Goal: Task Accomplishment & Management: Complete application form

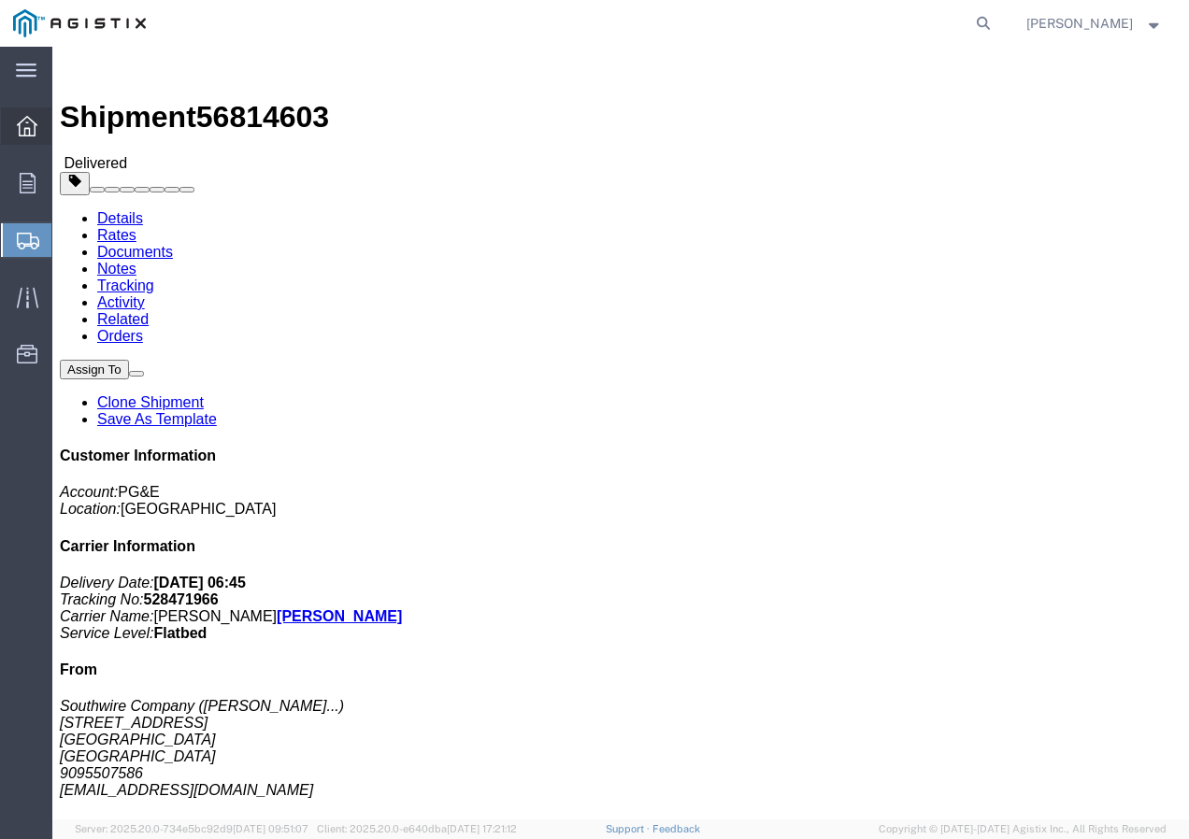
click at [27, 132] on icon at bounding box center [27, 126] width 21 height 21
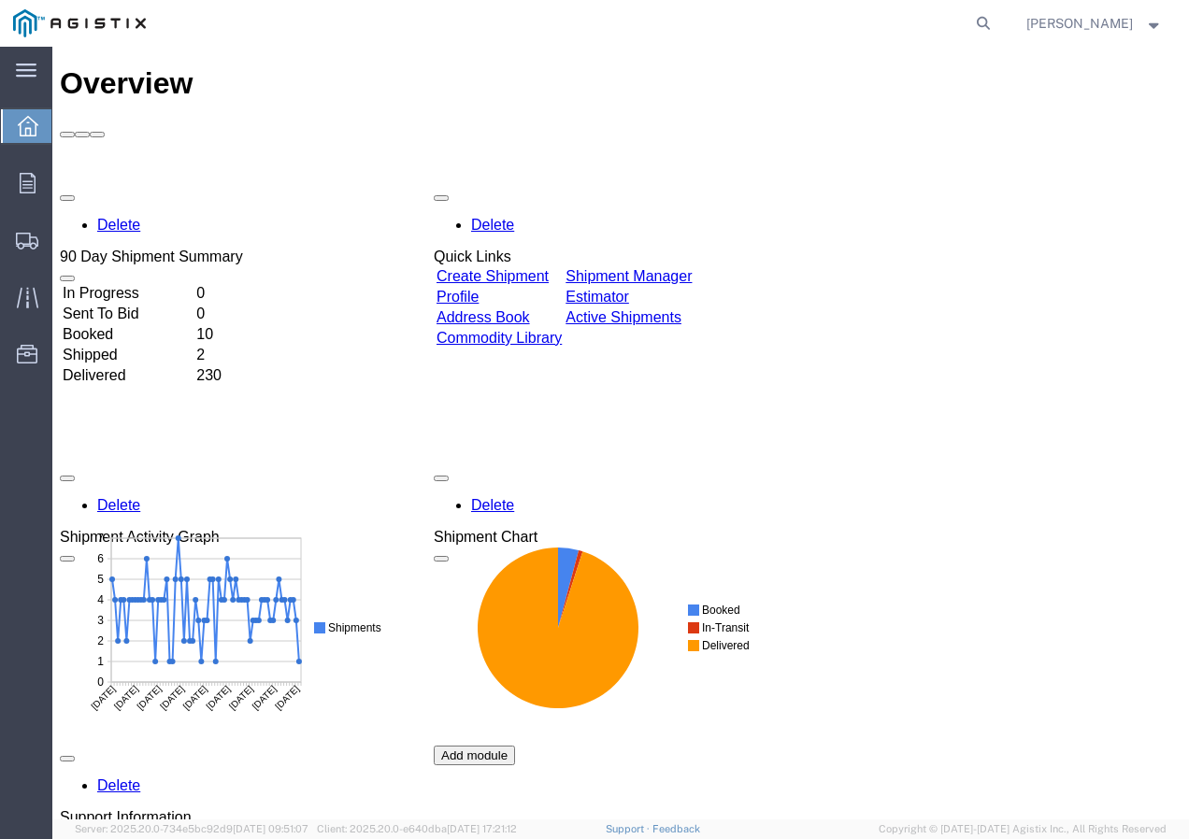
click at [549, 268] on link "Create Shipment" at bounding box center [492, 276] width 112 height 16
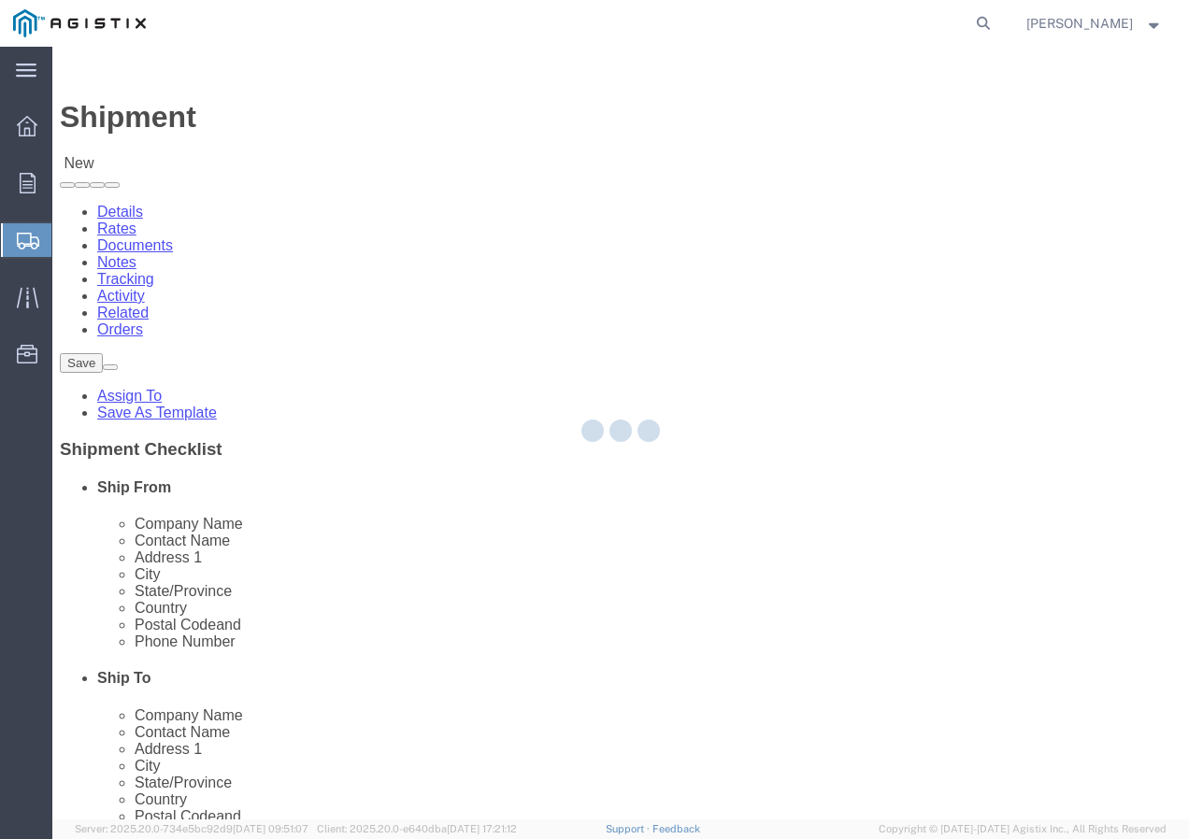
select select
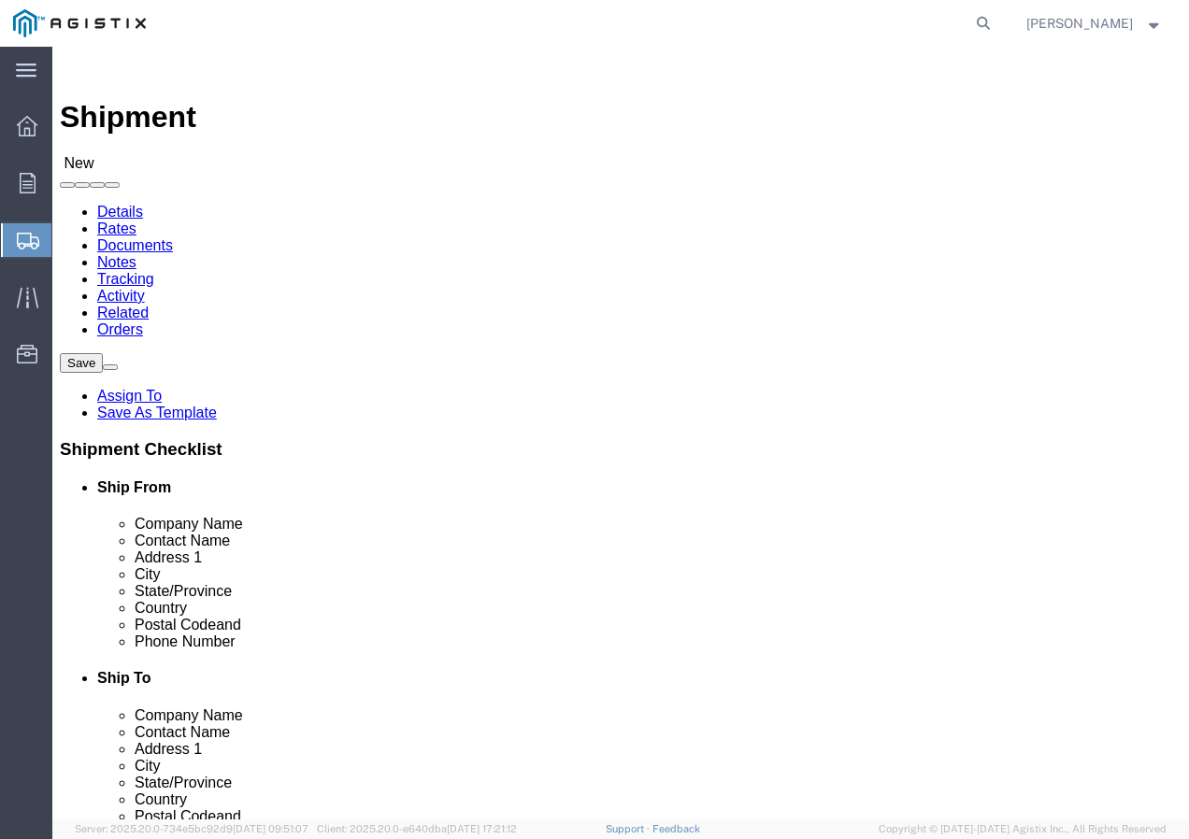
click select "Select PG&E Southwire Company"
select select "9596"
click select "Select PG&E Southwire Company"
select select "PURCHORD"
select select
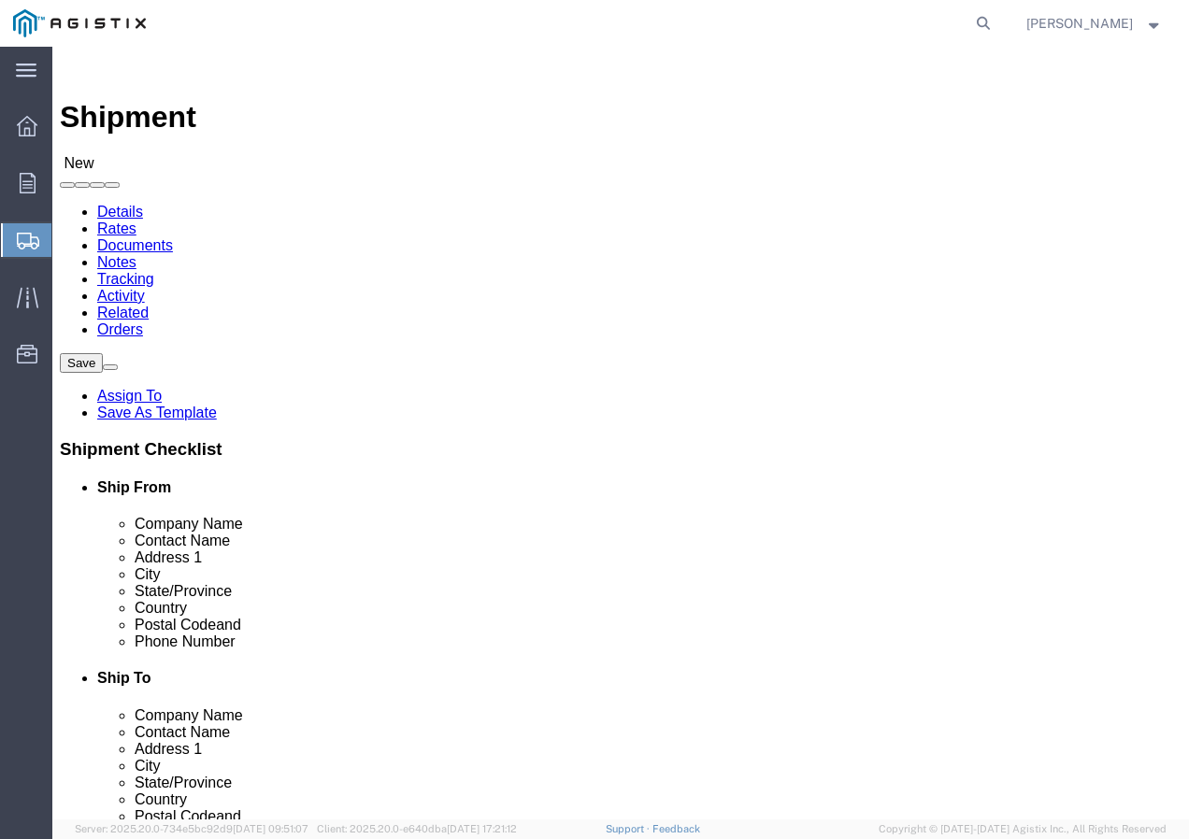
select select
select select "MYPROFILE"
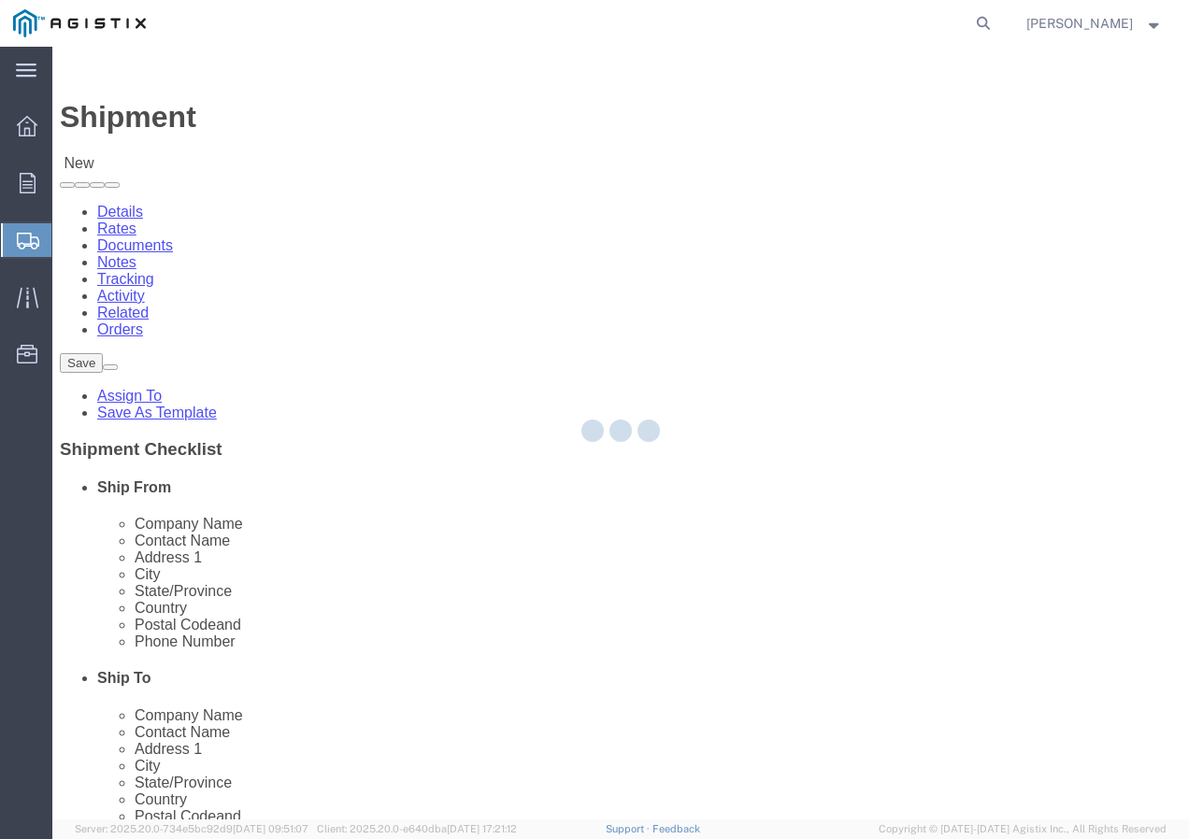
type input "Southwire Company"
type input "[PERSON_NAME]"
type input "[STREET_ADDRESS]"
type input "Fontana"
type input "92337"
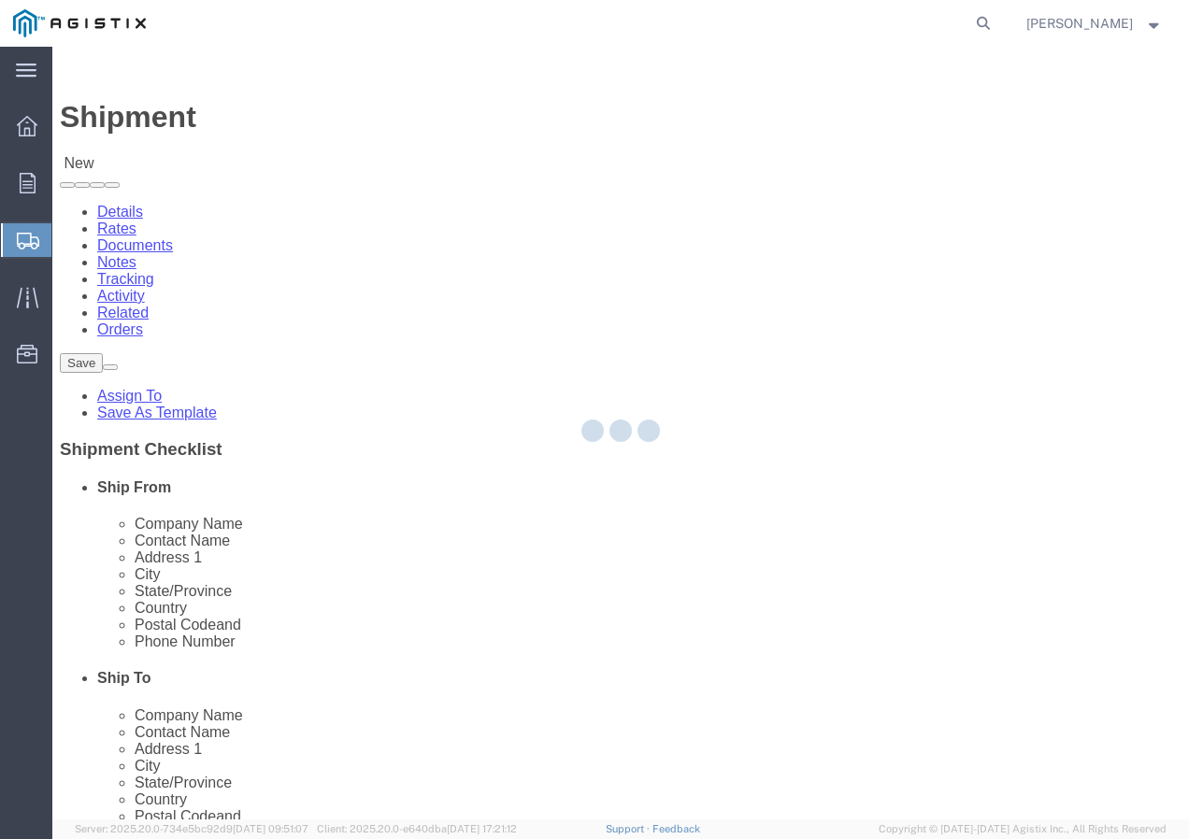
type input "9095507586"
type input "[EMAIL_ADDRESS][DOMAIN_NAME]"
checkbox input "true"
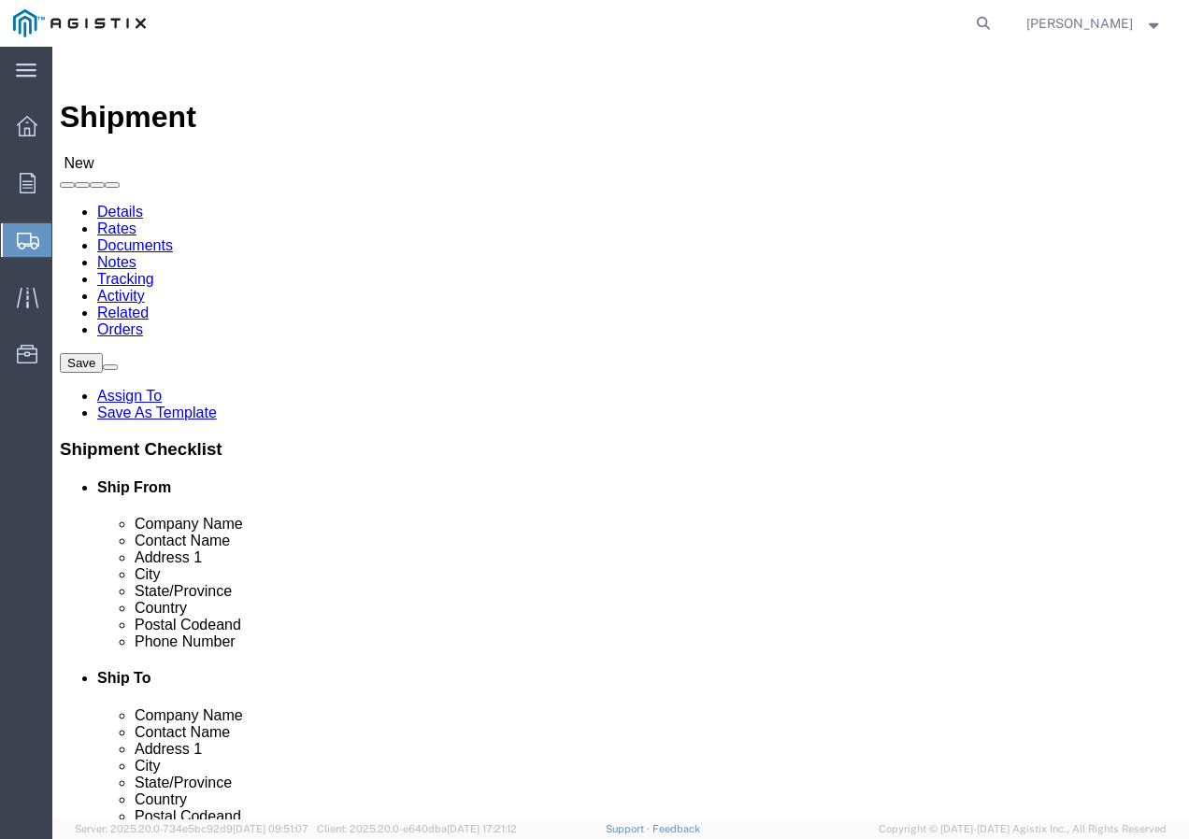
select select "CA"
click select "Select All Others [GEOGRAPHIC_DATA] [GEOGRAPHIC_DATA] [GEOGRAPHIC_DATA] [GEOGRA…"
select select "19740"
click select "Select All Others [GEOGRAPHIC_DATA] [GEOGRAPHIC_DATA] [GEOGRAPHIC_DATA] [GEOGRA…"
click span
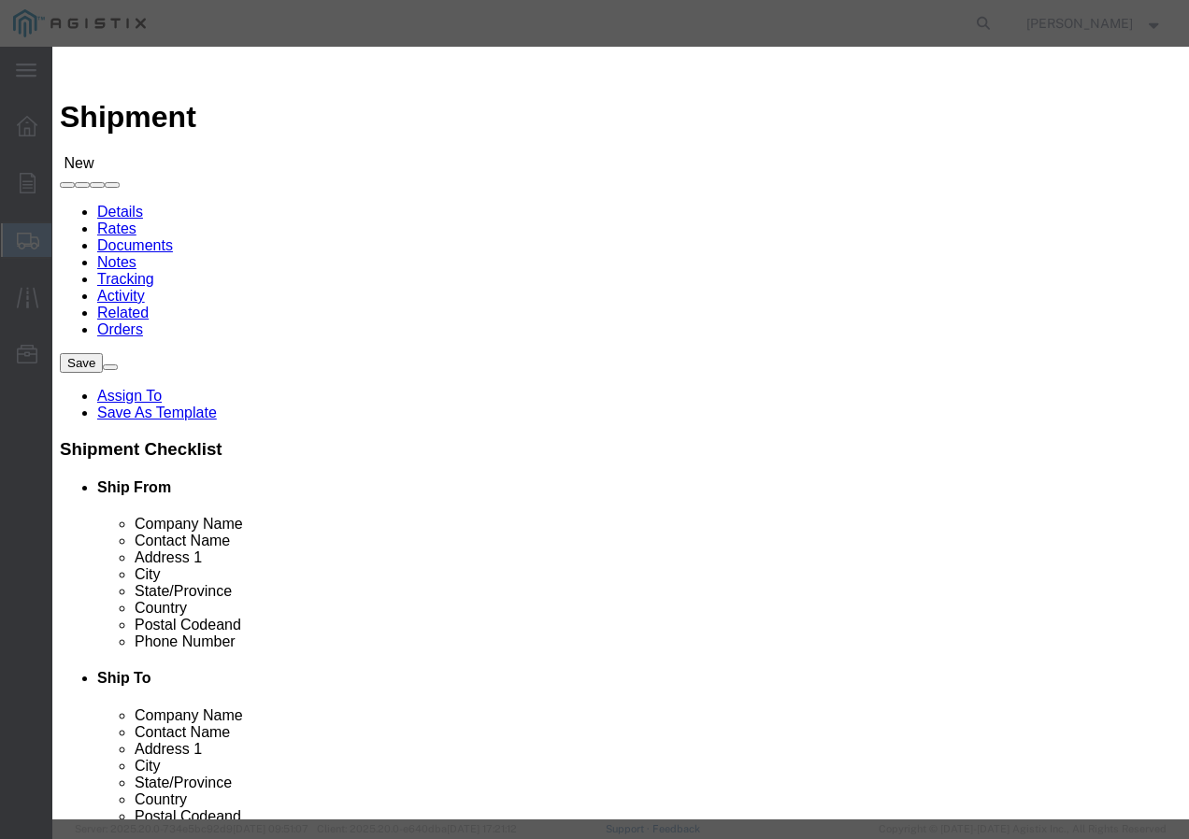
click select "Search by Address Book Name City Company Name Contact Name Country CustomerAlia…"
select select "city"
click select "Search by Address Book Name City Company Name Contact Name Country CustomerAlia…"
click input "text"
type input "fremont"
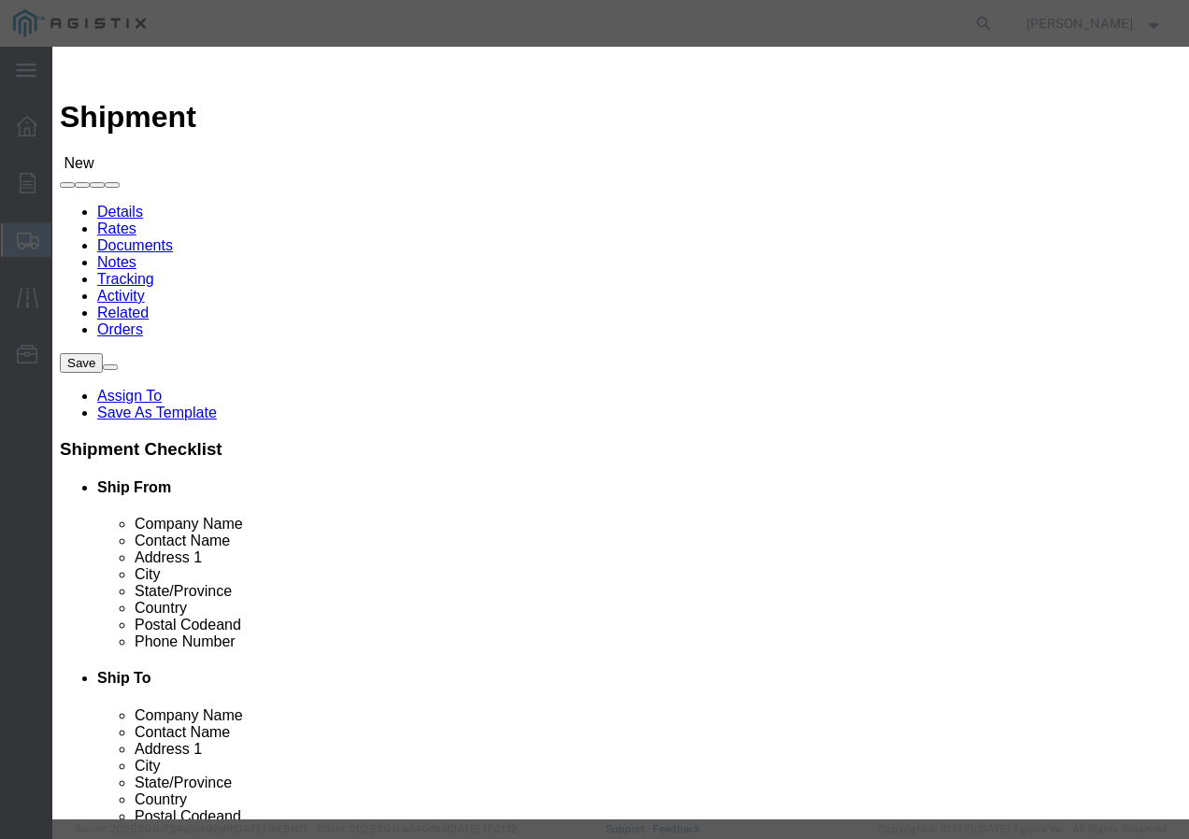
click icon "button"
click button "Select"
select select
type input "PG&E"
type input "[STREET_ADDRESS][PERSON_NAME]"
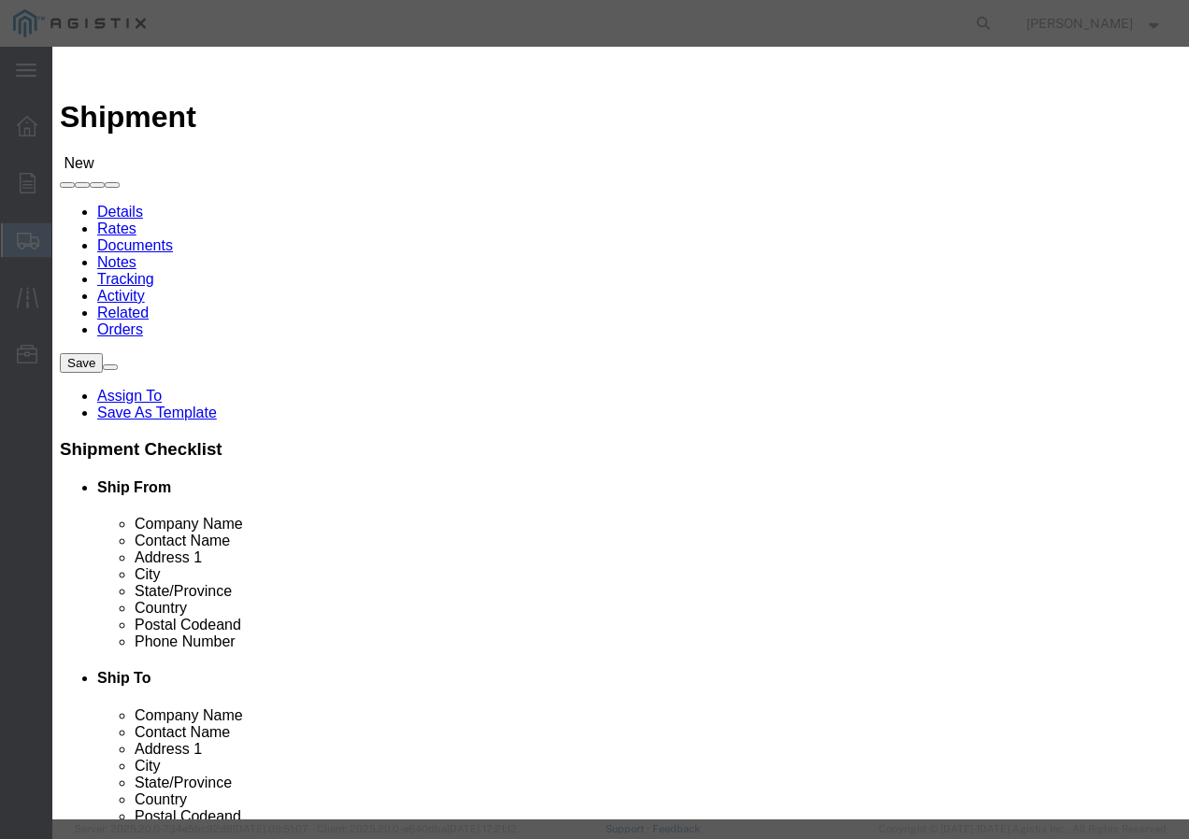
type input "Fremont"
type input "94538-3129"
select select "CA"
click button "Close"
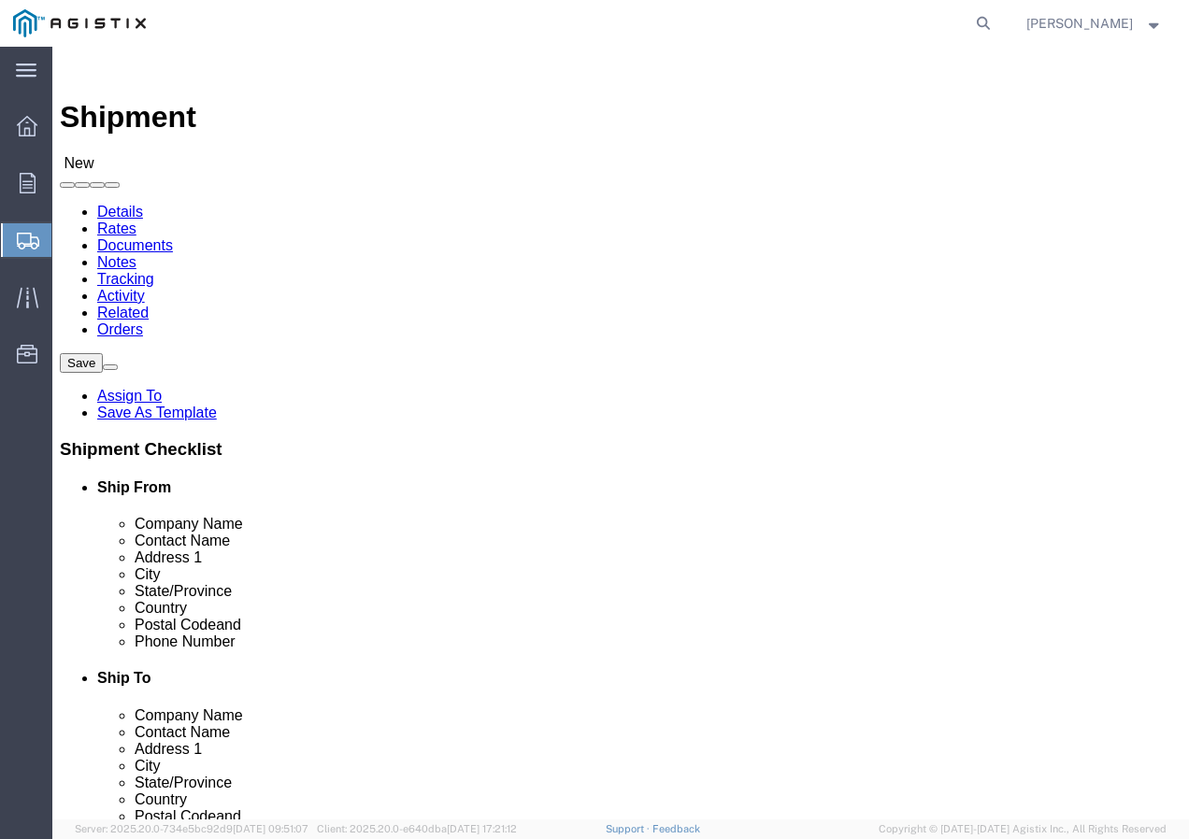
click input "text"
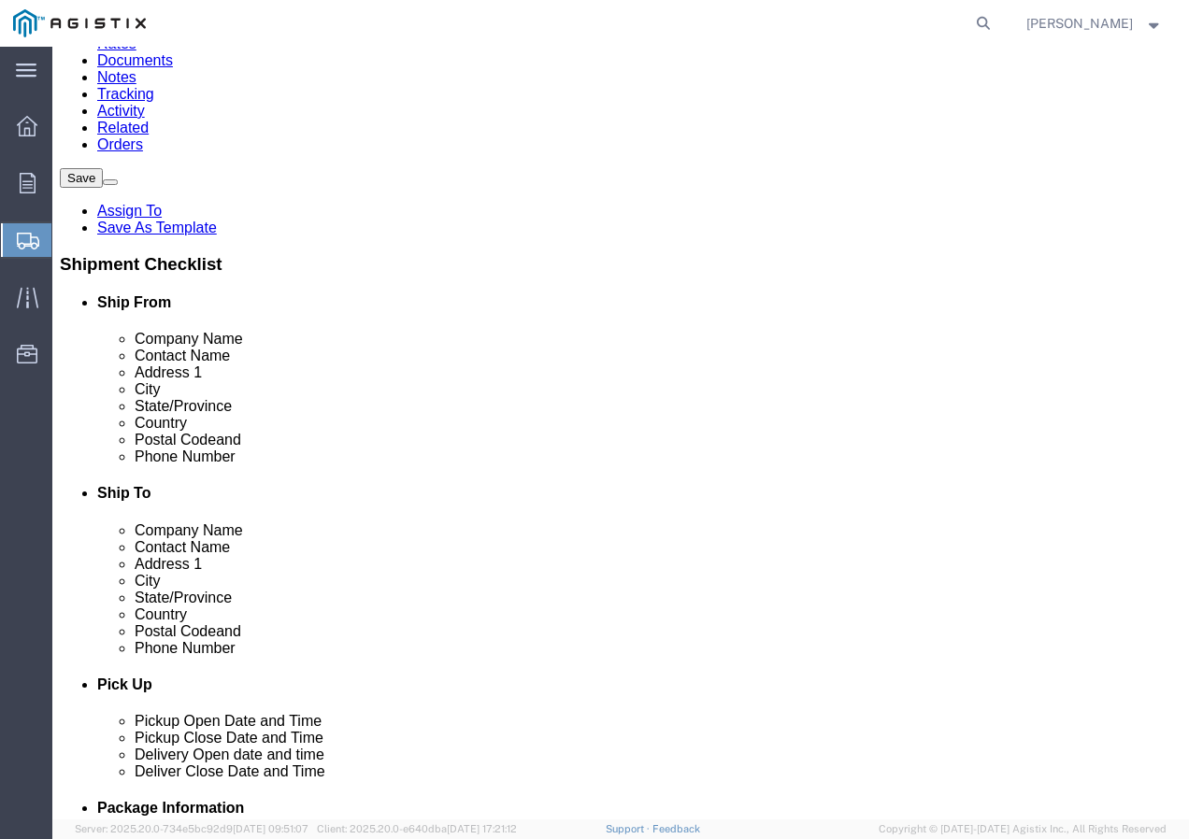
scroll to position [187, 0]
type input "Receiving Department"
click input "text"
paste input "5106519880"
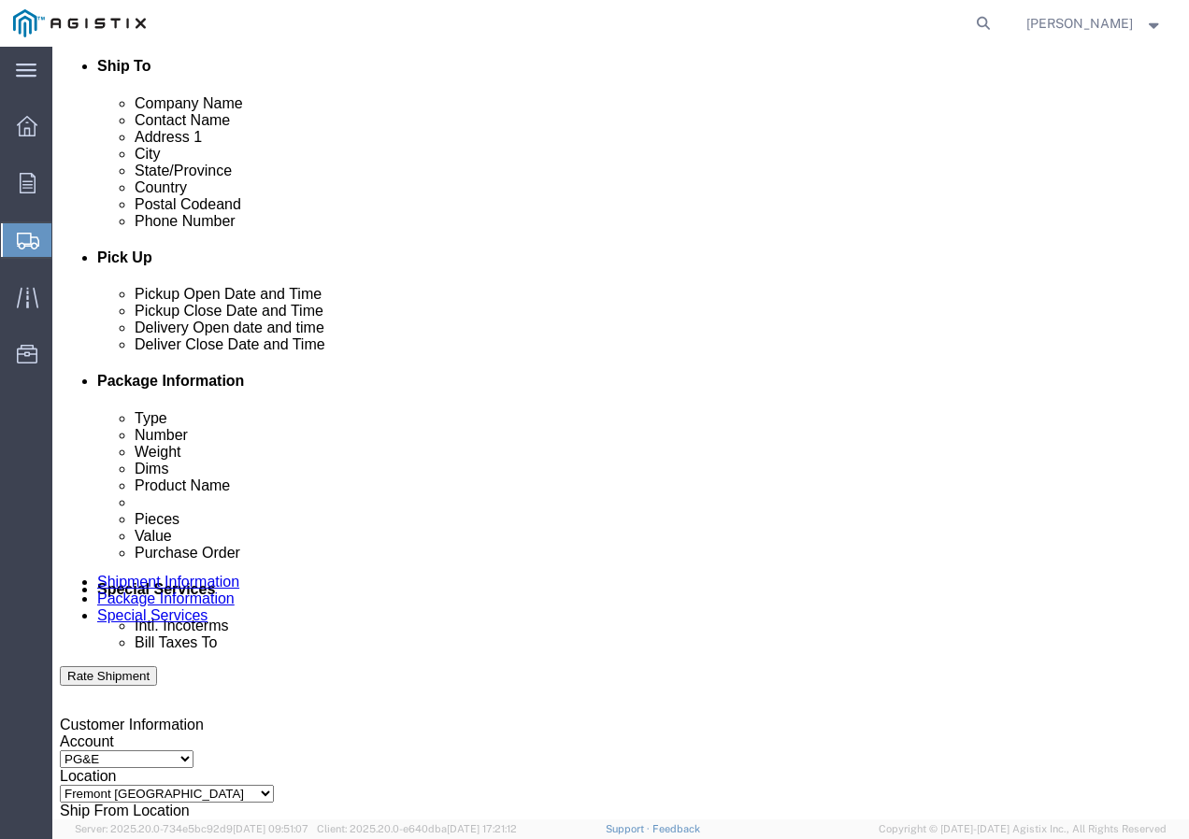
scroll to position [654, 0]
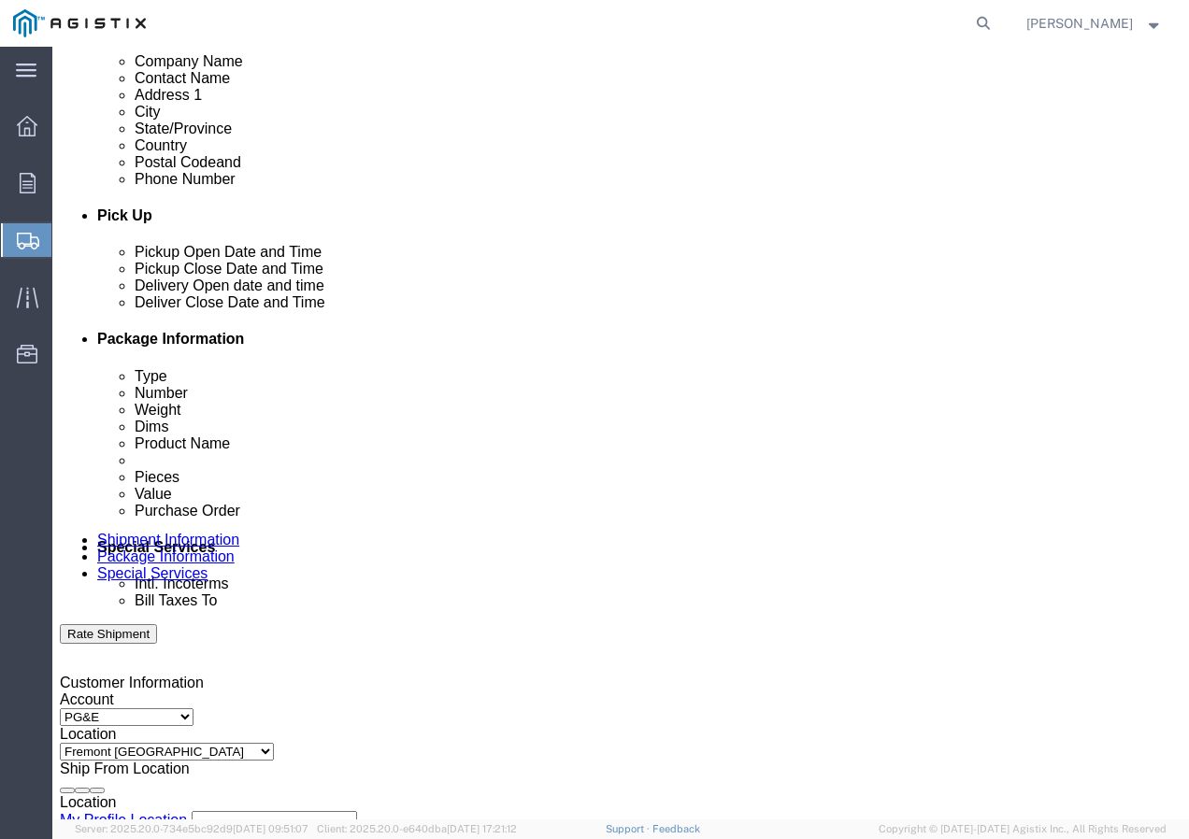
type input "5106519880"
click div "[DATE] 2:00 PM"
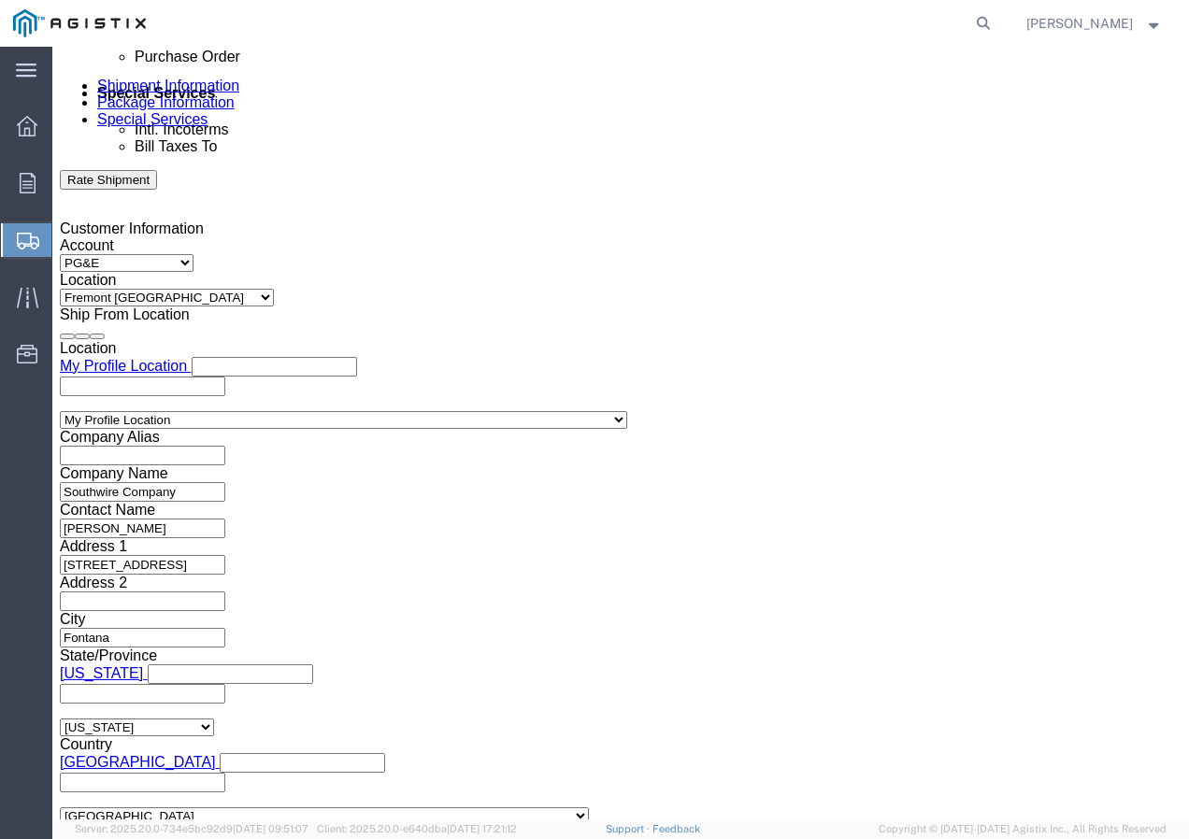
click input "2:00 PM"
type input "12:30 PM"
click button "Apply"
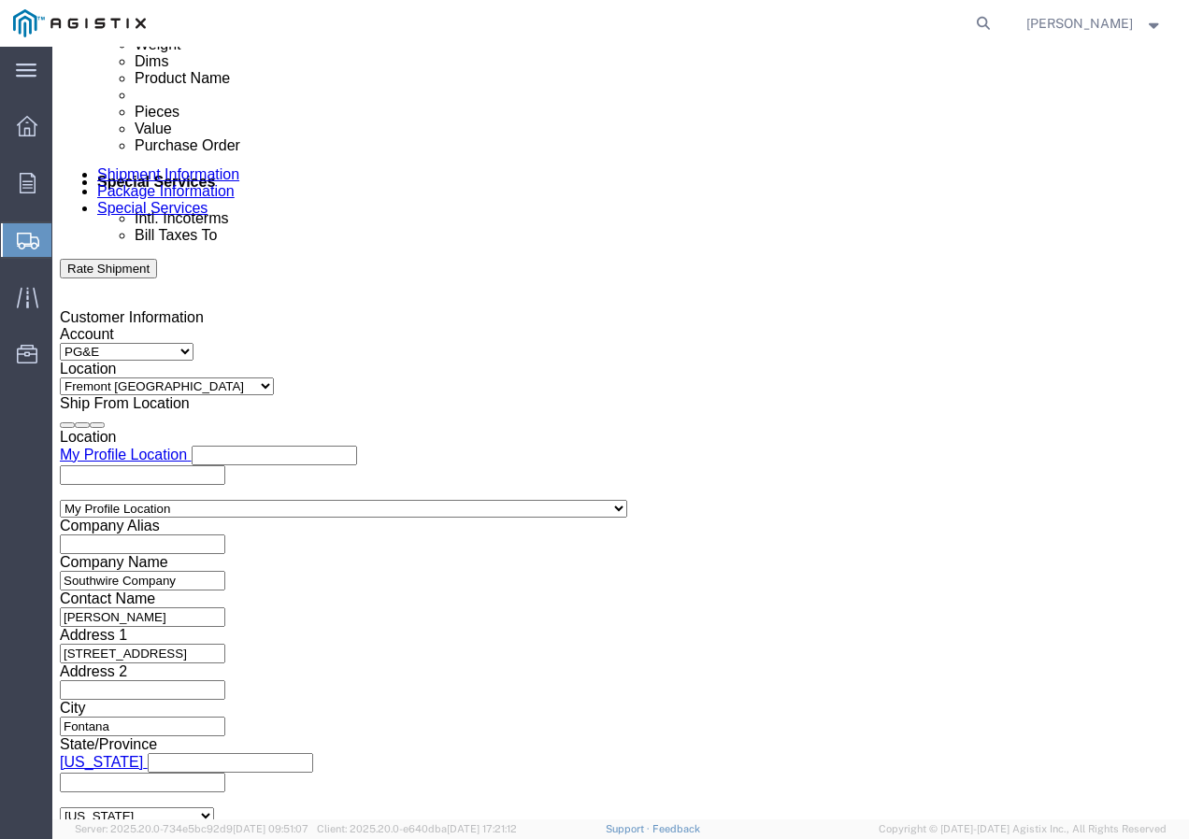
scroll to position [922, 0]
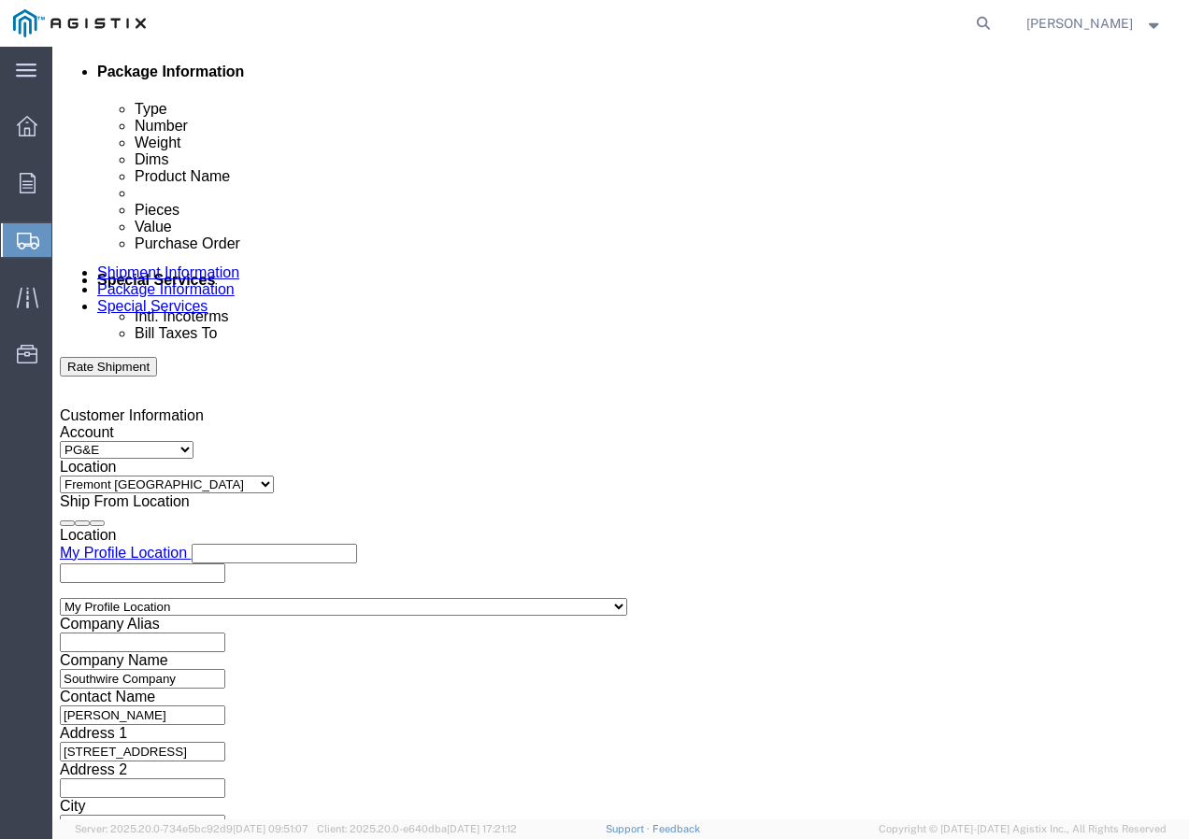
click div
click button "Apply"
click div
click button "Apply"
click input "text"
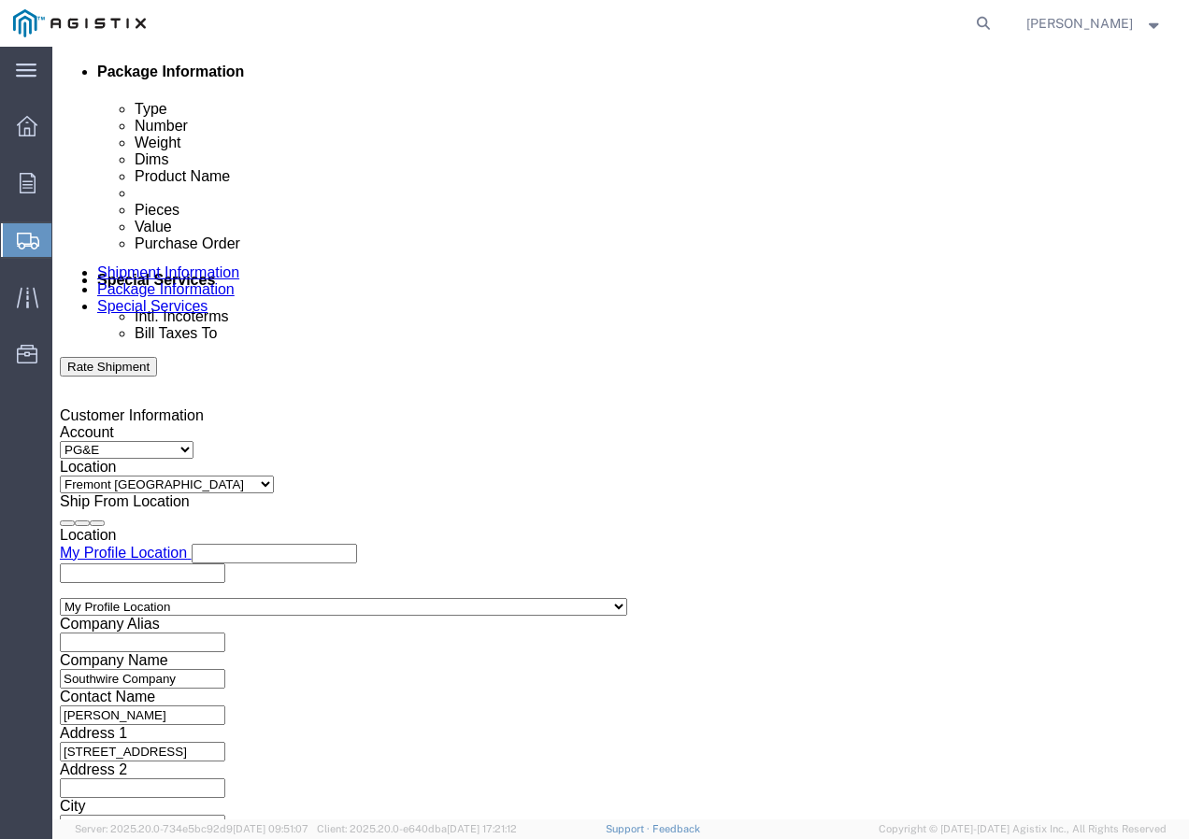
paste input "3501420167"
type input "3501420167"
click select "Select Account Type Activity ID Airline Appointment Number ASN Batch Request # …"
select select "SHIPMENTIDNUM"
click select "Select Account Type Activity ID Airline Appointment Number ASN Batch Request # …"
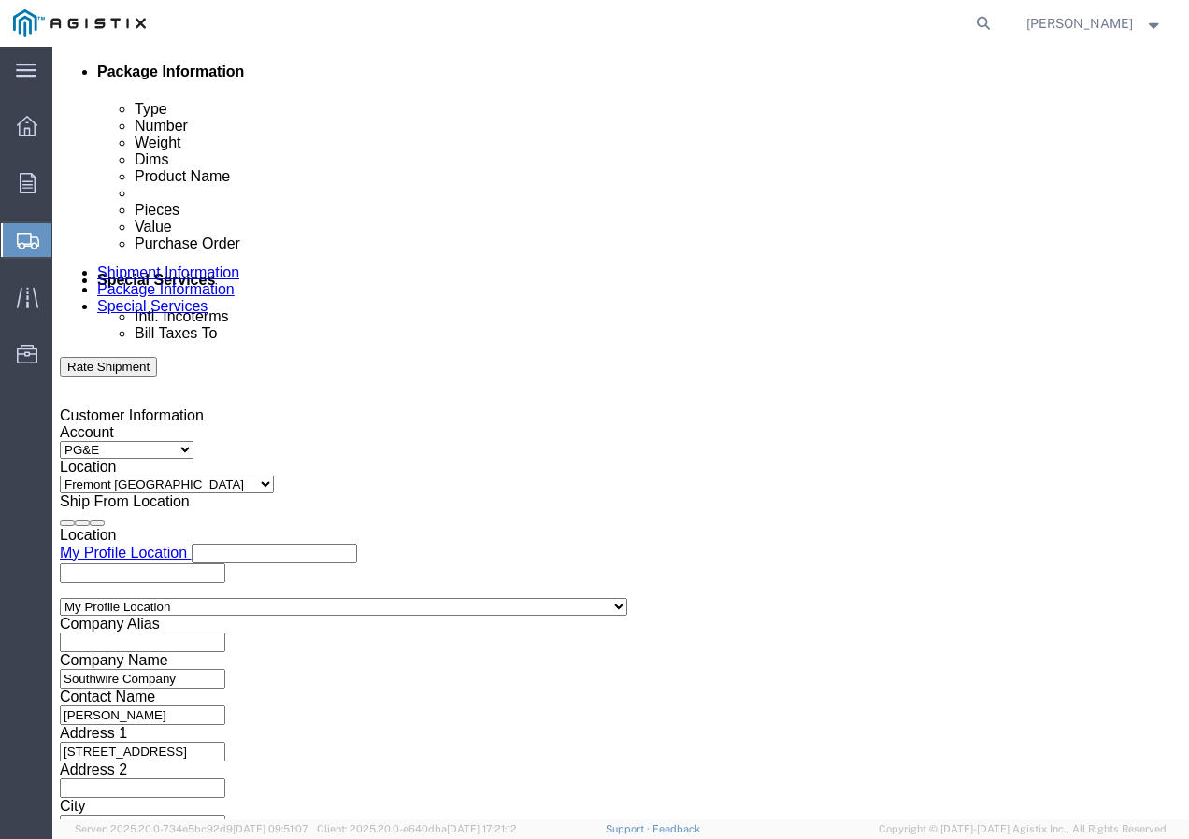
drag, startPoint x: 482, startPoint y: 552, endPoint x: 495, endPoint y: 551, distance: 13.1
click input "text"
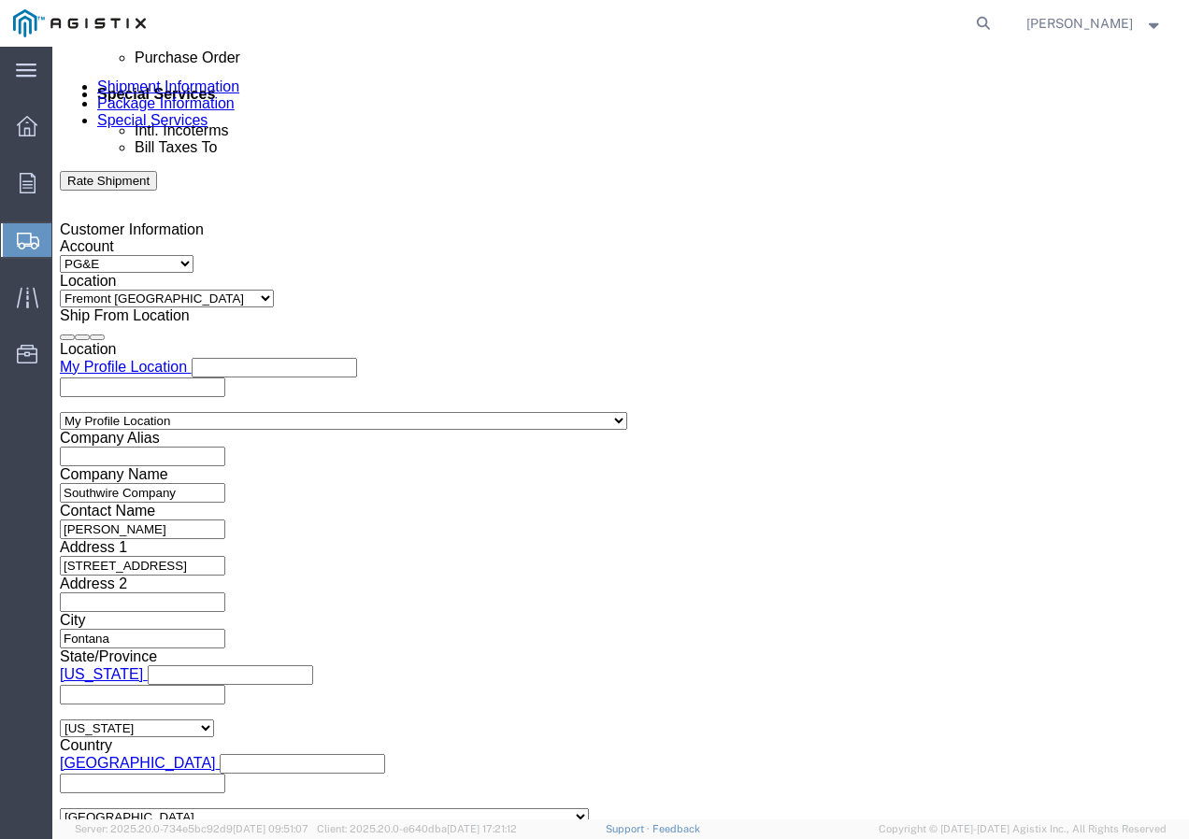
scroll to position [1109, 0]
type input "7567241"
click select "Select Air Less than Truckload Multi-Leg Ocean Freight Rail Small Parcel Truckl…"
select select "TL"
click select "Select Air Less than Truckload Multi-Leg Ocean Freight Rail Small Parcel Truckl…"
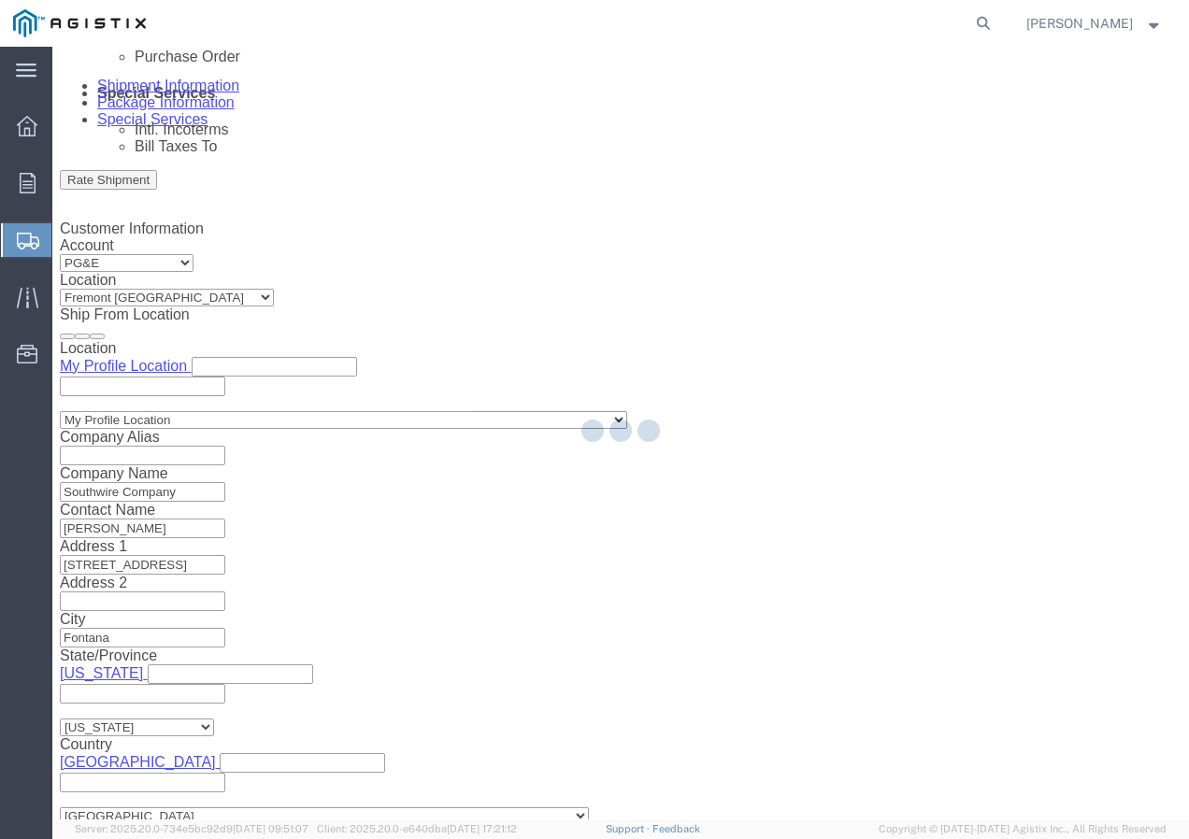
select select
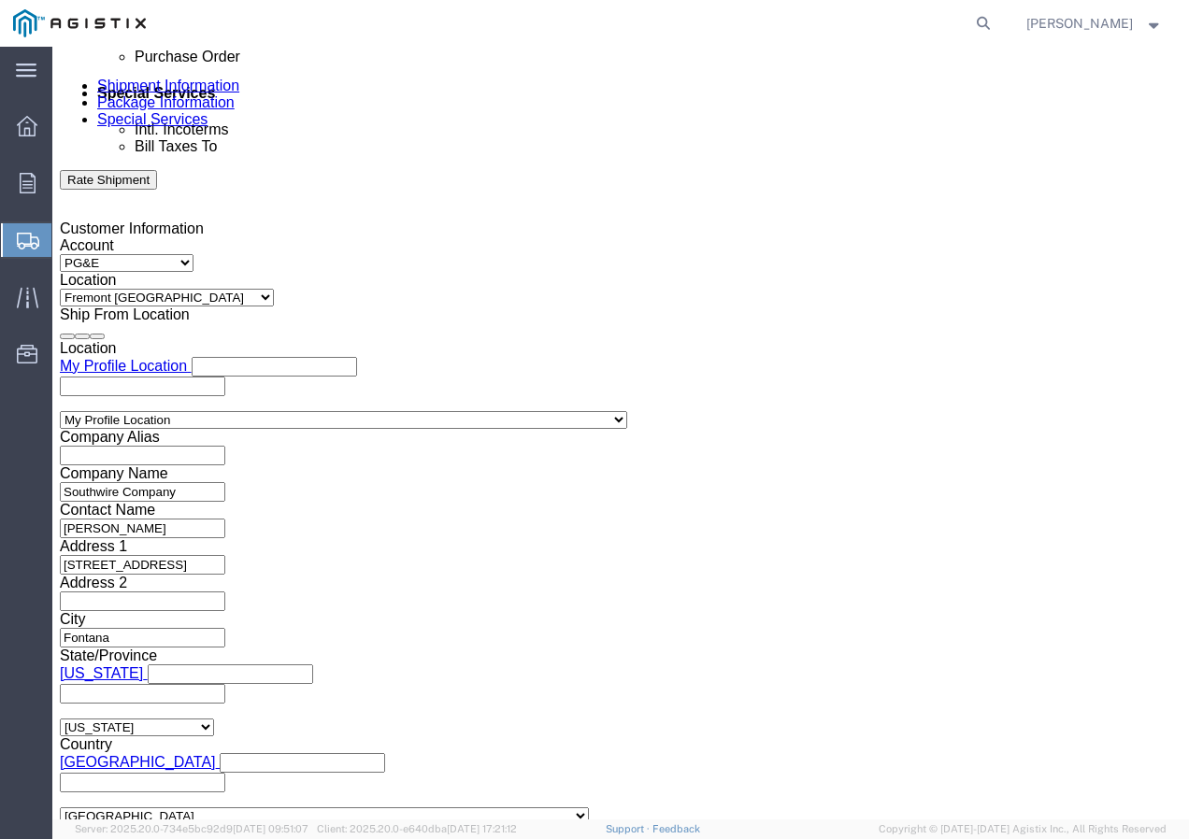
click select "Select 1-Ton (PSS) 10 Wheel 10 Yard Dump Truck 20 Yard Dump Truck Bobtail Botto…"
select select "FLBD"
click select "Select 1-Ton (PSS) 10 Wheel 10 Yard Dump Truck 20 Yard Dump Truck Bobtail Botto…"
click button "Continue"
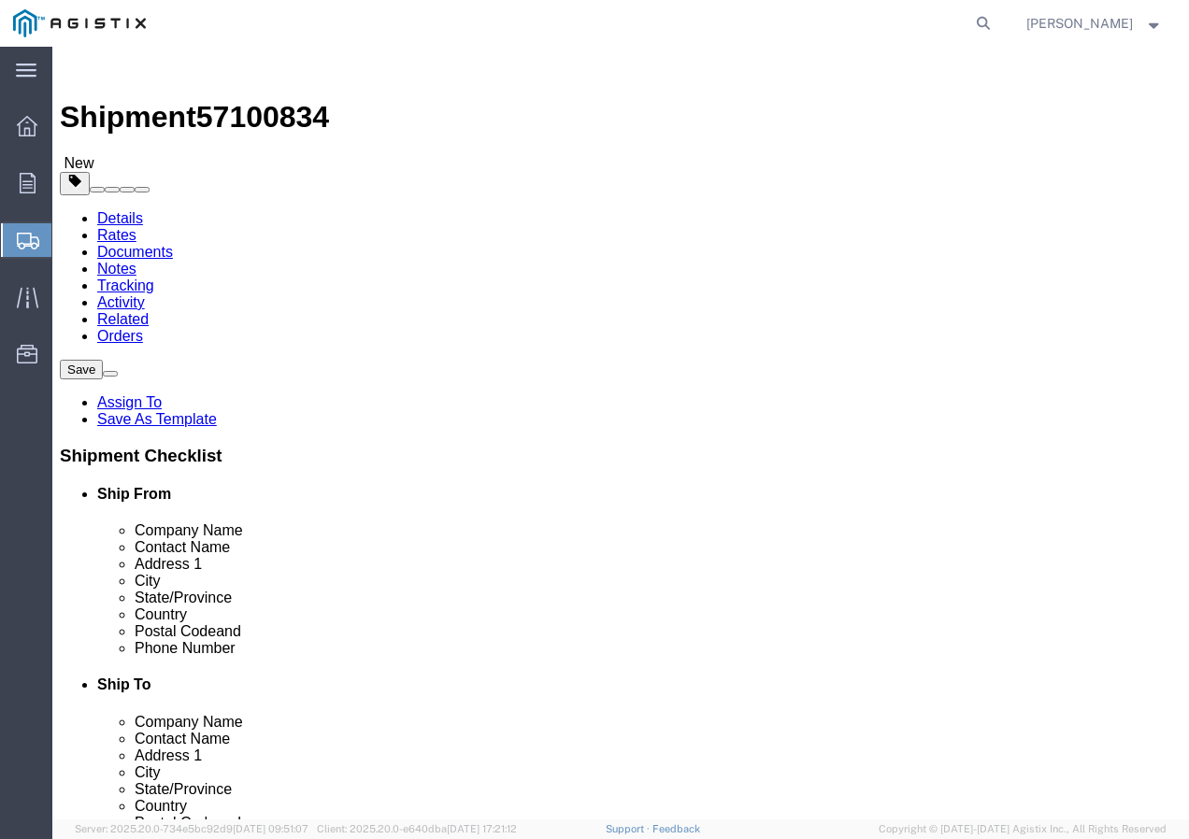
click select "Select Bulk Bundle(s) Cardboard Box(es) Carton(s) Crate(s) Drum(s) (Fiberboard)…"
select select "YRPK"
click select "Select Bulk Bundle(s) Cardboard Box(es) Carton(s) Crate(s) Drum(s) (Fiberboard)…"
click input "text"
type input "50"
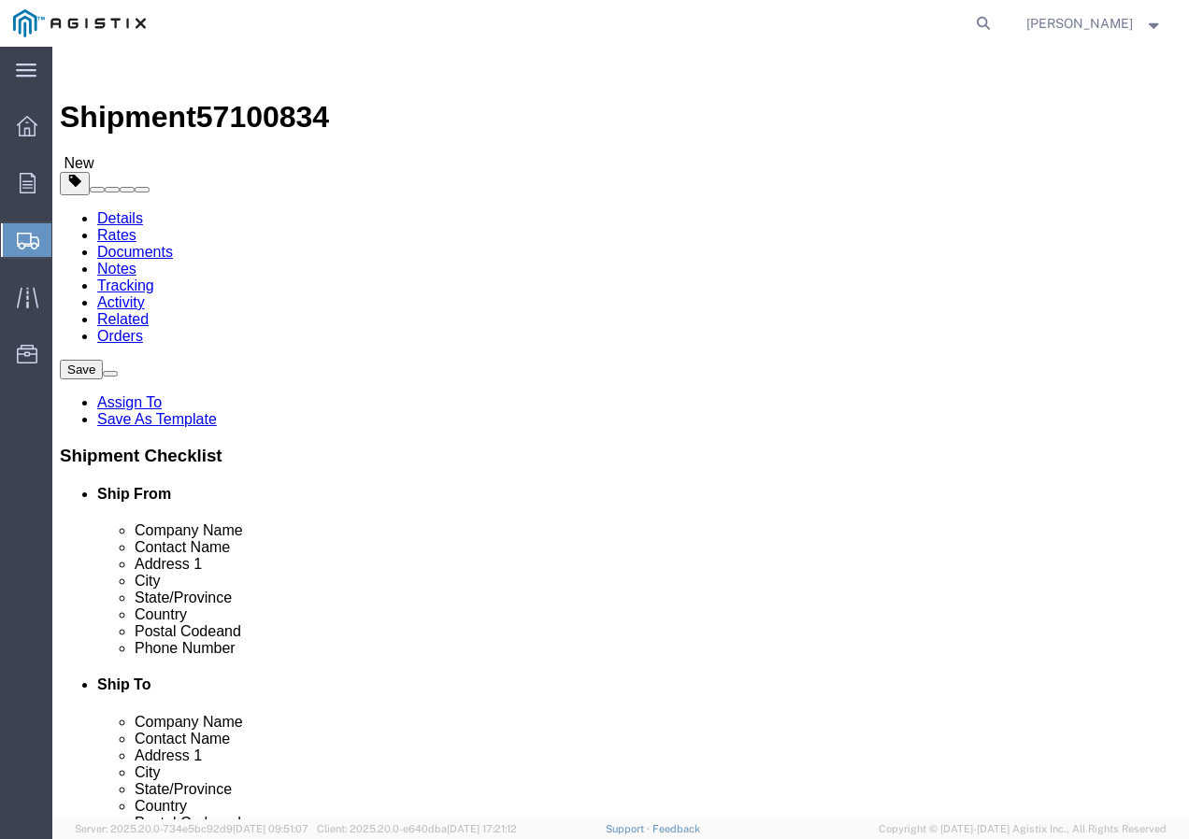
type input "50"
click div "Weight 0.00 Select kgs lbs Ship. t°"
type input "24000"
click link "Add Content"
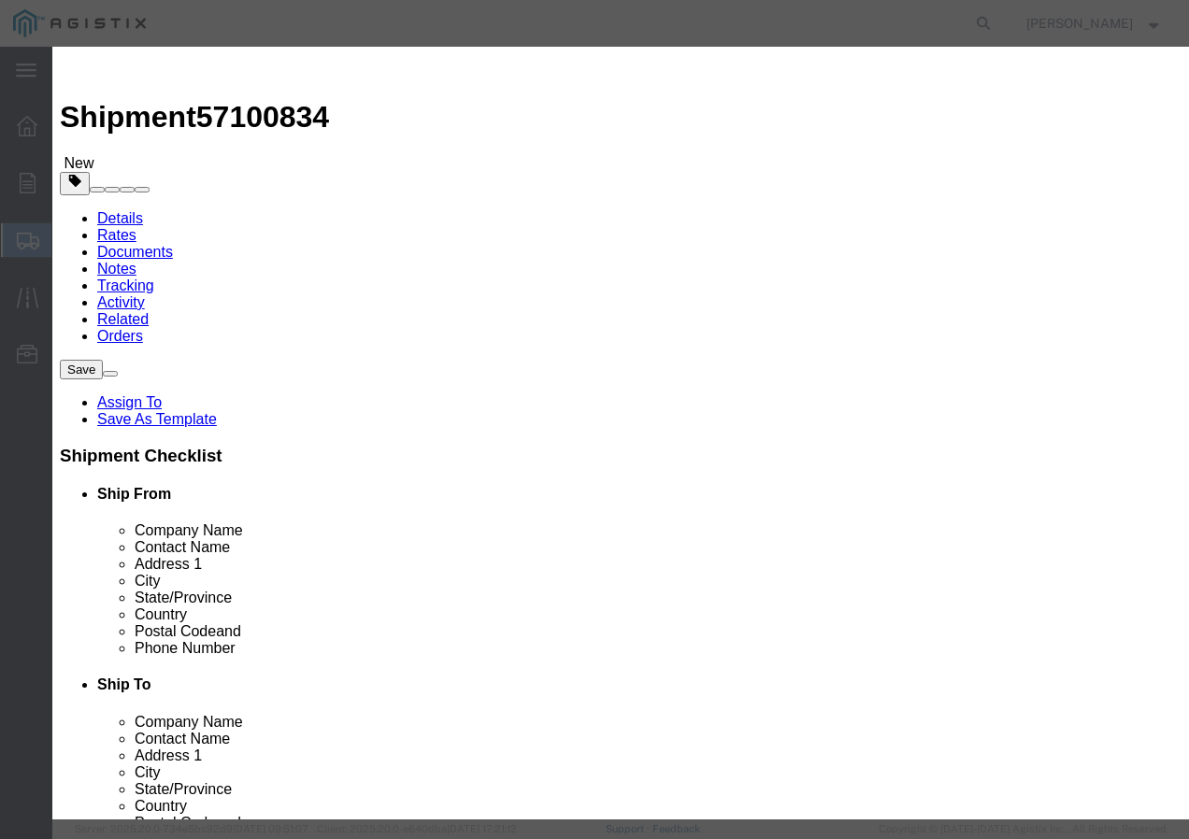
click input "text"
paste input "600VUD [GEOGRAPHIC_DATA]/YS [STREET_ADDRESS]"
type input "600VUD [GEOGRAPHIC_DATA]/YS [STREET_ADDRESS]"
click input "0"
type input "22"
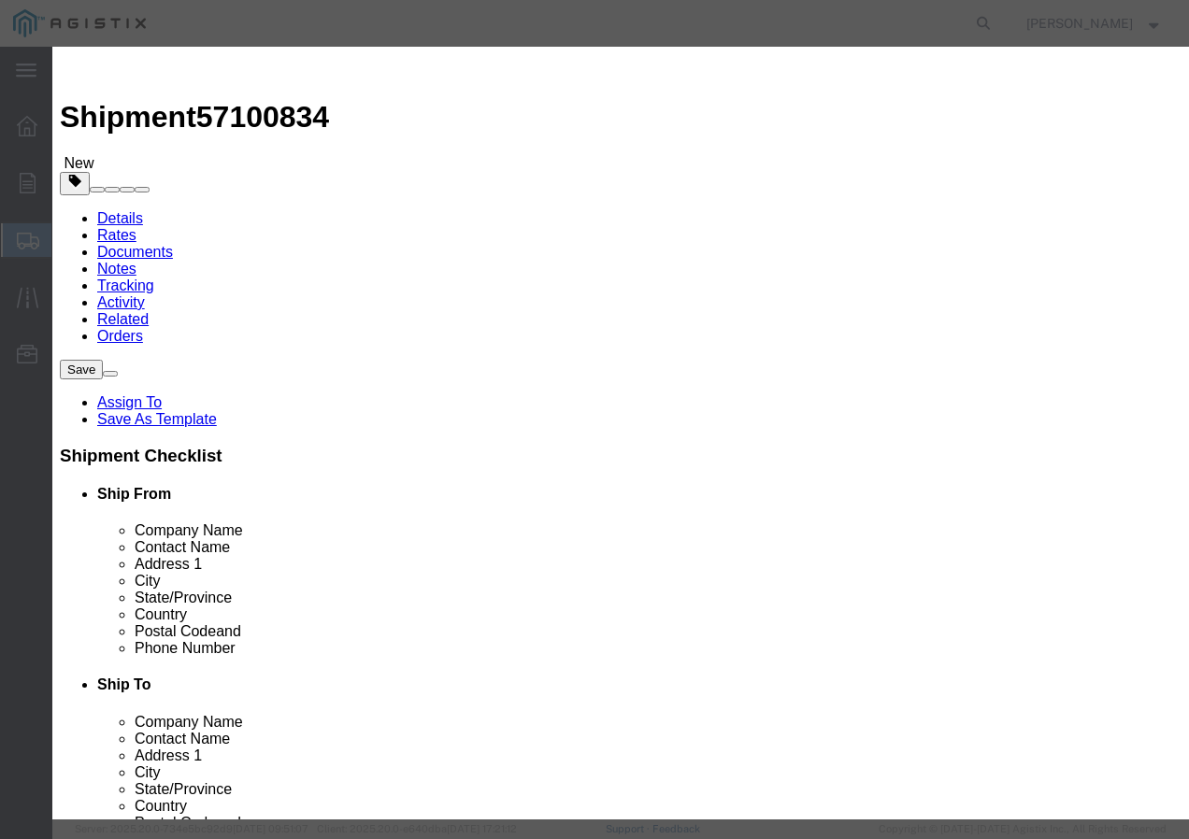
click input "text"
type input "1"
click select "Select 50 55 60 65 70 85 92.5 100 125 175 250 300 400"
select select "100"
click select "Select 50 55 60 65 70 85 92.5 100 125 175 250 300 400"
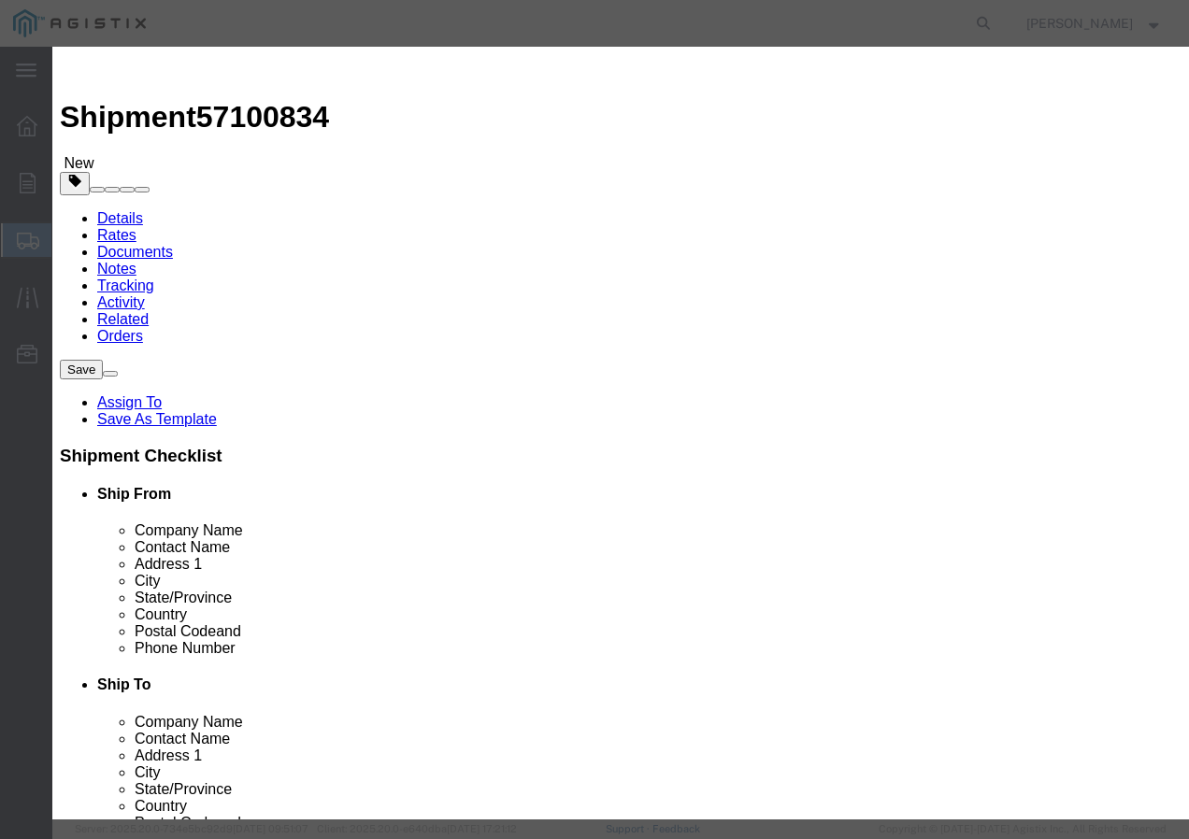
click button "Save & Close"
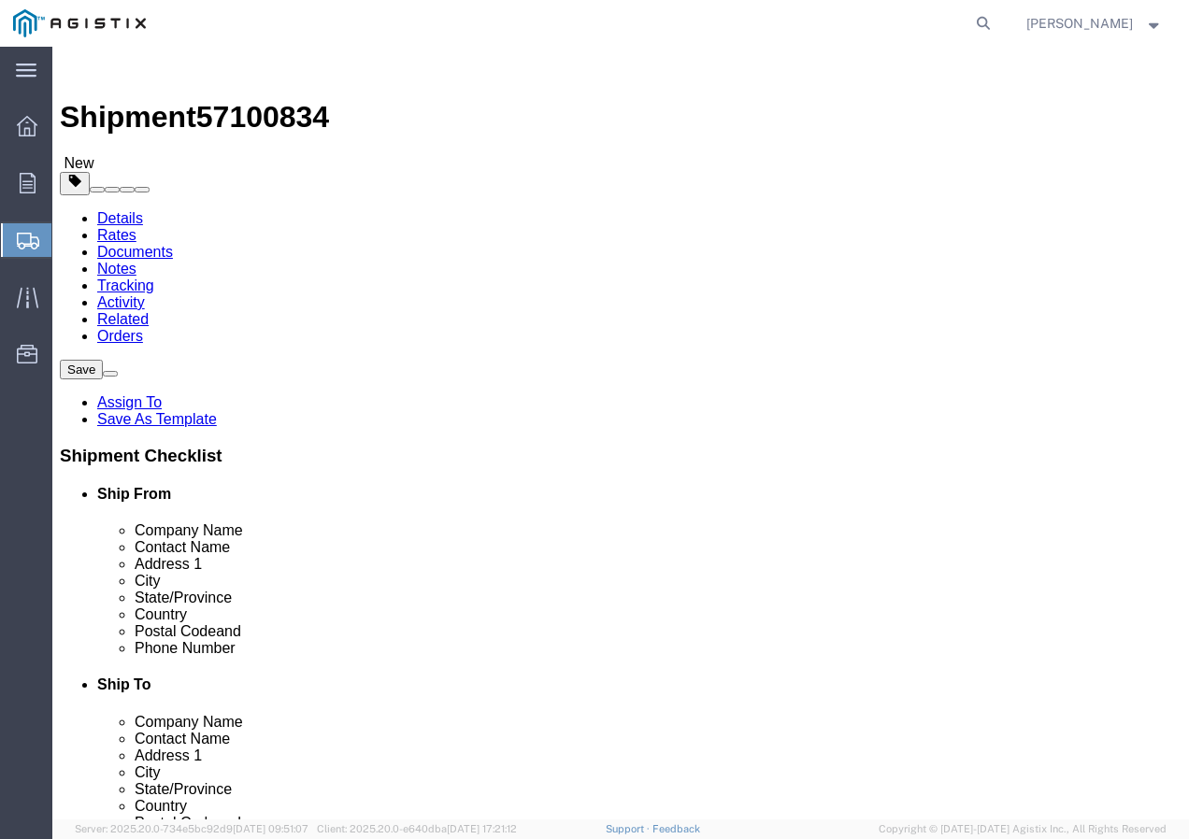
click input "1"
type input "22"
click button "Rate Shipment"
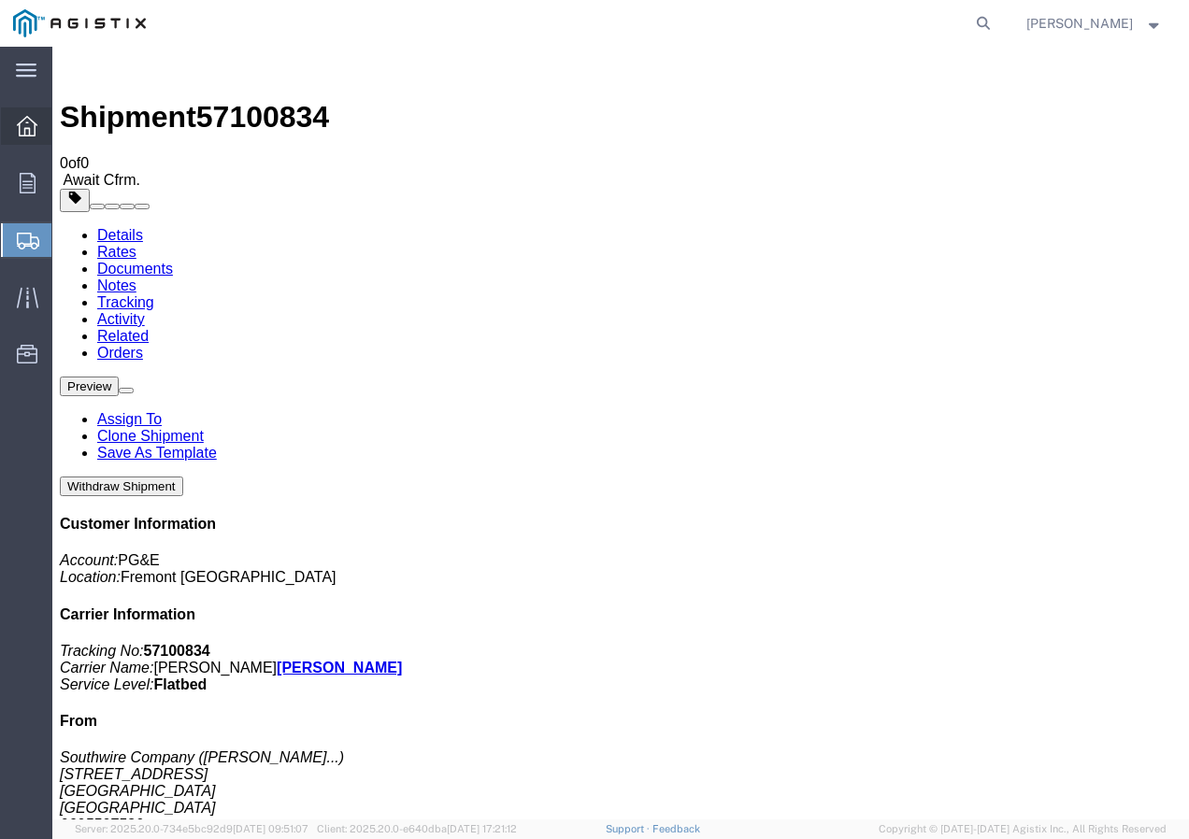
click at [27, 135] on icon at bounding box center [27, 126] width 21 height 21
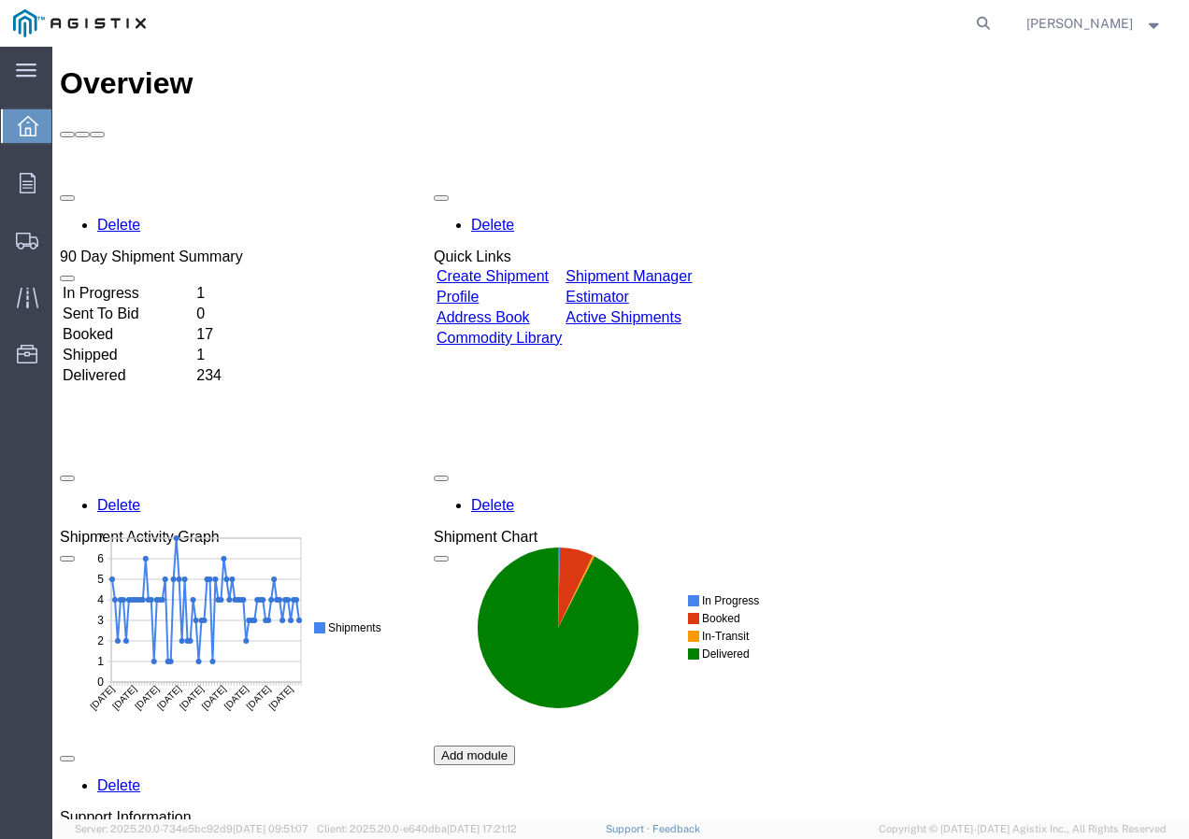
click at [536, 268] on link "Create Shipment" at bounding box center [492, 276] width 112 height 16
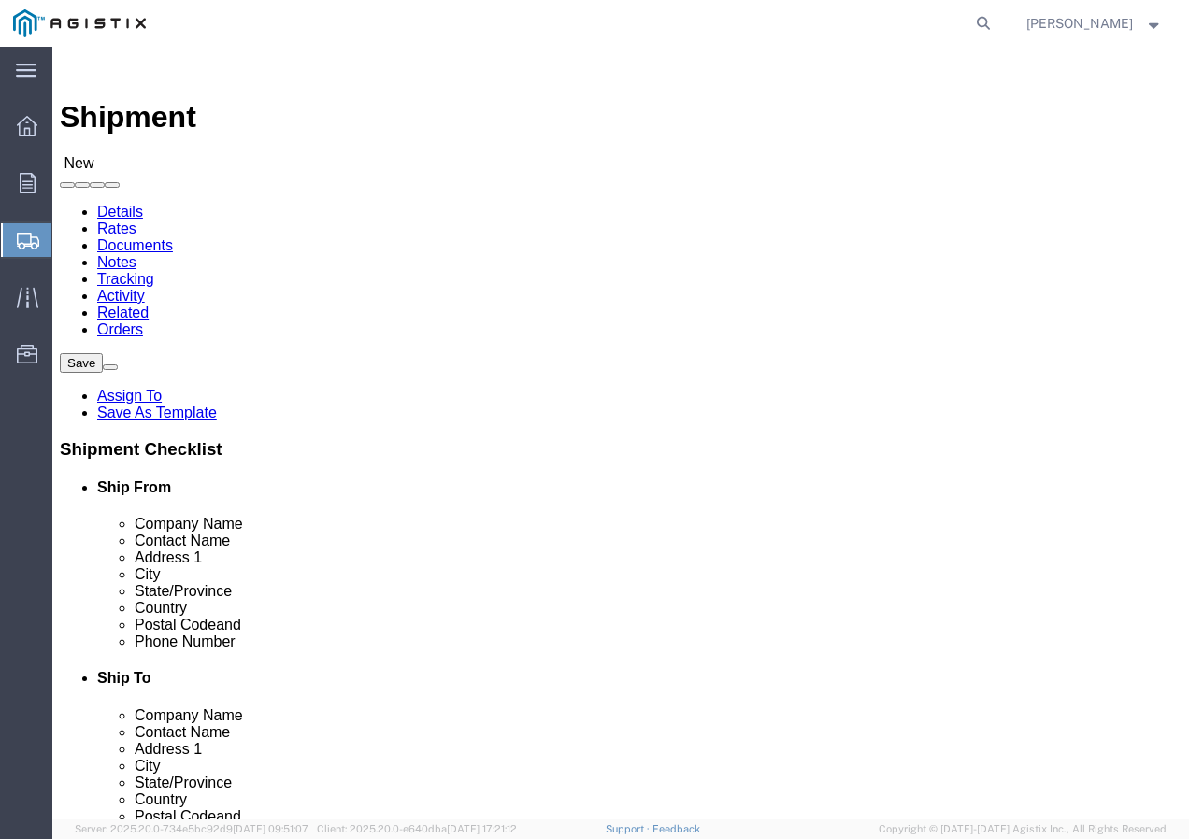
click select "Select PG&E Southwire Company"
select select "9596"
click select "Select PG&E Southwire Company"
select select "PURCHORD"
select select
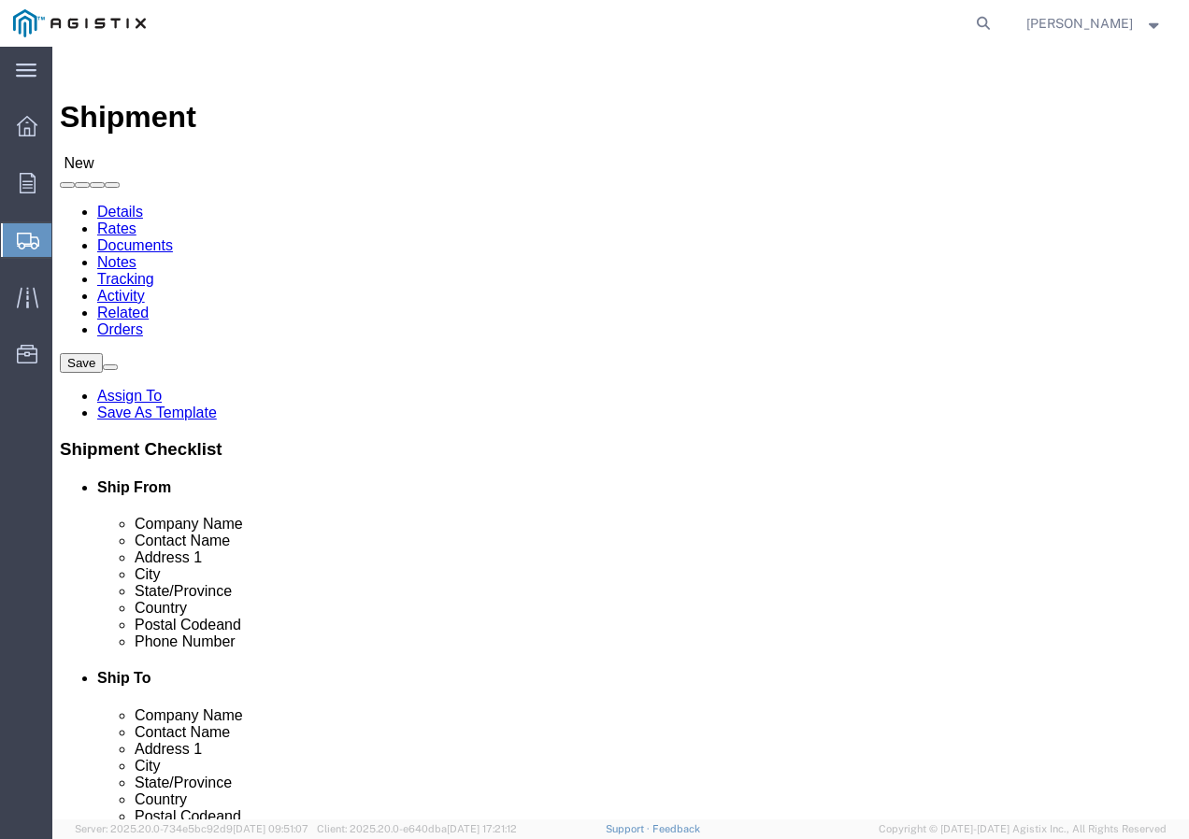
select select
select select "MYPROFILE"
select select "CA"
click select "Select All Others [GEOGRAPHIC_DATA] [GEOGRAPHIC_DATA] [GEOGRAPHIC_DATA] [GEOGRA…"
select select "19996"
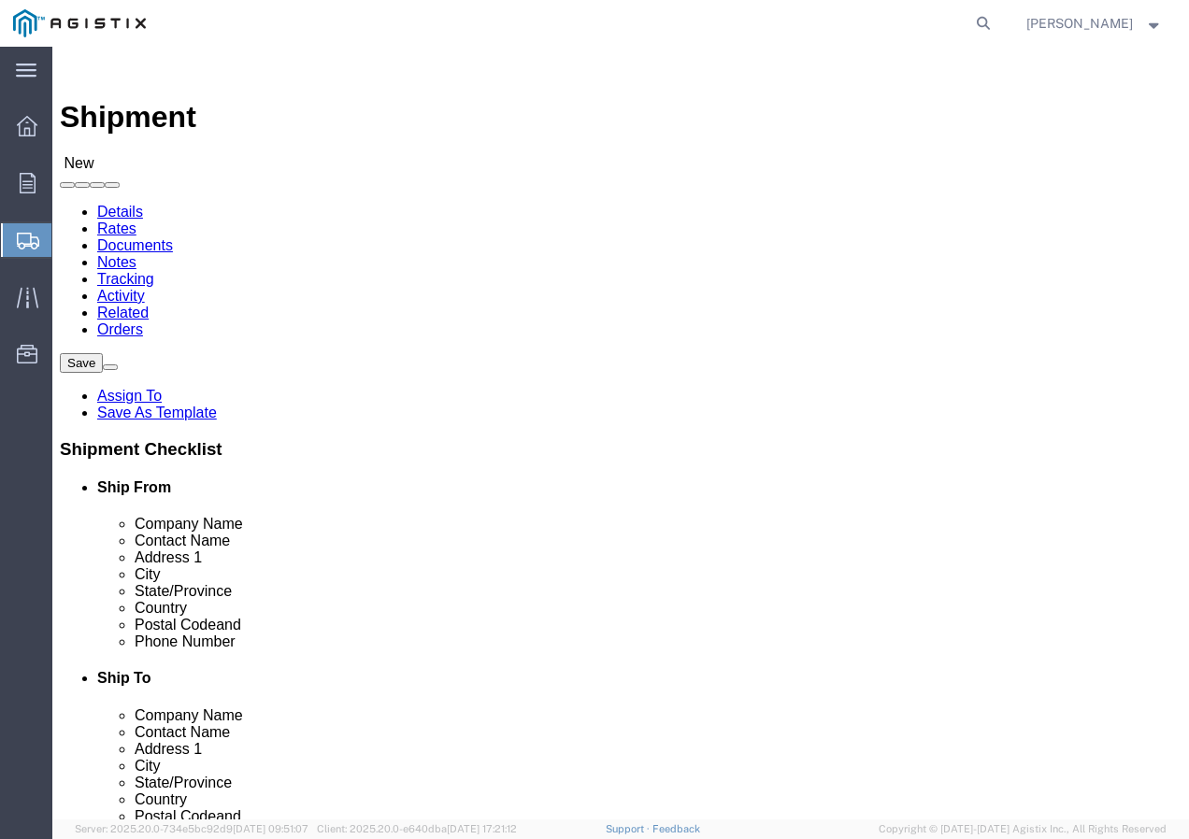
click select "Select All Others [GEOGRAPHIC_DATA] [GEOGRAPHIC_DATA] [GEOGRAPHIC_DATA] [GEOGRA…"
click span
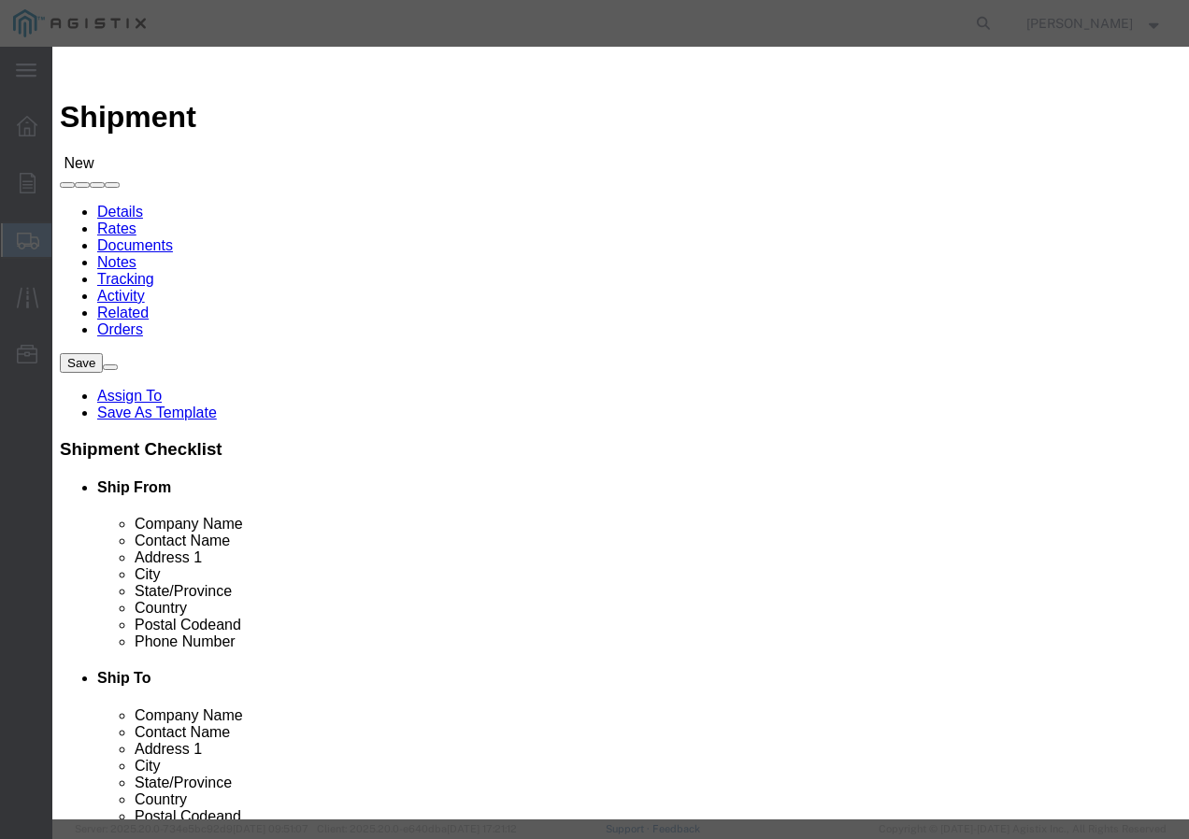
click select "Search by Address Book Name City Company Name Contact Name Country CustomerAlia…"
select select "city"
click select "Search by Address Book Name City Company Name Contact Name Country CustomerAlia…"
click input "text"
type input "[GEOGRAPHIC_DATA]"
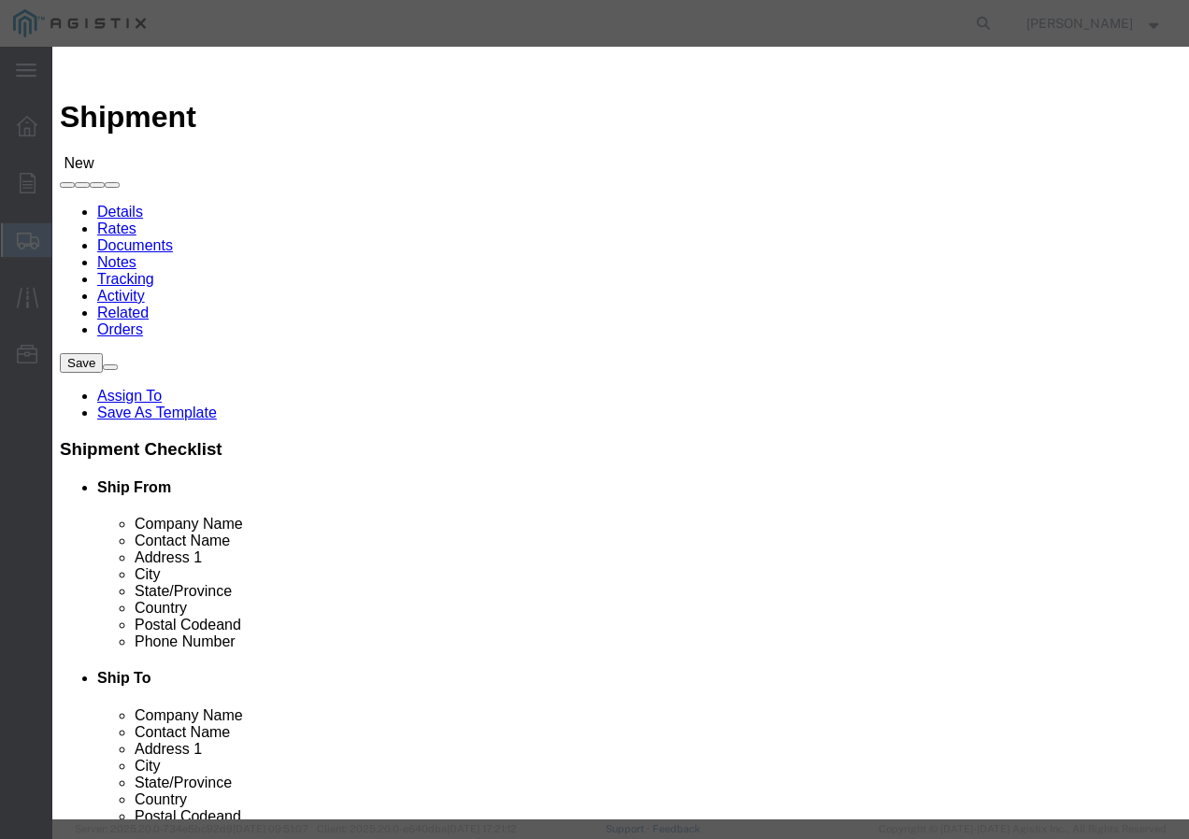
click icon "button"
click button "Select"
select select "CA"
click button "Close"
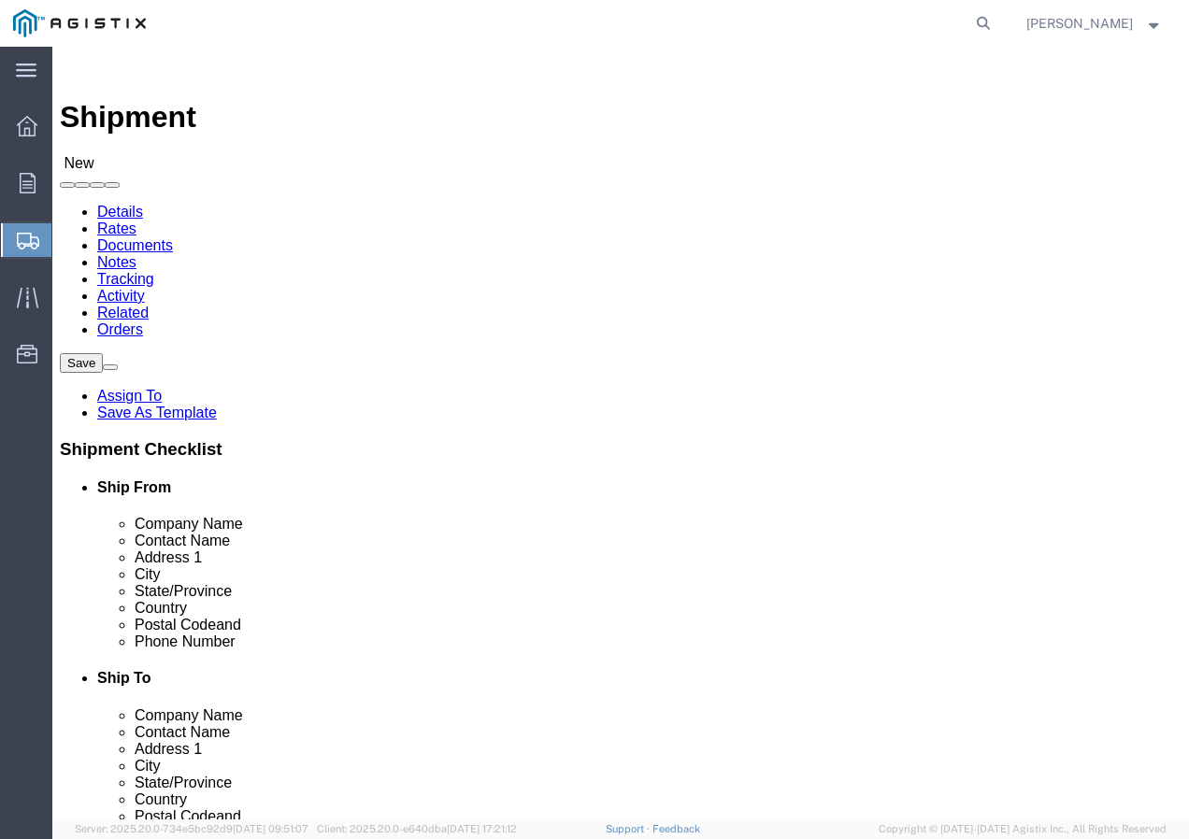
click input "text"
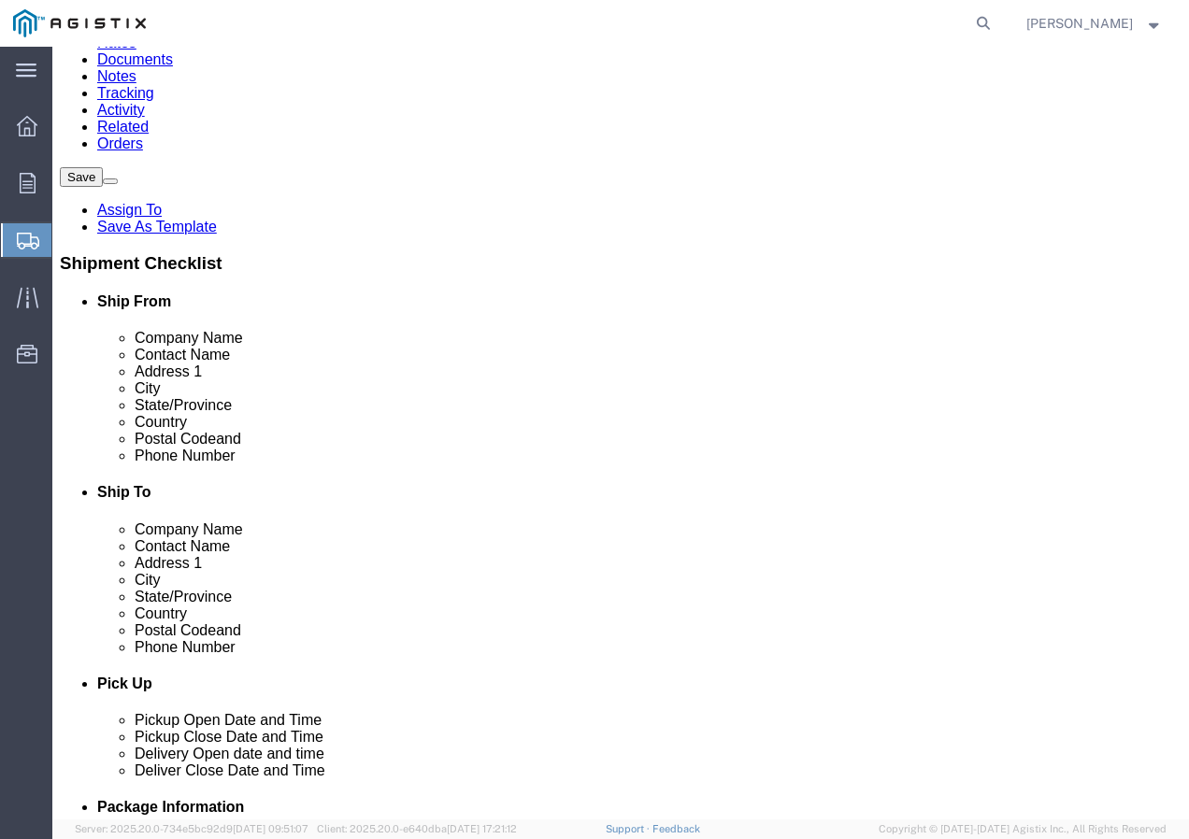
scroll to position [187, 0]
type input "Marysville Receiving"
click input "text"
paste input "9167493050"
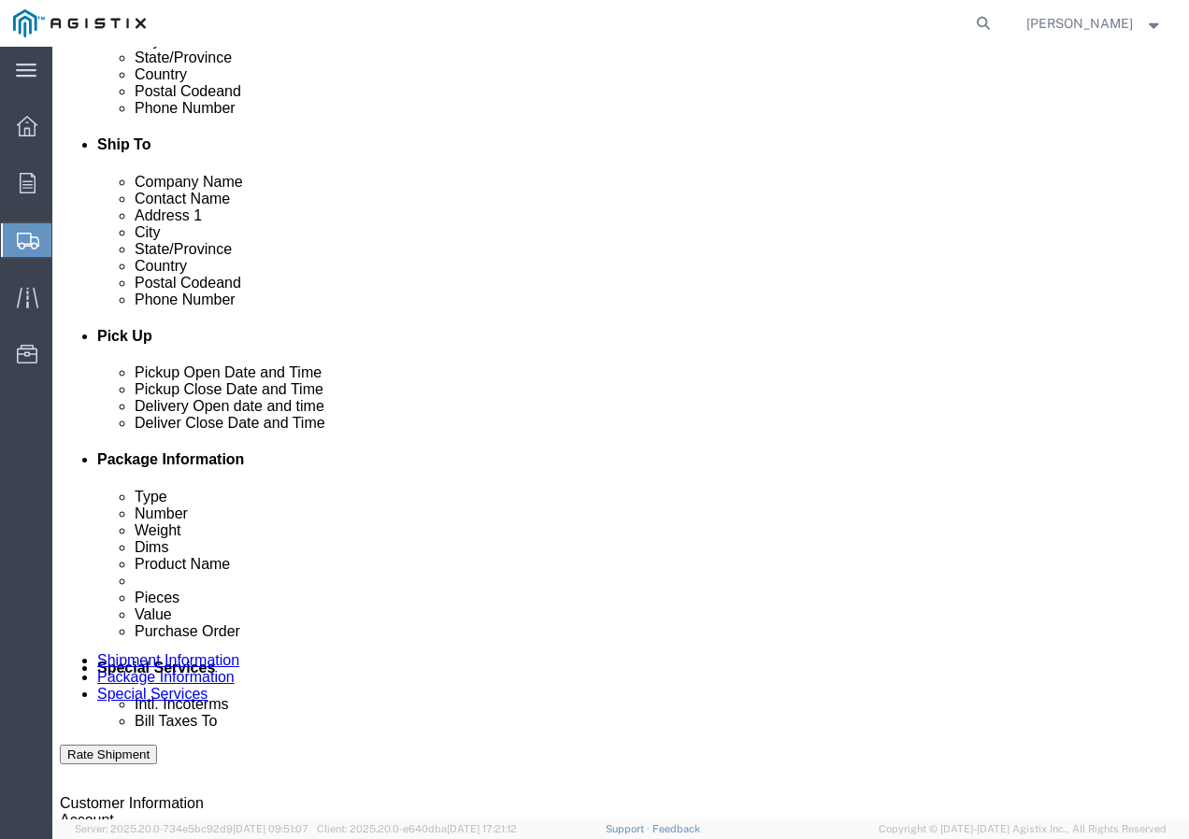
scroll to position [561, 0]
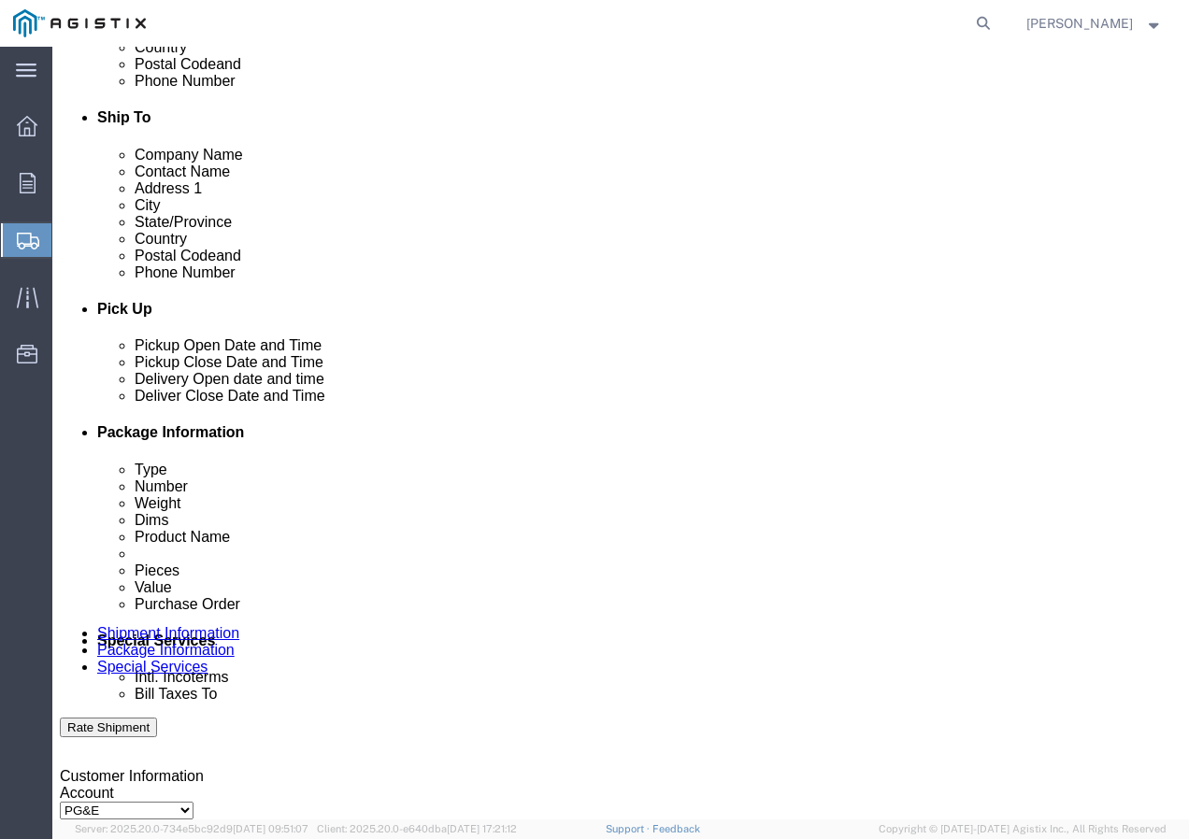
type input "9167493050"
click div "[DATE] 2:00 PM"
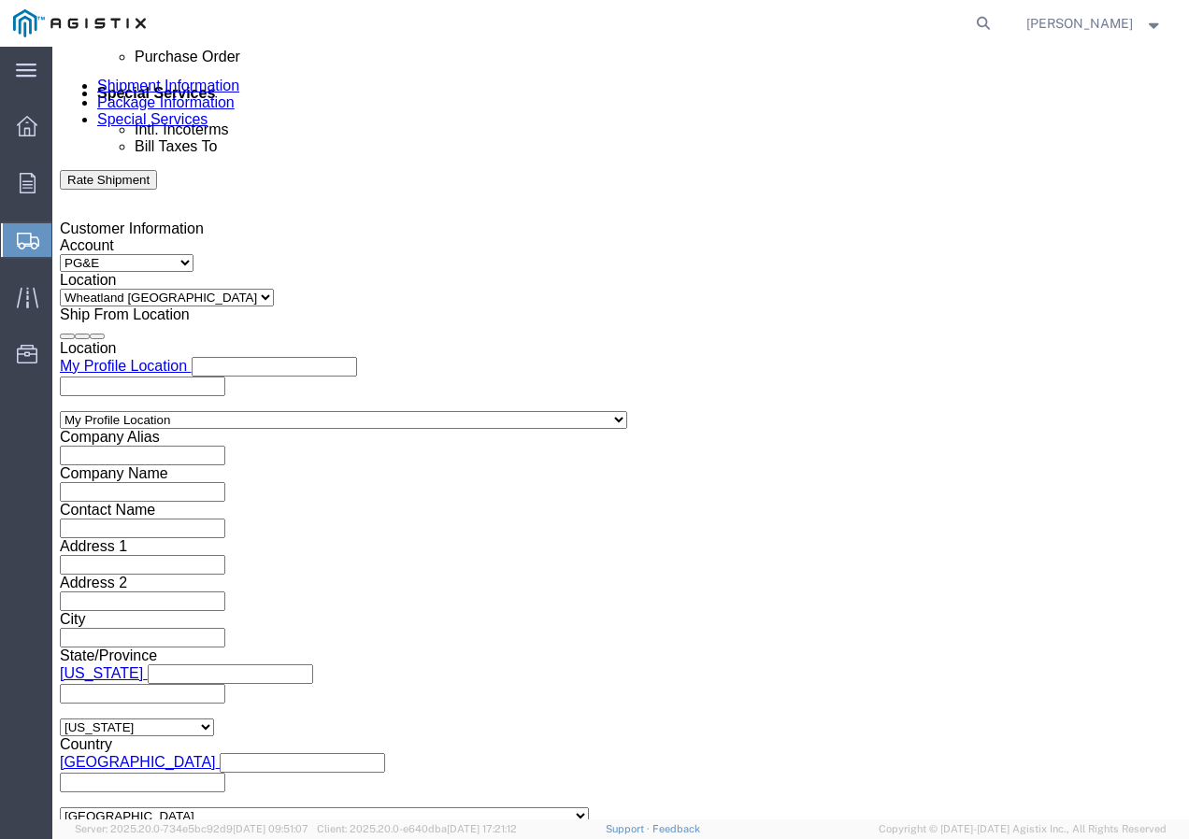
click input "2:00 PM"
type input "10:30 am"
click button "Apply"
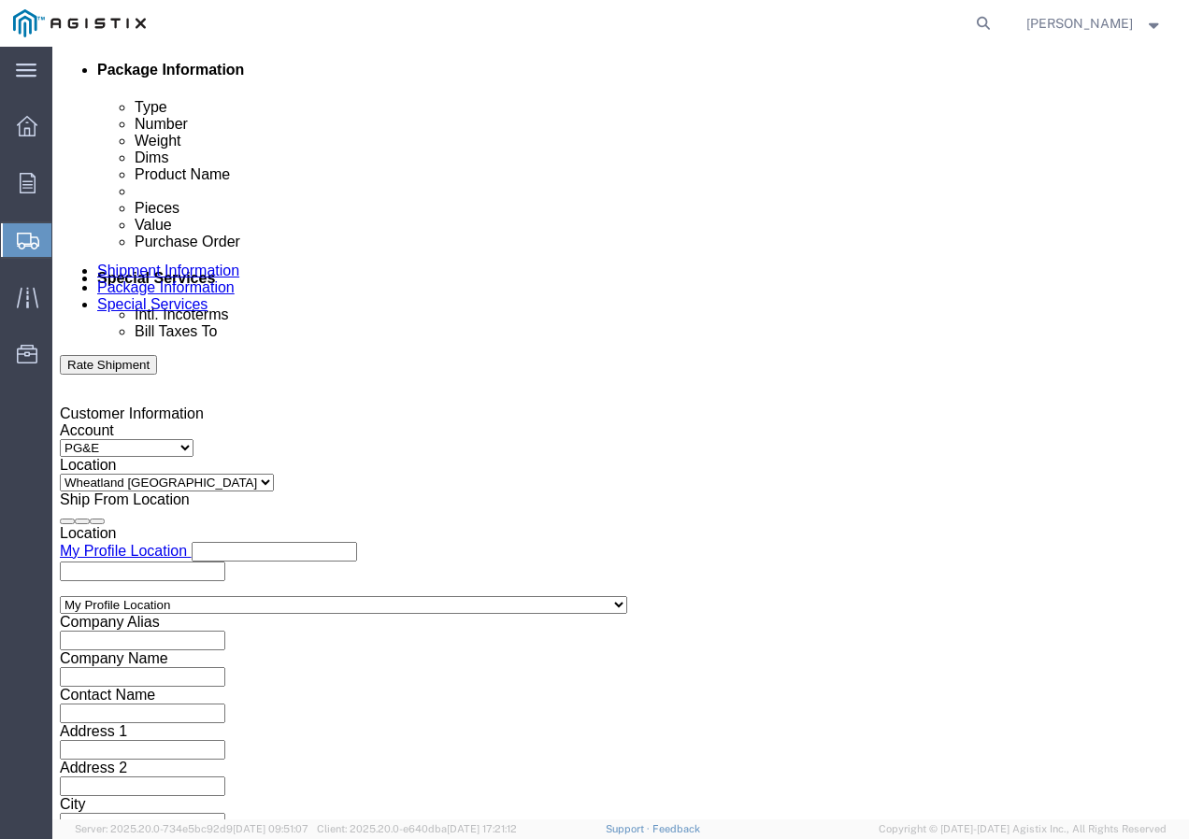
scroll to position [922, 0]
click div
click button "Apply"
click div
click button "Apply"
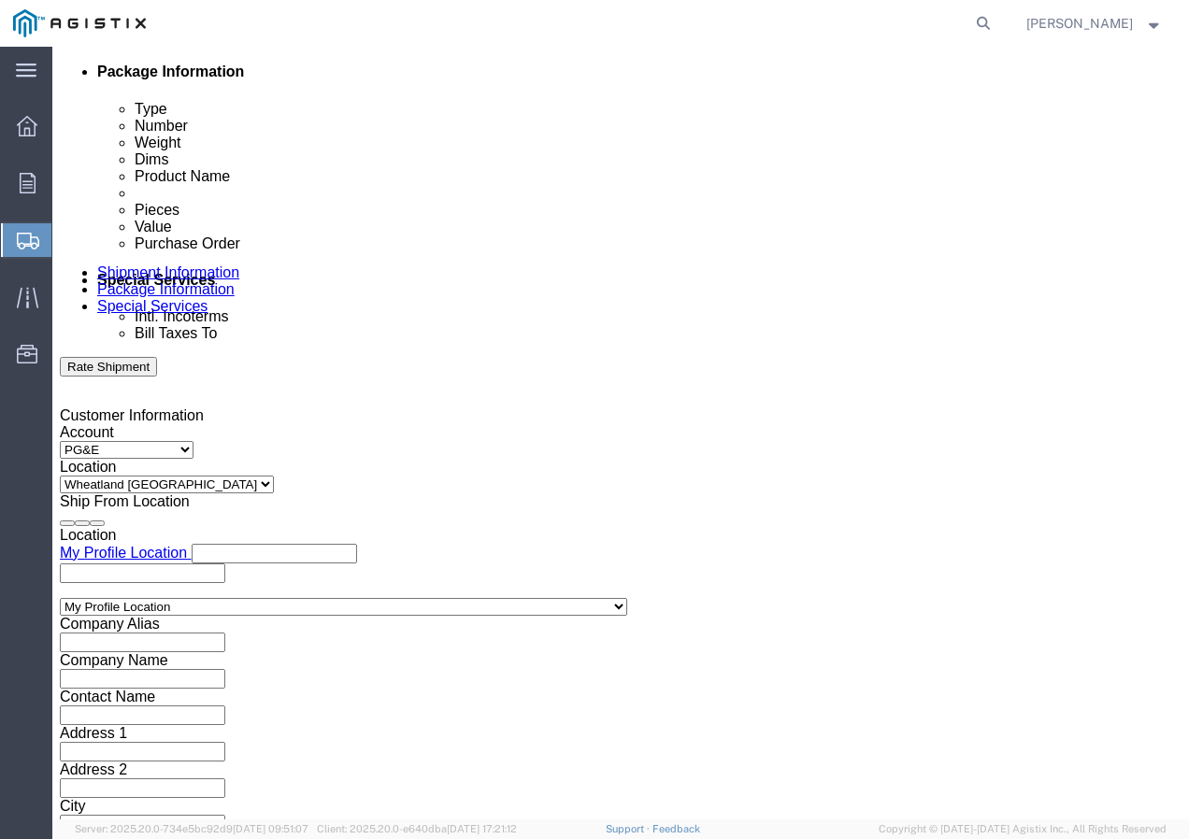
drag, startPoint x: 203, startPoint y: 547, endPoint x: 217, endPoint y: 547, distance: 14.0
click input "text"
paste input "3501424723"
type input "3501424723"
drag, startPoint x: 358, startPoint y: 546, endPoint x: 381, endPoint y: 534, distance: 26.3
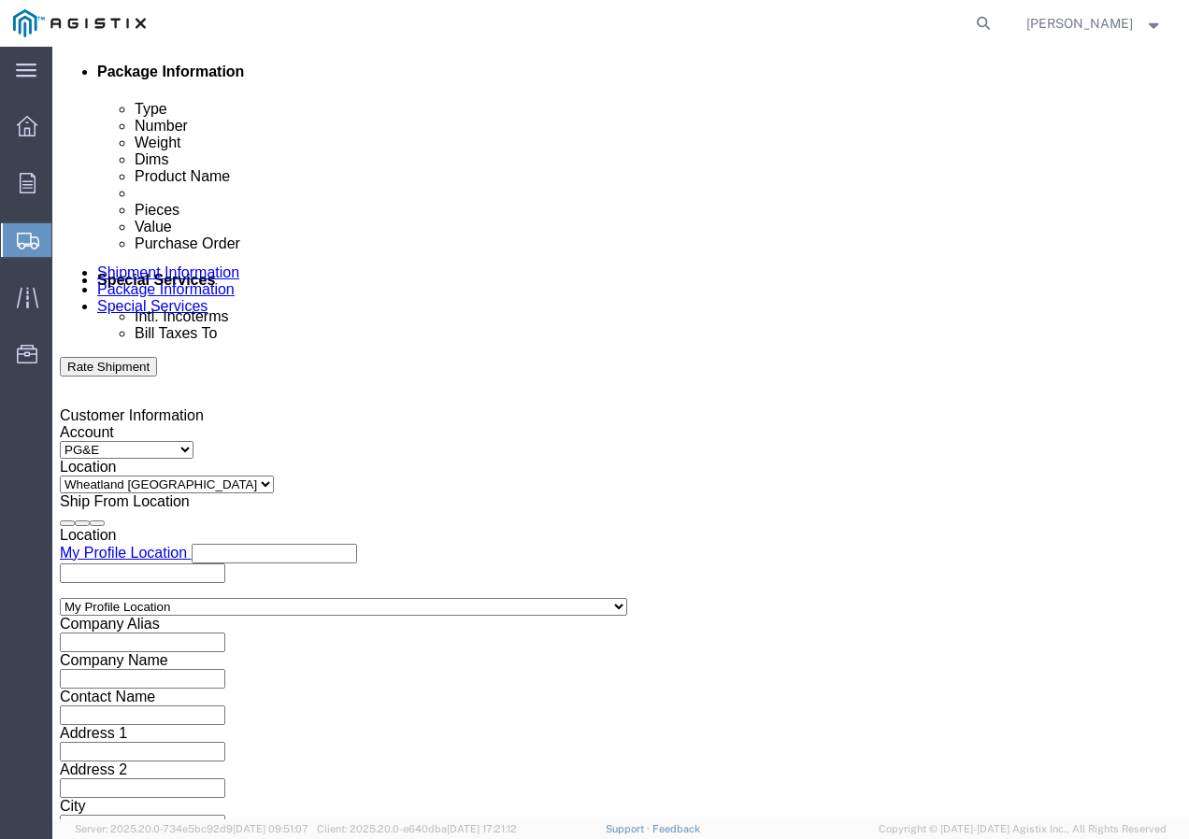
click select "Select Account Type Activity ID Airline Appointment Number ASN Batch Request # …"
select select "SHIPMENTIDNUM"
click select "Select Account Type Activity ID Airline Appointment Number ASN Batch Request # …"
click input "text"
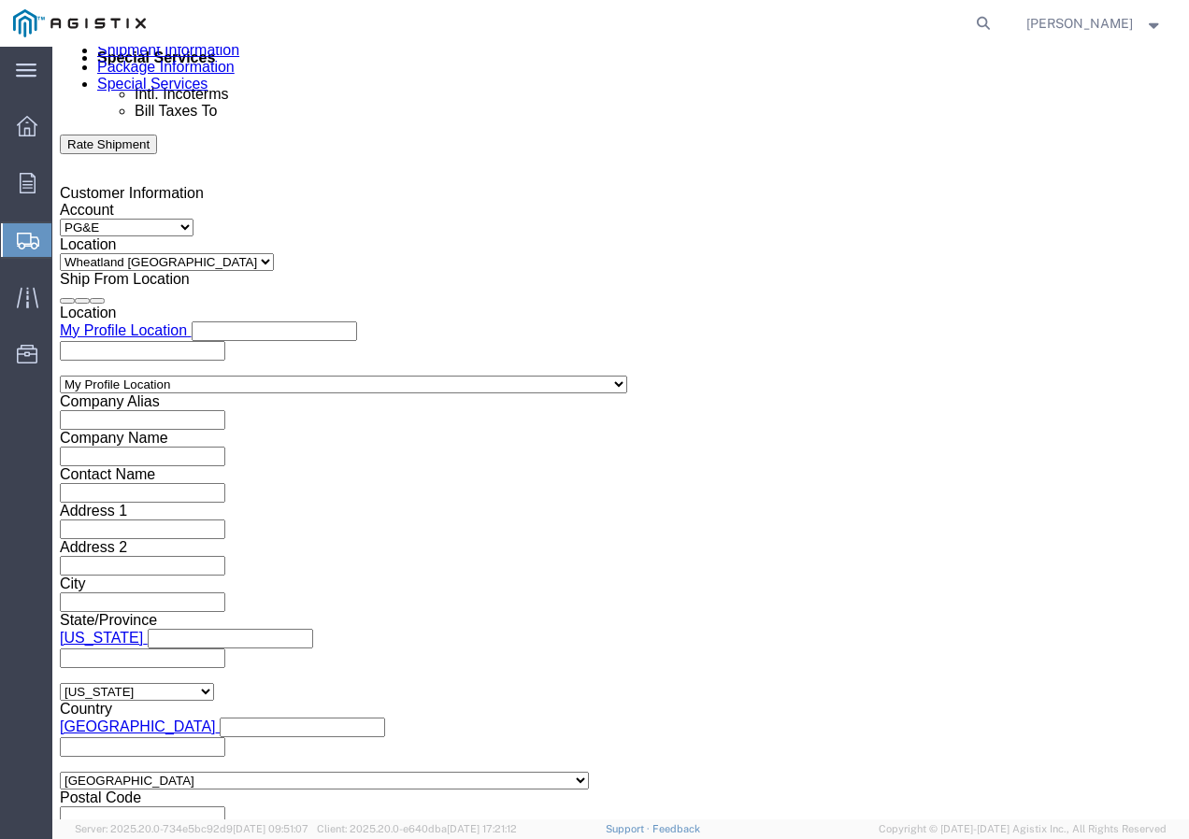
scroll to position [1151, 0]
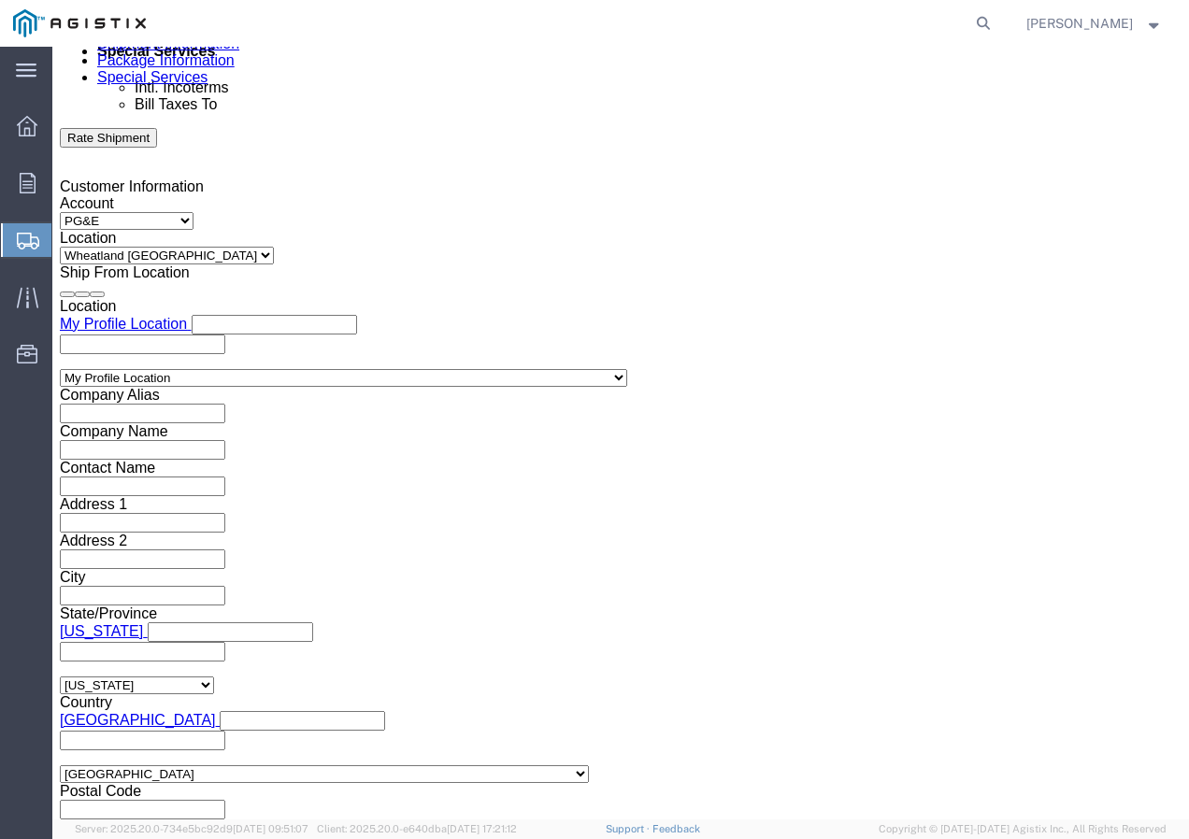
type input "7563861"
click select "Select Air Less than Truckload Multi-Leg Ocean Freight Rail Small Parcel Truckl…"
select select "TL"
click select "Select Air Less than Truckload Multi-Leg Ocean Freight Rail Small Parcel Truckl…"
click select "Select 1-Ton (PSS) 10 Wheel 10 Yard Dump Truck 20 Yard Dump Truck Bobtail Botto…"
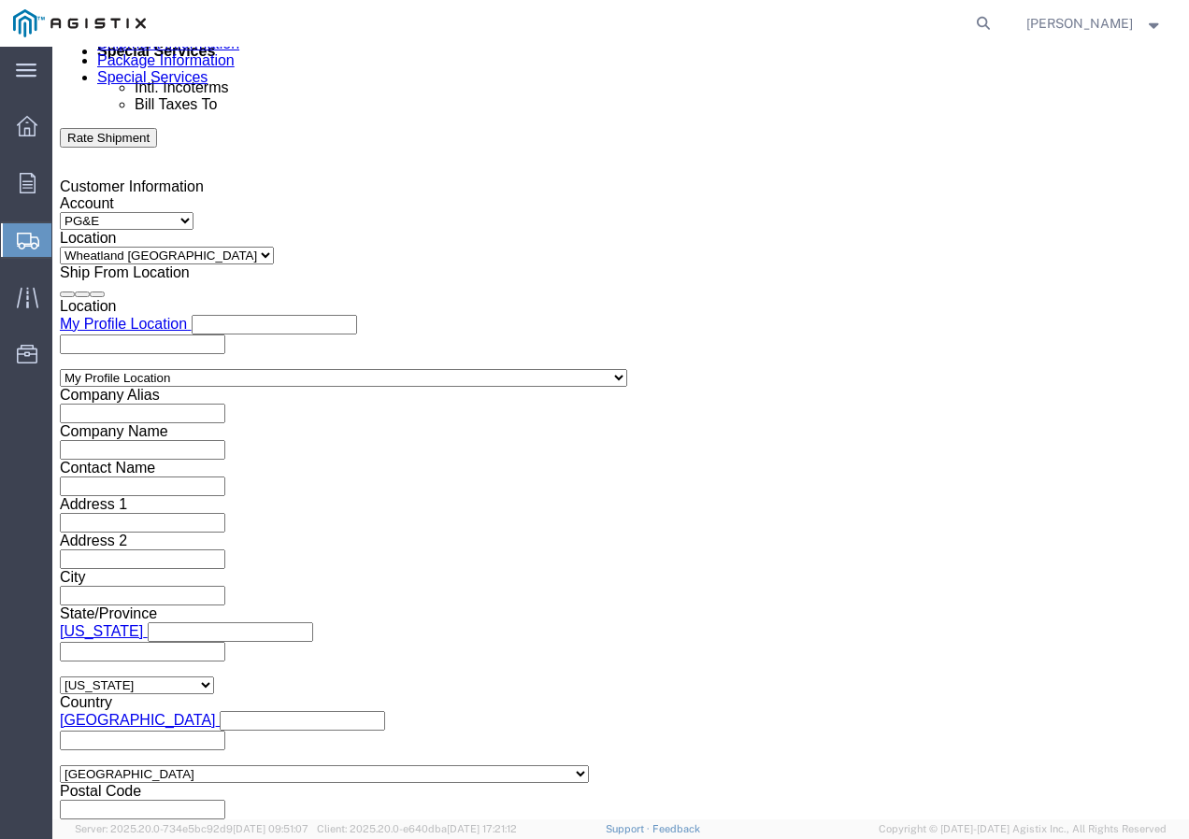
select select "FLBD"
click select "Select 1-Ton (PSS) 10 Wheel 10 Yard Dump Truck 20 Yard Dump Truck Bobtail Botto…"
click button "Continue"
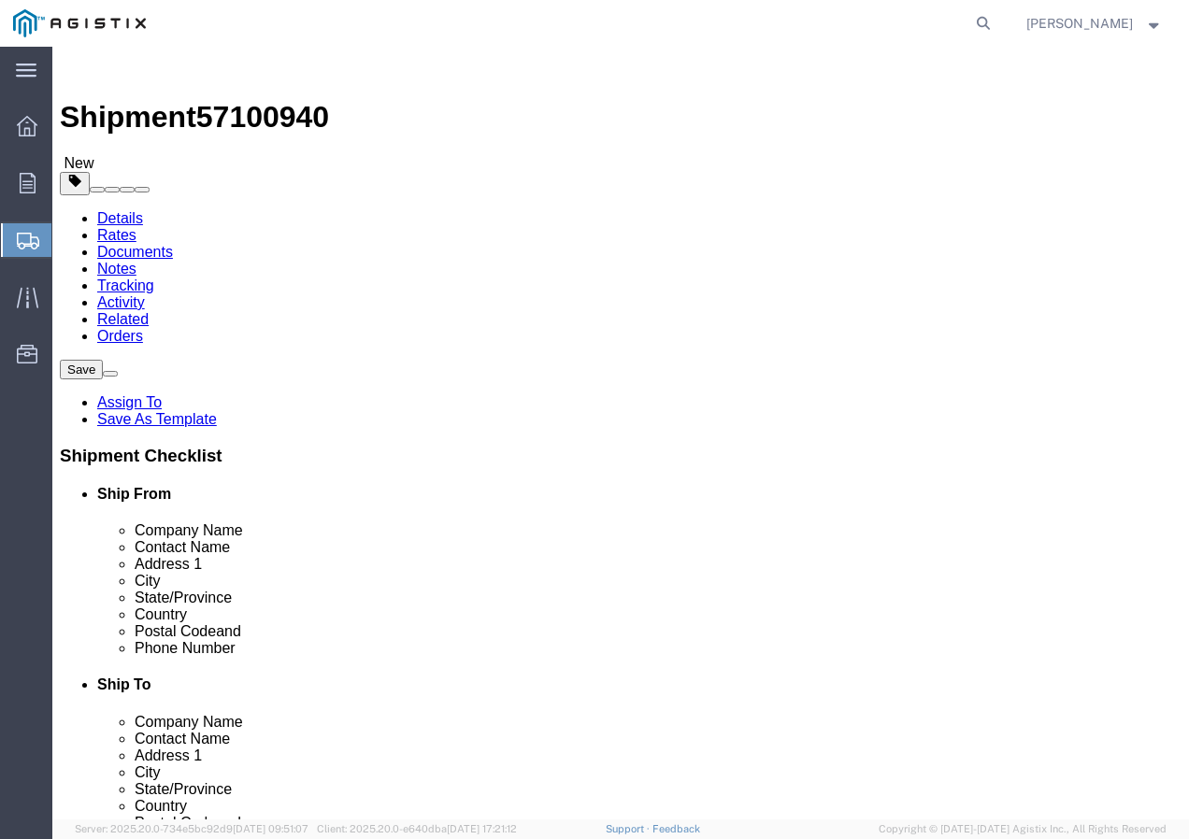
click select "Select Bulk Bundle(s) Cardboard Box(es) Carton(s) Crate(s) Drum(s) (Fiberboard)…"
select select "YRPK"
click select "Select Bulk Bundle(s) Cardboard Box(es) Carton(s) Crate(s) Drum(s) (Fiberboard)…"
click input "text"
type input "50"
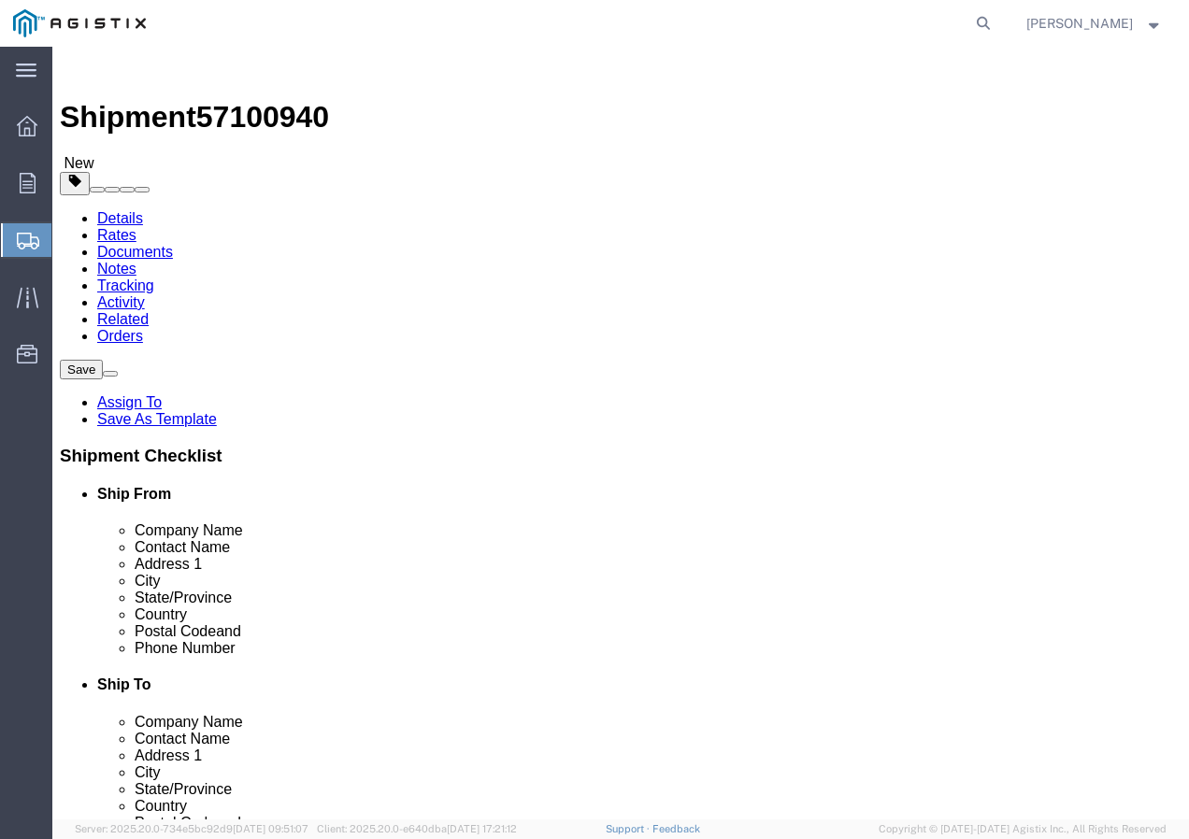
type input "50"
click input "0.00"
type input "0"
type input "30000"
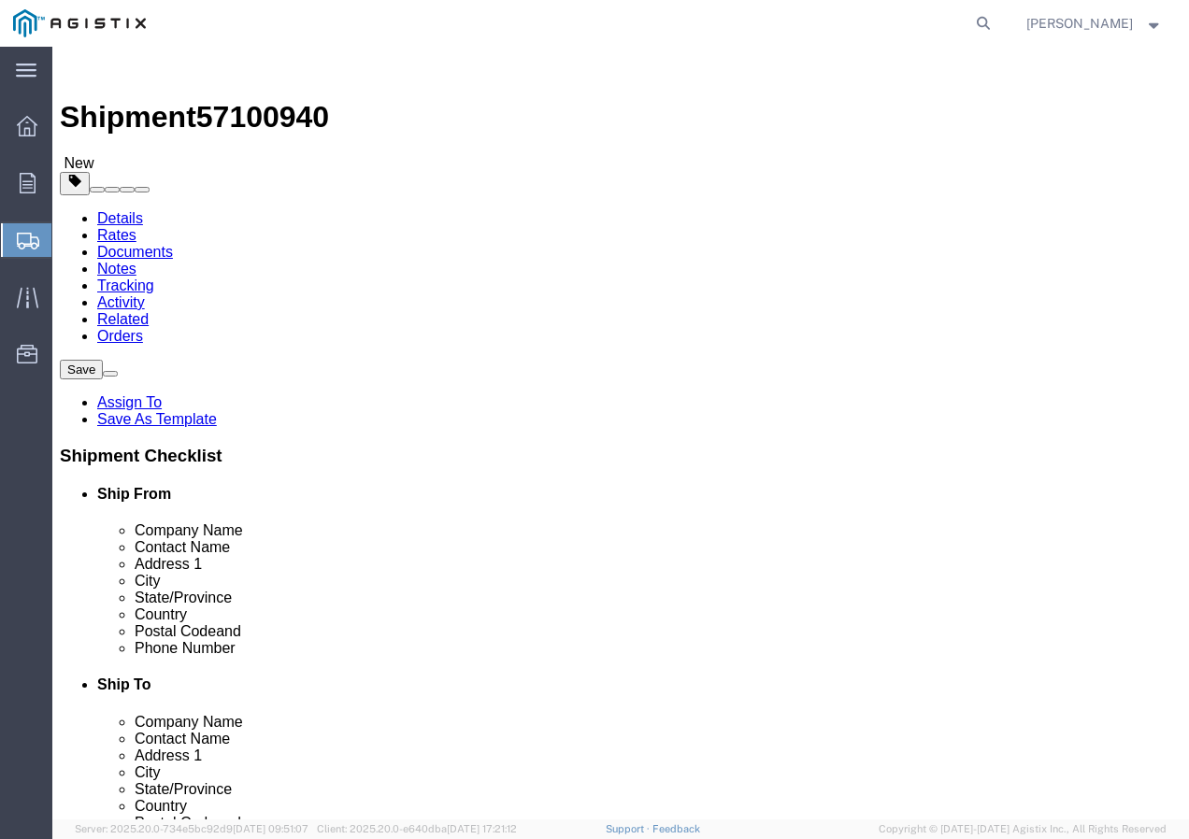
click link "Add Content"
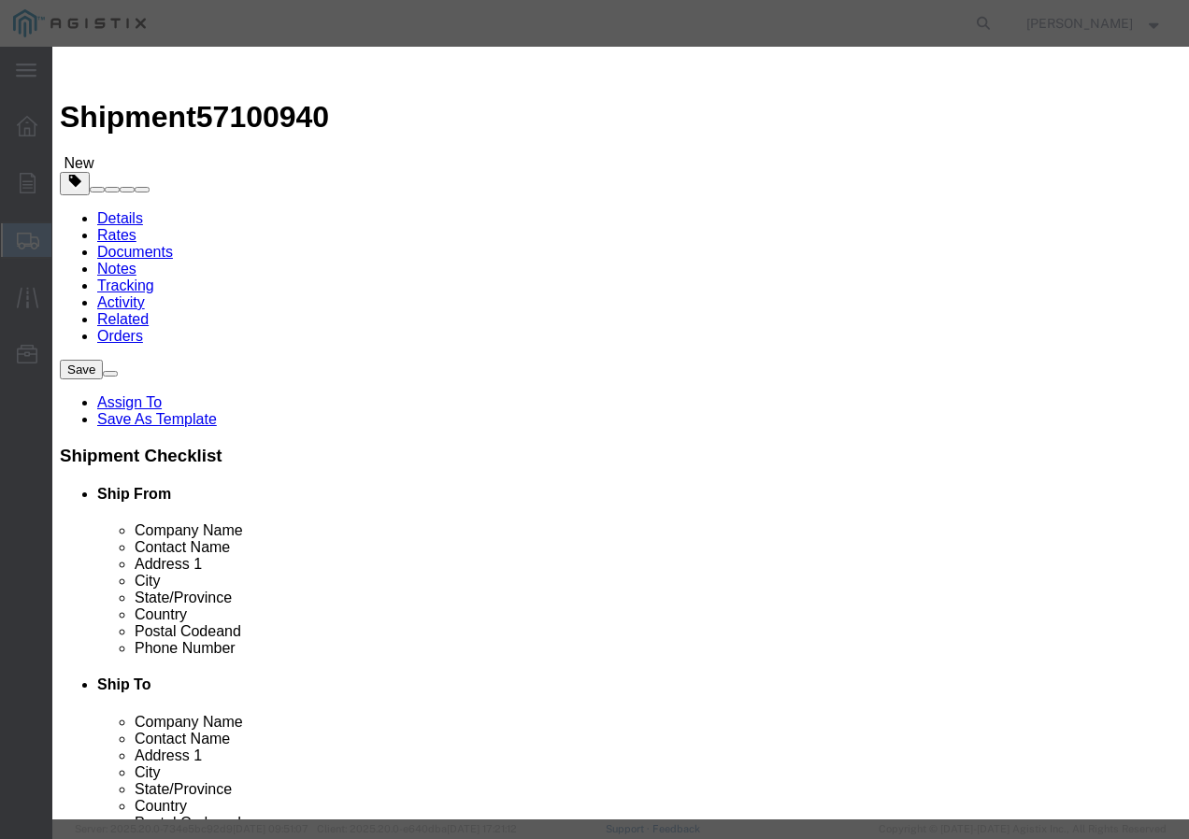
click input "text"
paste input "WIRE, 5/16-7 EHS A-GALV STEEL STRAND"
type input "WIRE, 5/16-7 EHS A-GALV STEEL STRAND"
click input "0"
type input "30"
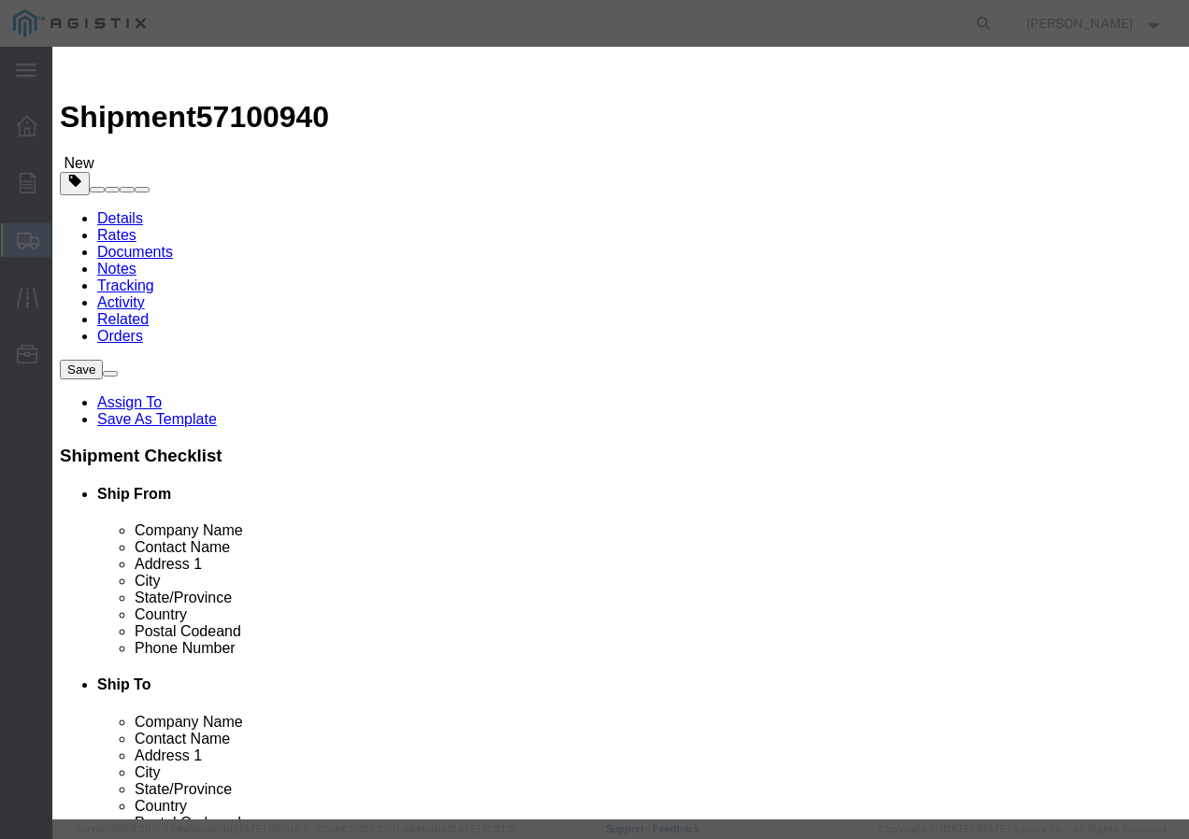
click input "text"
type input "1"
click select "Select 50 55 60 65 70 85 92.5 100 125 175 250 300 400"
select select "100"
click select "Select 50 55 60 65 70 85 92.5 100 125 175 250 300 400"
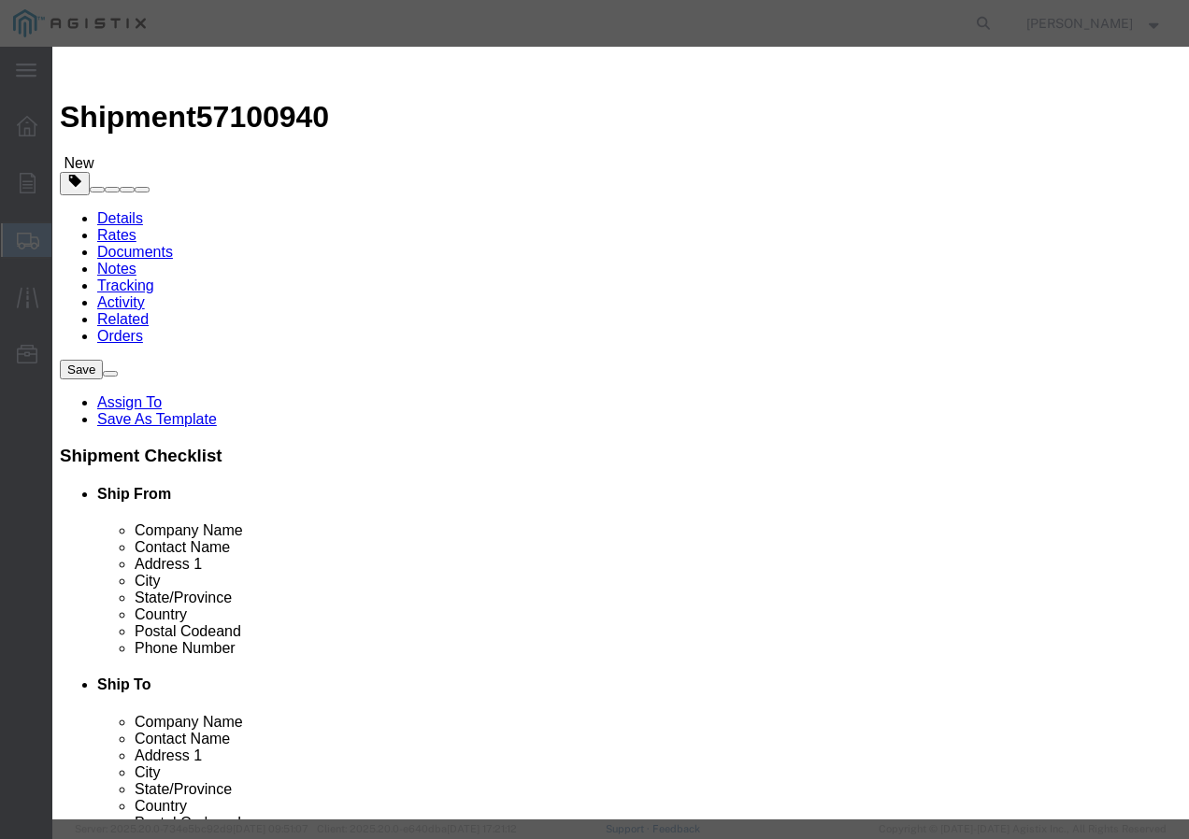
click button "Save & Close"
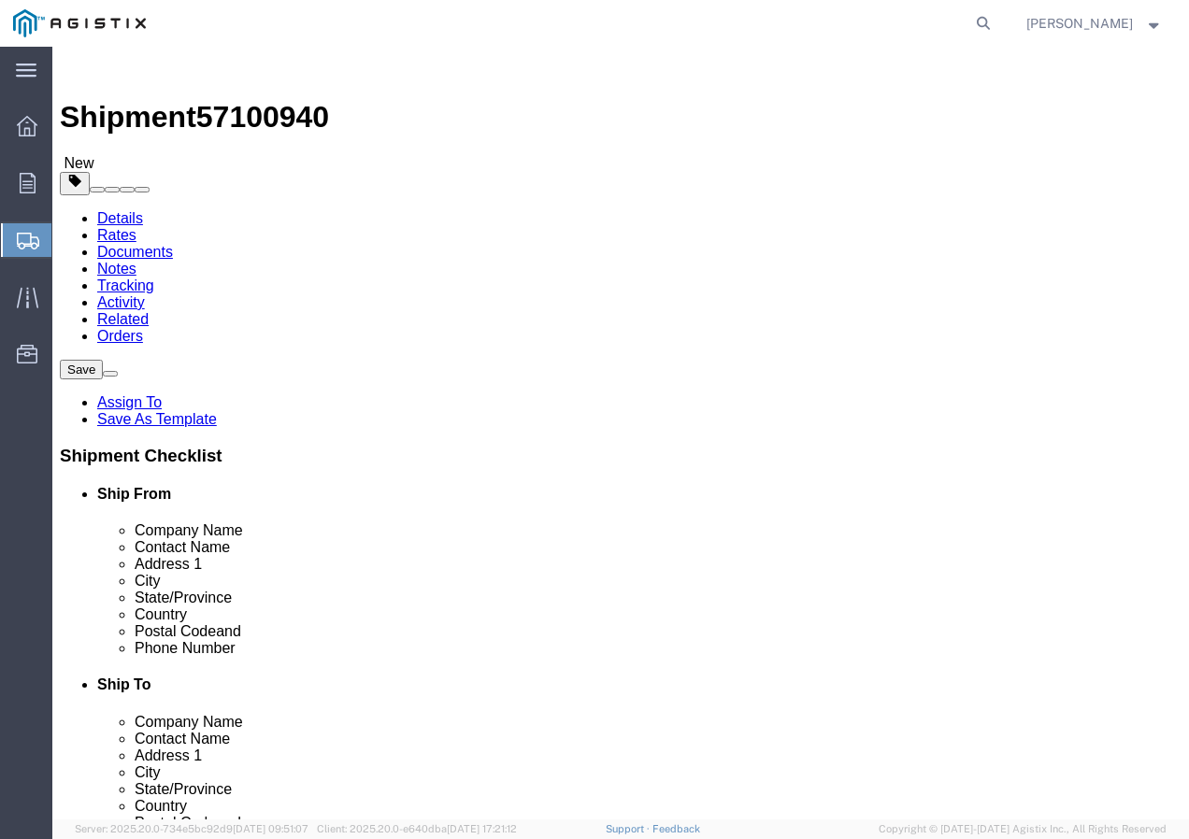
click input "1"
type input "30"
click button "Rate Shipment"
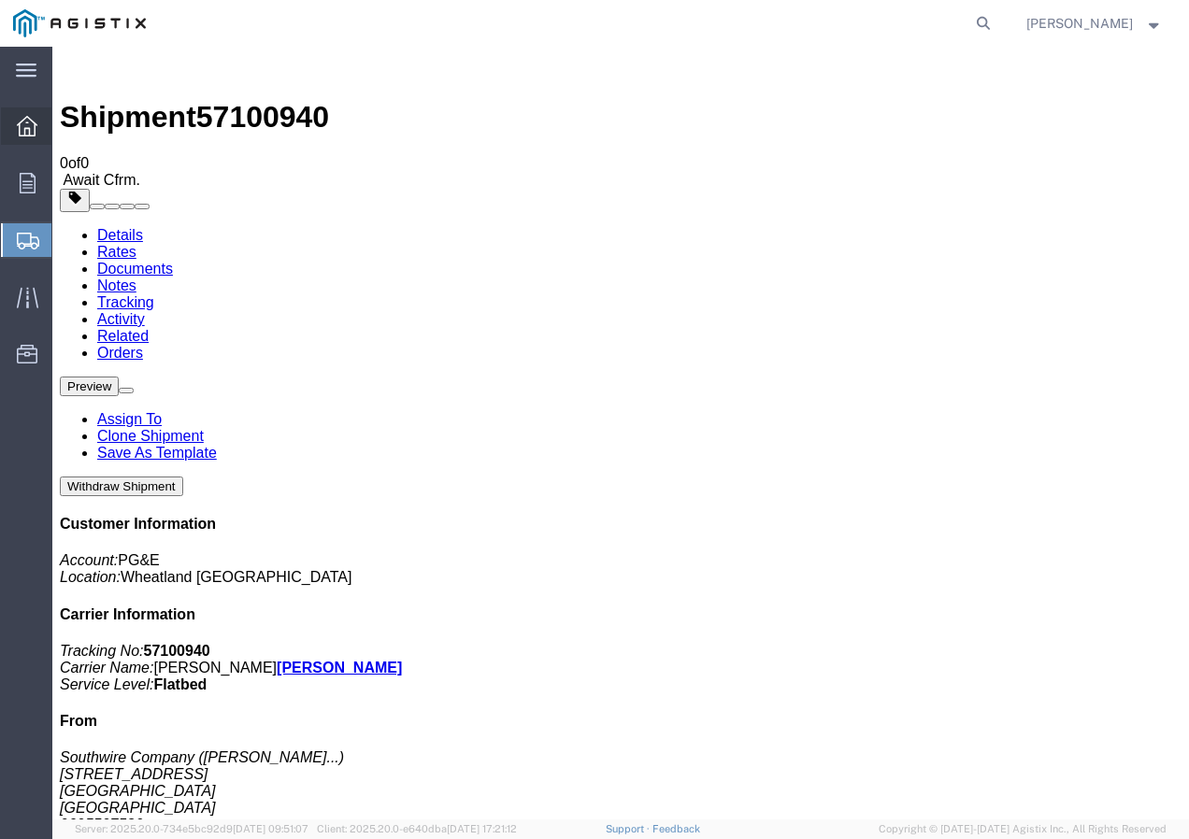
click at [25, 124] on icon at bounding box center [27, 126] width 21 height 21
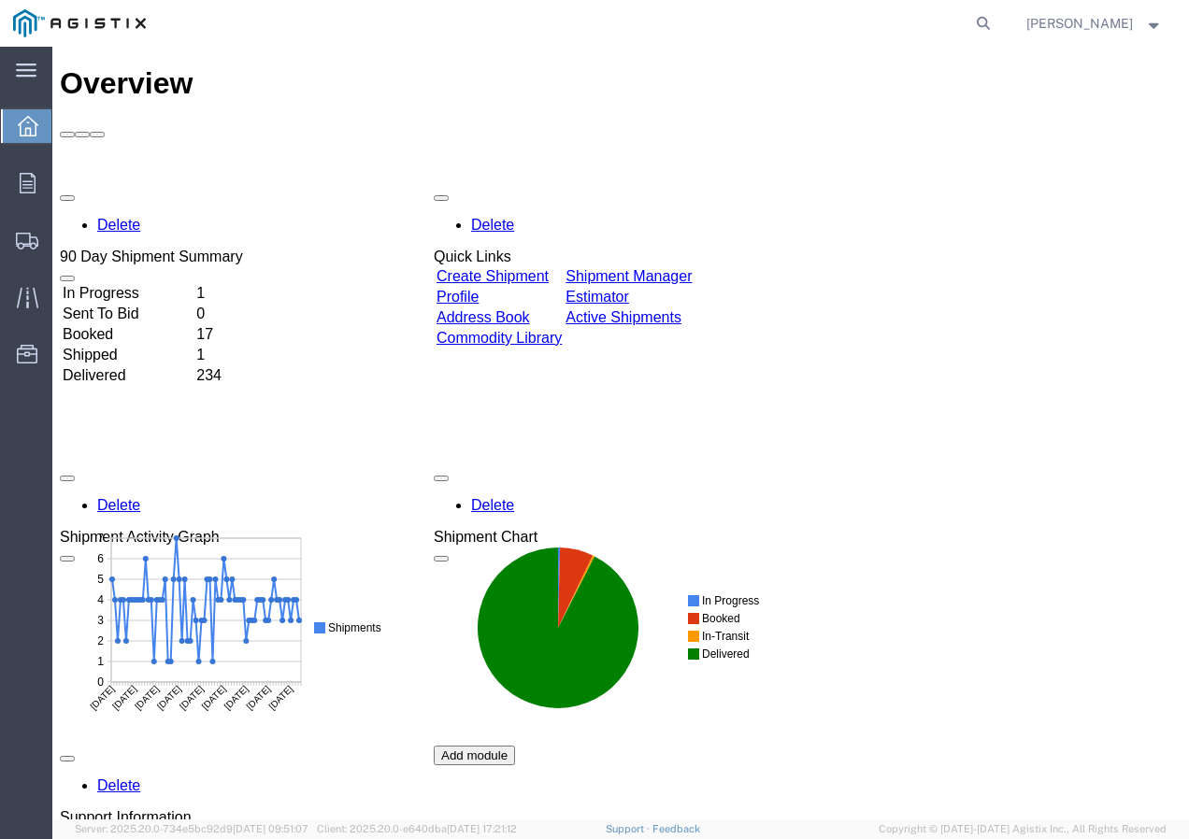
click at [545, 268] on link "Create Shipment" at bounding box center [492, 276] width 112 height 16
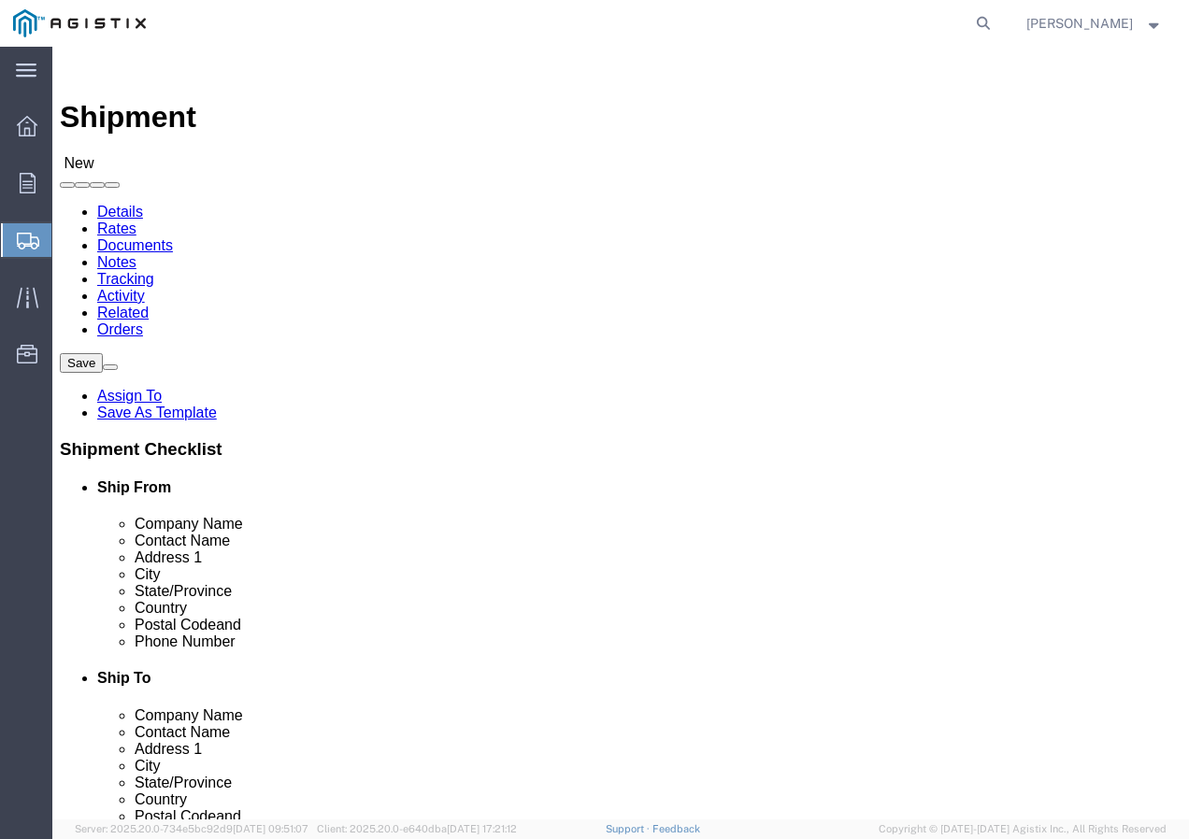
click select "Select PG&E Southwire Company"
select select "9596"
click select "Select PG&E Southwire Company"
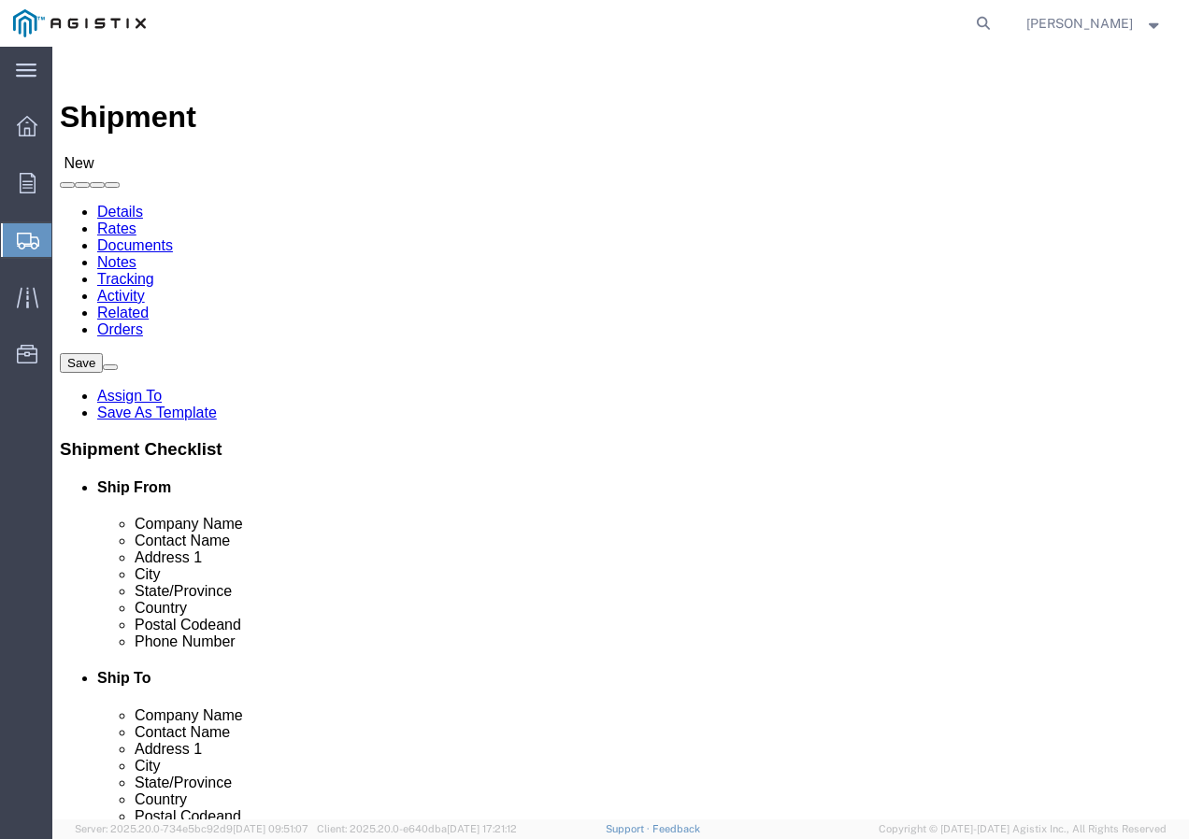
select select "PURCHORD"
select select
select select "MYPROFILE"
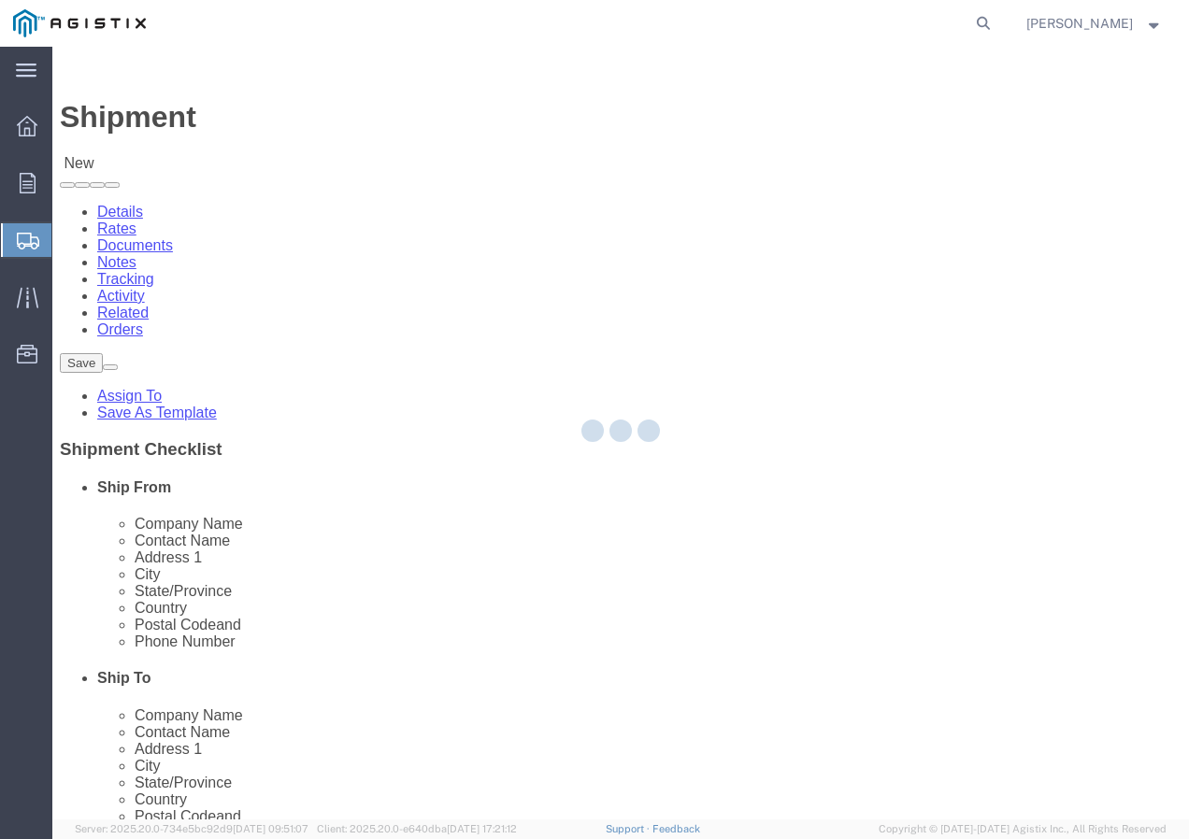
checkbox input "true"
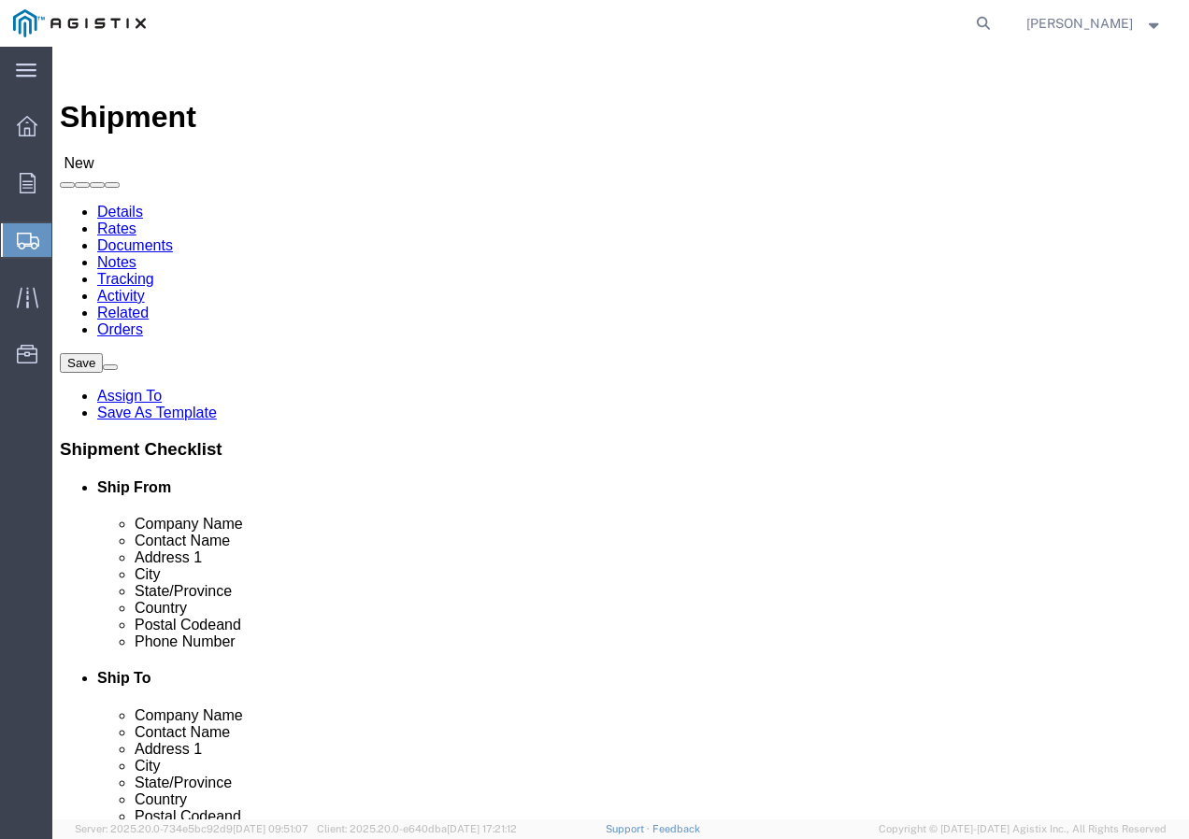
select select "CA"
click select "Select All Others [GEOGRAPHIC_DATA] [GEOGRAPHIC_DATA] [GEOGRAPHIC_DATA] [GEOGRA…"
select select "19740"
click select "Select All Others [GEOGRAPHIC_DATA] [GEOGRAPHIC_DATA] [GEOGRAPHIC_DATA] [GEOGRA…"
click span
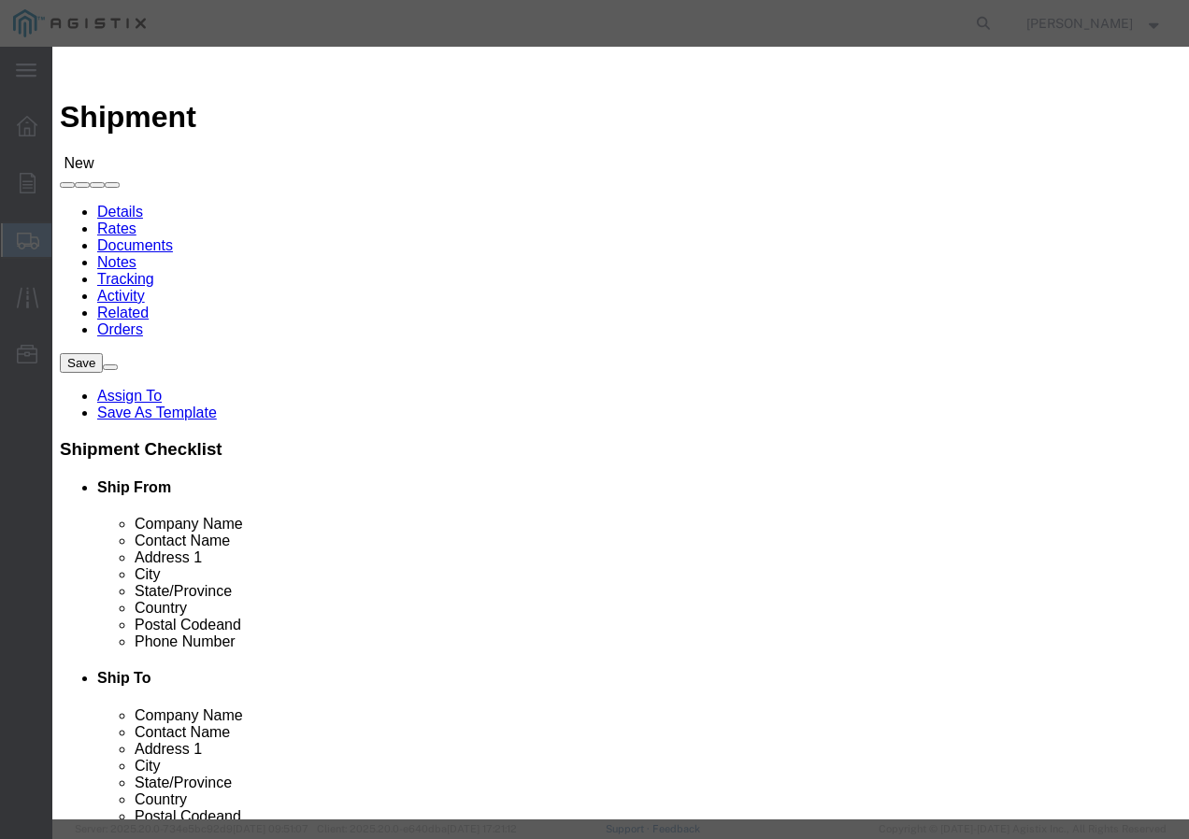
click select "Search by Address Book Name City Company Name Contact Name Country CustomerAlia…"
select select "city"
click select "Search by Address Book Name City Company Name Contact Name Country CustomerAlia…"
click input "text"
type input "FREMONT"
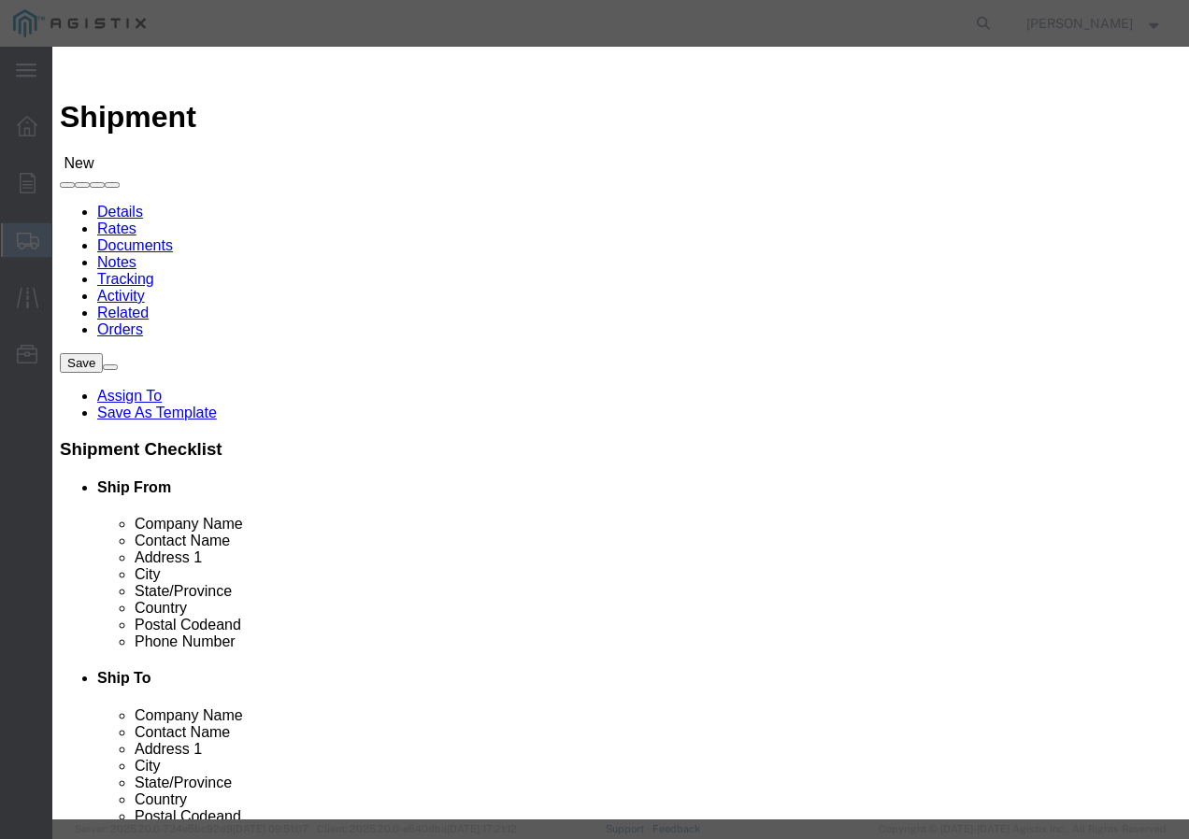
click icon "button"
click button "Select"
select select "CA"
click button "Close"
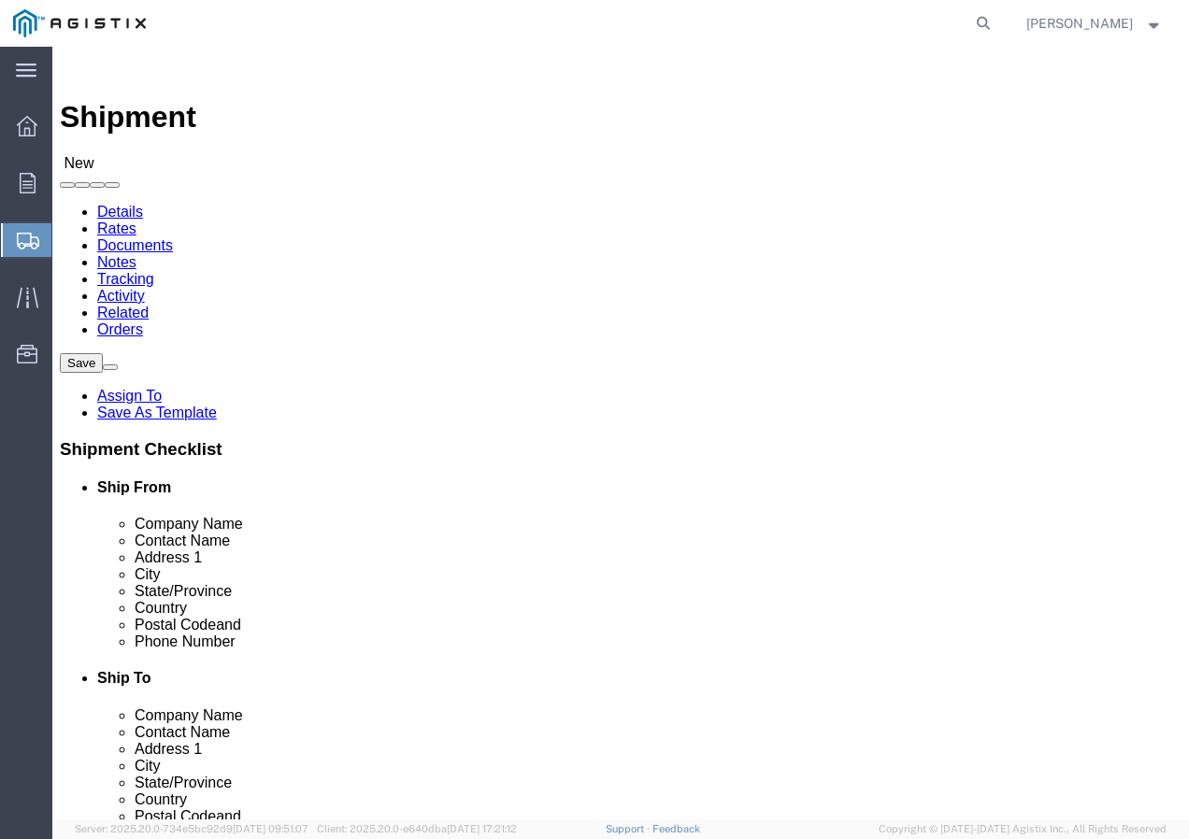
click input "text"
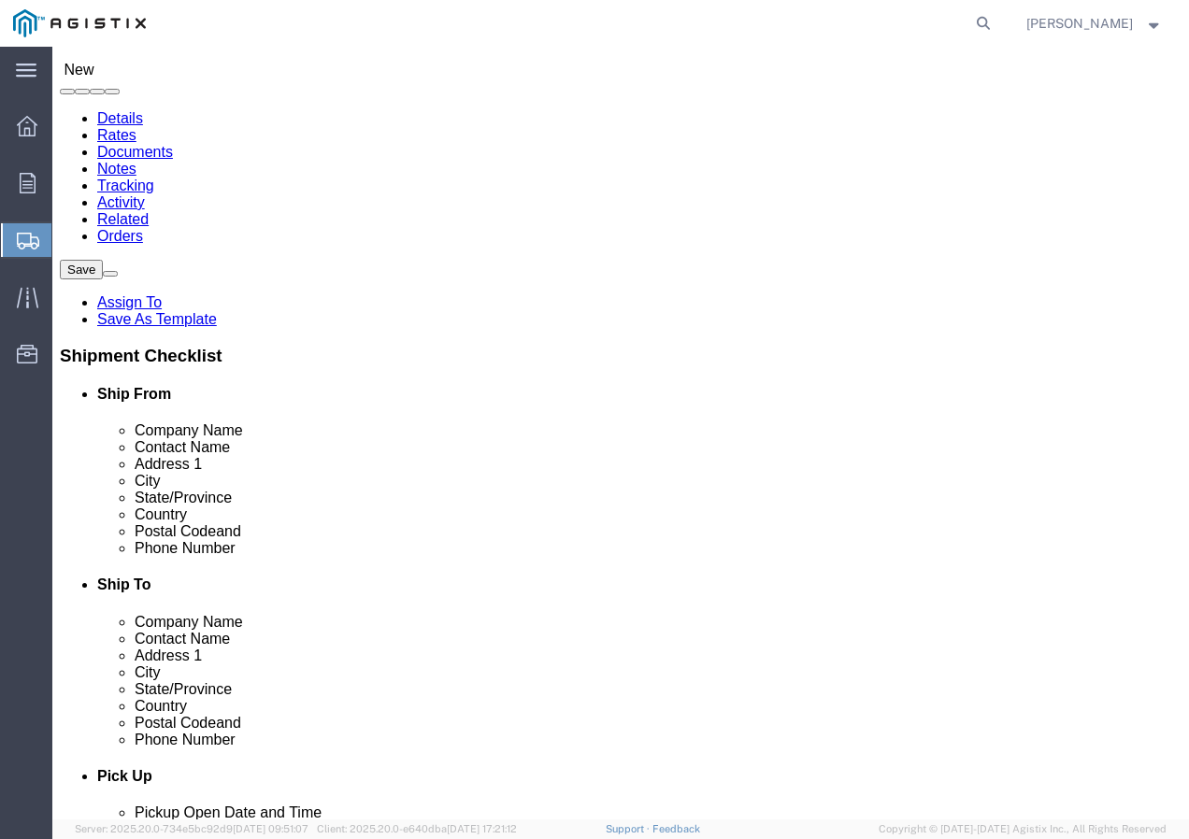
type input "Receiving Department"
click input "text"
paste input "5106519880"
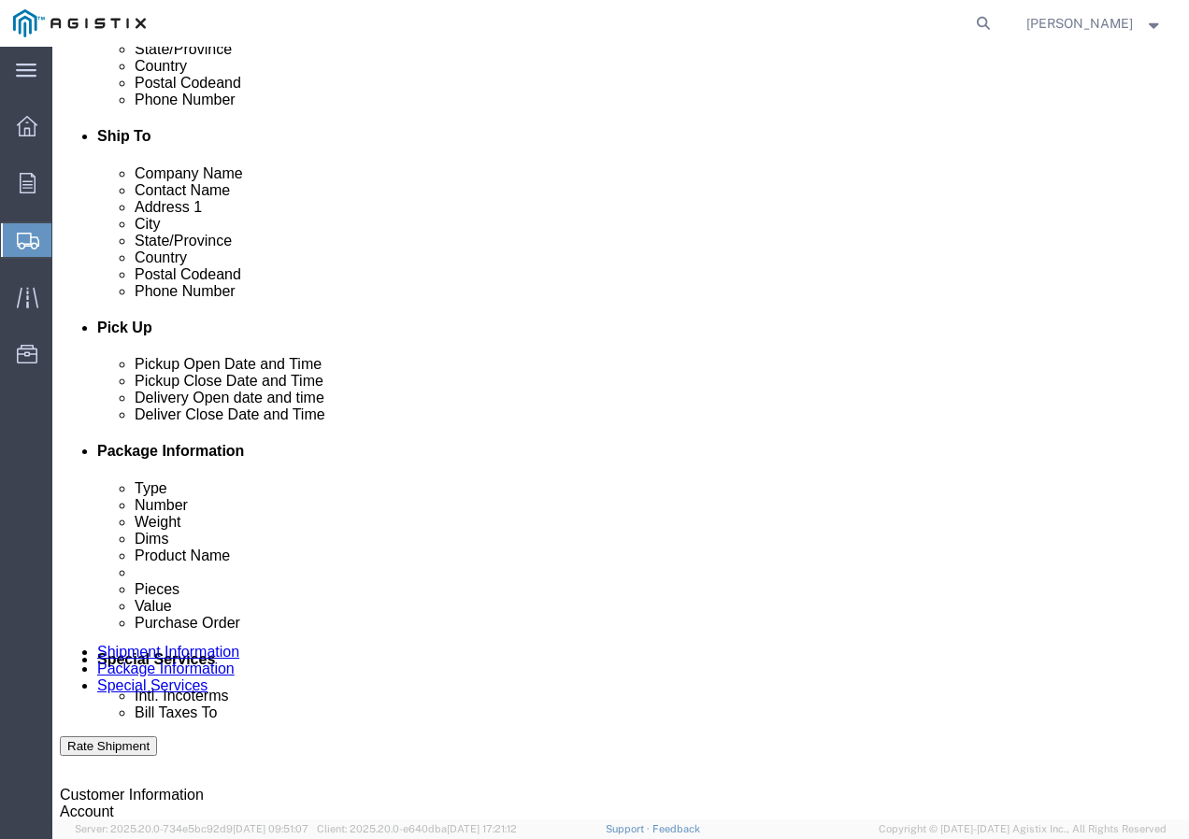
scroll to position [561, 0]
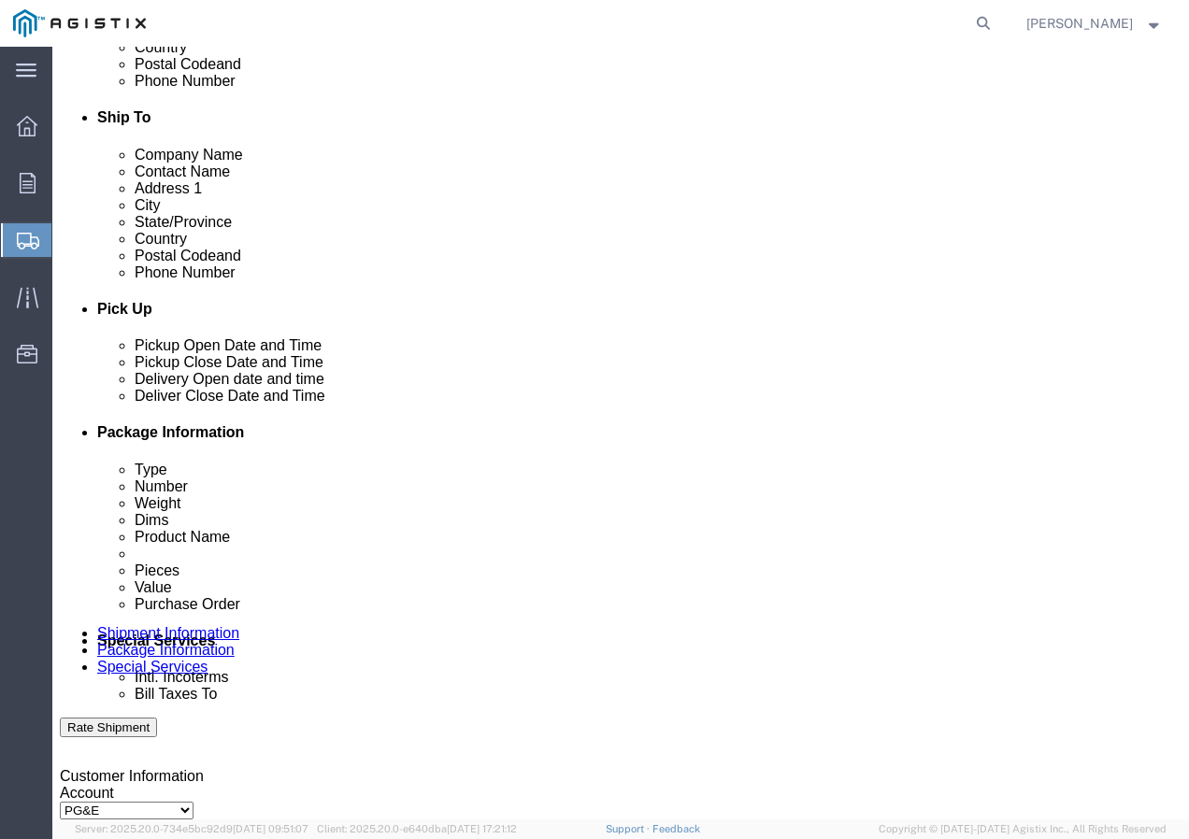
type input "5106519880"
click div "[DATE] 2:00 PM"
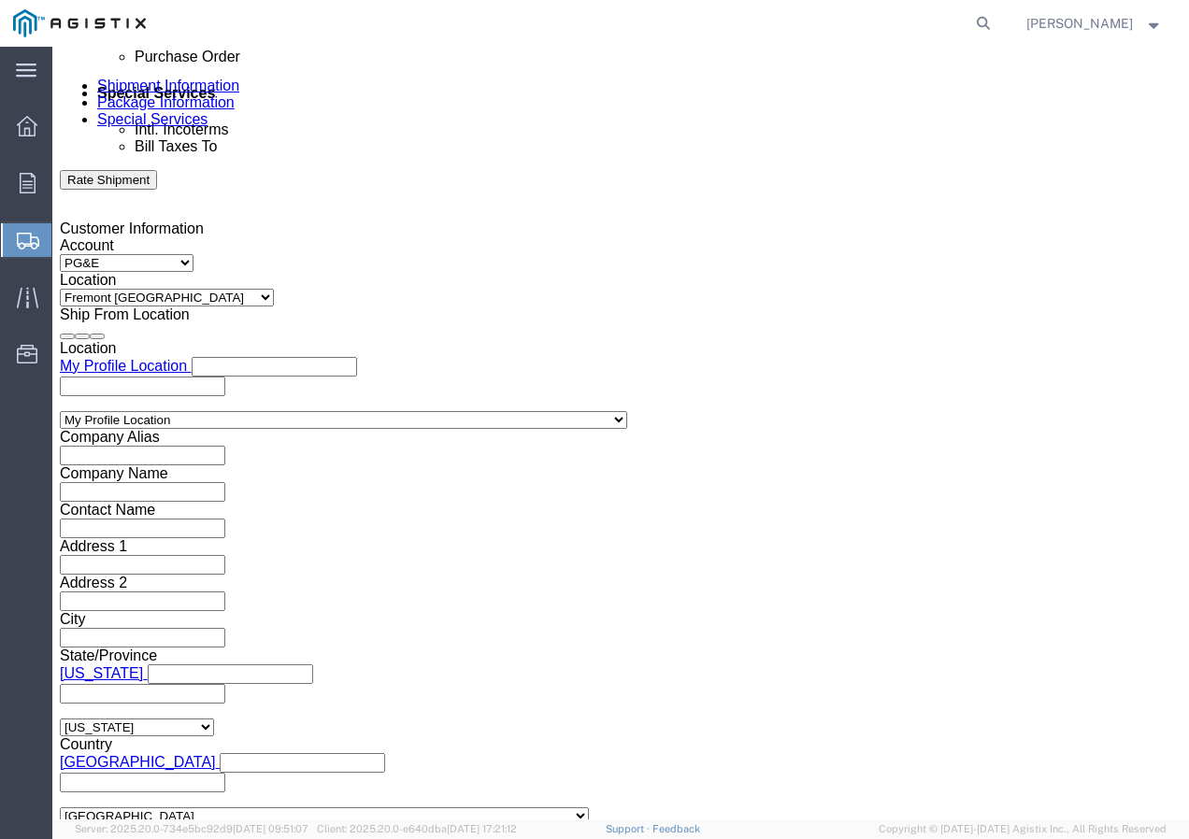
click input "2:00 PM"
type input "11:30 am"
click button "Apply"
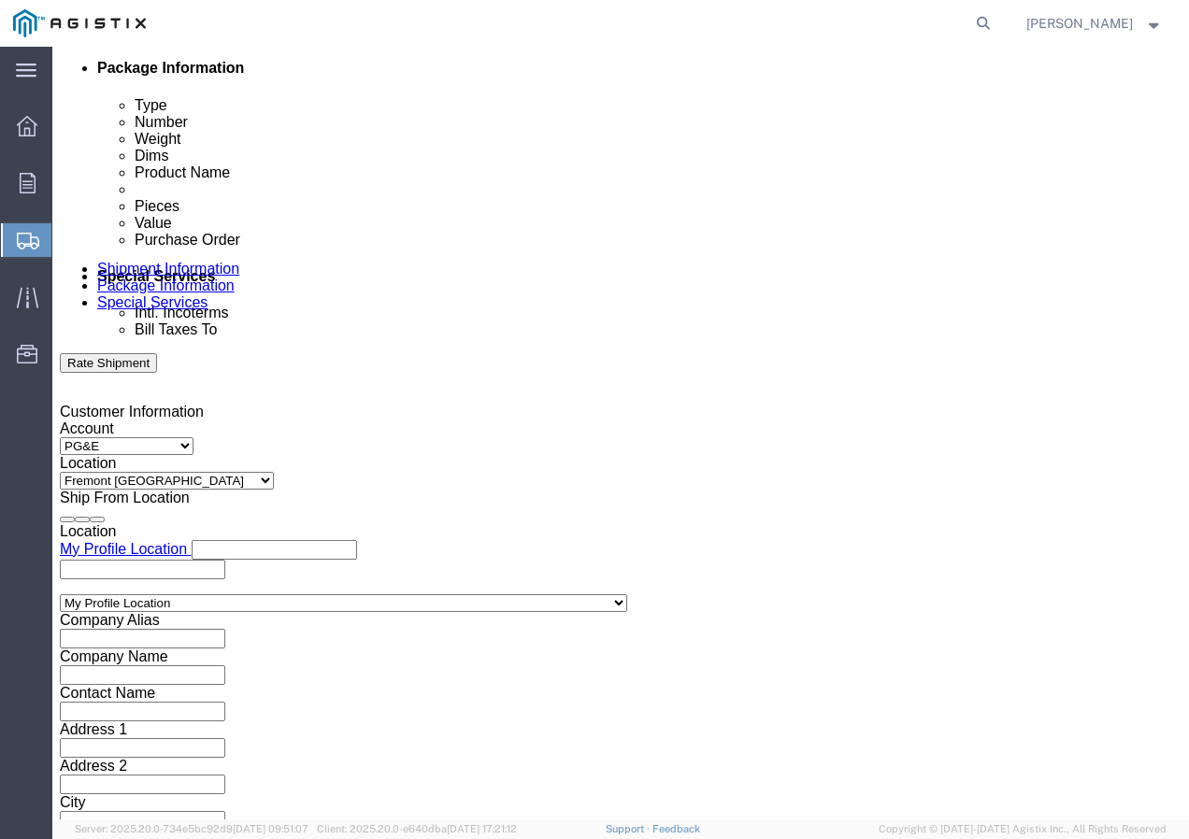
scroll to position [922, 0]
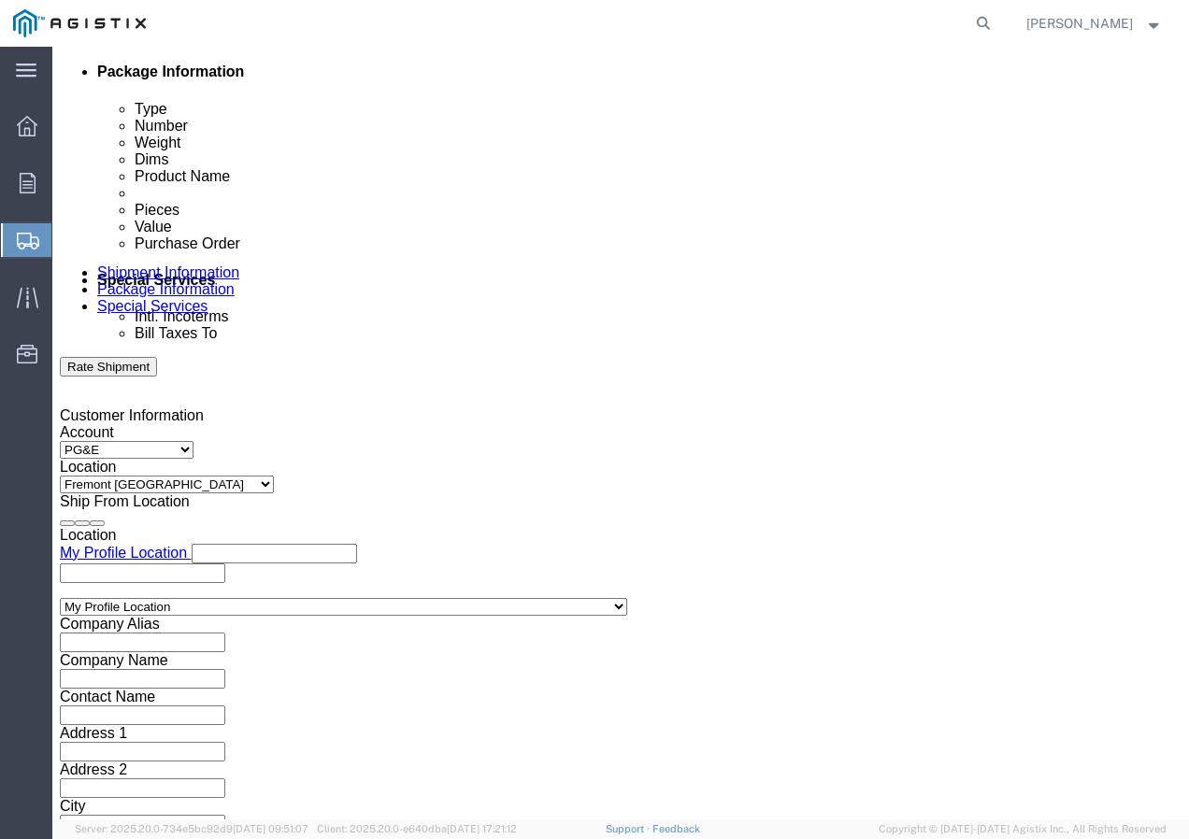
click div
click button "Apply"
click div
click button "Apply"
click input "text"
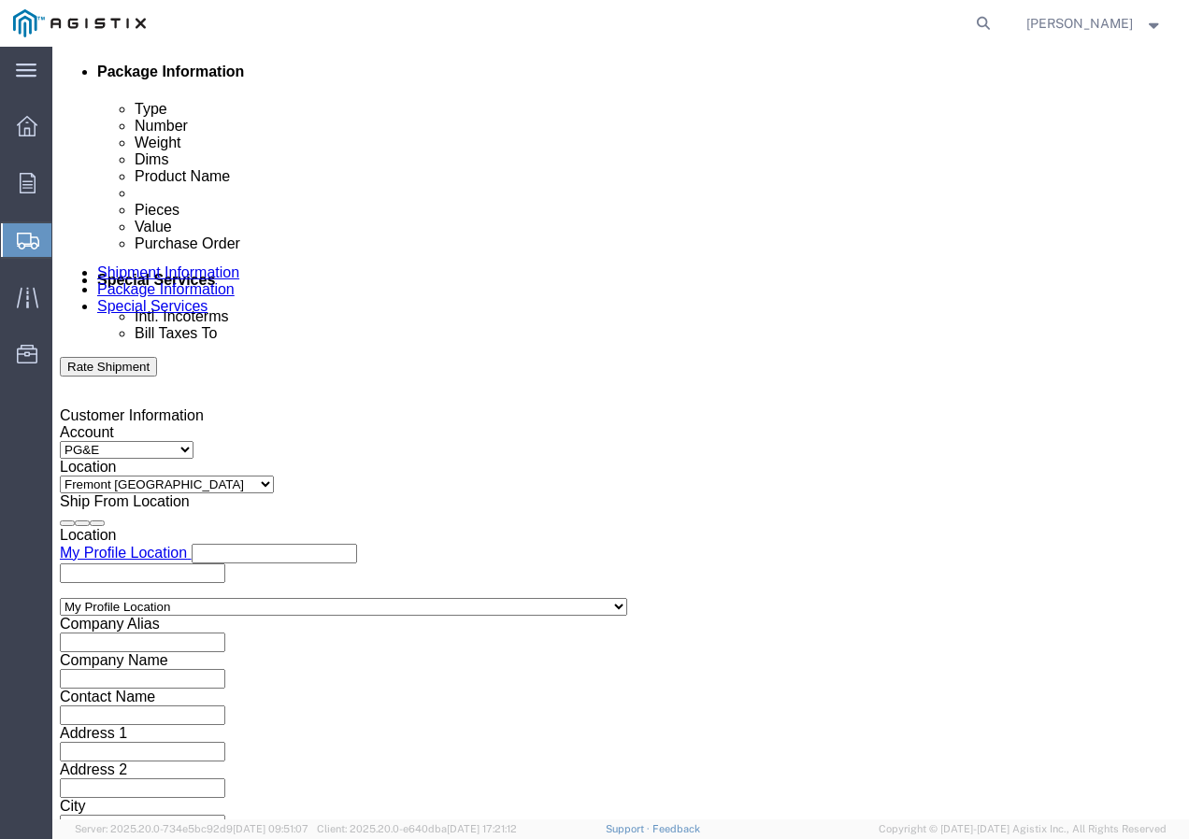
paste input "3501410806"
type input "3501410806"
click select "Select Account Type Activity ID Airline Appointment Number ASN Batch Request # …"
select select "SHIPMENTIDNUM"
click select "Select Account Type Activity ID Airline Appointment Number ASN Batch Request # …"
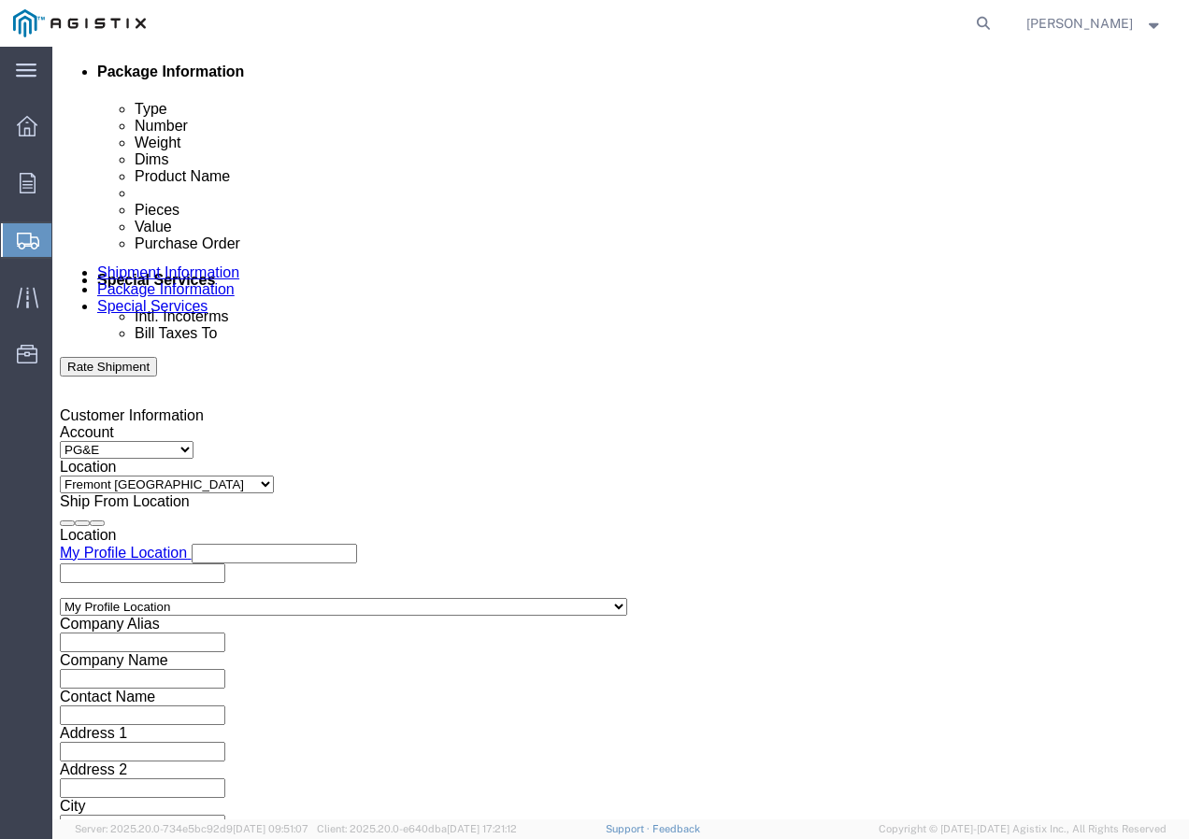
click input "text"
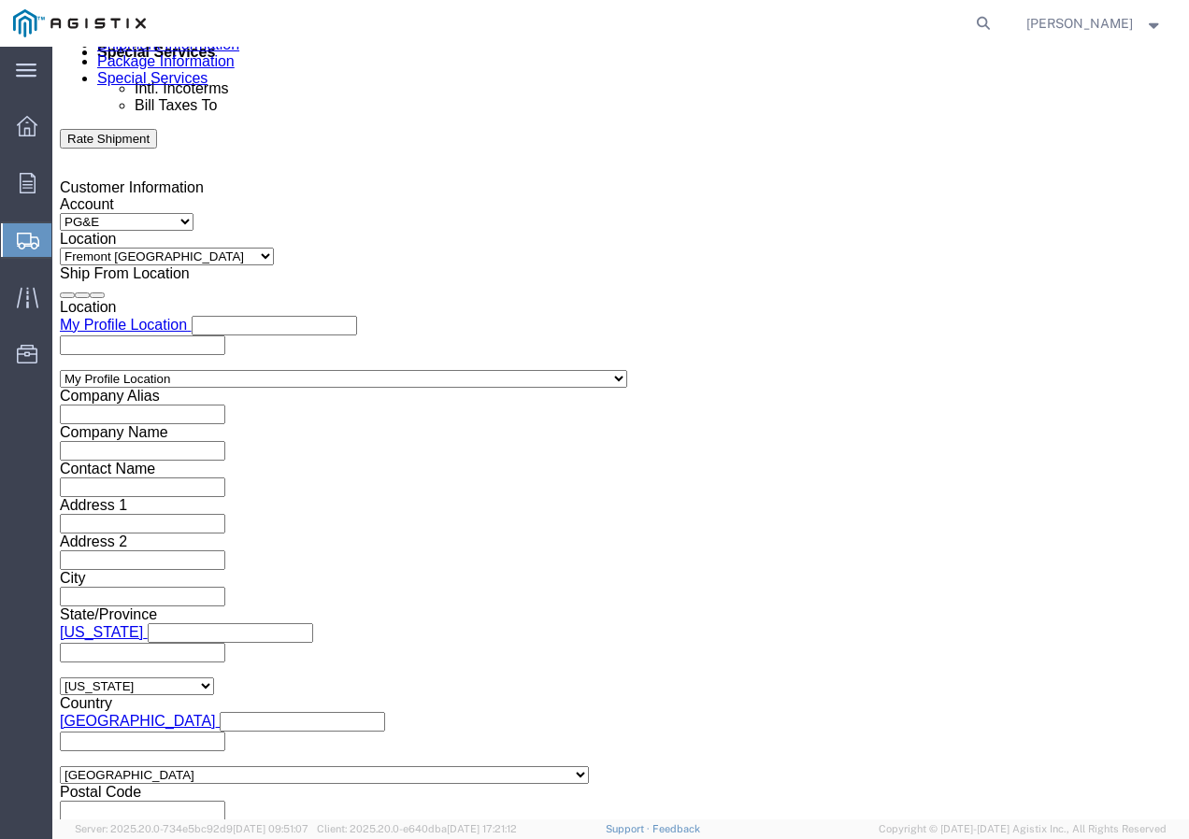
scroll to position [1151, 0]
type input "7567299"
click select "Select Air Less than Truckload Multi-Leg Ocean Freight Rail Small Parcel Truckl…"
select select "TL"
click select "Select Air Less than Truckload Multi-Leg Ocean Freight Rail Small Parcel Truckl…"
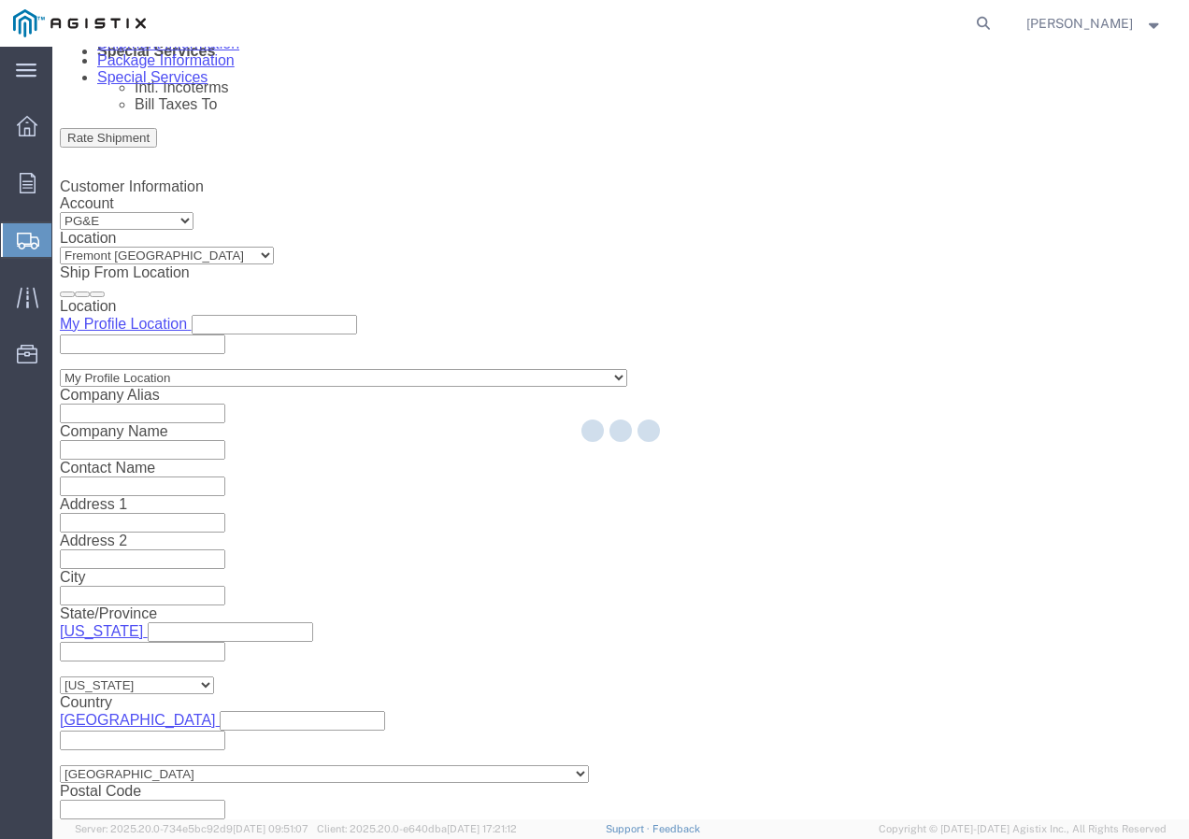
select select
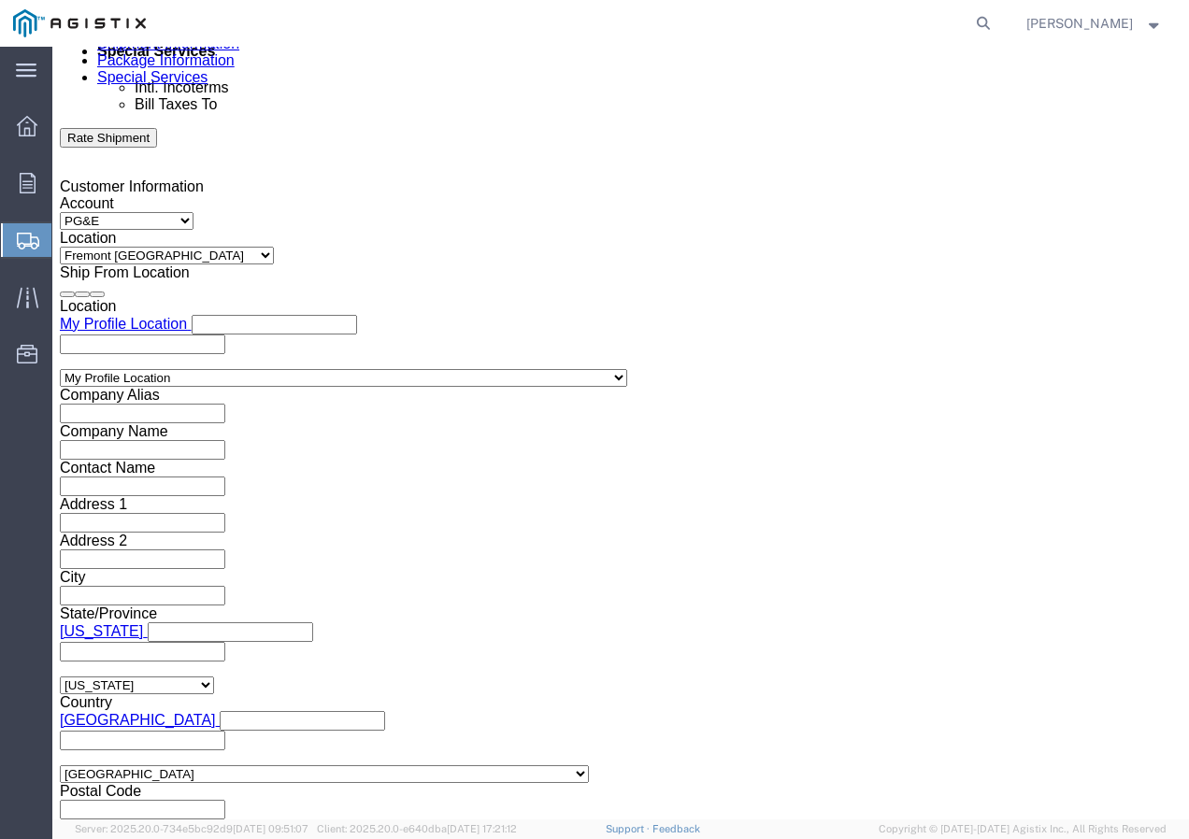
click select "Select 1-Ton (PSS) 10 Wheel 10 Yard Dump Truck 20 Yard Dump Truck Bobtail Botto…"
select select "FLBD"
click select "Select 1-Ton (PSS) 10 Wheel 10 Yard Dump Truck 20 Yard Dump Truck Bobtail Botto…"
click button "Continue"
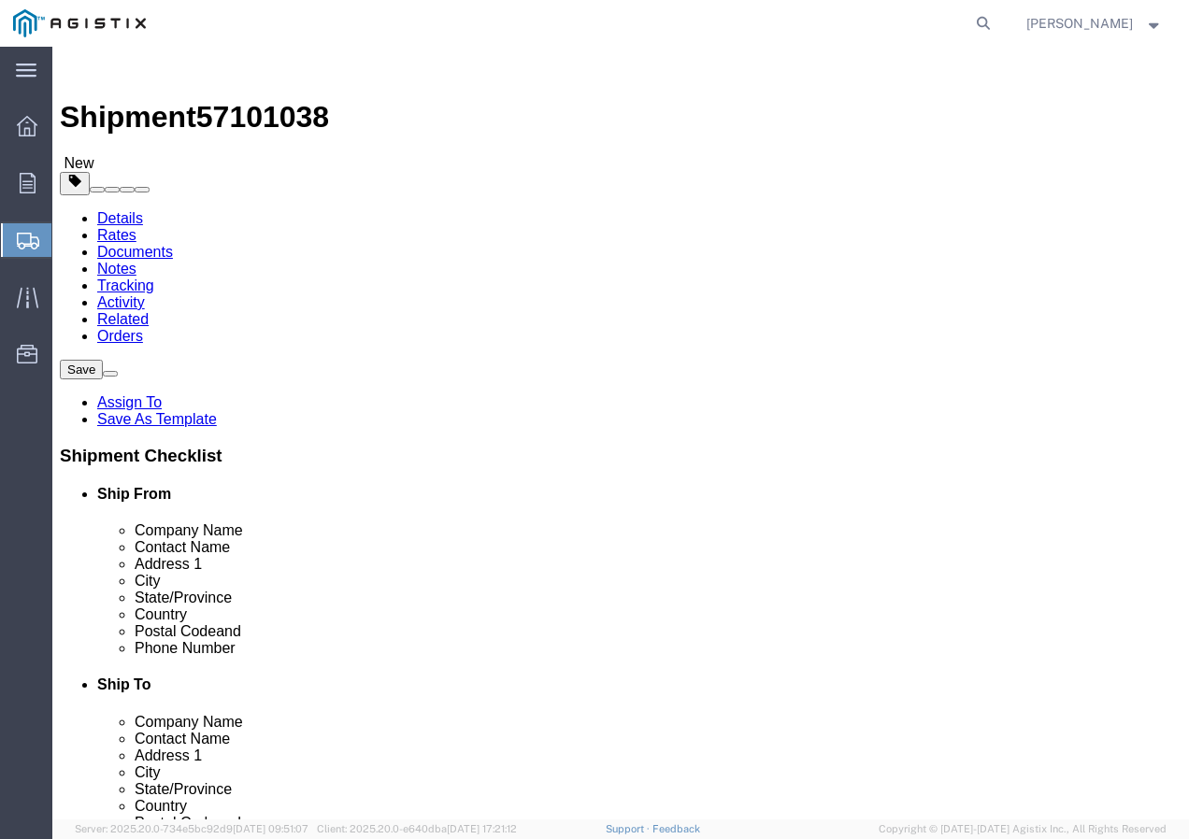
click select "Select Bulk Bundle(s) Cardboard Box(es) Carton(s) Crate(s) Drum(s) (Fiberboard)…"
select select "YRPK"
click select "Select Bulk Bundle(s) Cardboard Box(es) Carton(s) Crate(s) Drum(s) (Fiberboard)…"
click input "text"
type input "50"
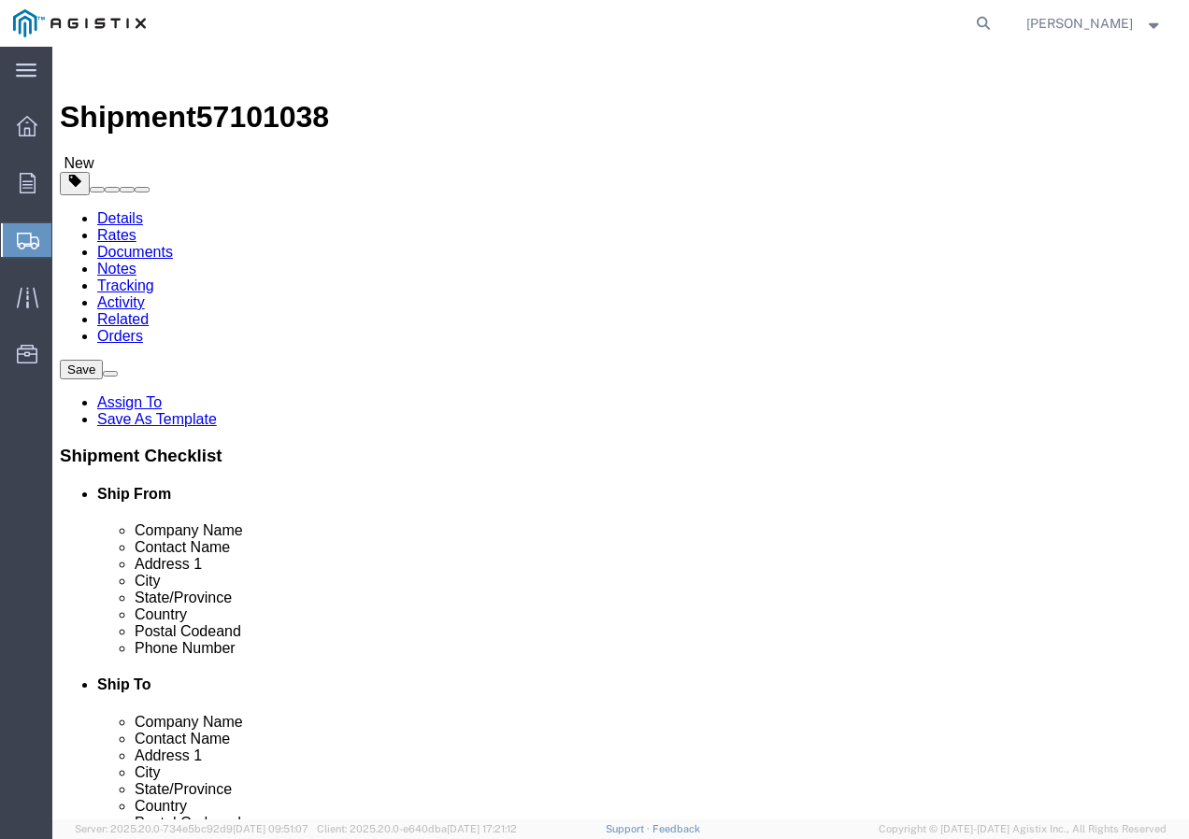
type input "50"
click select "Select Bulk Bundle(s) Cardboard Box(es) Carton(s) Crate(s) Drum(s) (Fiberboard)…"
drag, startPoint x: 207, startPoint y: 465, endPoint x: 184, endPoint y: 467, distance: 22.6
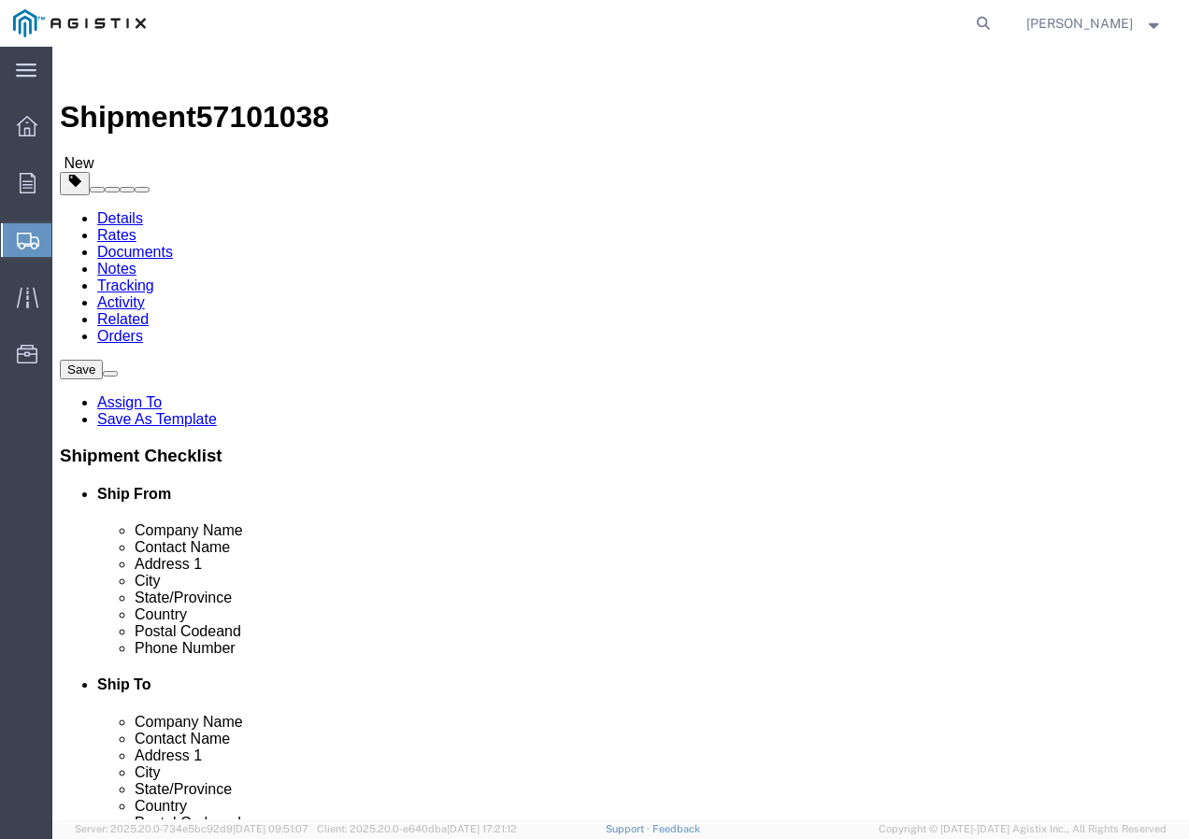
click input "0.00"
drag, startPoint x: 226, startPoint y: 465, endPoint x: 164, endPoint y: 472, distance: 63.0
click div "0.00 Select kgs lbs"
type input "16000"
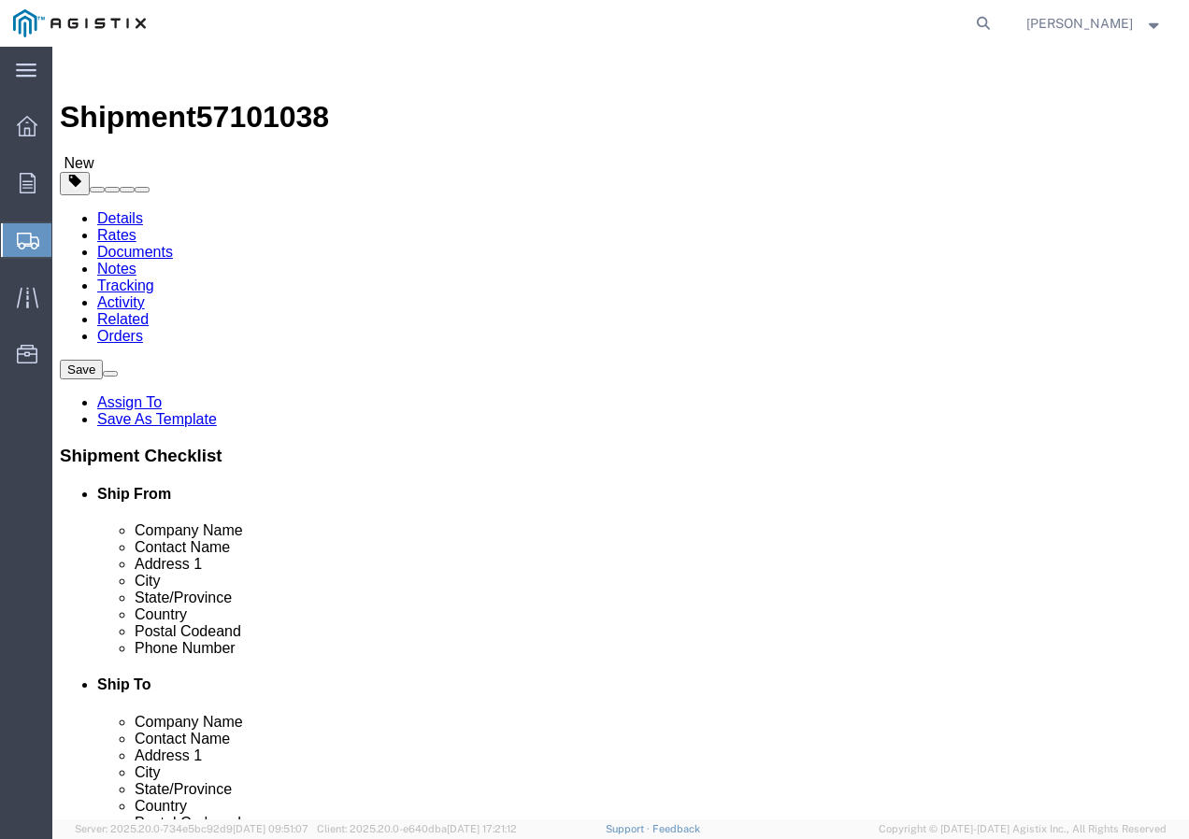
click link "Add Content"
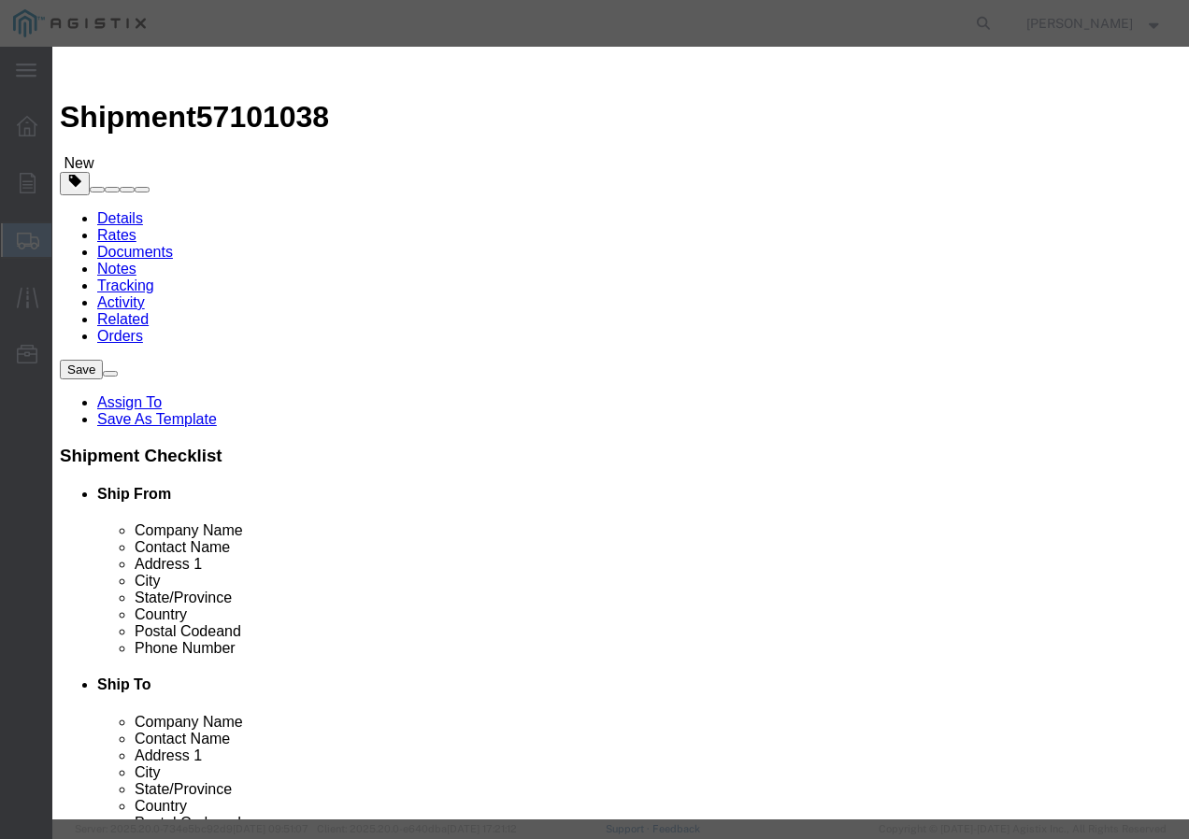
click input "text"
paste input "SSCC 10 S CU POLY YW 600V 1000R"
type input "SSCC 10 S CU POLY YW 600V 1000R"
drag, startPoint x: 263, startPoint y: 179, endPoint x: 235, endPoint y: 181, distance: 28.2
click div "0"
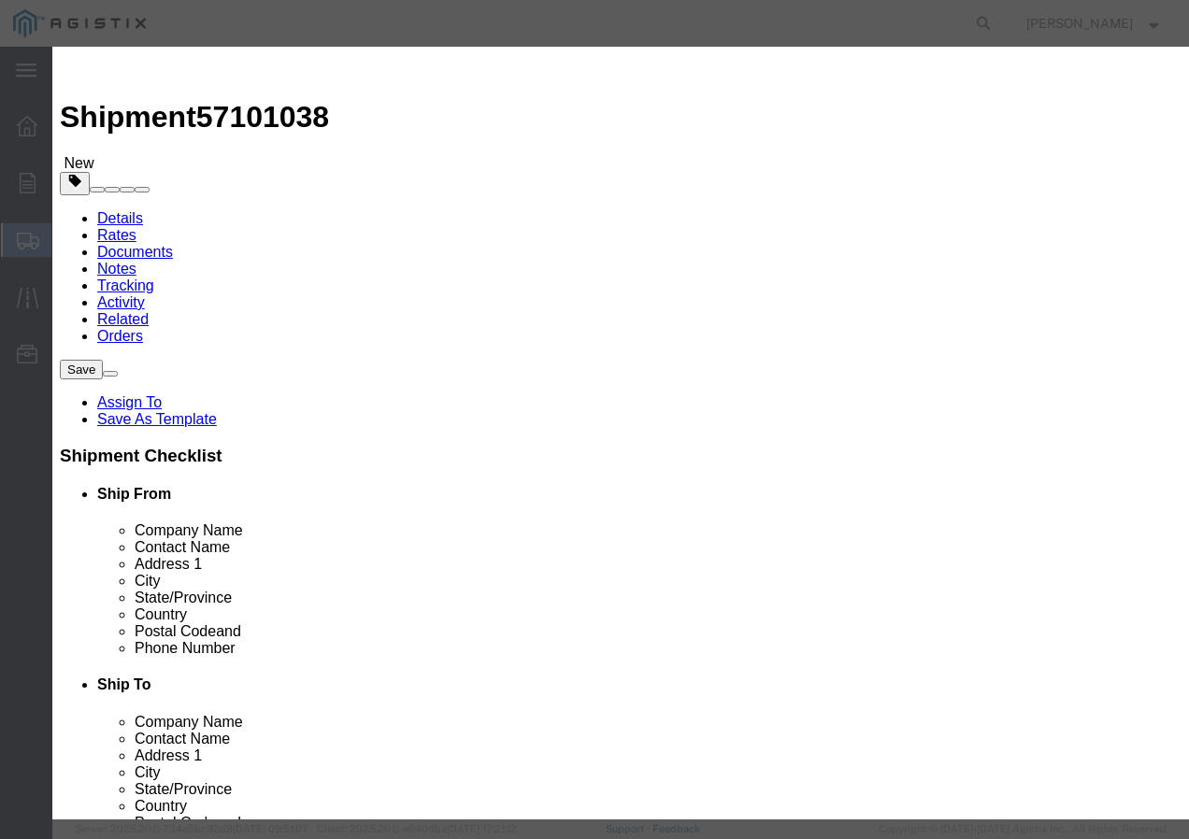
type input "70"
click input "text"
type input "1"
click select "Select 50 55 60 65 70 85 92.5 100 125 175 250 300 400"
select select "100"
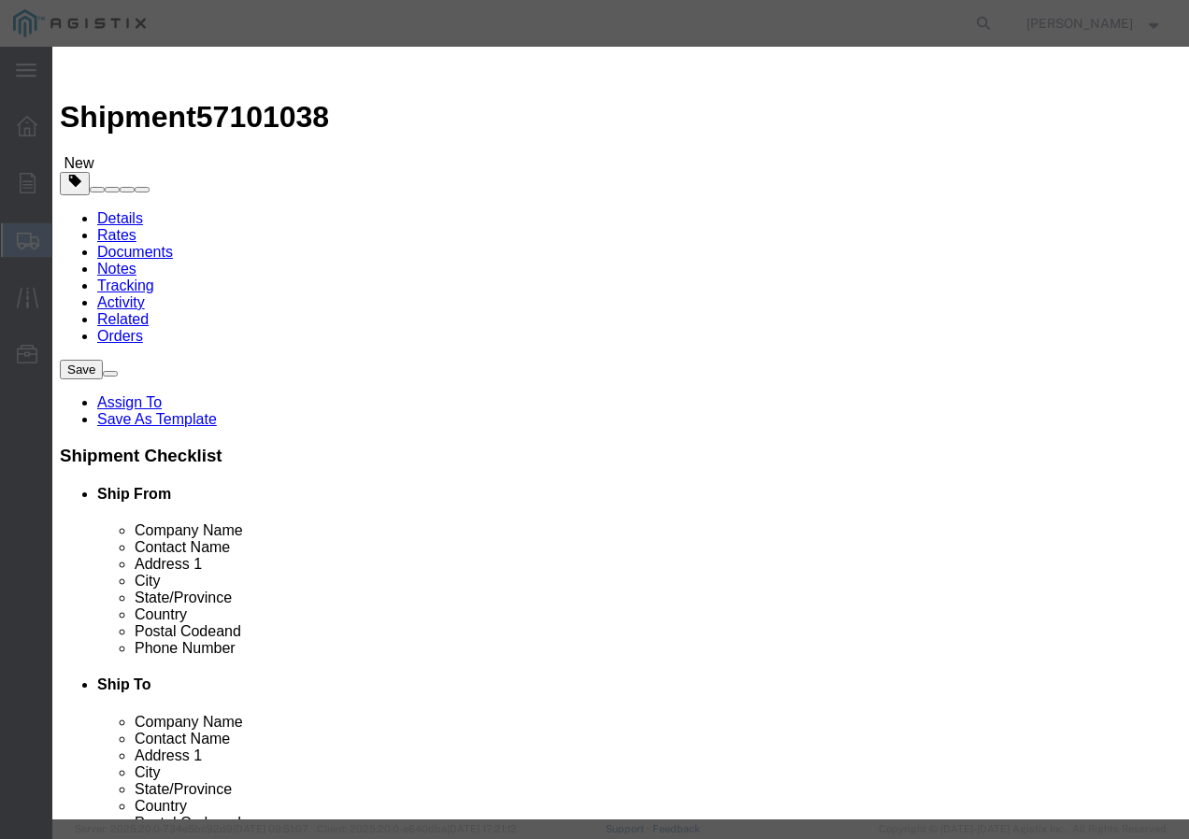
click select "Select 50 55 60 65 70 85 92.5 100 125 175 250 300 400"
click button "Save & Add Another"
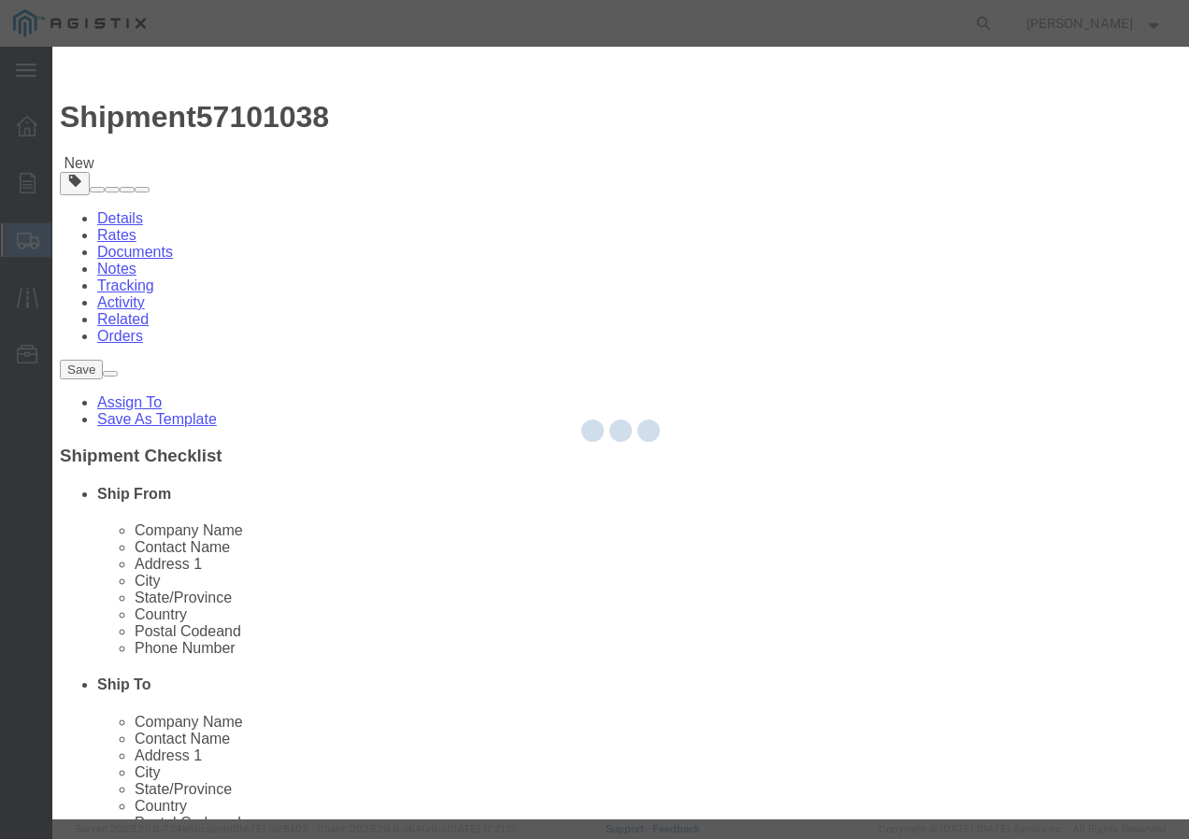
select select "EA"
select select
select select "USD"
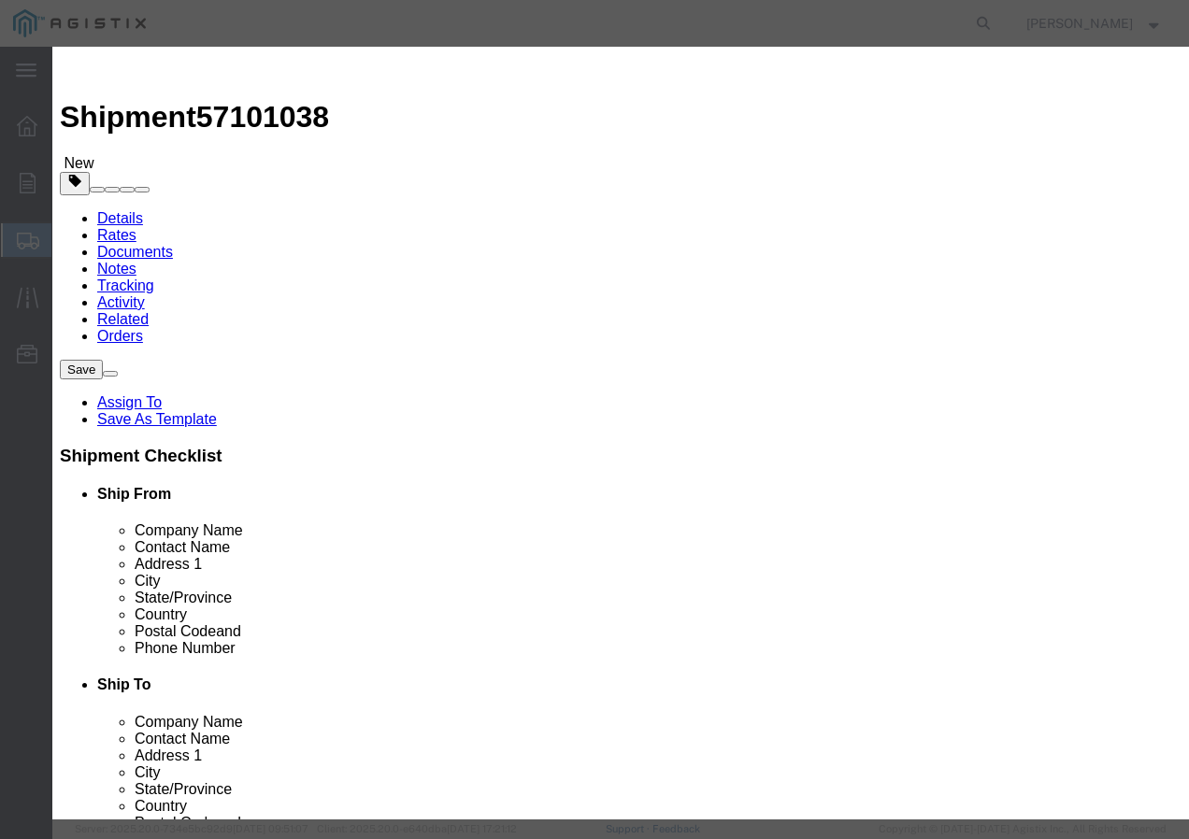
click input "text"
paste input "600VUD [GEOGRAPHIC_DATA]/YS [STREET_ADDRESS]"
type input "600VUD [GEOGRAPHIC_DATA]/YS [STREET_ADDRESS]"
click input "text"
type input "7"
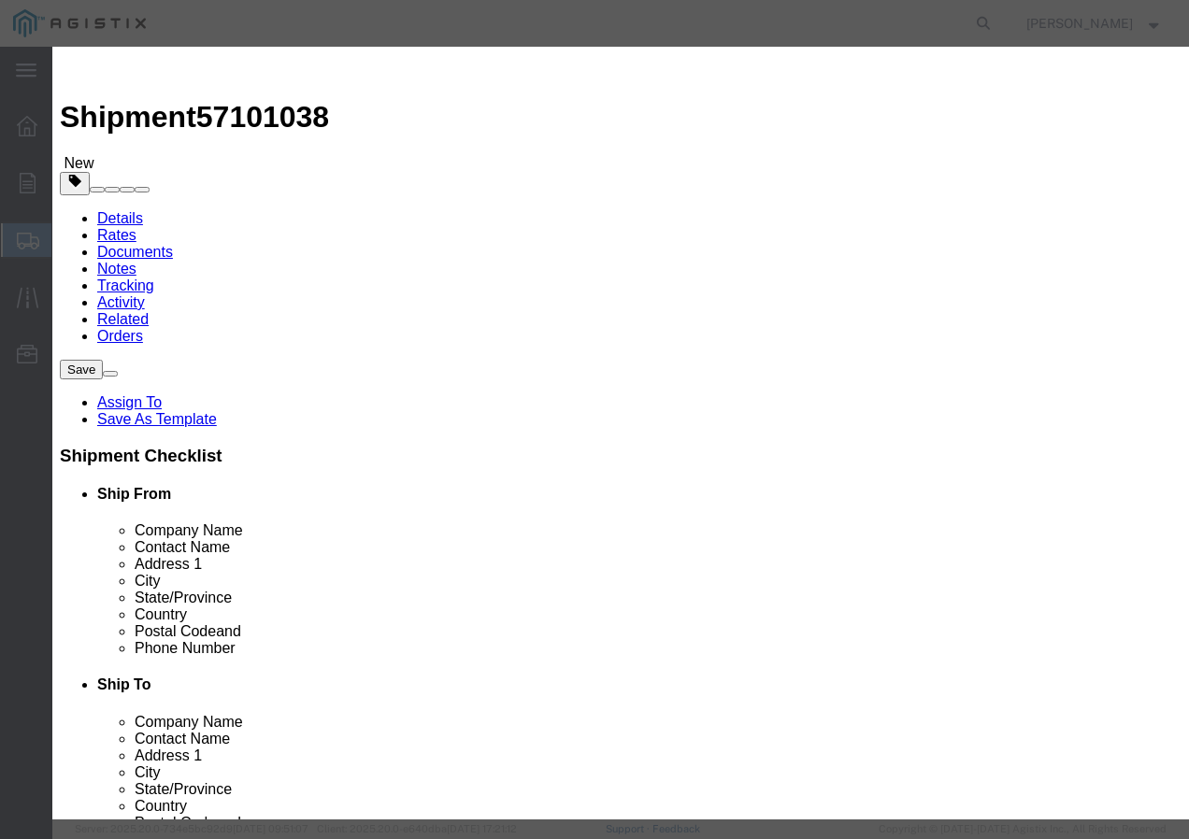
click input "text"
type input "1"
click select "Select 50 55 60 65 70 85 92.5 100 125 175 250 300 400"
select select "100"
click select "Select 50 55 60 65 70 85 92.5 100 125 175 250 300 400"
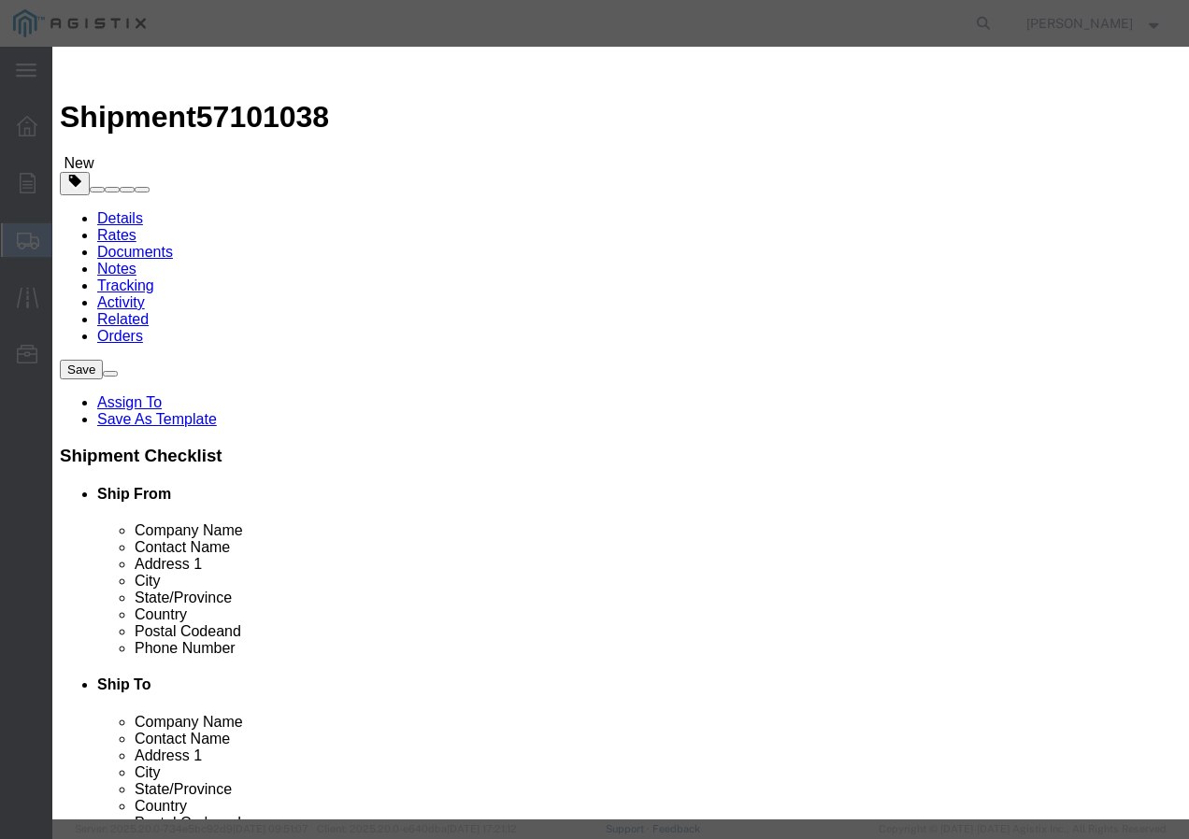
click button "Save & Add Another"
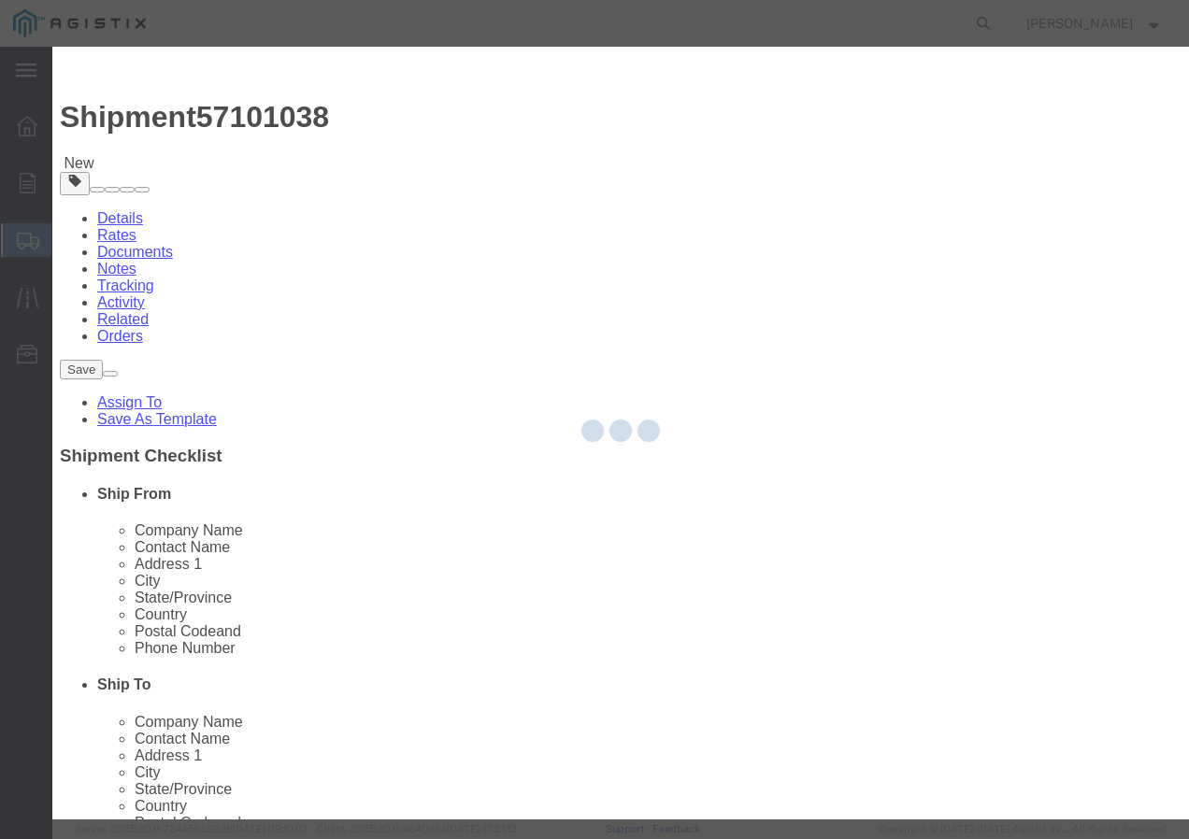
select select "EA"
select select
select select "USD"
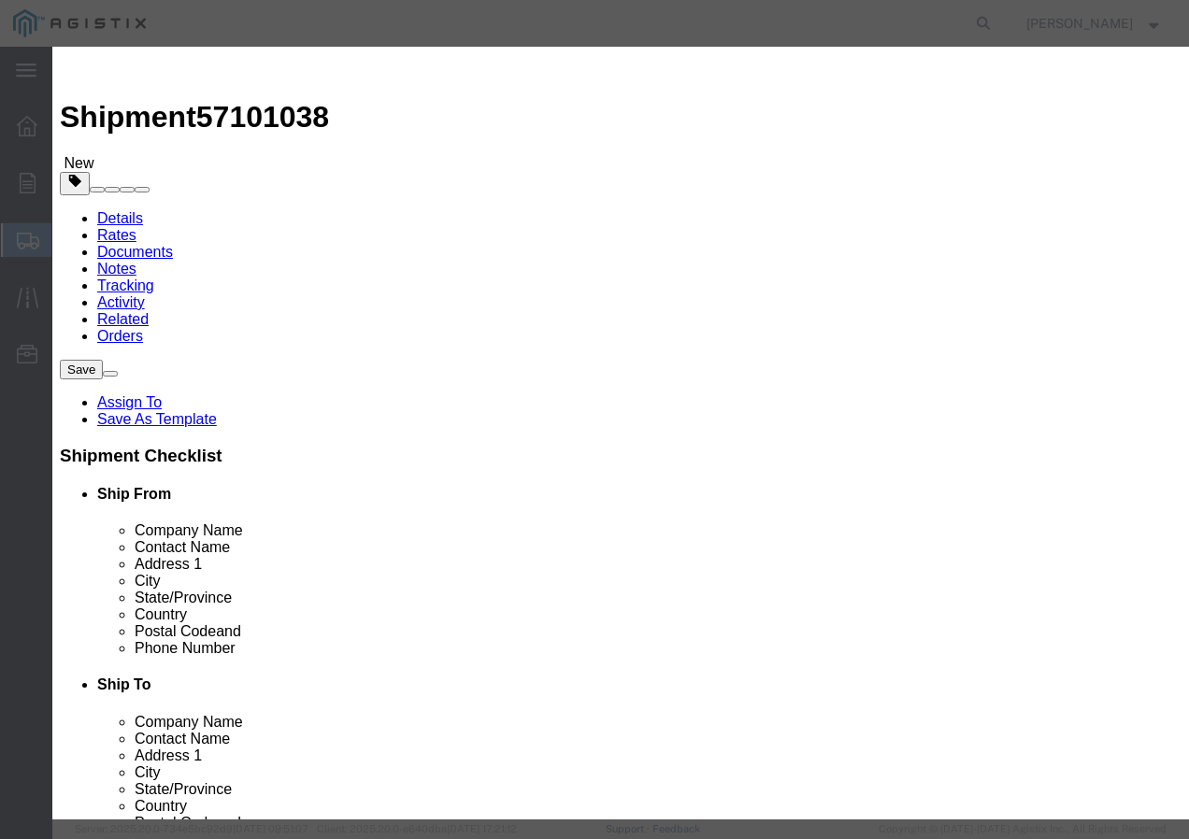
click input "text"
paste input "600VUD/Prl 4/C 1/0-18 Al+ 1000R"
type input "600VUD/Prl 4/C 1/0-18 Al+ 1000R"
click input "text"
type input "3"
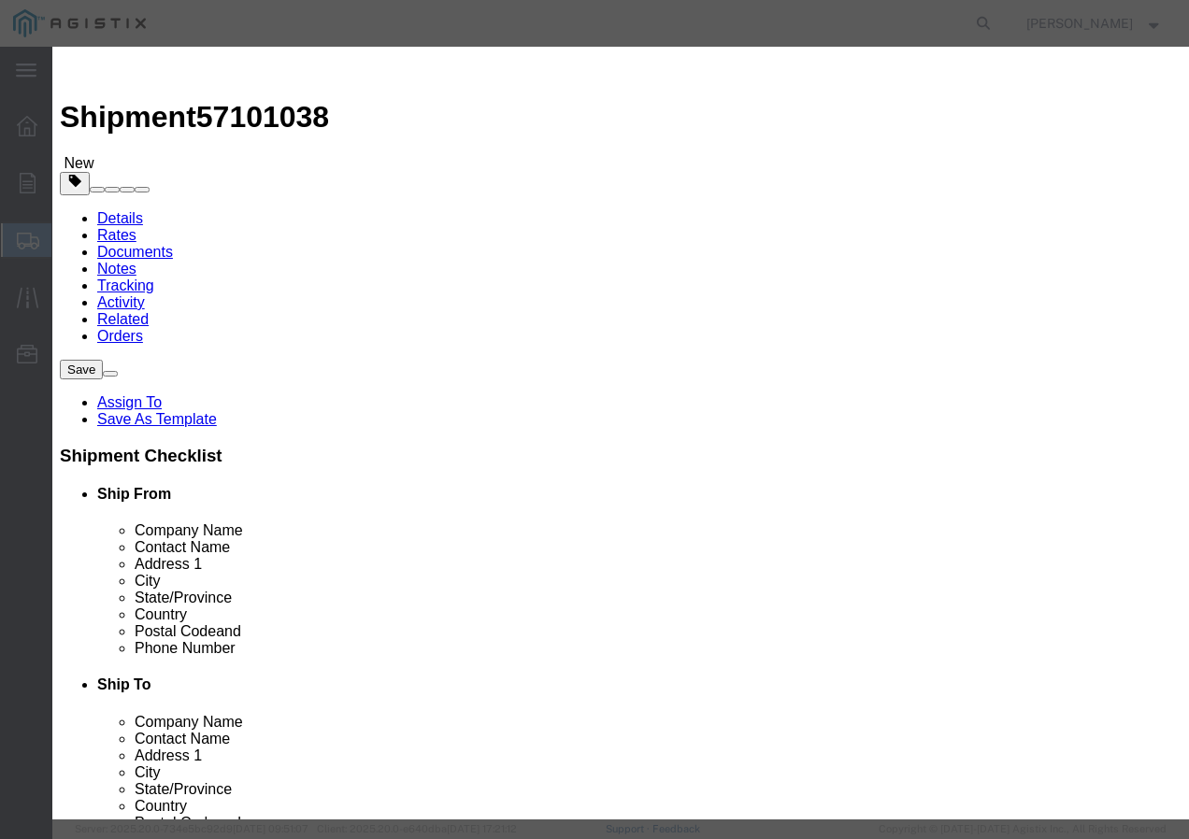
click input "text"
type input "1"
click select "Select 50 55 60 65 70 85 92.5 100 125 175 250 300 400"
select select "100"
click select "Select 50 55 60 65 70 85 92.5 100 125 175 250 300 400"
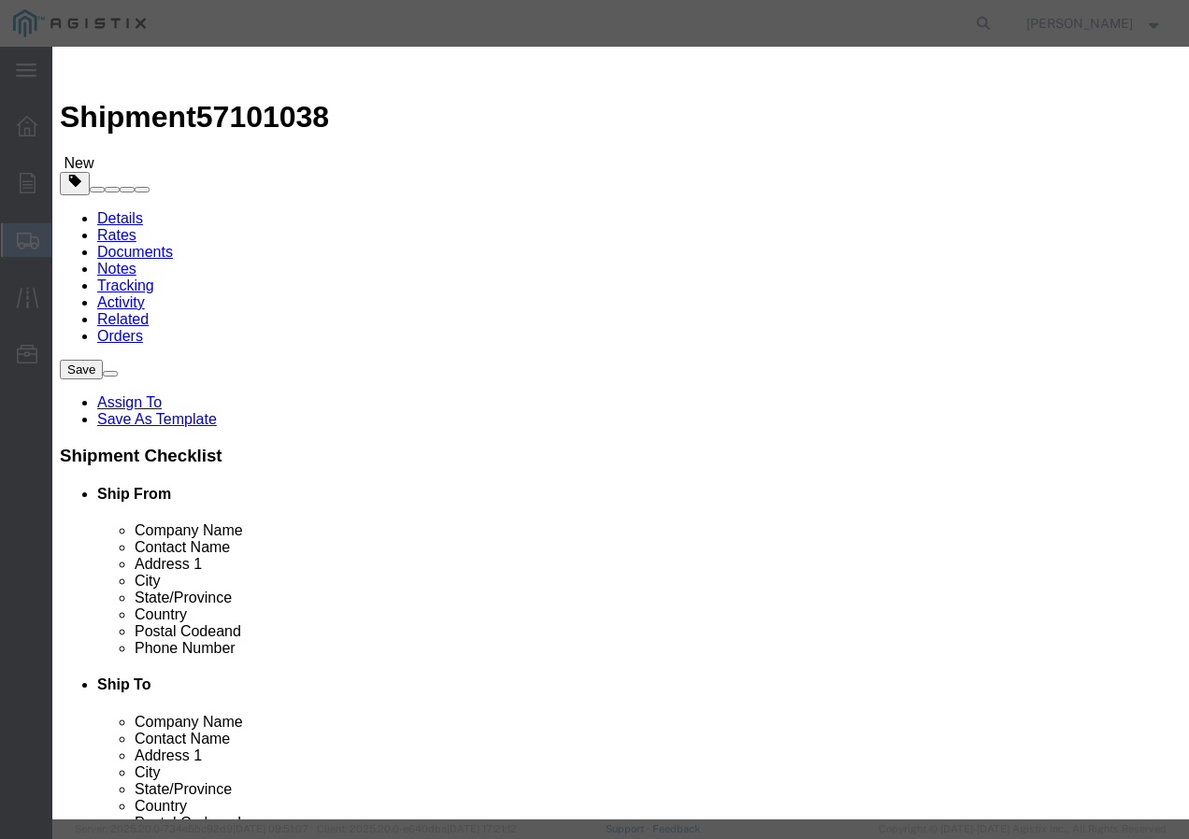
click button "Save & Add Another"
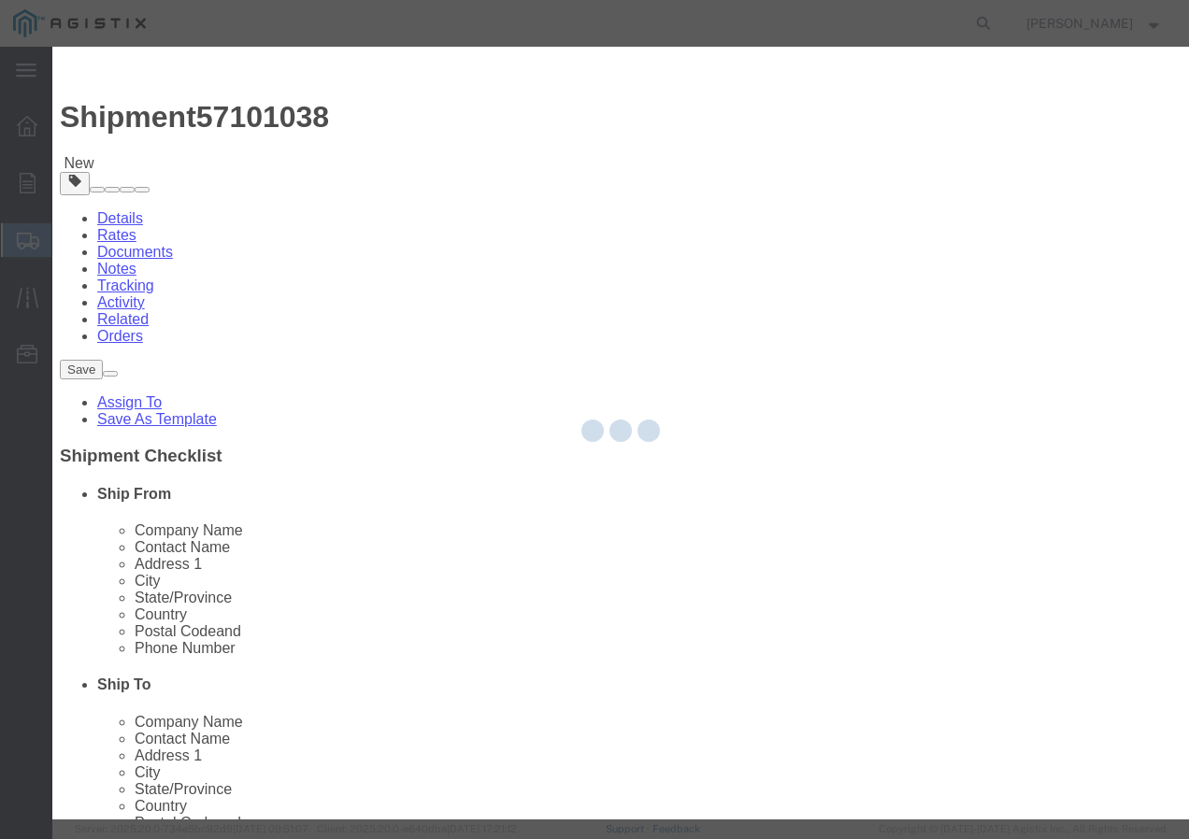
select select "EA"
select select
select select "USD"
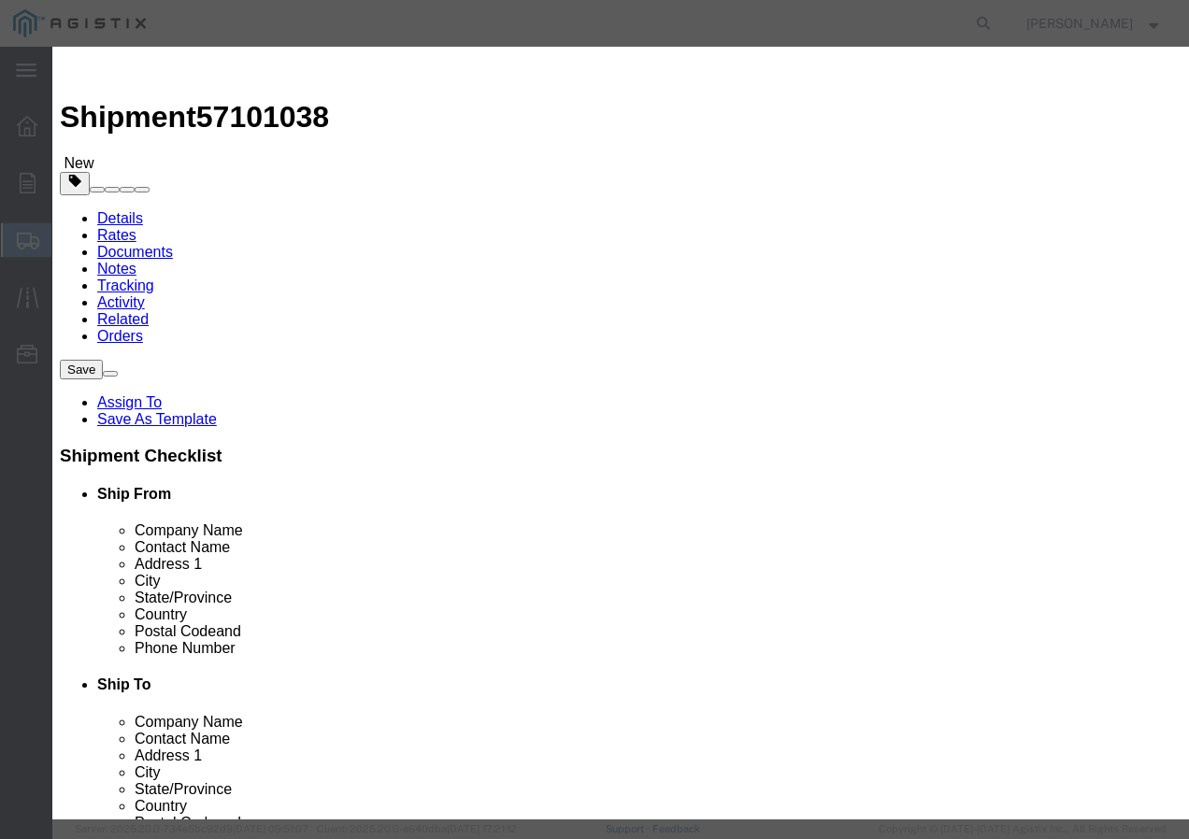
drag, startPoint x: 371, startPoint y: 129, endPoint x: 370, endPoint y: 139, distance: 10.3
click div "Commodity library"
click input "text"
paste input "CCU/LLDPE 4 SOL SD CU 60 MILS 171R"
type input "CCU/LLDPE 4 SOL SD CU 60 MILS 171R"
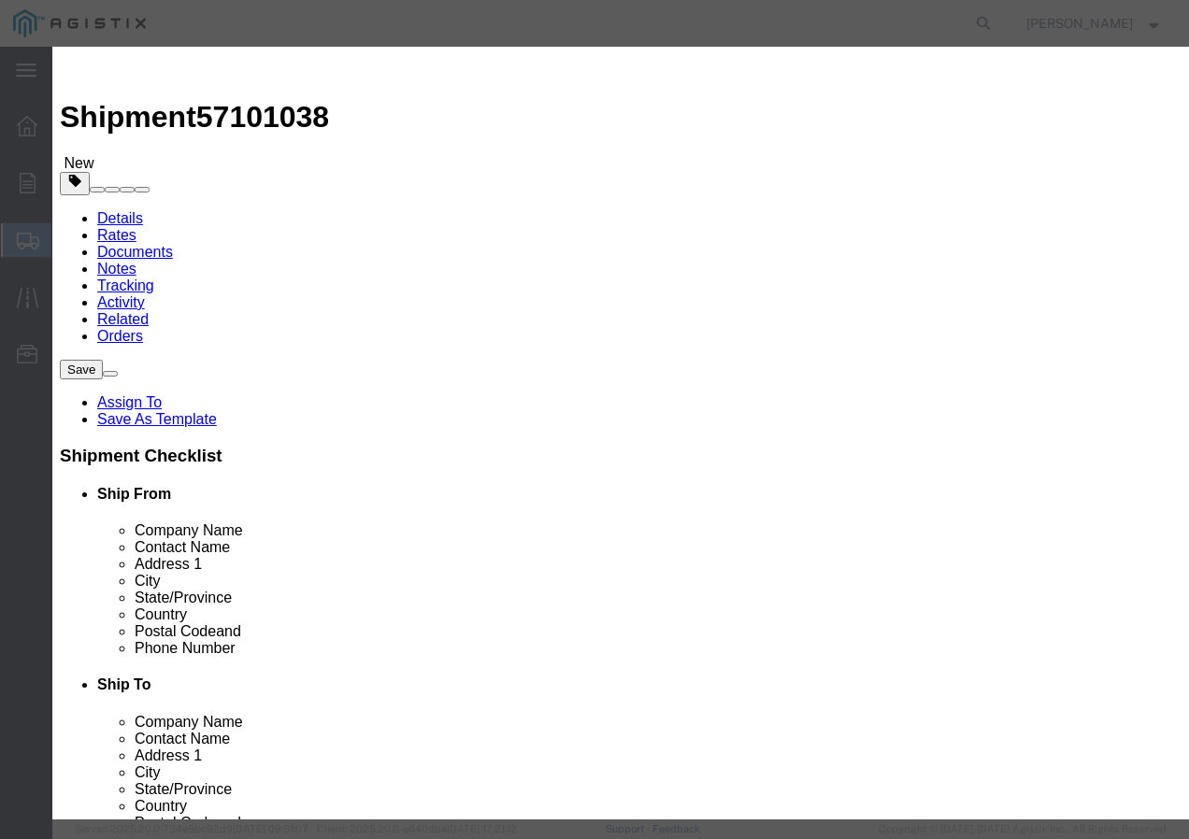
click input "text"
type input "127"
click input "text"
type input "1"
click select "Select 50 55 60 65 70 85 92.5 100 125 175 250 300 400"
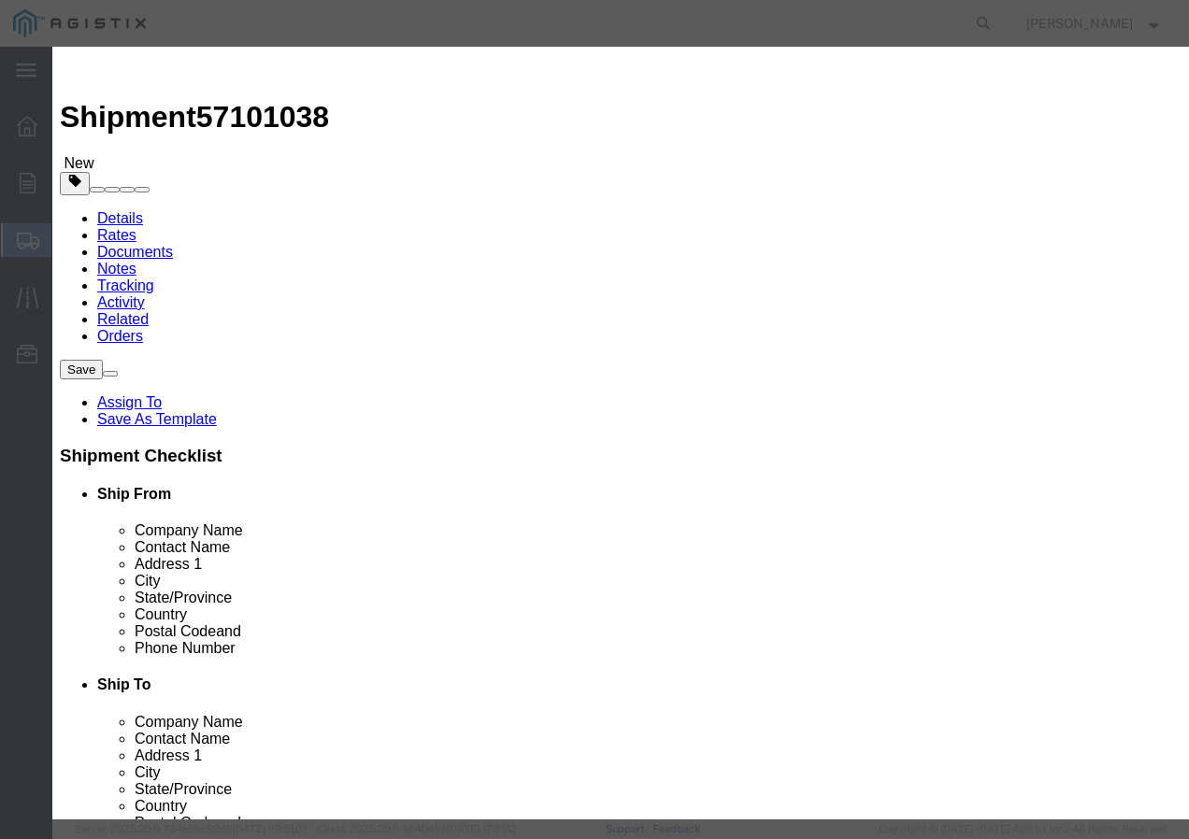
select select "100"
click select "Select 50 55 60 65 70 85 92.5 100 125 175 250 300 400"
click button "Save & Close"
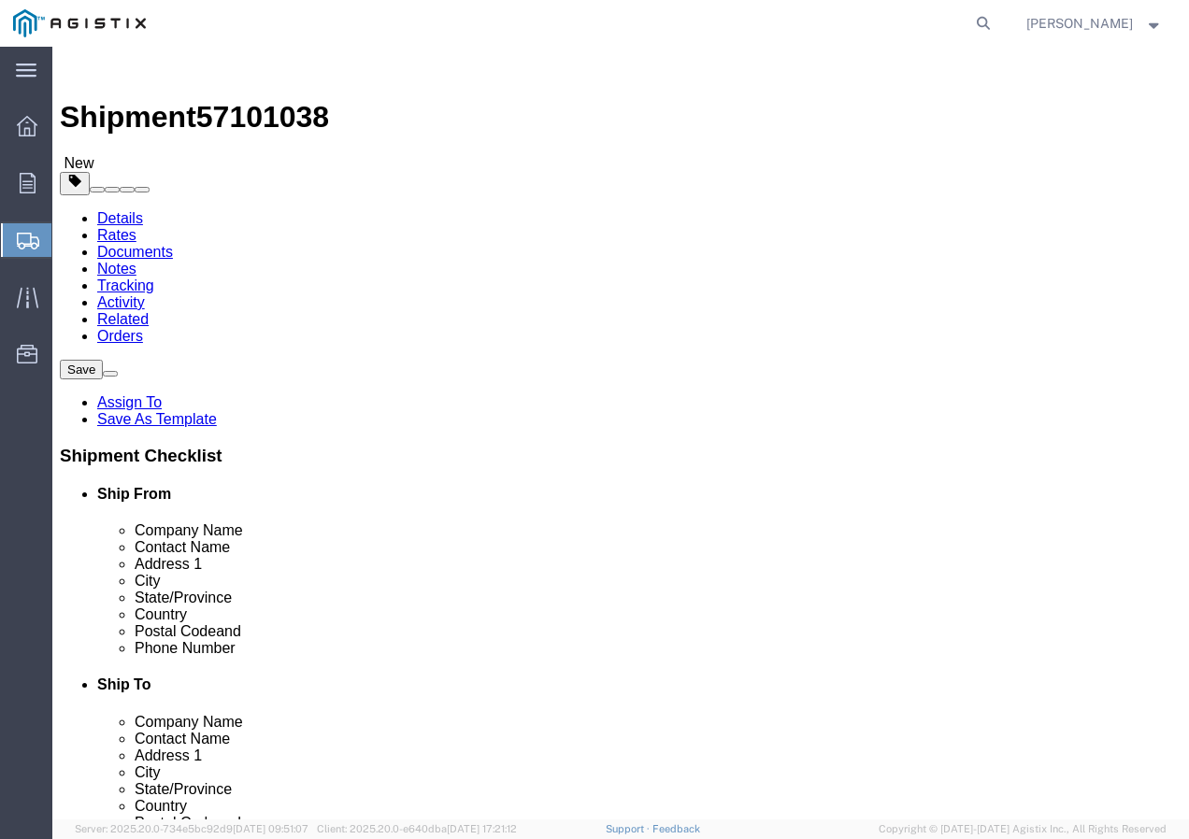
click input "1"
type input "207"
click button "Rate Shipment"
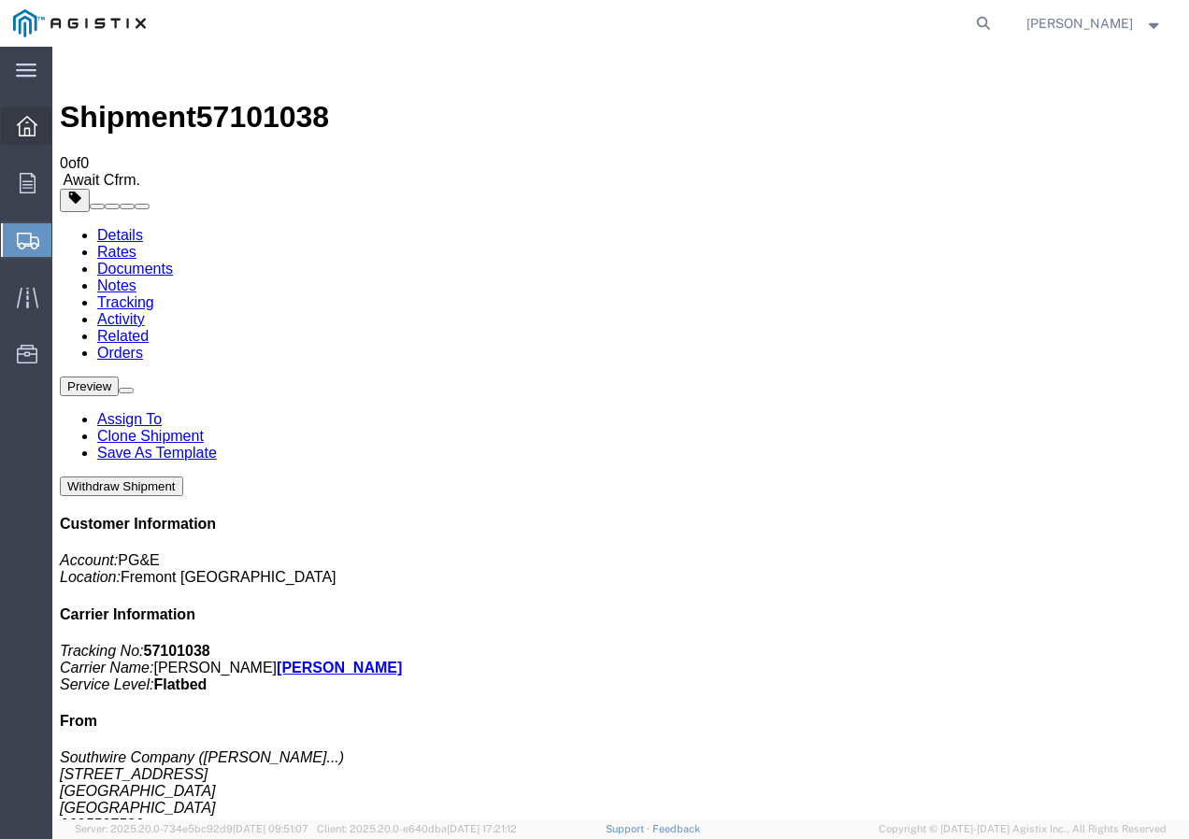
click at [37, 125] on div at bounding box center [27, 125] width 52 height 37
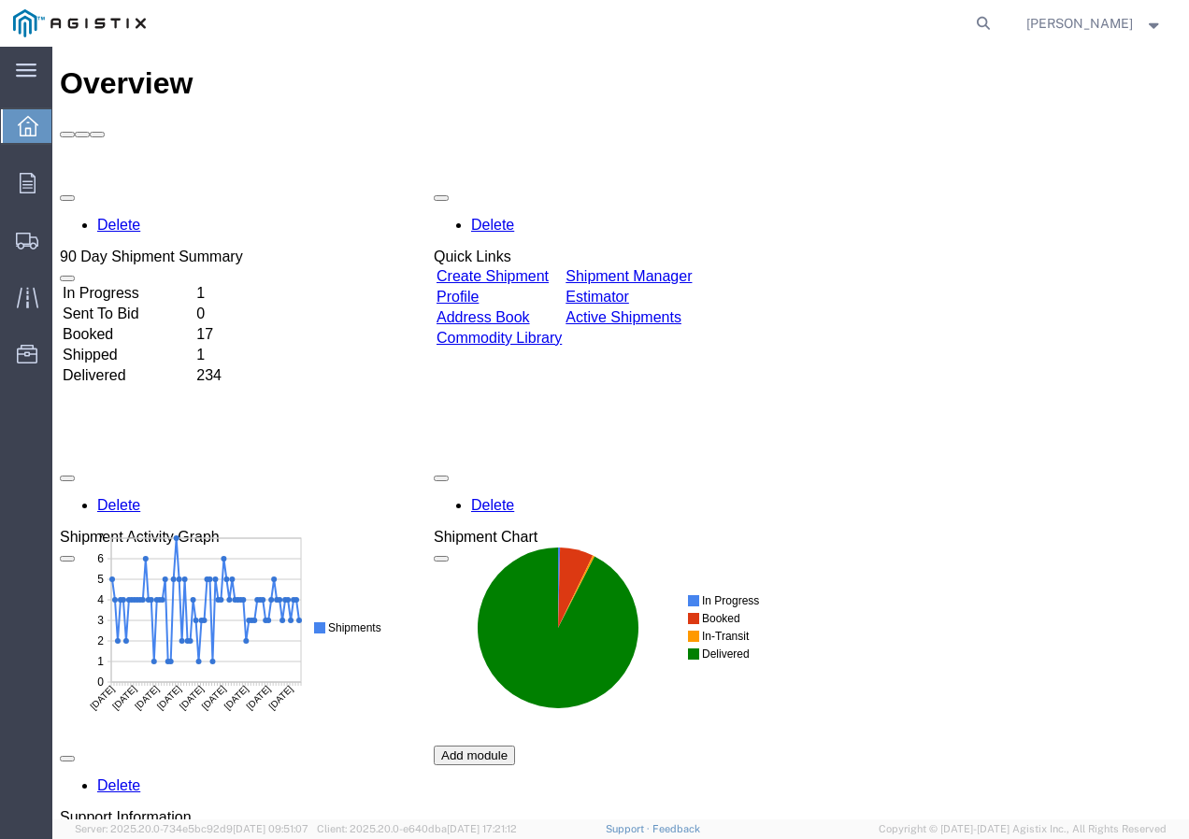
click at [563, 267] on td "Create Shipment" at bounding box center [499, 276] width 127 height 19
click at [549, 268] on link "Create Shipment" at bounding box center [492, 276] width 112 height 16
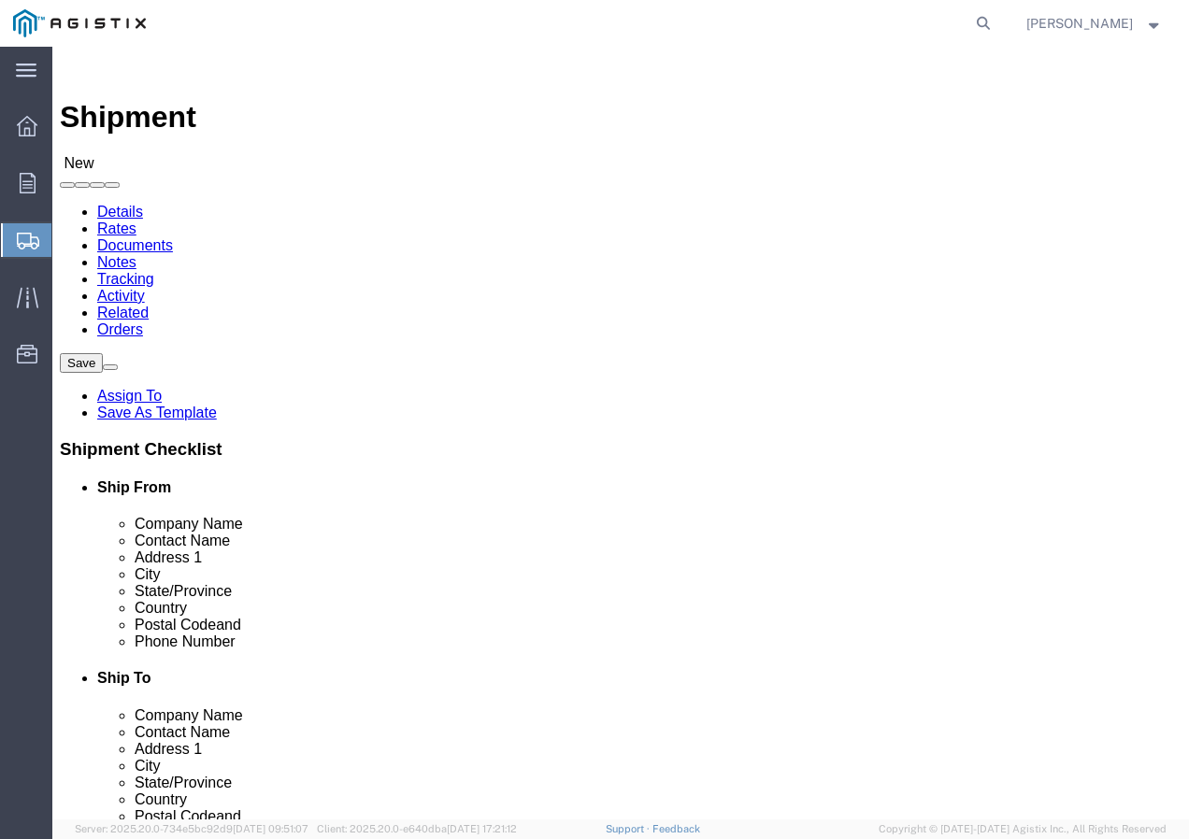
click select "Select PG&E Southwire Company"
select select "9596"
click select "Select PG&E Southwire Company"
select select "PURCHORD"
select select
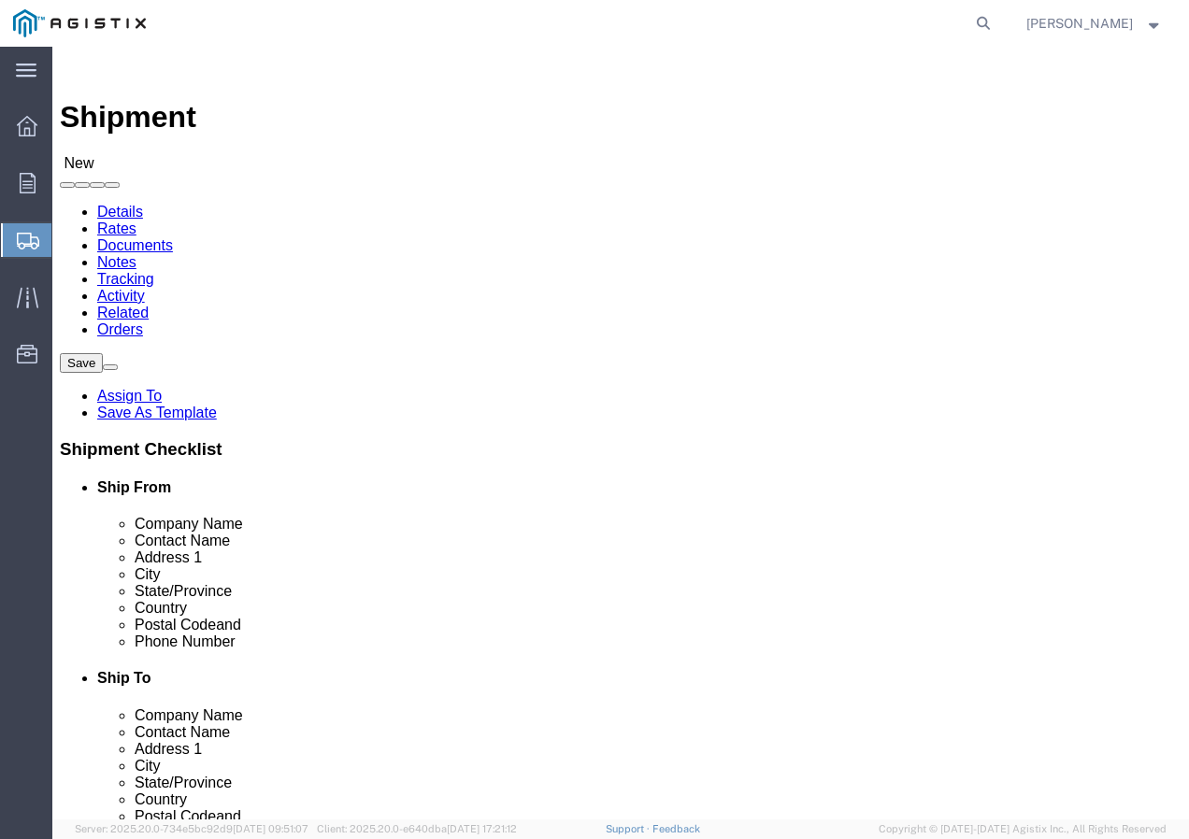
select select
select select "MYPROFILE"
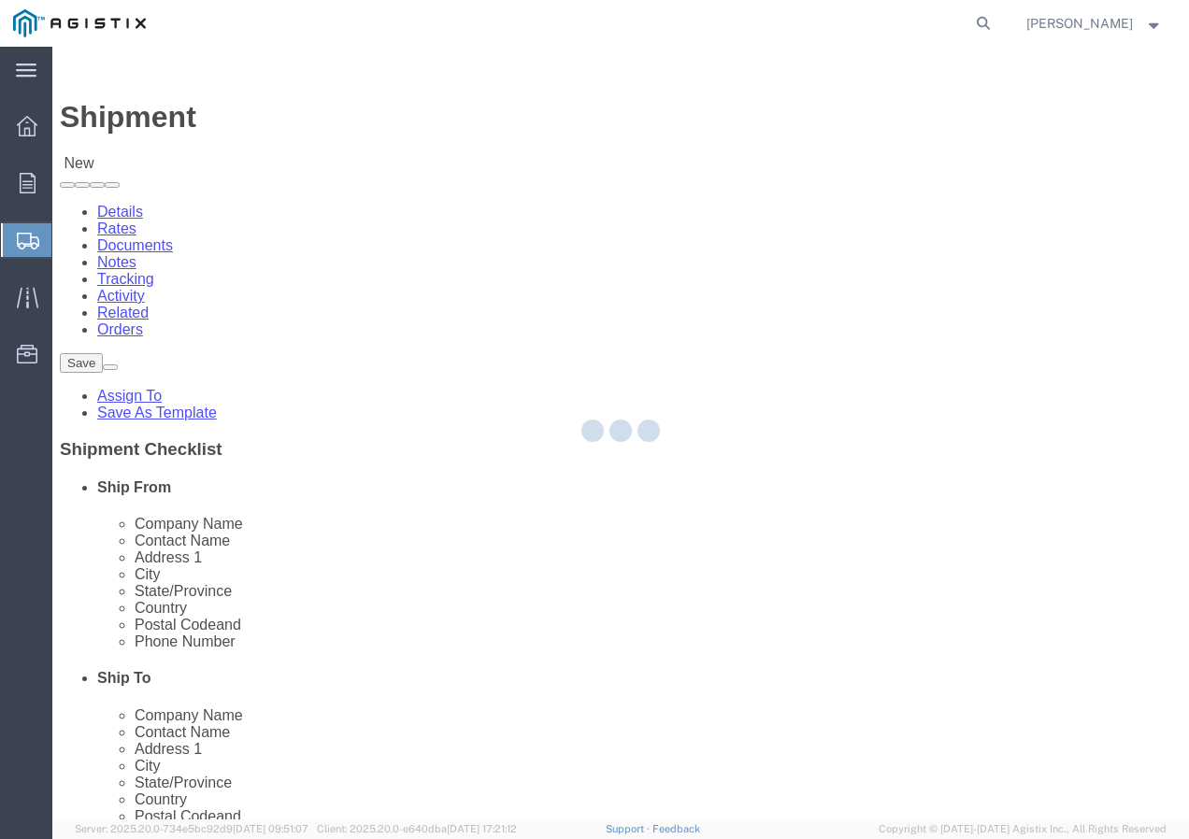
type input "92337"
type input "9095507586"
type input "[EMAIL_ADDRESS][DOMAIN_NAME]"
checkbox input "true"
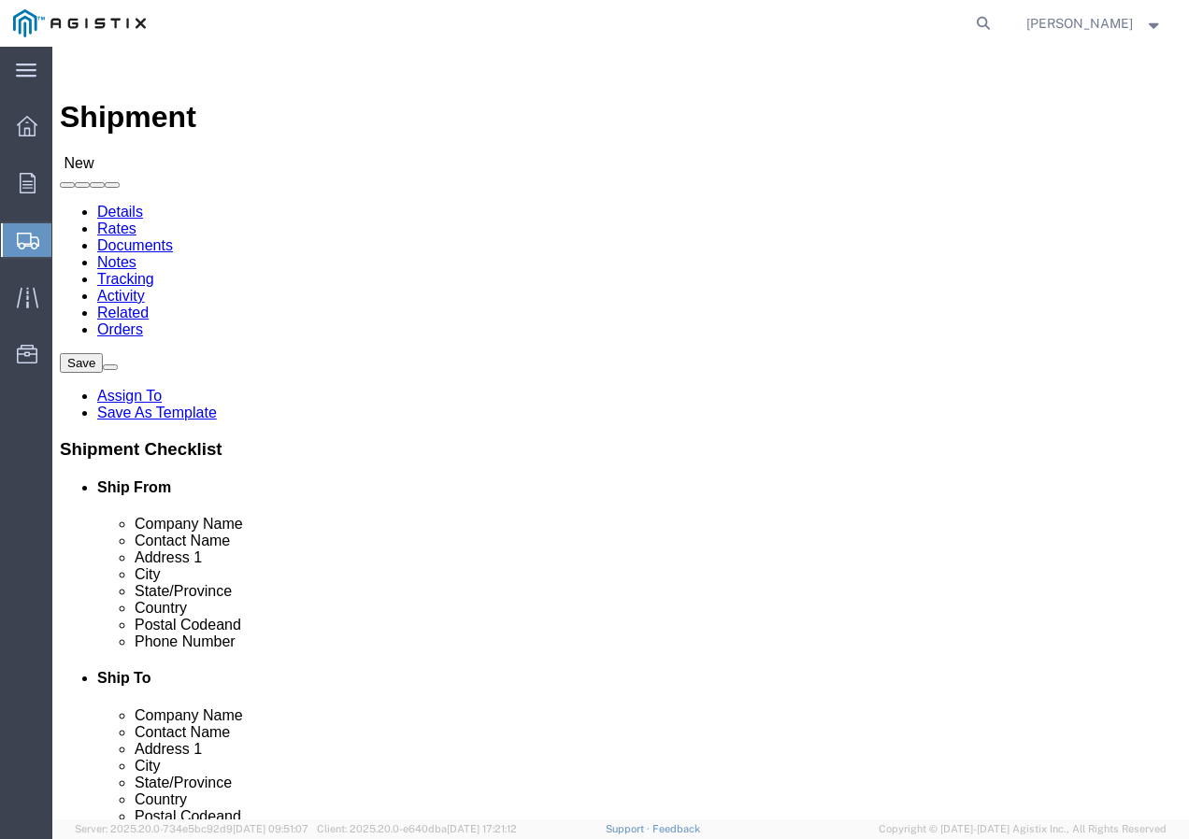
select select "CA"
click select "Select All Others [GEOGRAPHIC_DATA] [GEOGRAPHIC_DATA] [GEOGRAPHIC_DATA] [GEOGRA…"
select select "19745"
click select "Select All Others [GEOGRAPHIC_DATA] [GEOGRAPHIC_DATA] [GEOGRAPHIC_DATA] [GEOGRA…"
click span
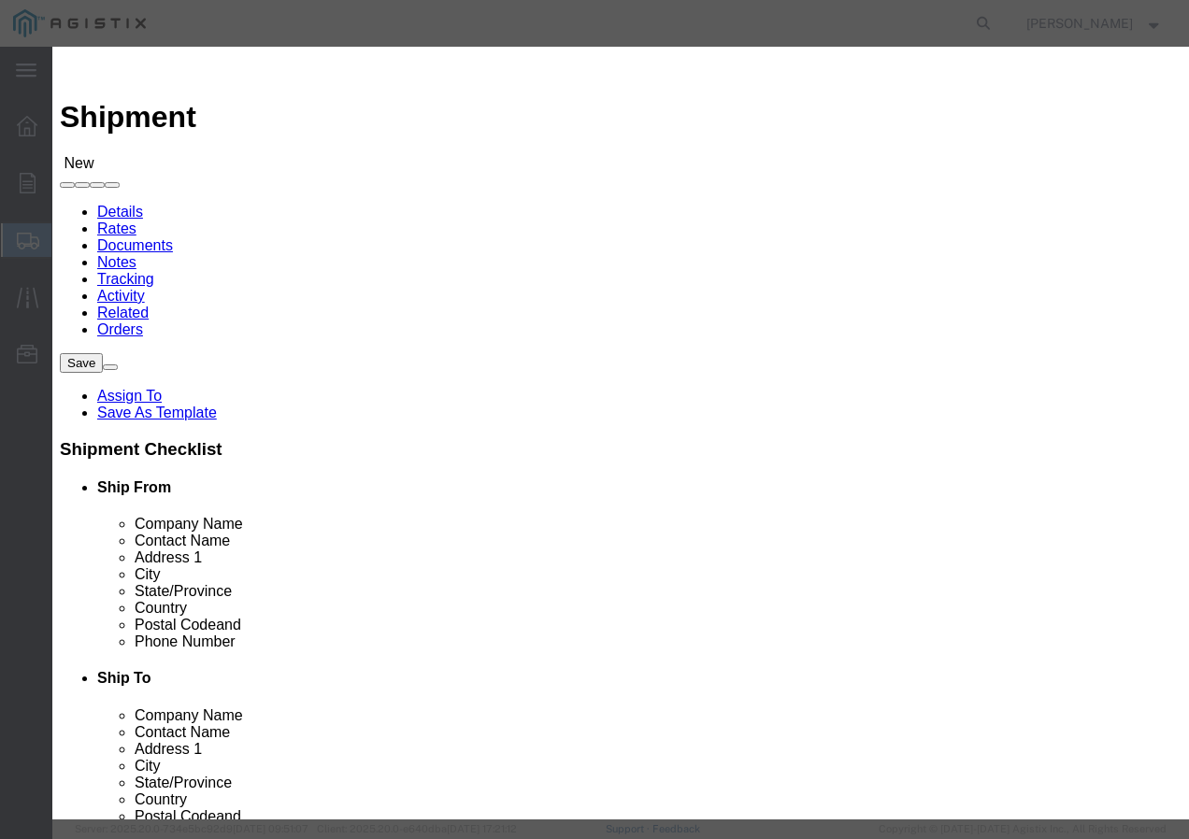
click select "Search by Address Book Name City Company Name Contact Name Country CustomerAlia…"
select select "city"
click select "Search by Address Book Name City Company Name Contact Name Country CustomerAlia…"
click input "text"
type input "[GEOGRAPHIC_DATA]"
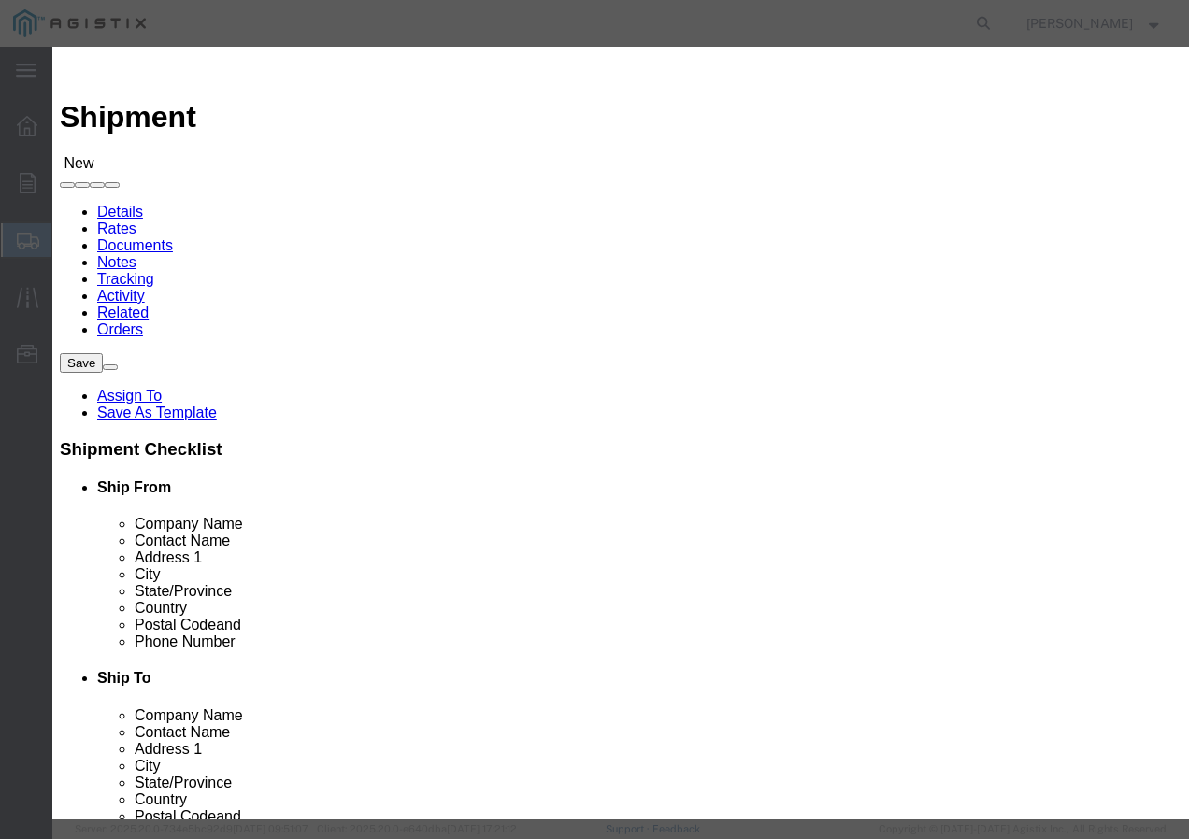
click icon "button"
drag, startPoint x: 110, startPoint y: 597, endPoint x: 145, endPoint y: 594, distance: 34.8
click button "Select"
type input "93725-1098"
select select "CA"
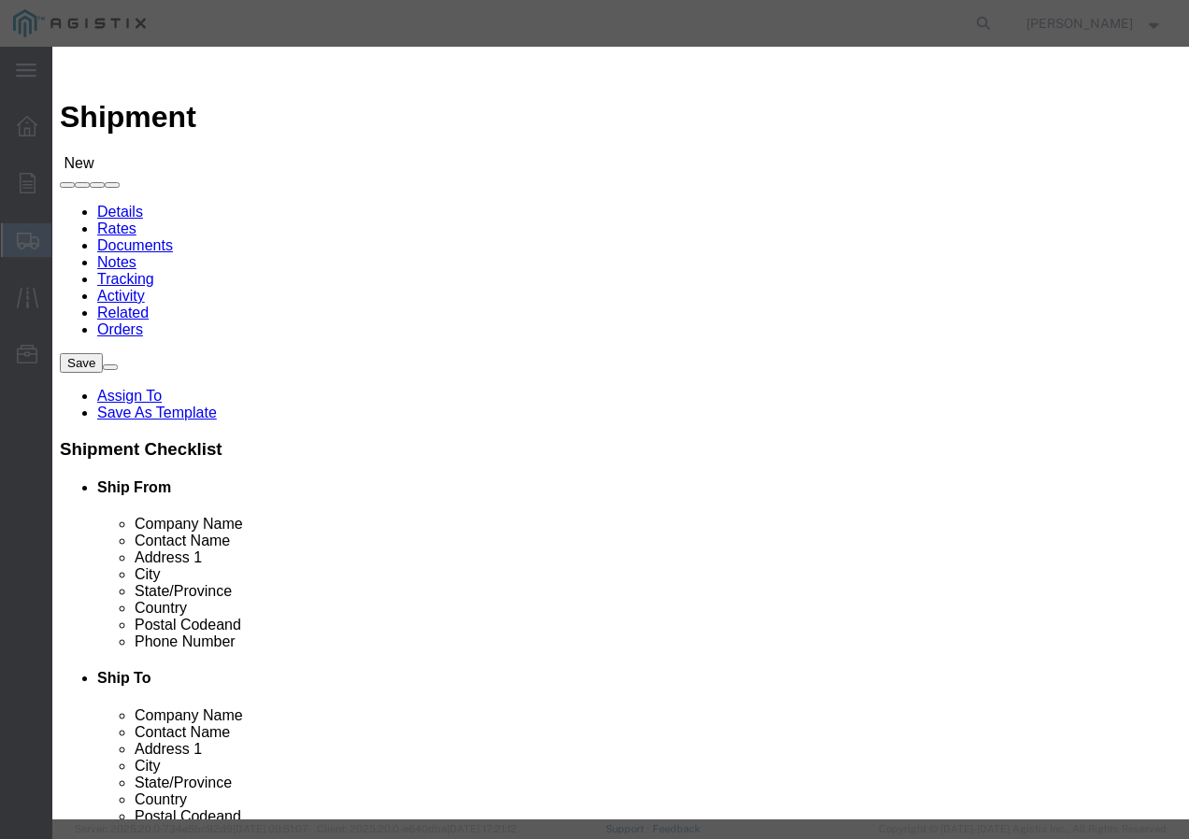
click button "Close"
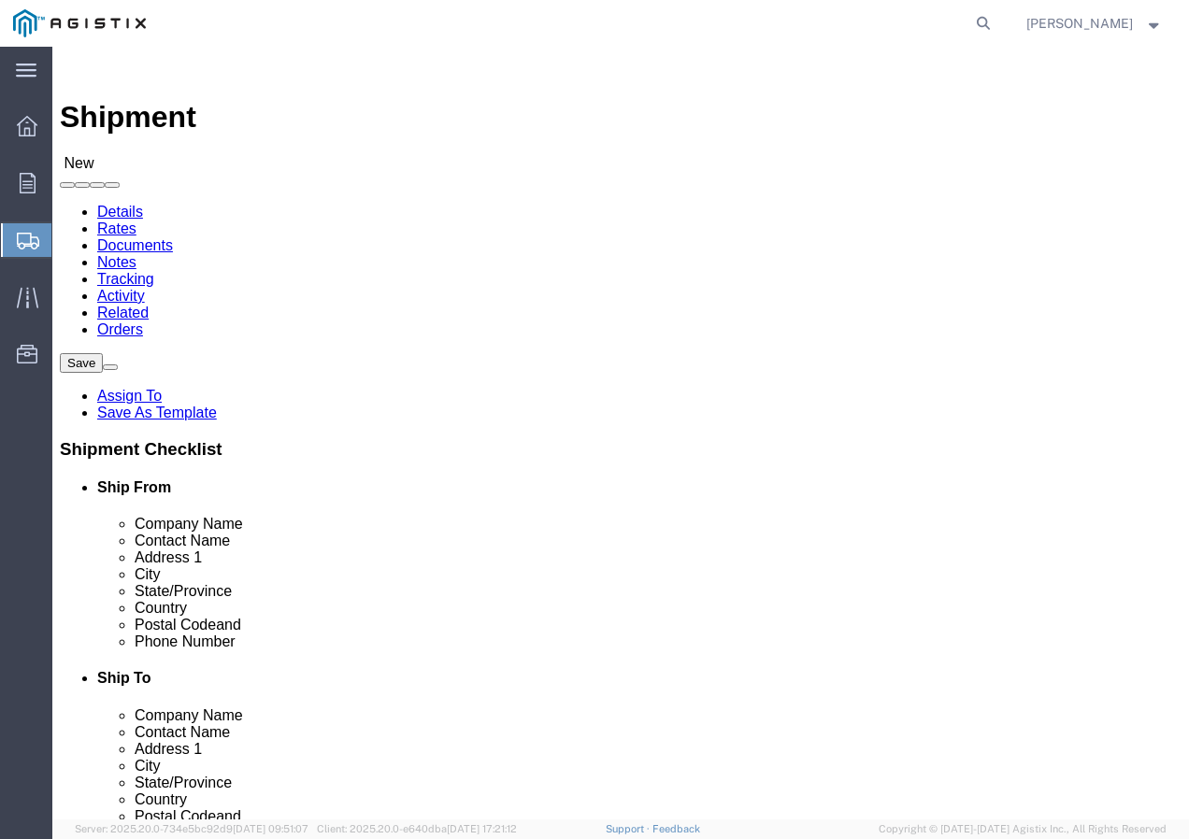
click input "text"
type input "r"
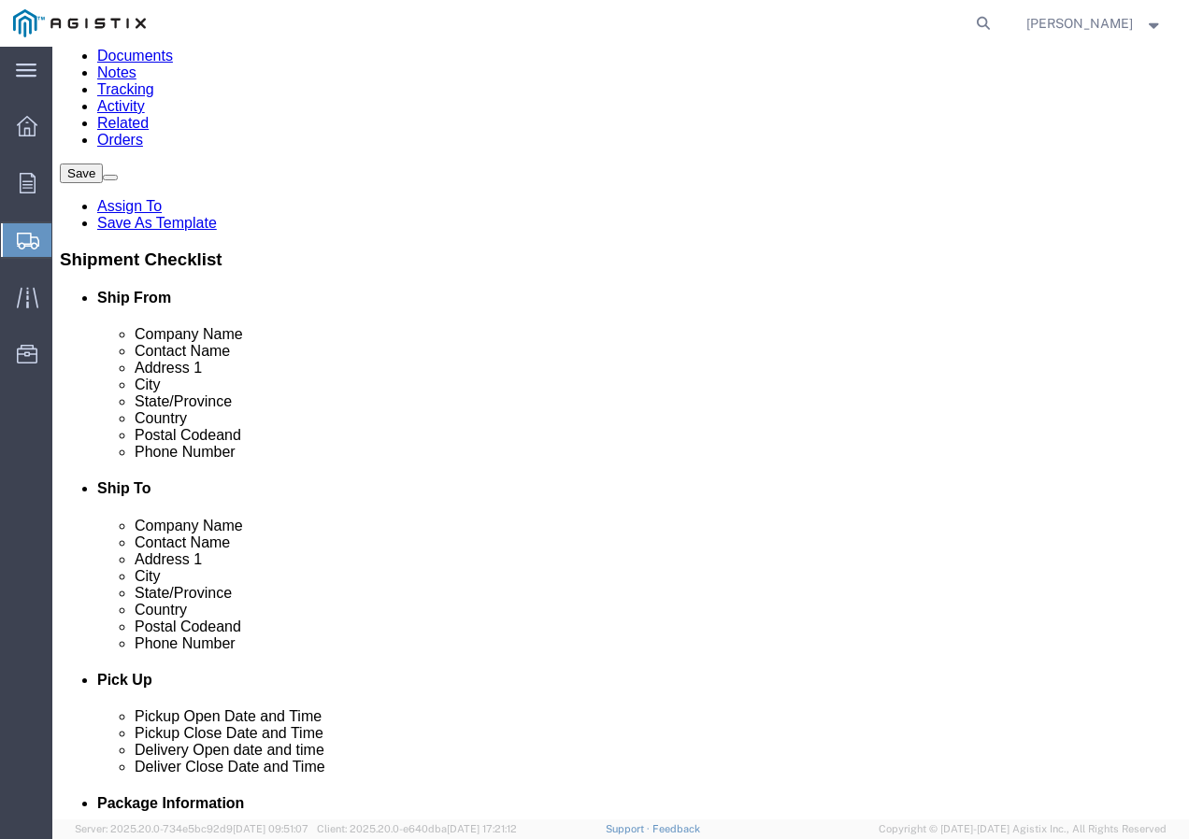
scroll to position [467, 0]
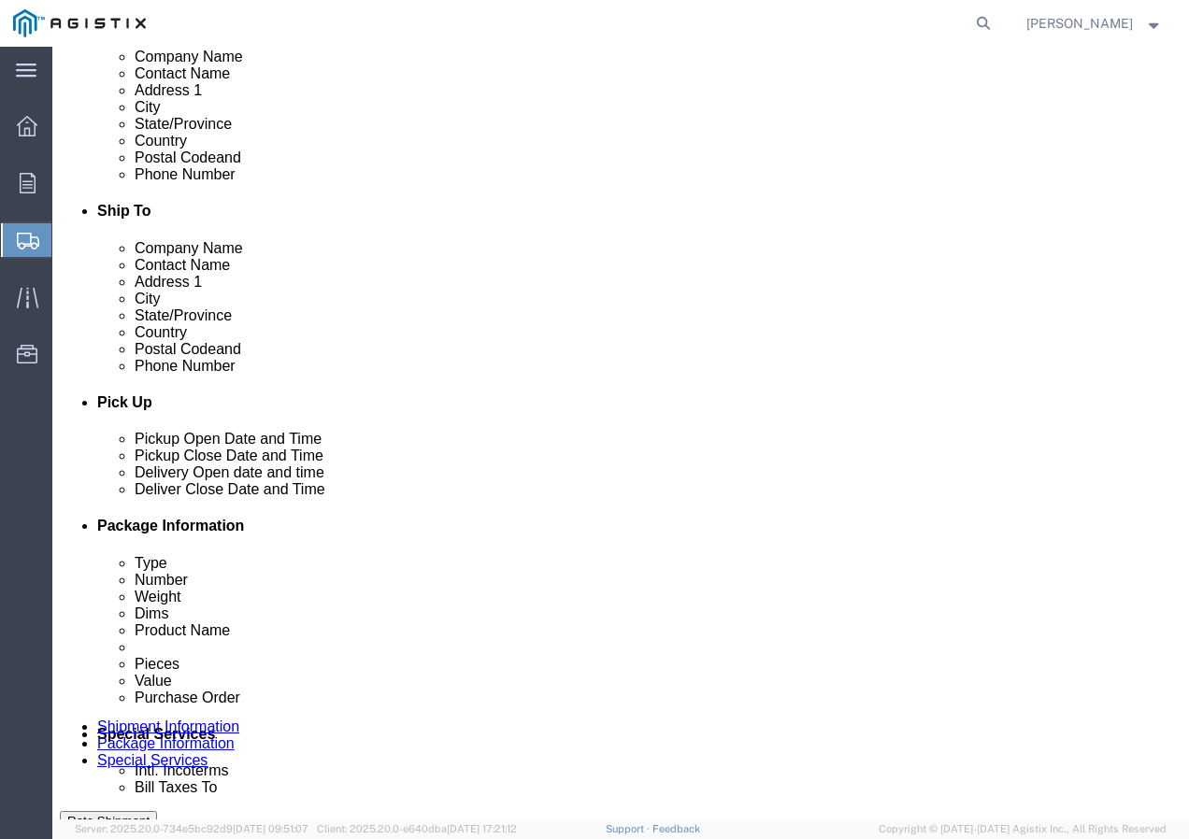
type input "Receiving Department"
click input "text"
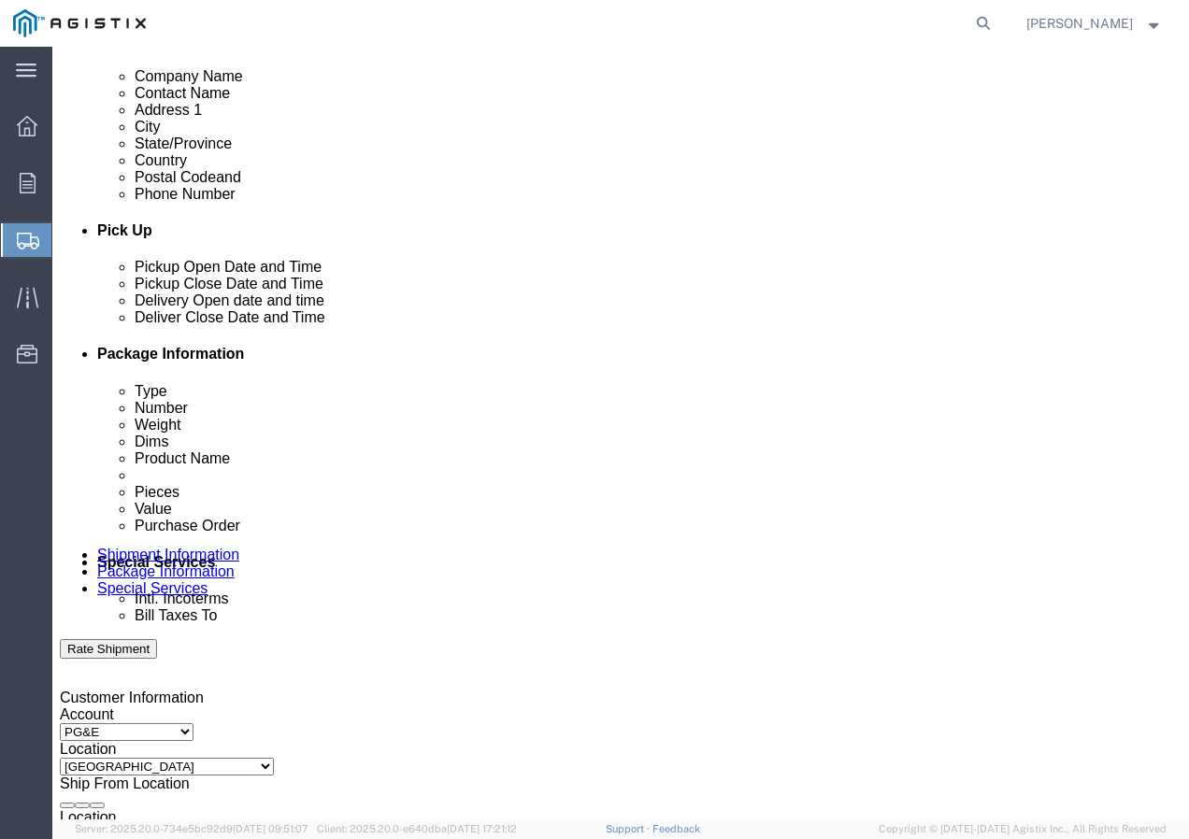
scroll to position [654, 0]
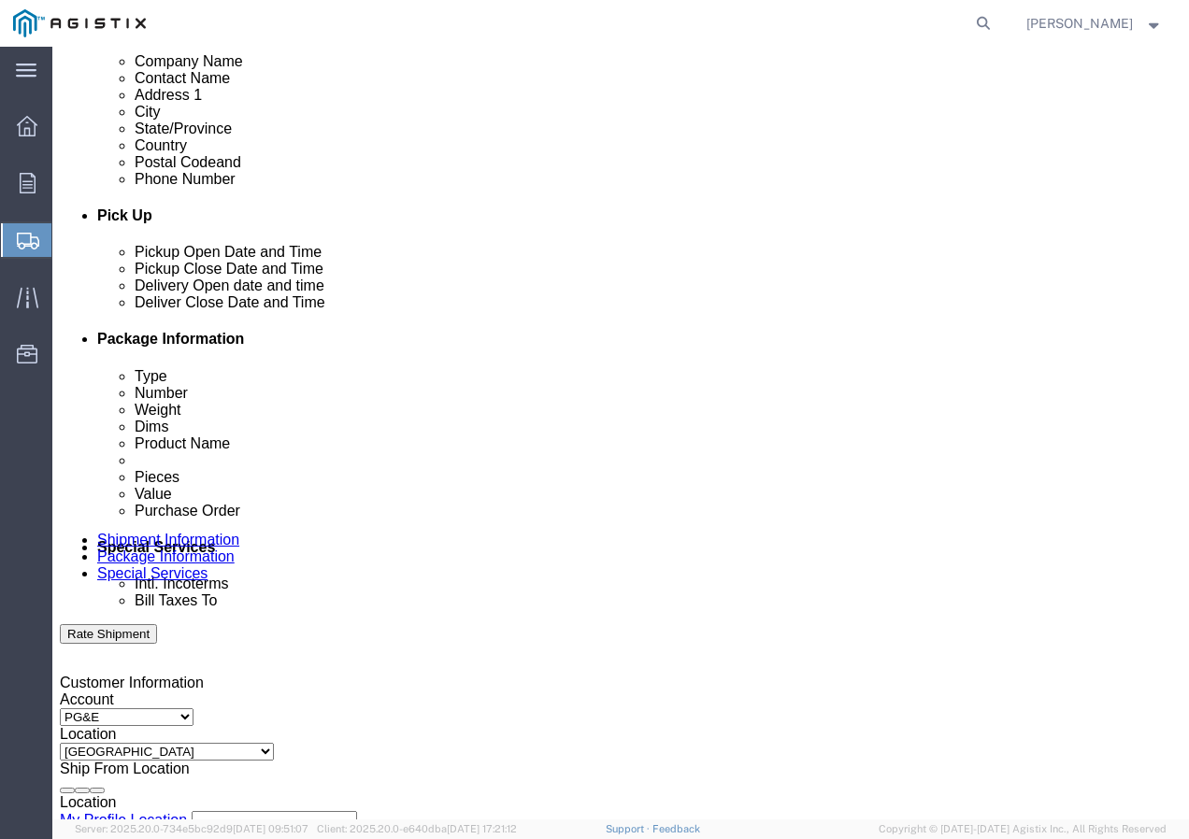
type input "8007567243"
click div "[DATE] 2:00 PM"
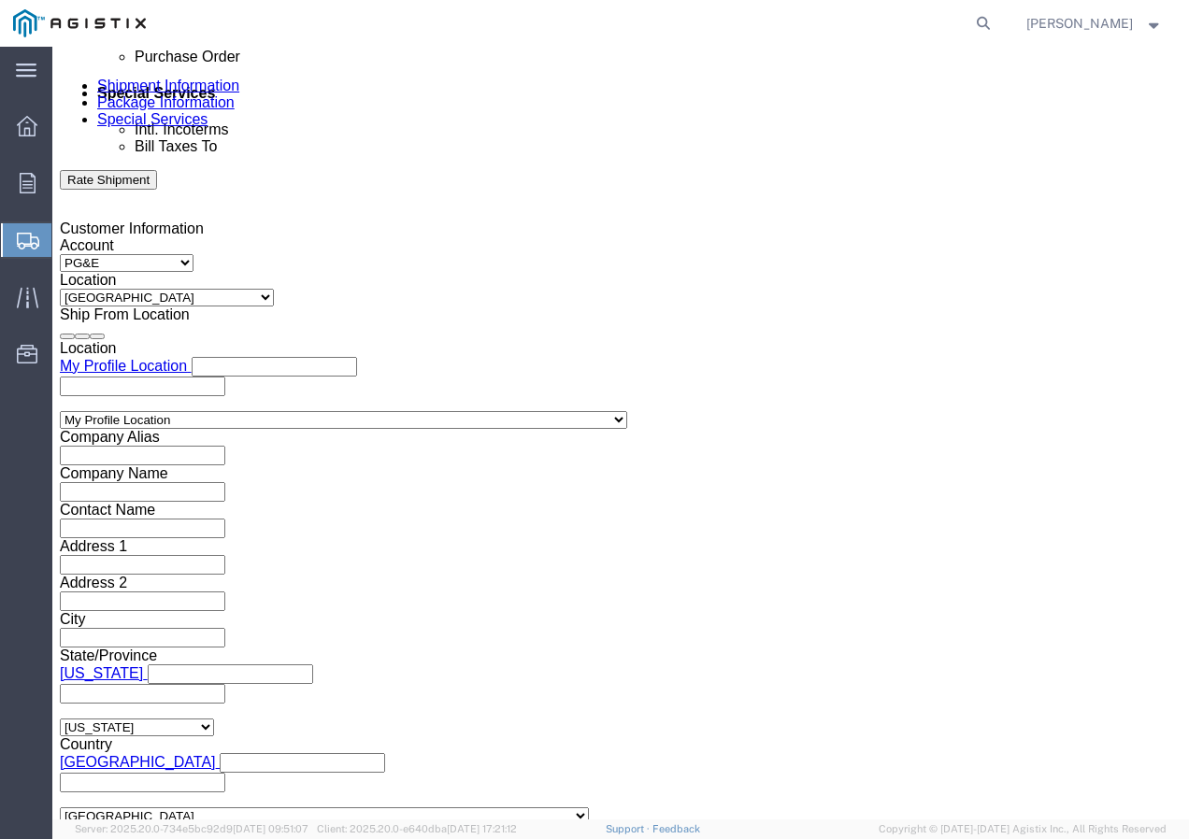
click input "2:00 PM"
type input "12:30 PM"
click button "Apply"
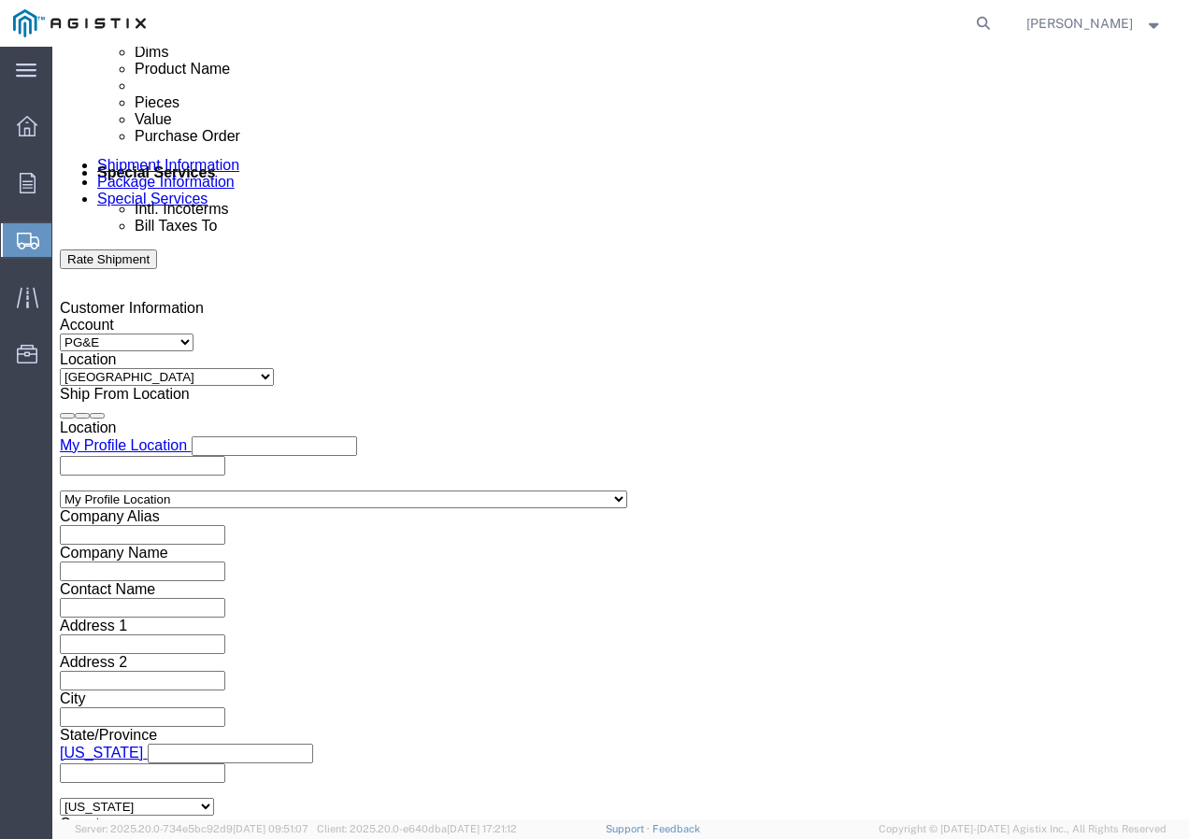
scroll to position [922, 0]
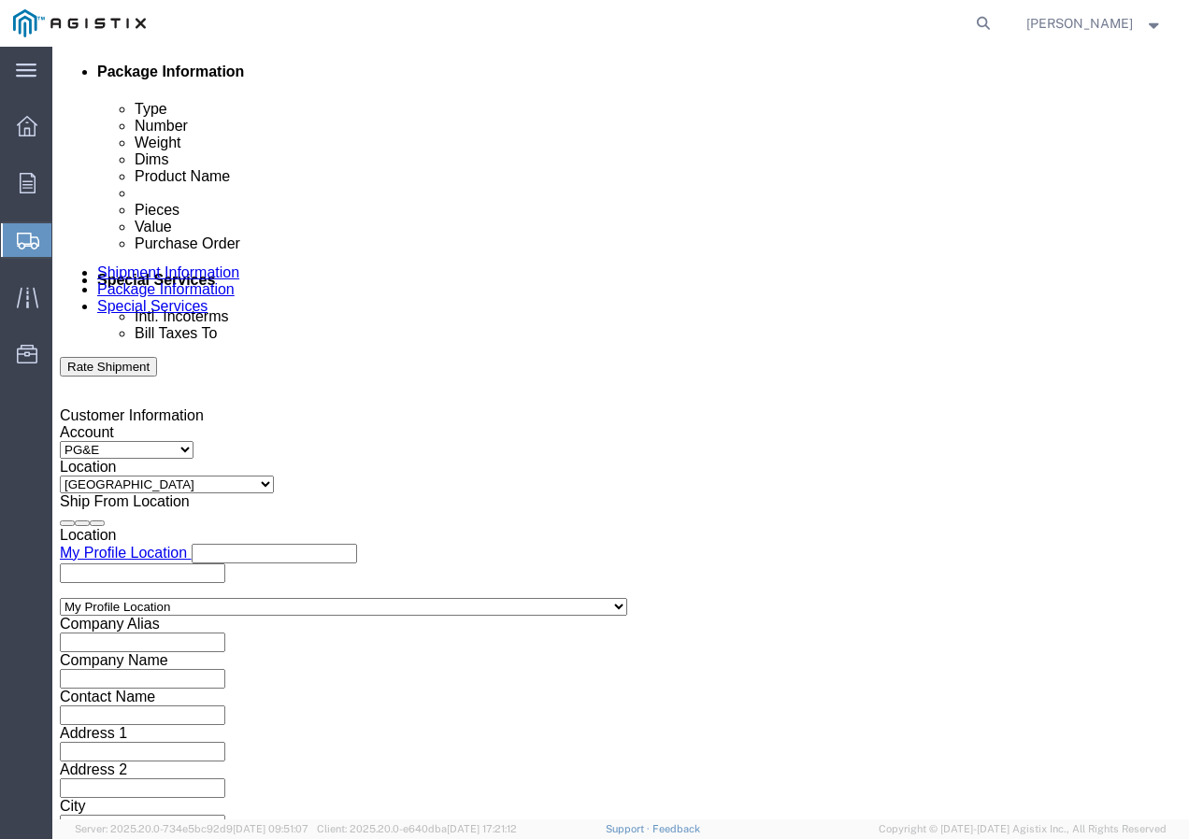
click div
click button "Apply"
click div
click button "Apply"
click input "text"
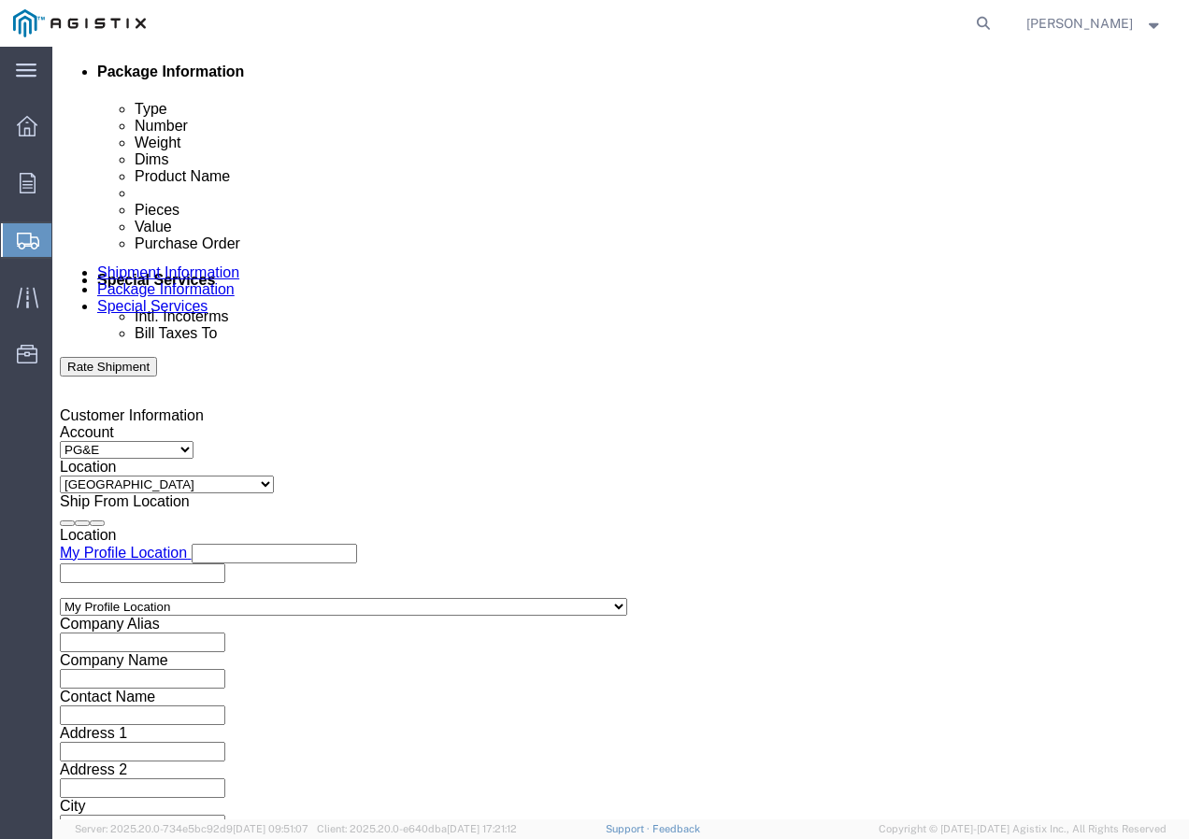
paste input "3501416317"
type input "3501416317"
click select "Select Account Type Activity ID Airline Appointment Number ASN Batch Request # …"
select select "SHIPMENTIDNUM"
click select "Select Account Type Activity ID Airline Appointment Number ASN Batch Request # …"
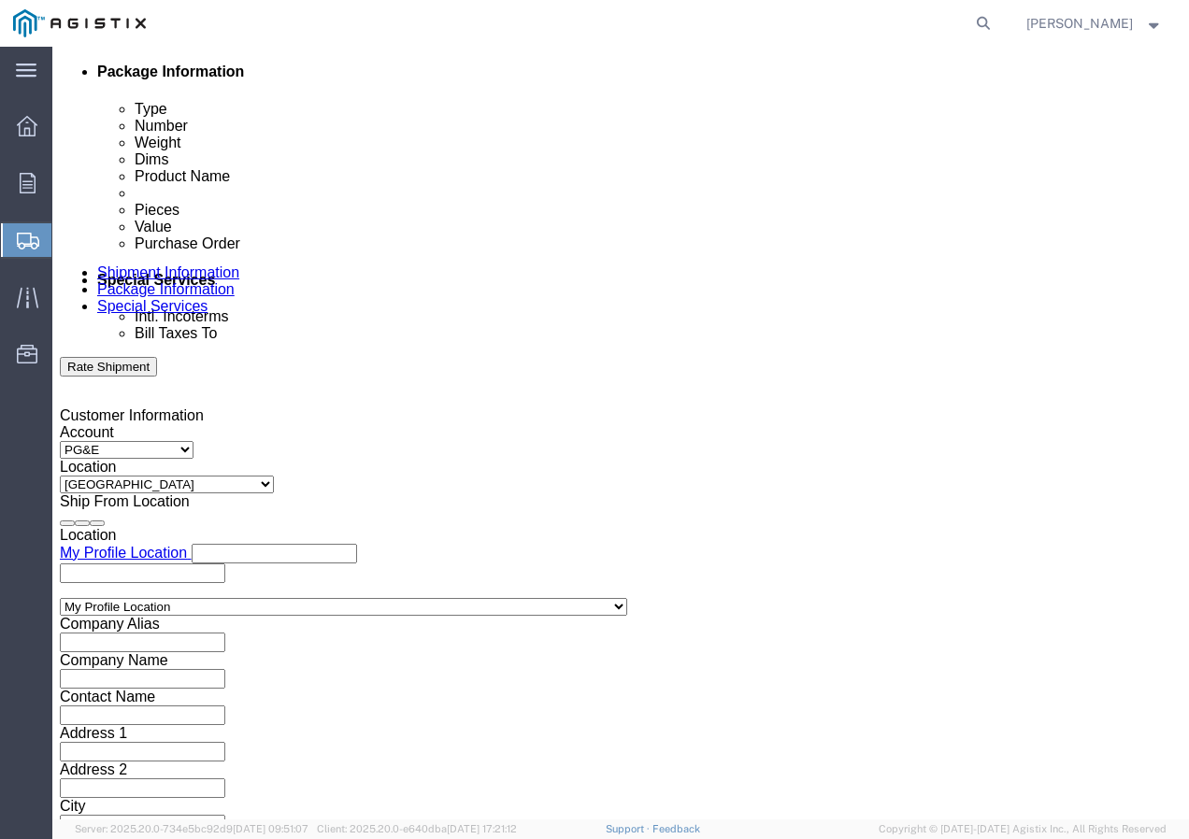
click input "text"
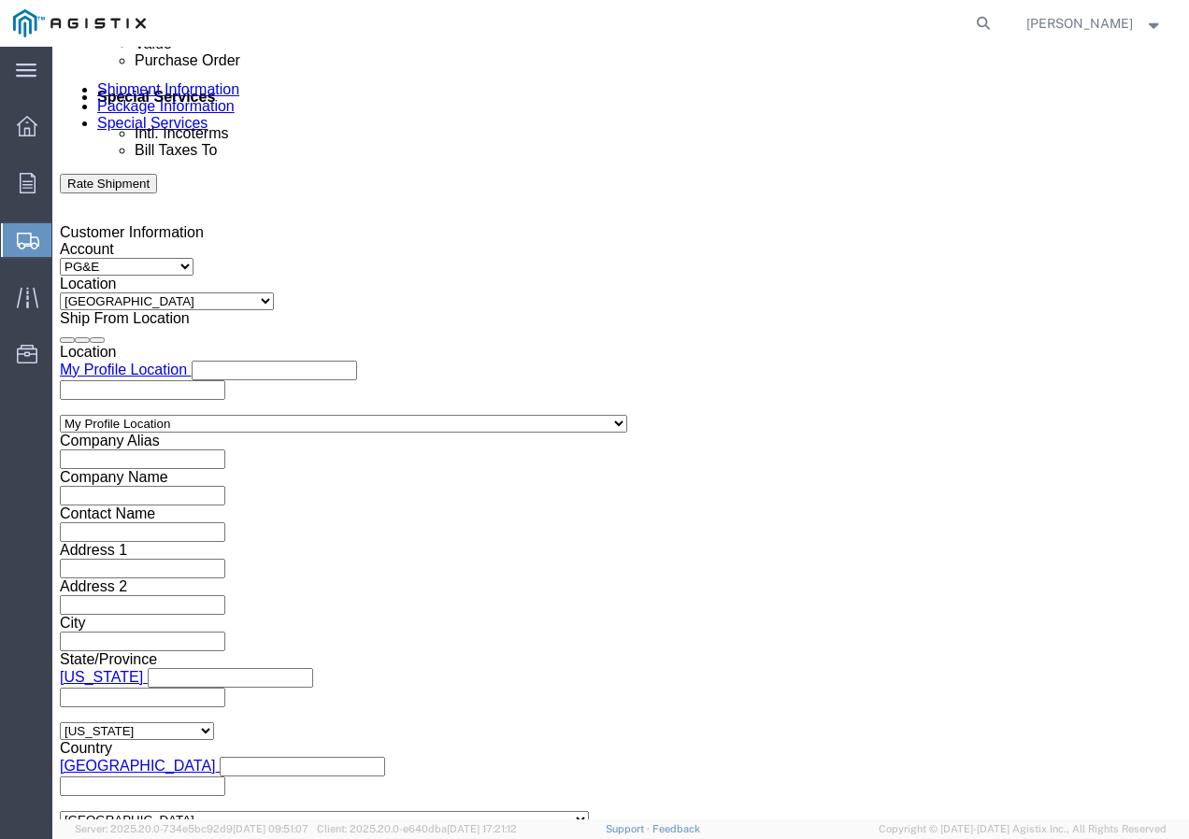
scroll to position [1151, 0]
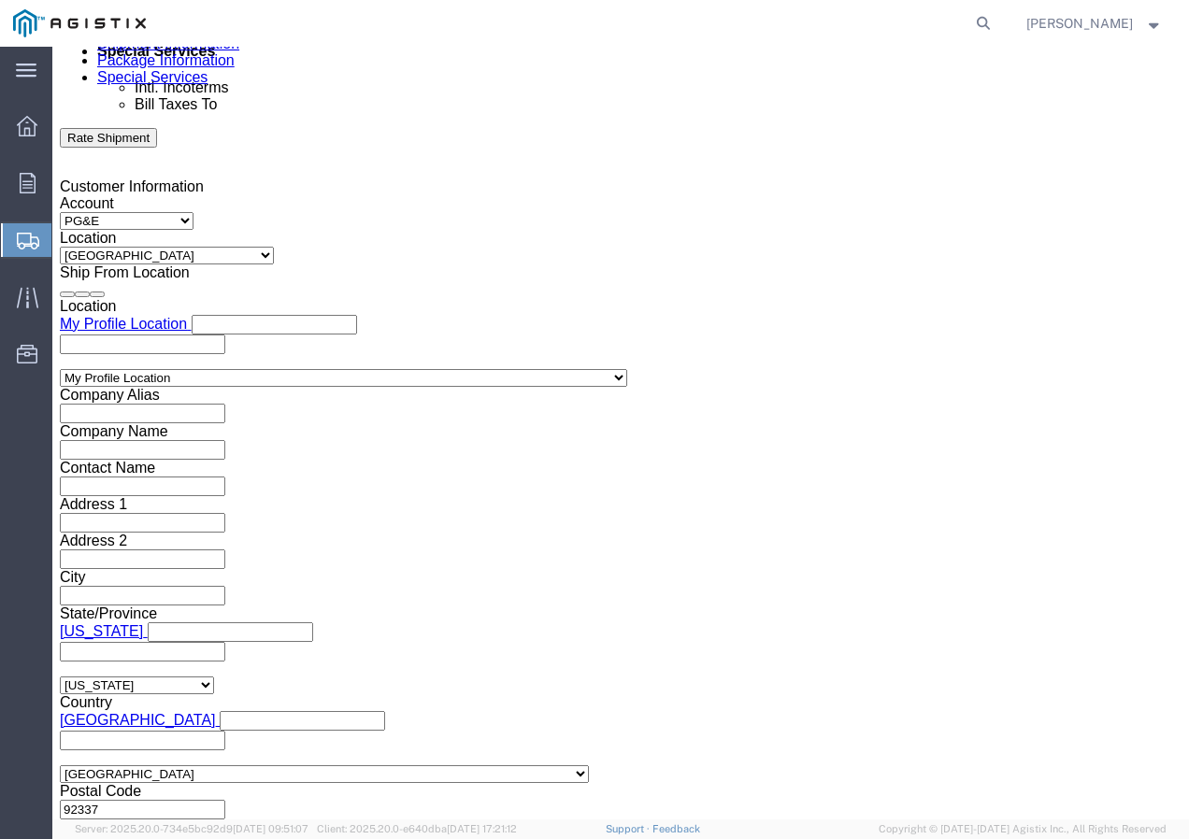
type input "7567402"
click select "Select Air Less than Truckload Multi-Leg Ocean Freight Rail Small Parcel Truckl…"
select select "TL"
click select "Select Air Less than Truckload Multi-Leg Ocean Freight Rail Small Parcel Truckl…"
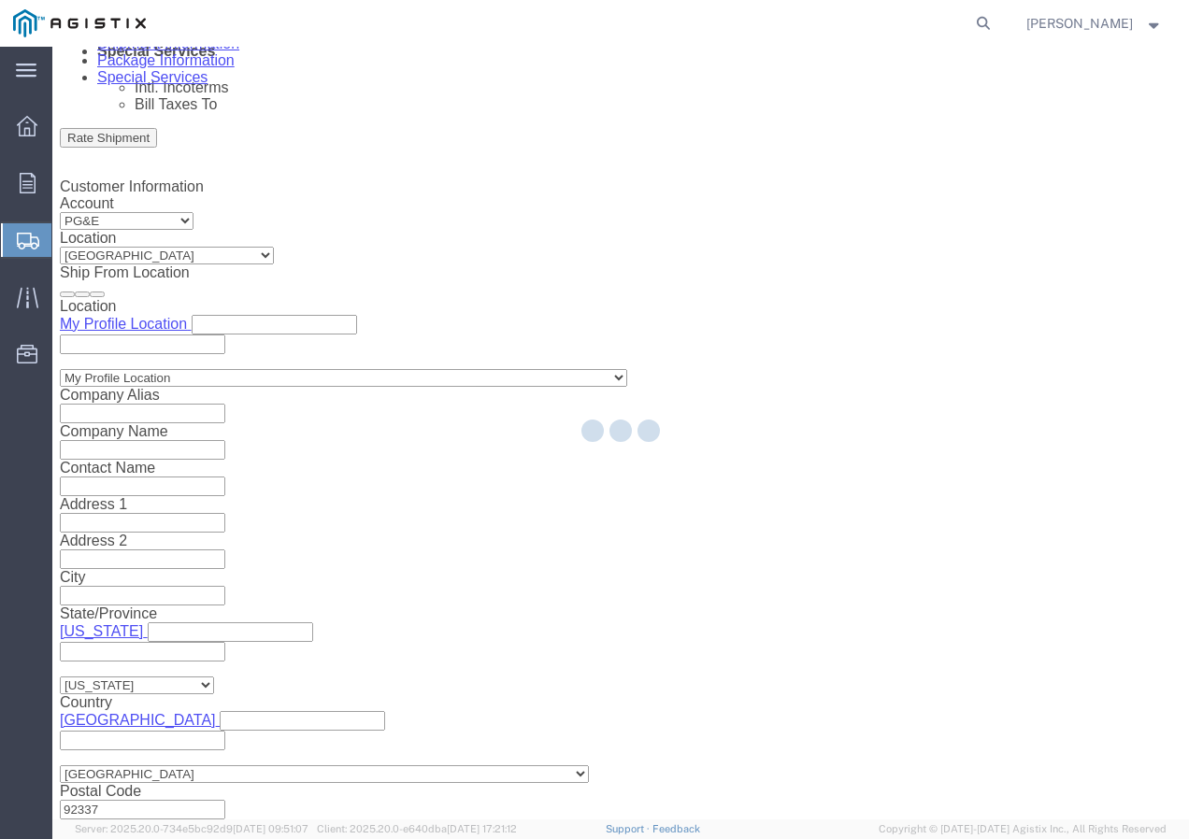
select select
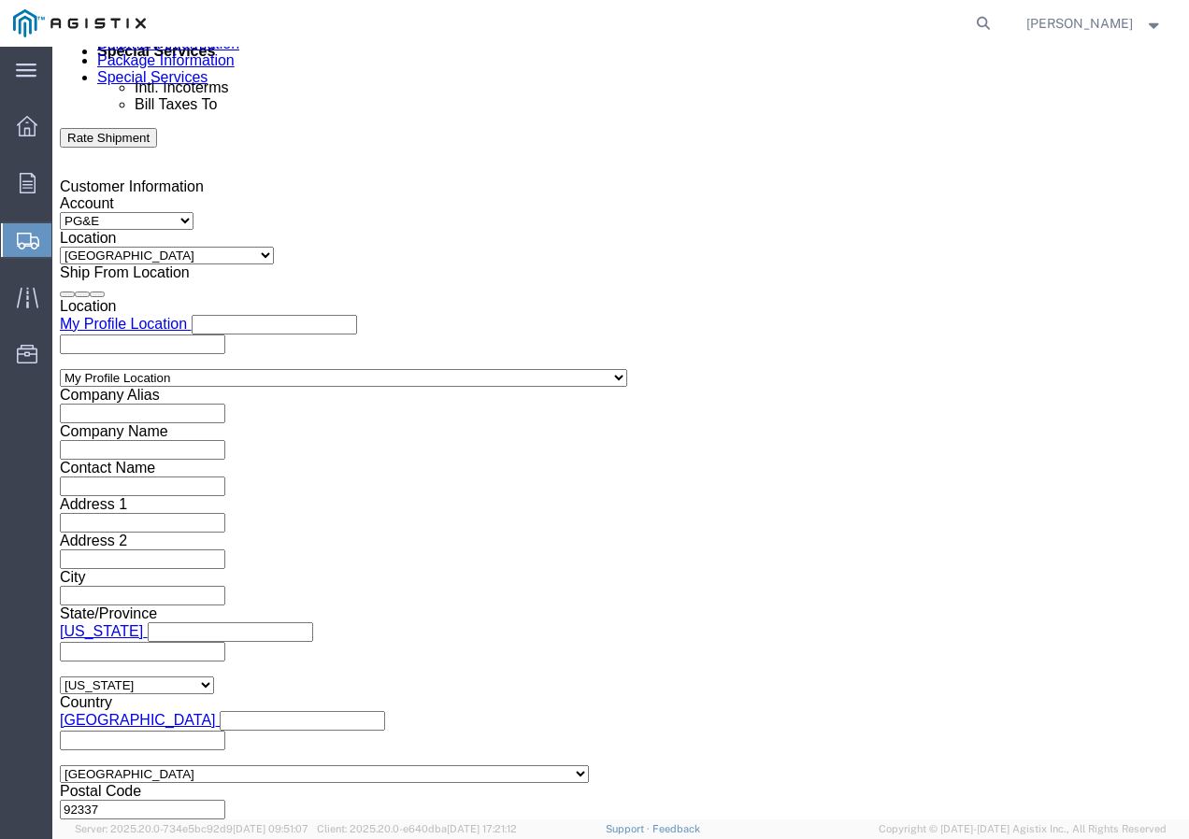
click select "Select 1-Ton (PSS) 10 Wheel 10 Yard Dump Truck 20 Yard Dump Truck Bobtail Botto…"
select select "FLBD"
click select "Select 1-Ton (PSS) 10 Wheel 10 Yard Dump Truck 20 Yard Dump Truck Bobtail Botto…"
click button "Continue"
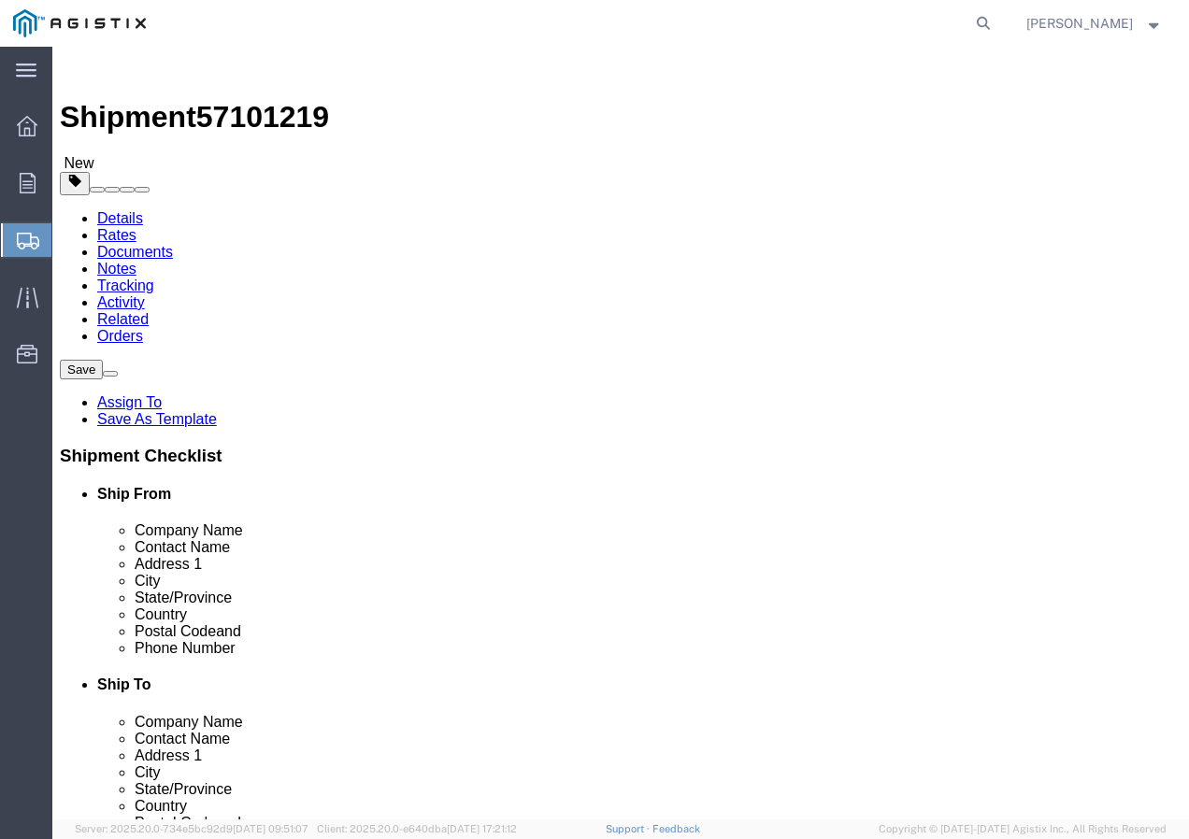
click select "Select Bulk Bundle(s) Cardboard Box(es) Carton(s) Crate(s) Drum(s) (Fiberboard)…"
select select "YRPK"
click select "Select Bulk Bundle(s) Cardboard Box(es) Carton(s) Crate(s) Drum(s) (Fiberboard)…"
click input "text"
type input "50"
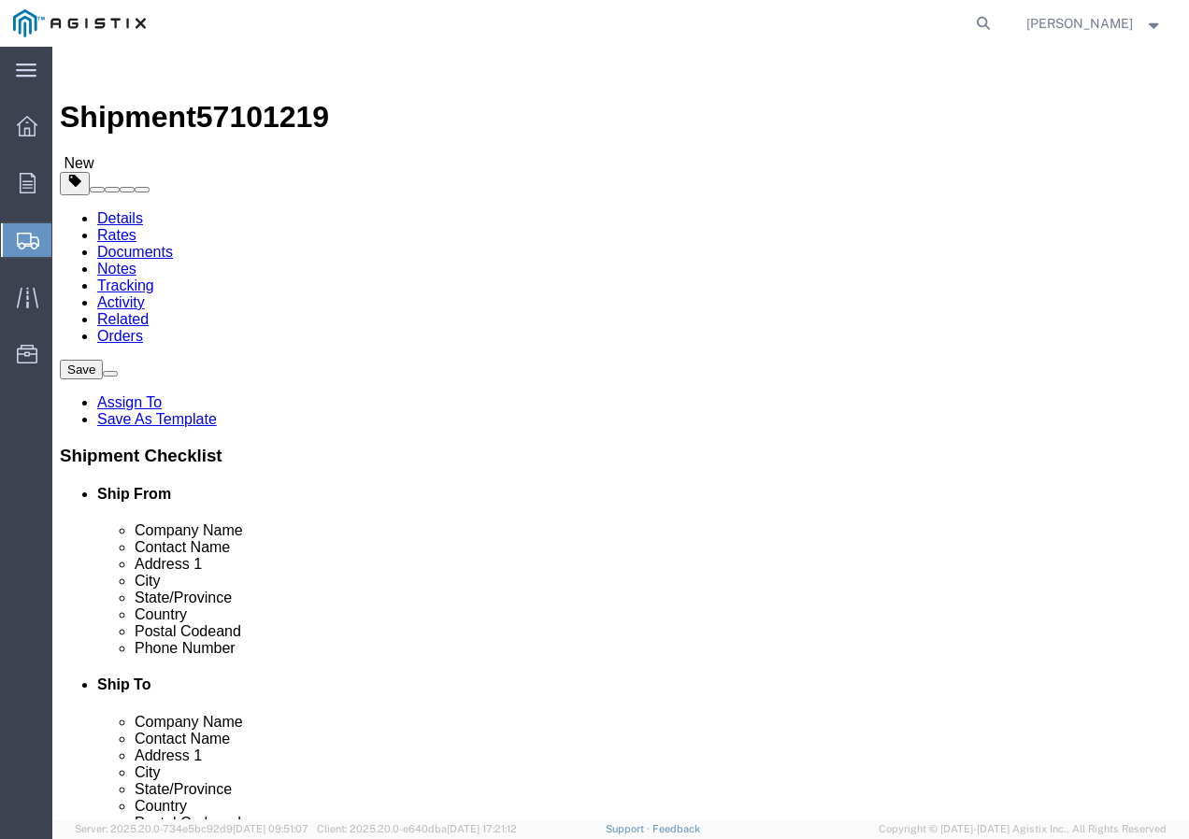
type input "50"
drag, startPoint x: 211, startPoint y: 460, endPoint x: 177, endPoint y: 471, distance: 36.4
click input "0.00"
type input "13000"
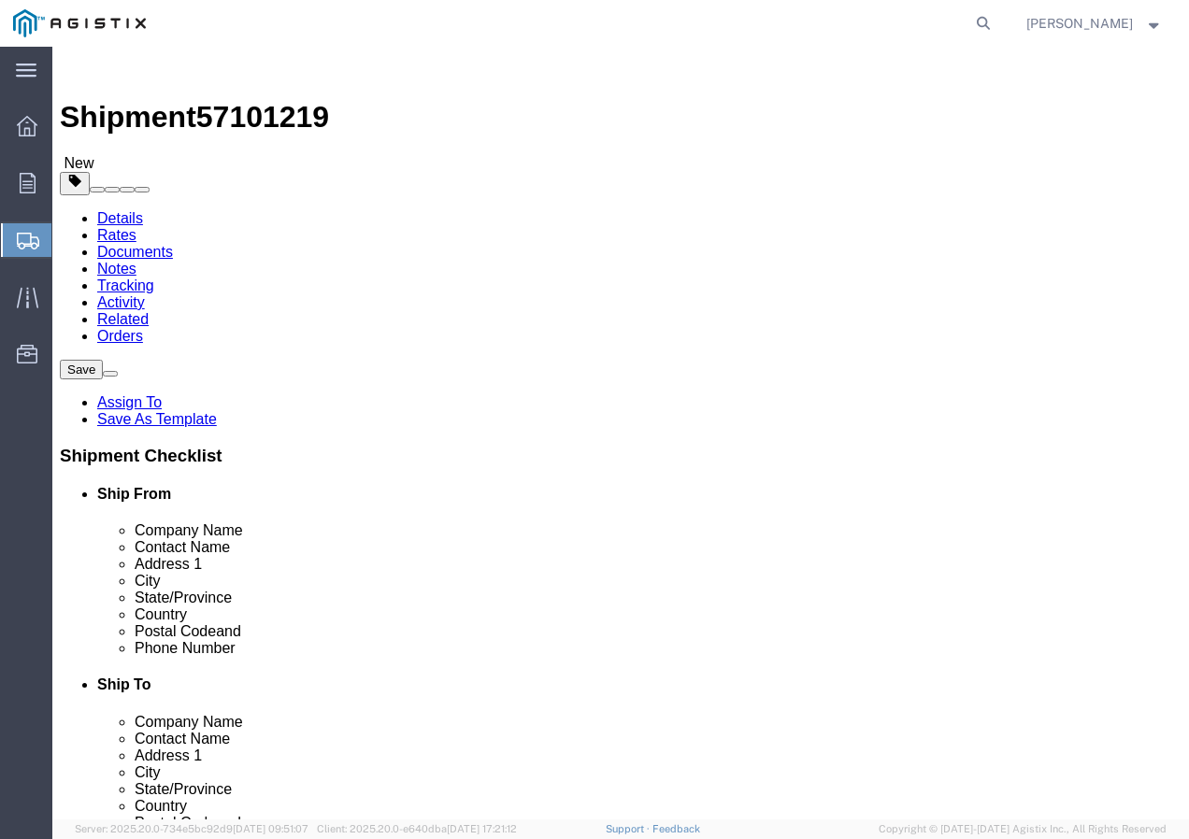
click link "Add Content"
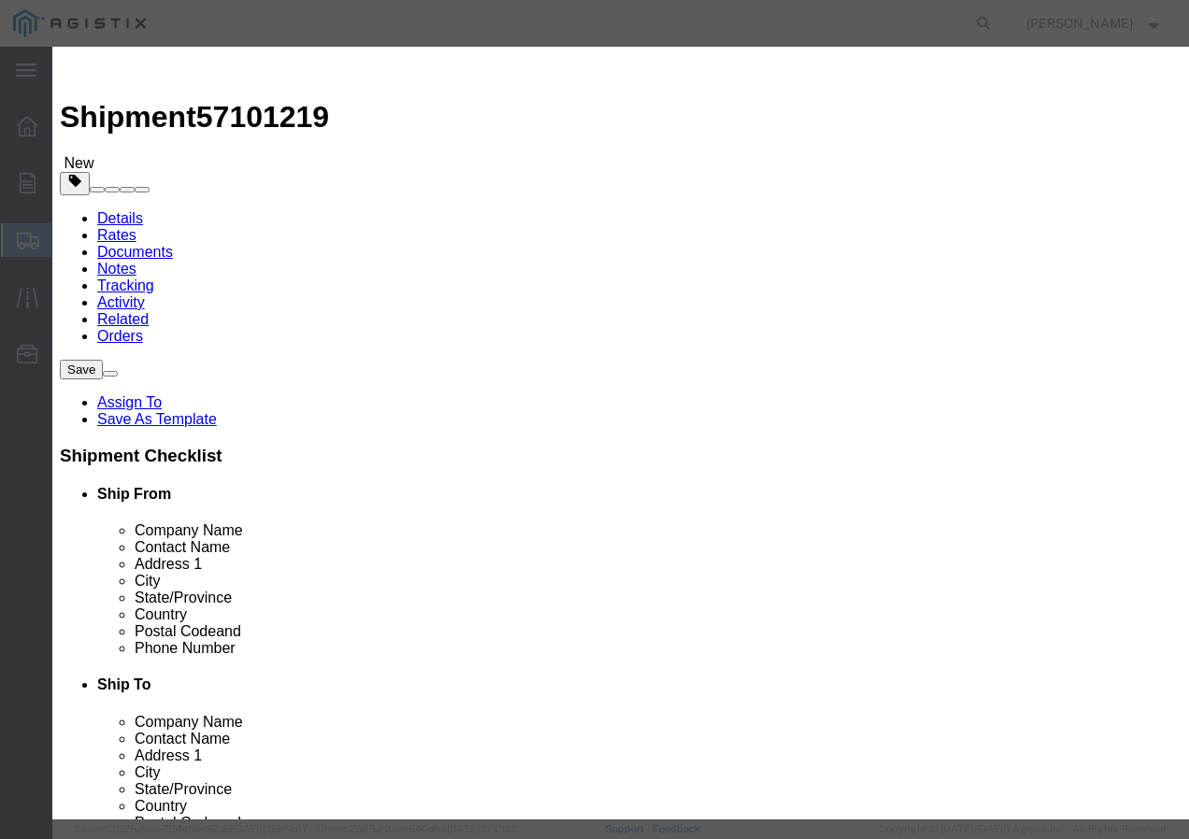
click input "text"
paste input "CCU/LDPE 6 SOL SD CU 60 MILS 260Sp"
type input "CCU/LDPE 6 SOL SD CU 60 MILS 260Sp"
drag, startPoint x: 254, startPoint y: 180, endPoint x: 273, endPoint y: 179, distance: 18.8
click input "0"
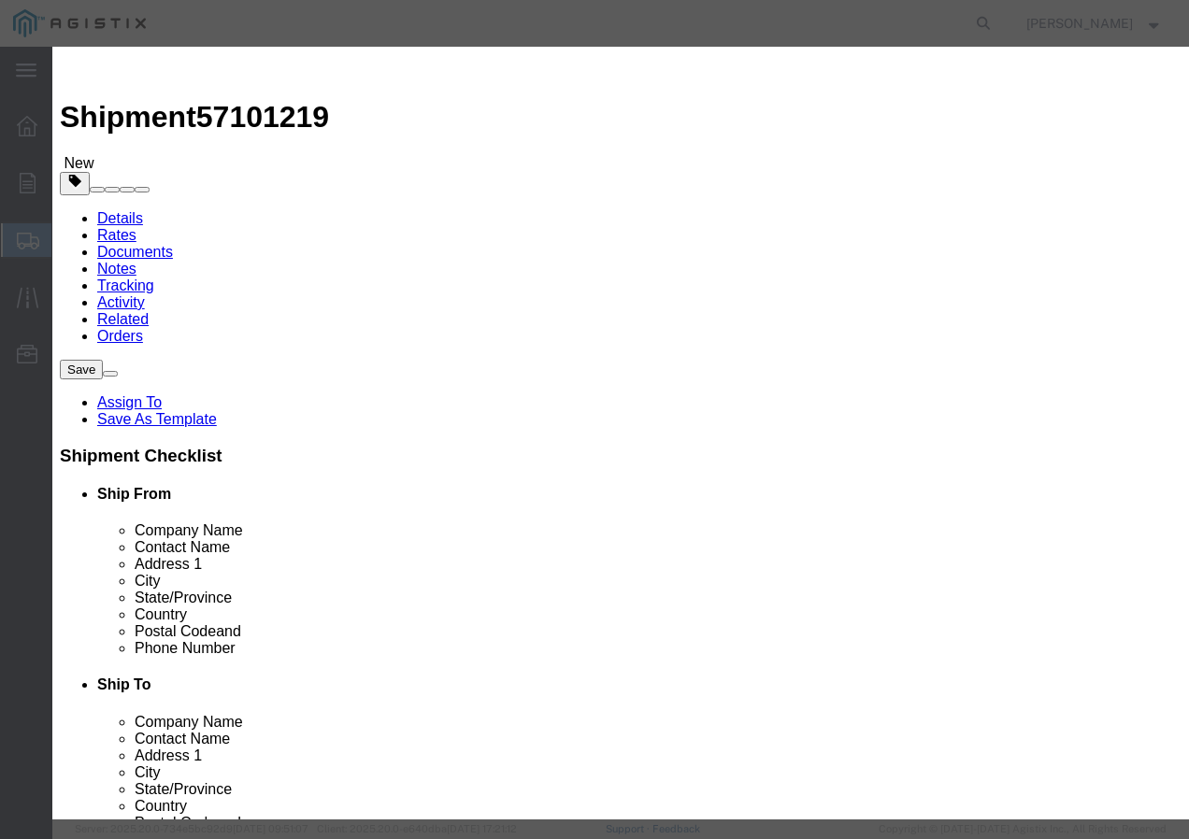
type input "237"
click input "text"
type input "1"
click select "Select 50 55 60 65 70 85 92.5 100 125 175 250 300 400"
select select "100"
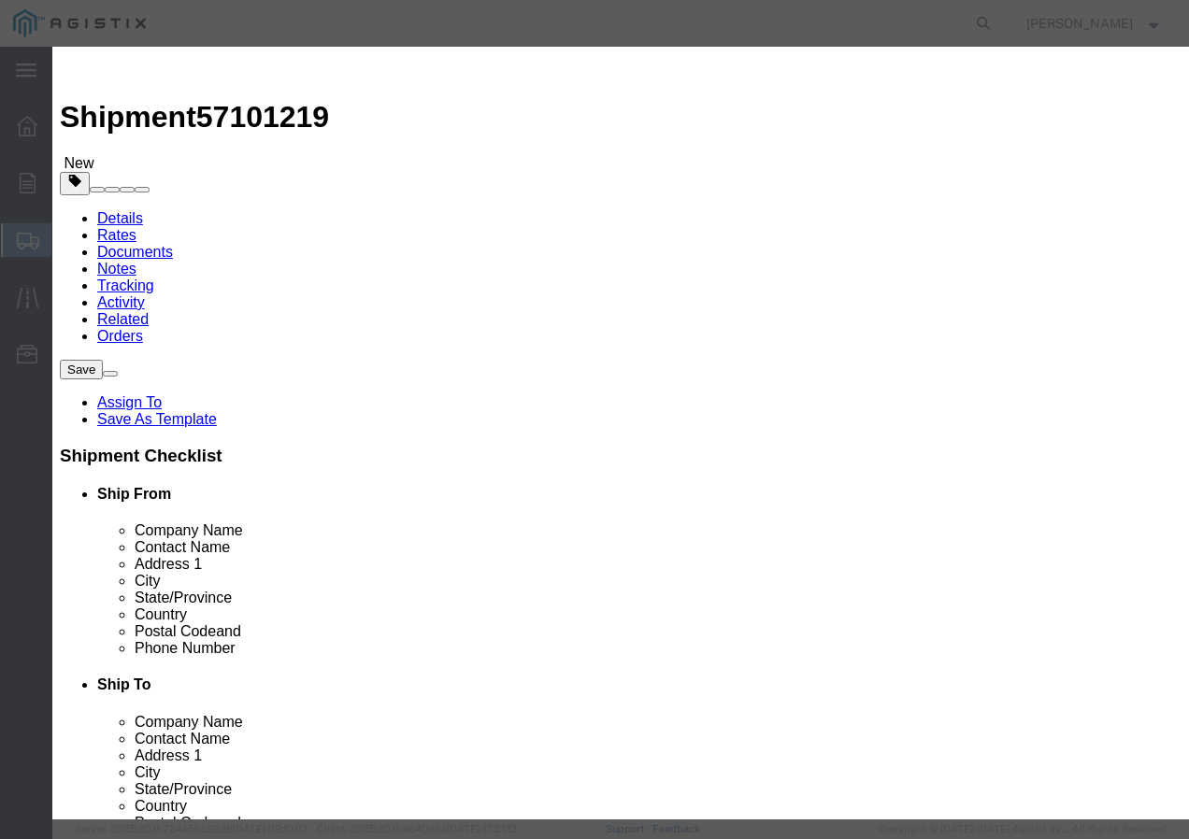
click select "Select 50 55 60 65 70 85 92.5 100 125 175 250 300 400"
click button "Save & Add Another"
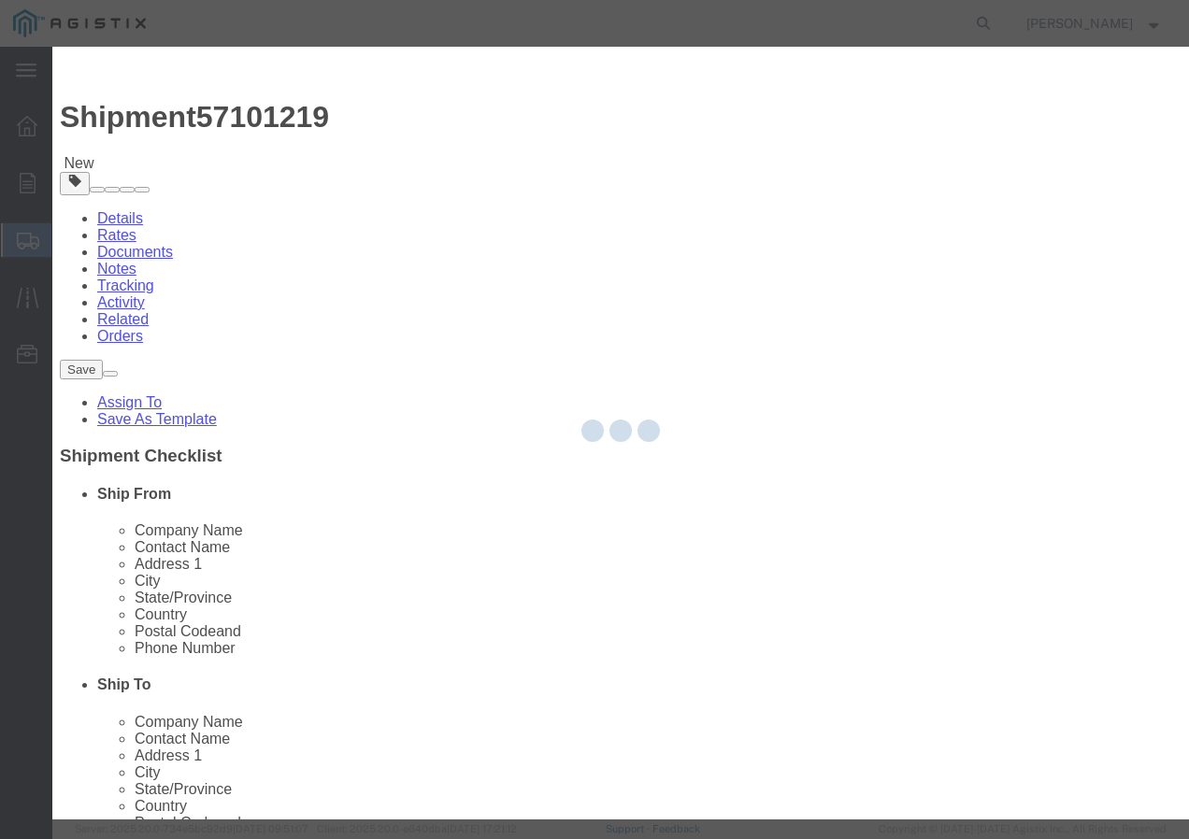
select select "EA"
select select
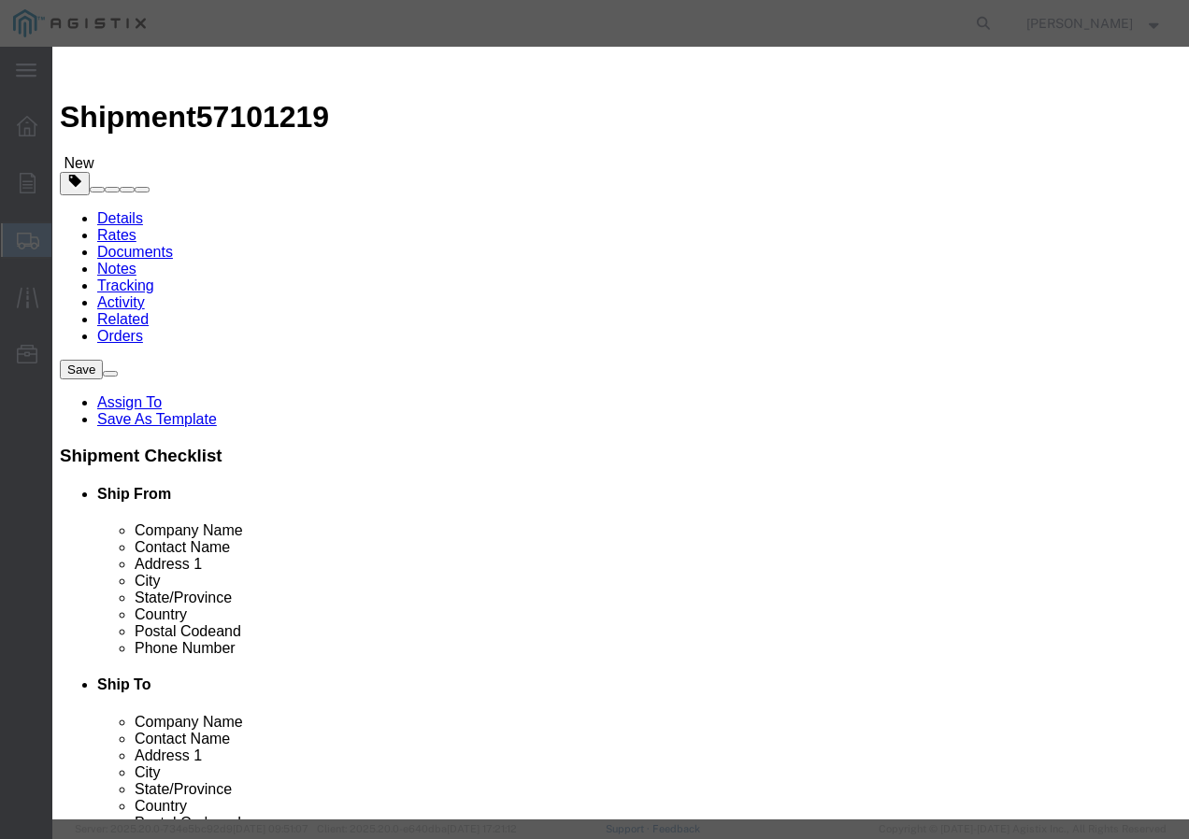
select select "USD"
click input "text"
paste input "600VUD/Prl 4/C 1/0-18 Al+ 1000R"
type input "600VUD/Prl 4/C 1/0-18 Al+ 1000R"
click input "text"
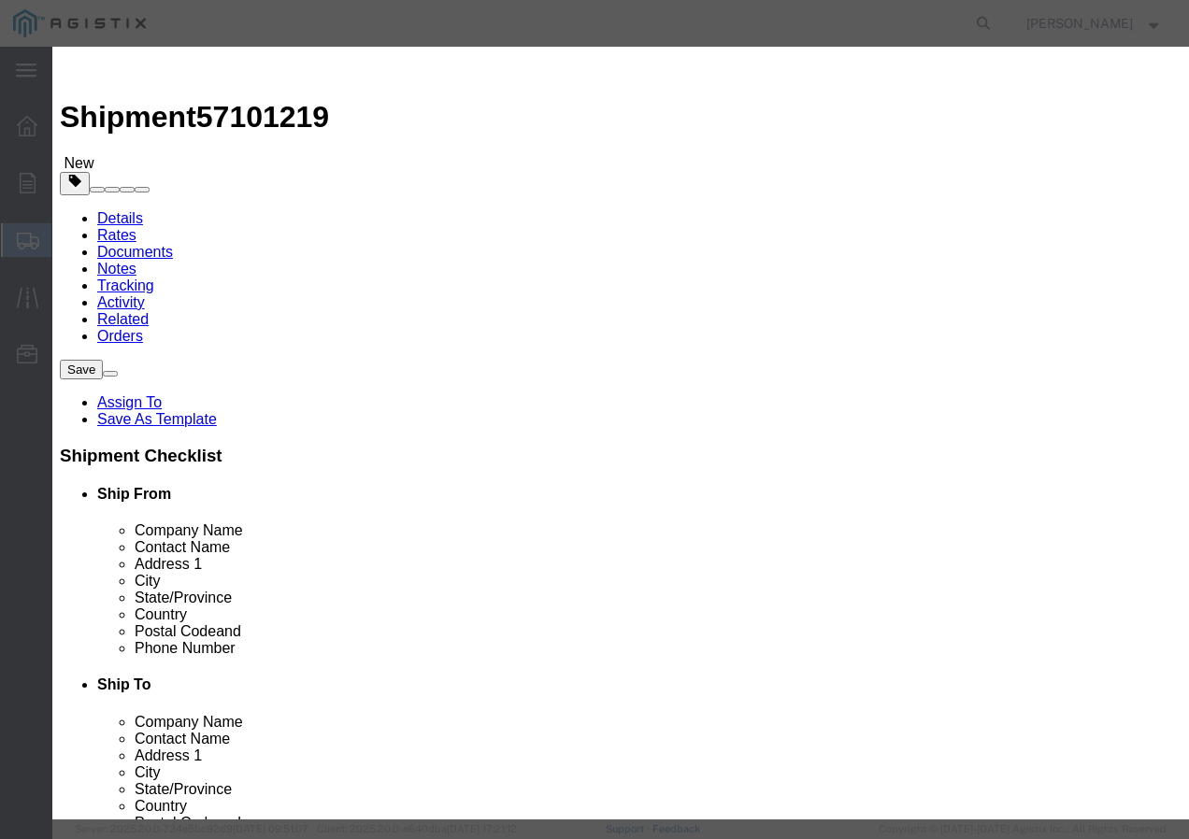
type input "1"
click input "text"
type input "1"
click select "Select 50 55 60 65 70 85 92.5 100 125 175 250 300 400"
select select "100"
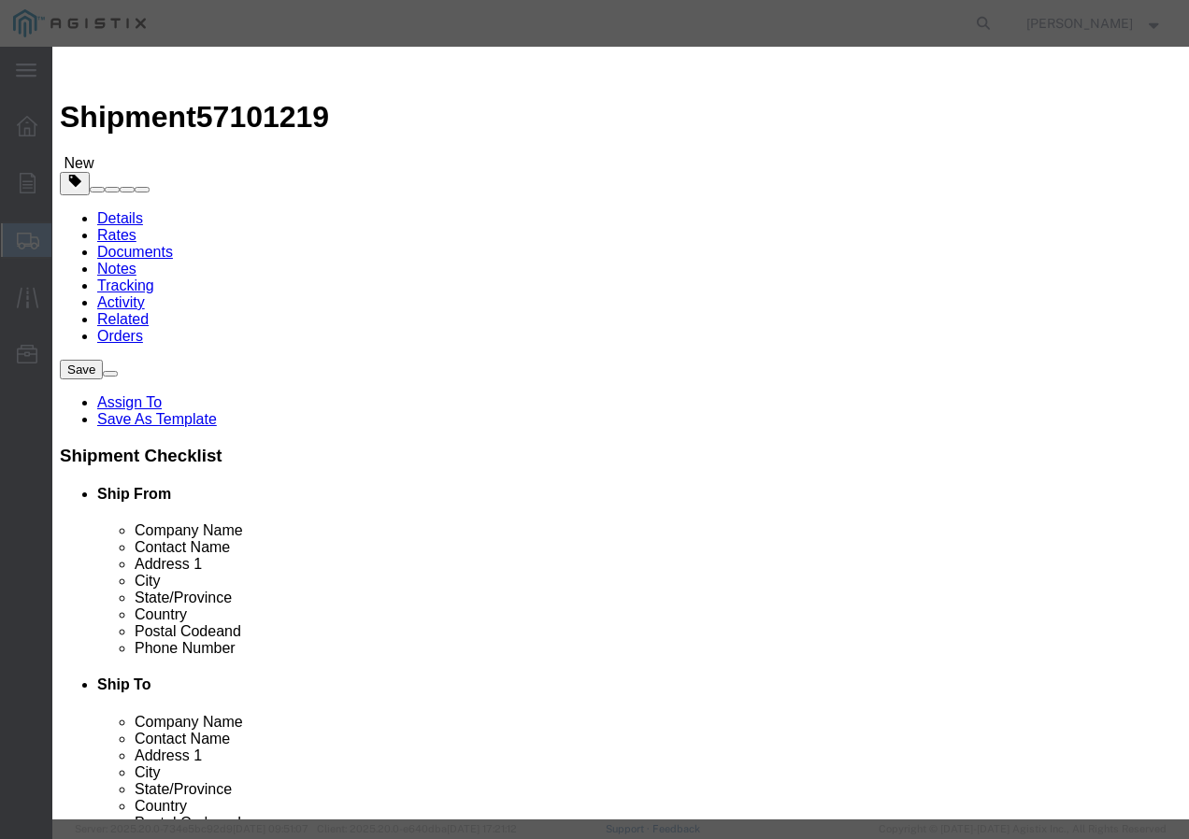
click select "Select 50 55 60 65 70 85 92.5 100 125 175 250 300 400"
click button "Save & Add Another"
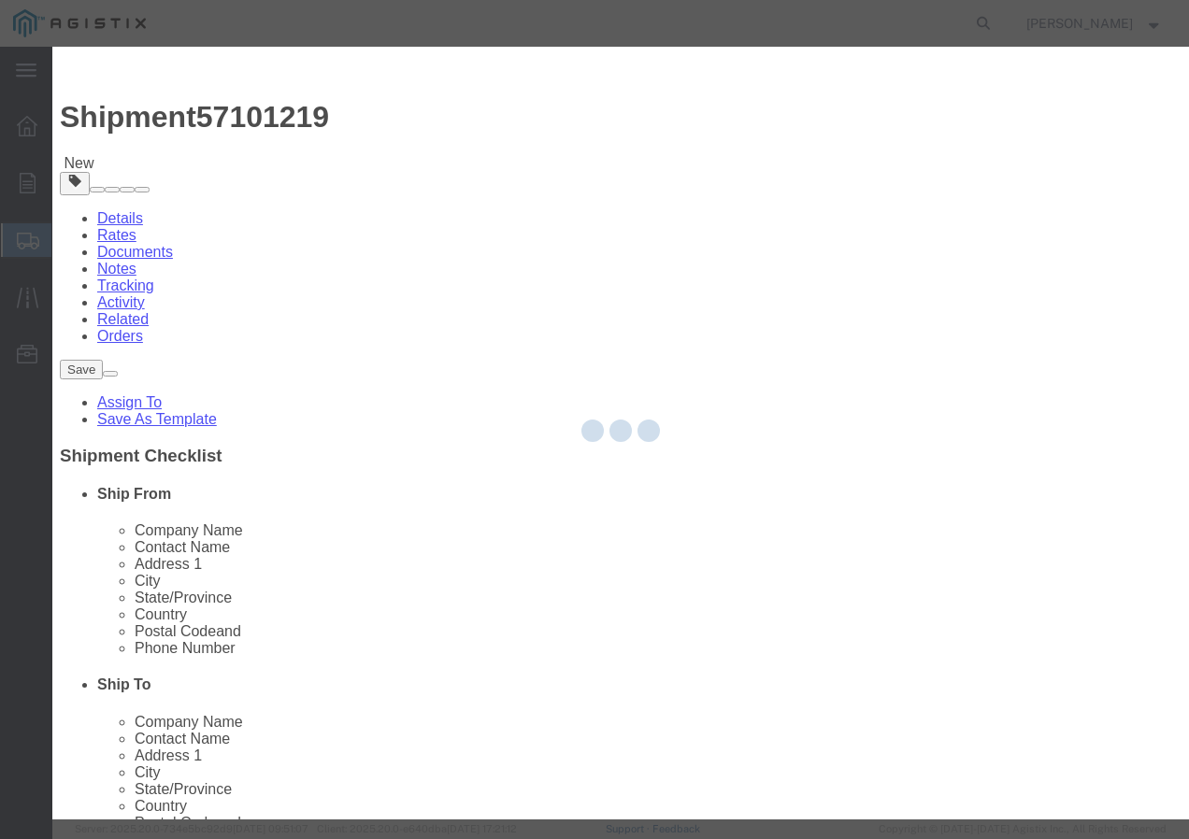
select select "EA"
select select
select select "USD"
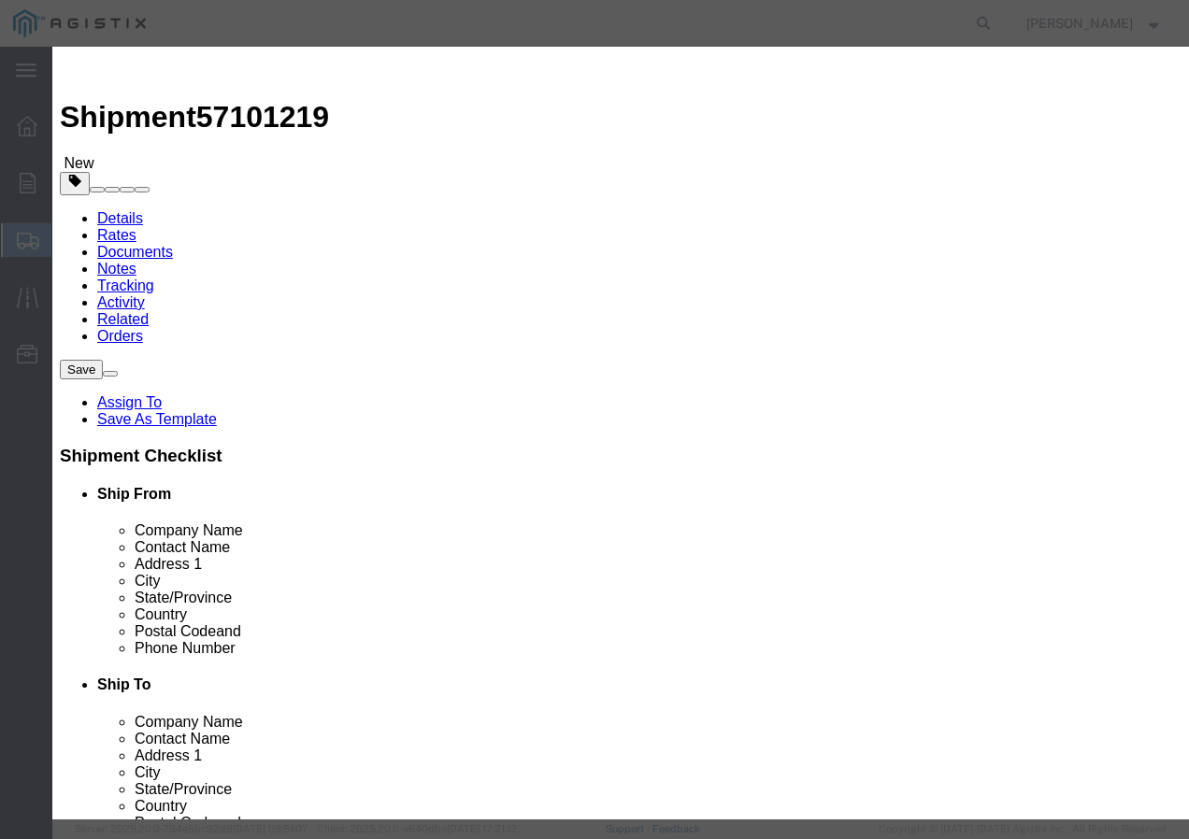
click input "text"
paste input "600VOH TX/LDPE 1/0-7 AAC NERITINA 1200R"
type input "600VOH TX/LDPE 1/0-7 AAC NERITINA 1200R"
click input "text"
type input "1"
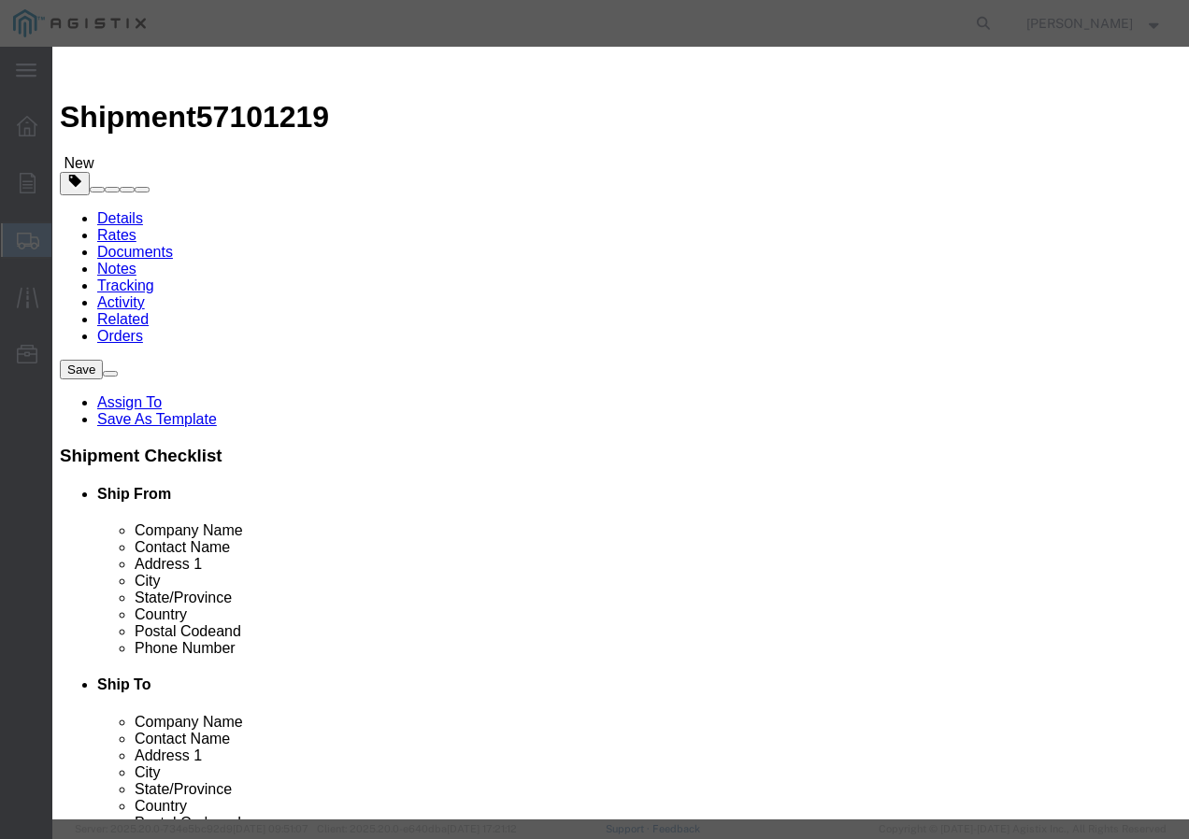
click input "text"
type input "1"
click select "Select 50 55 60 65 70 85 92.5 100 125 175 250 300 400"
select select "100"
click select "Select 50 55 60 65 70 85 92.5 100 125 175 250 300 400"
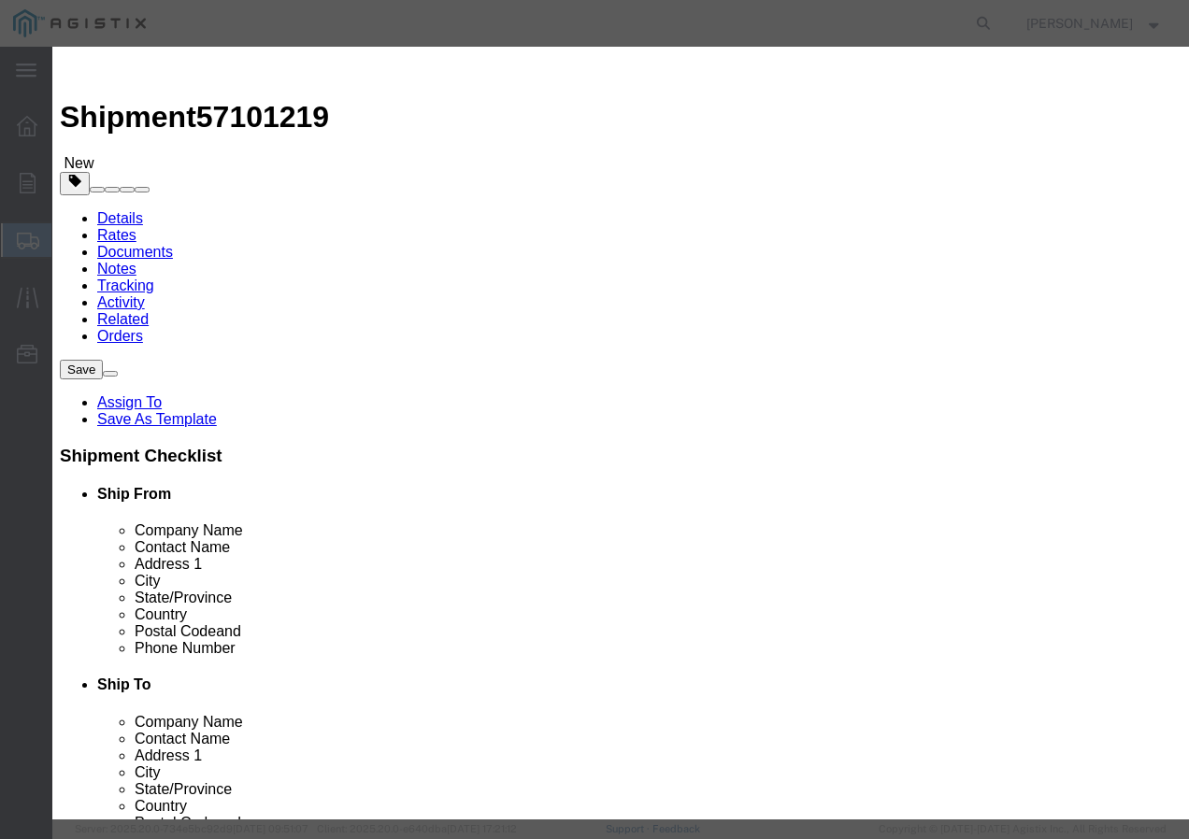
click button "Save & Add Another"
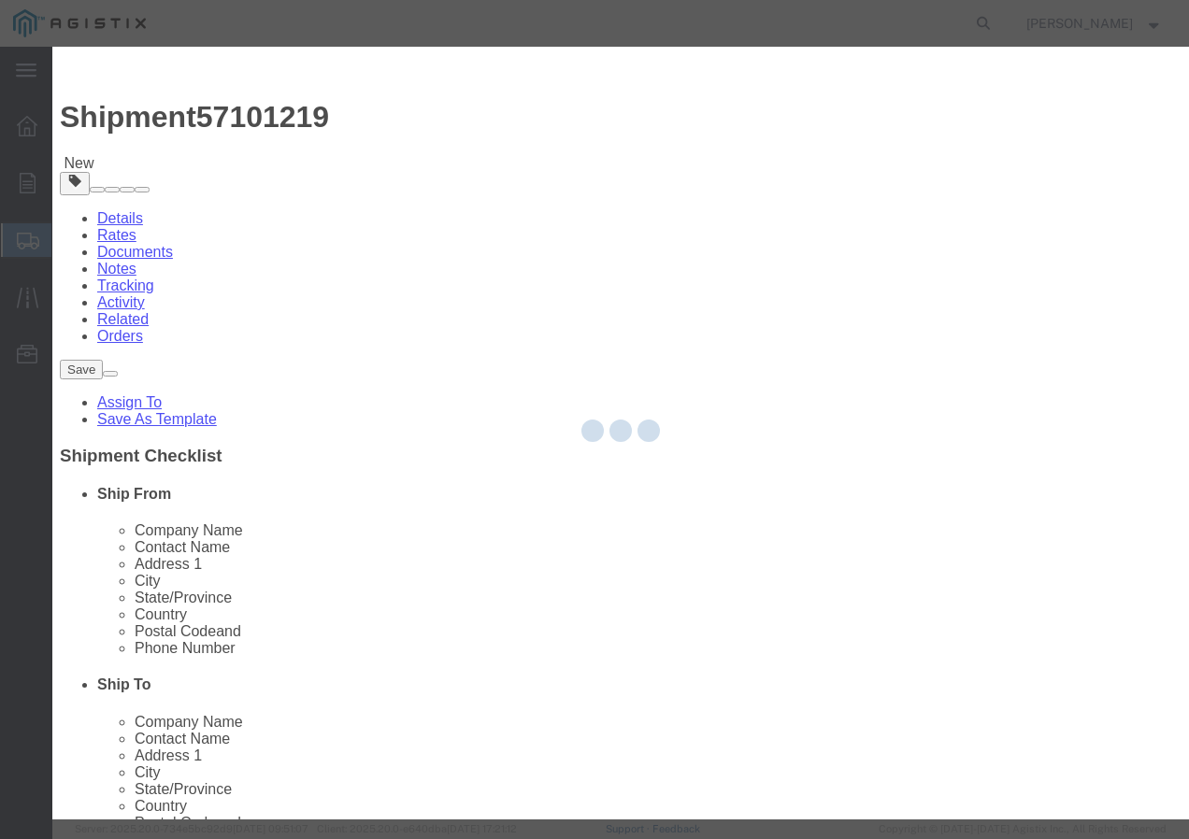
select select "EA"
select select
select select "USD"
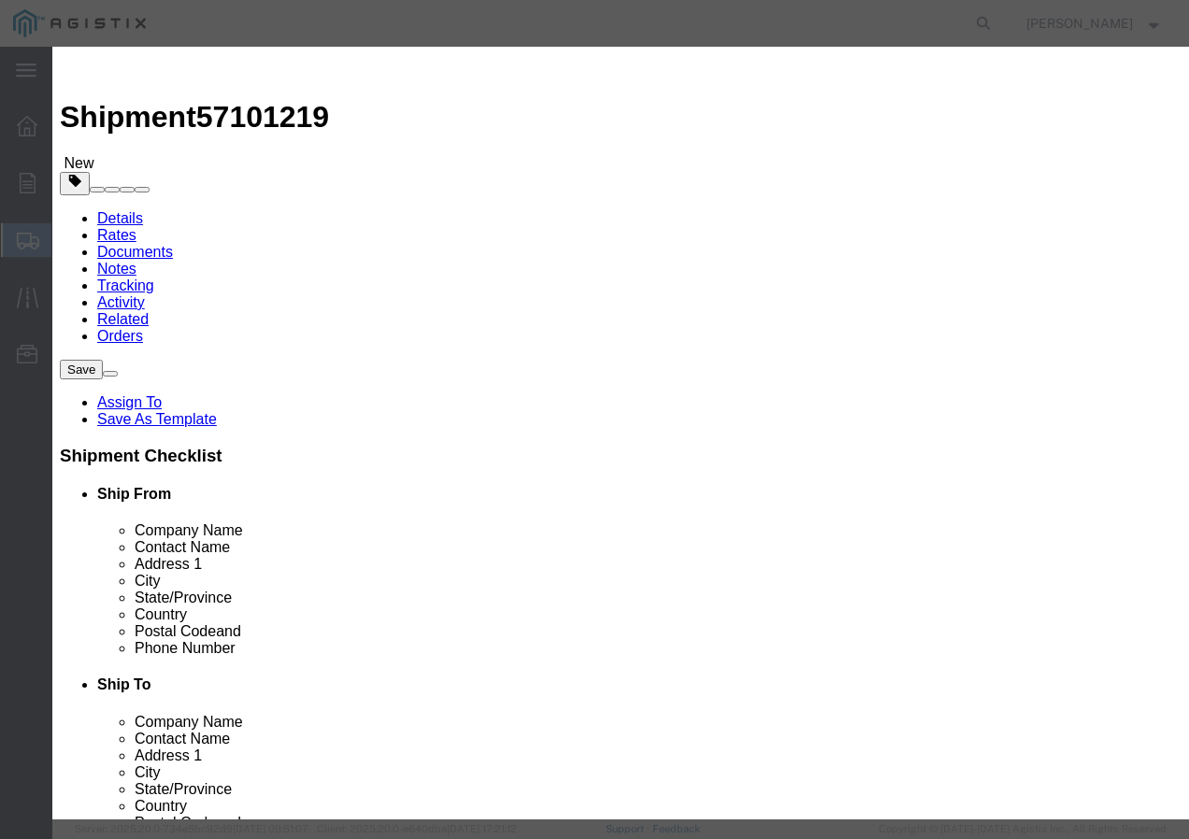
click input "text"
paste input "ACSR 2-7/1 SPARATE + 120pC"
type input "ACSR 2-7/1 SPARATE + 120pC"
click input "text"
type input "27"
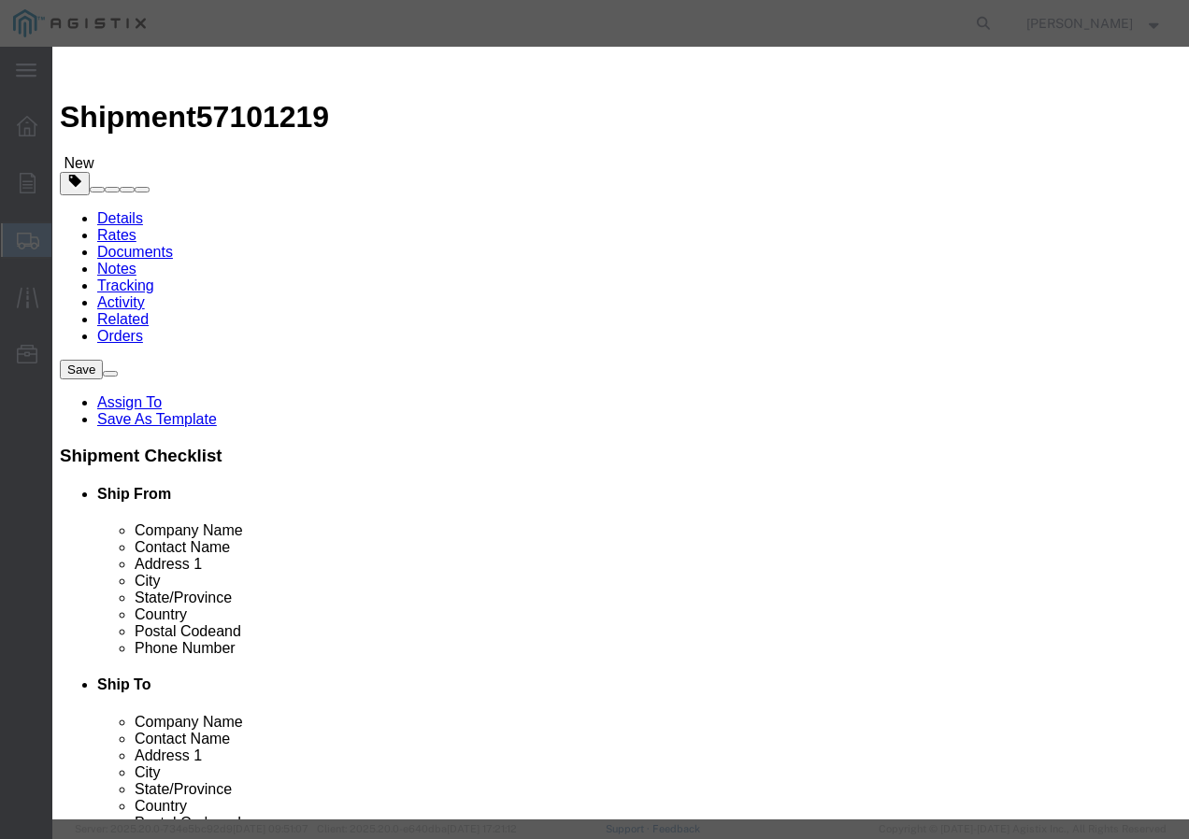
click input "text"
type input "1"
click select "Select 50 55 60 65 70 85 92.5 100 125 175 250 300 400"
select select "100"
click select "Select 50 55 60 65 70 85 92.5 100 125 175 250 300 400"
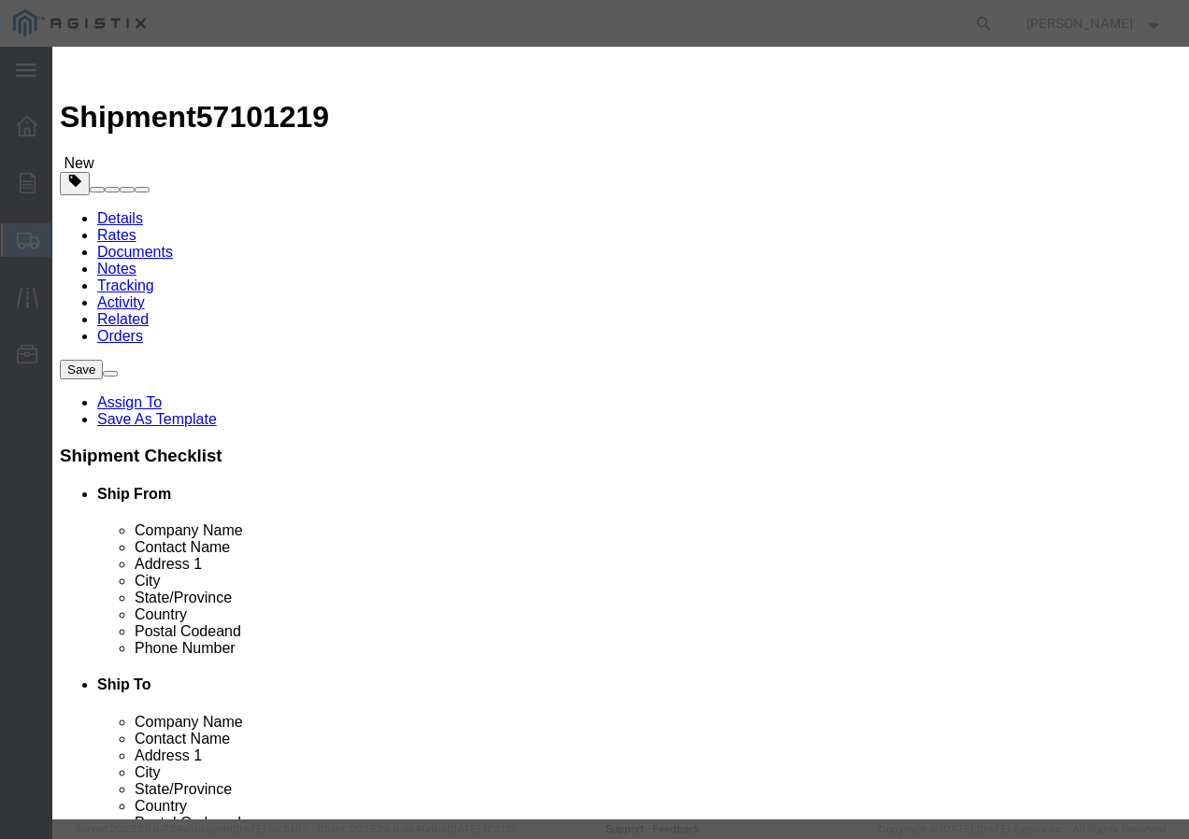
click button "Save & Add Another"
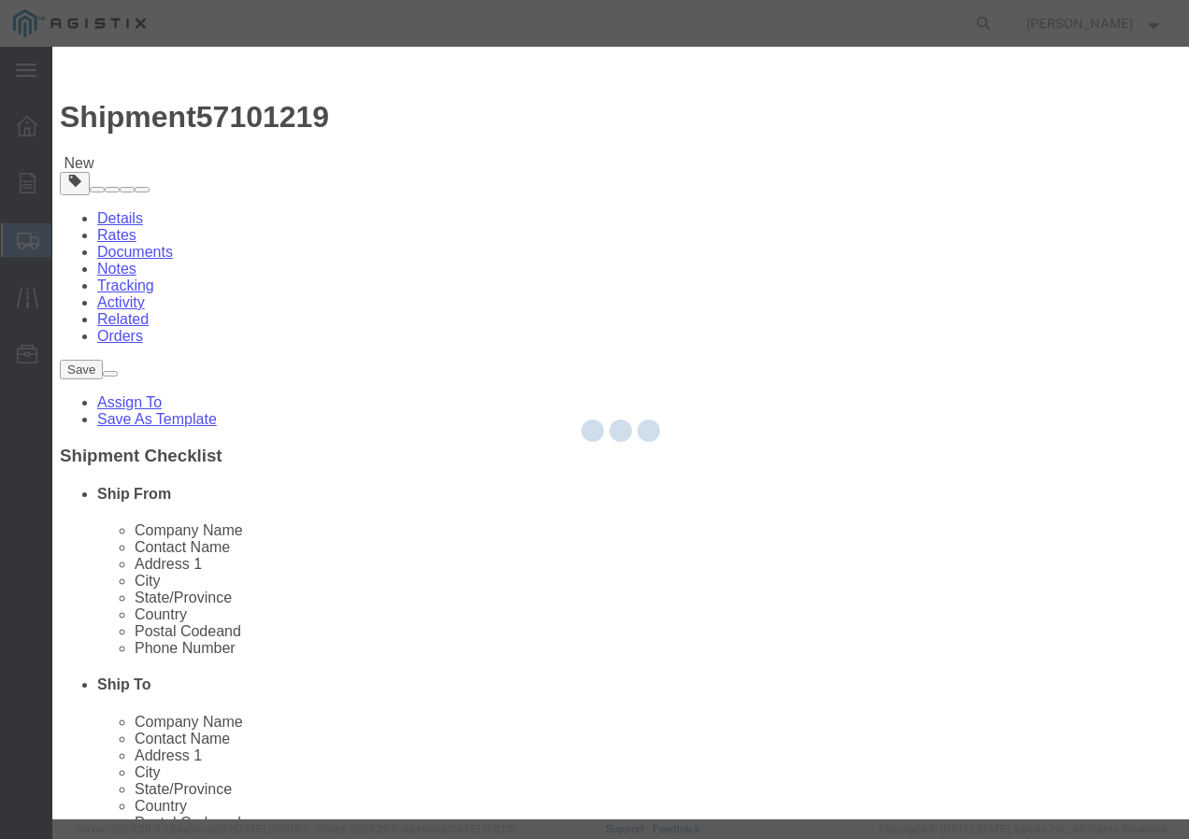
select select "EA"
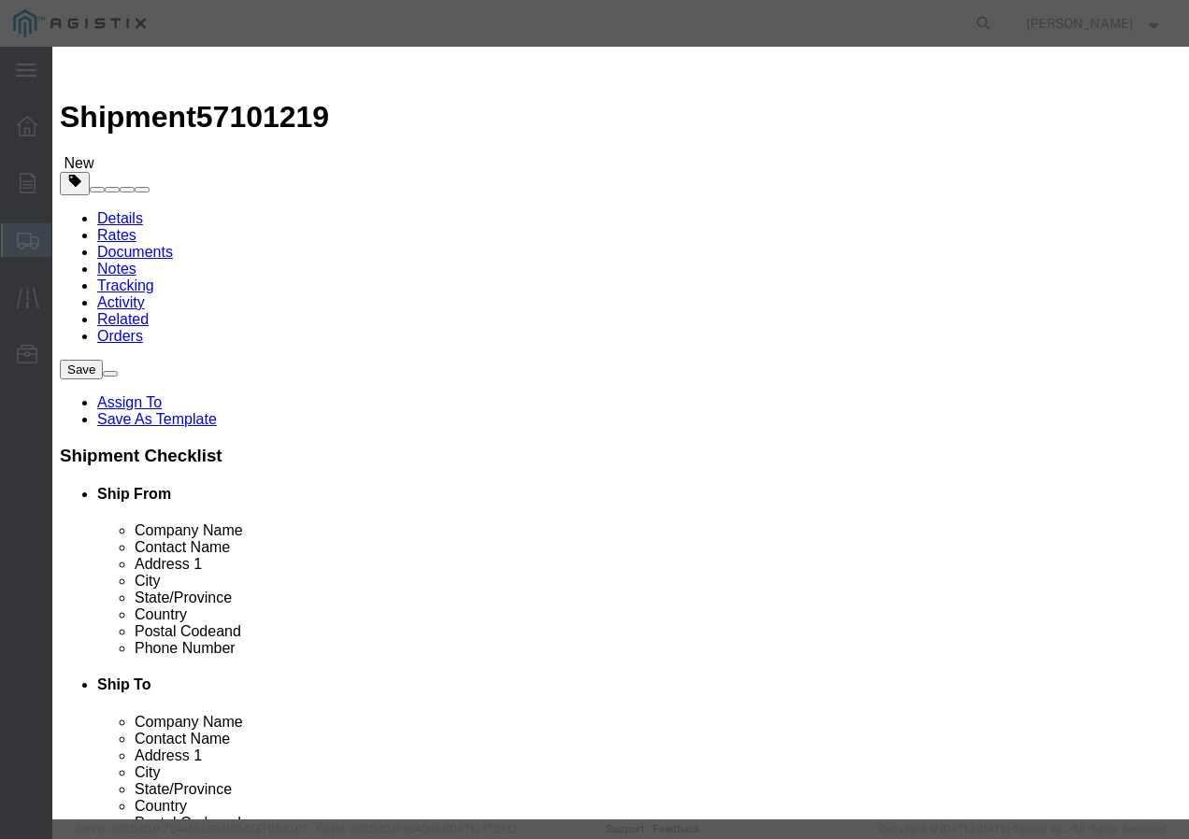
click input "text"
paste input "600VUD DX/YS 6 Str Al CLAFLIN+ 4kR"
click input "text"
click input "1"
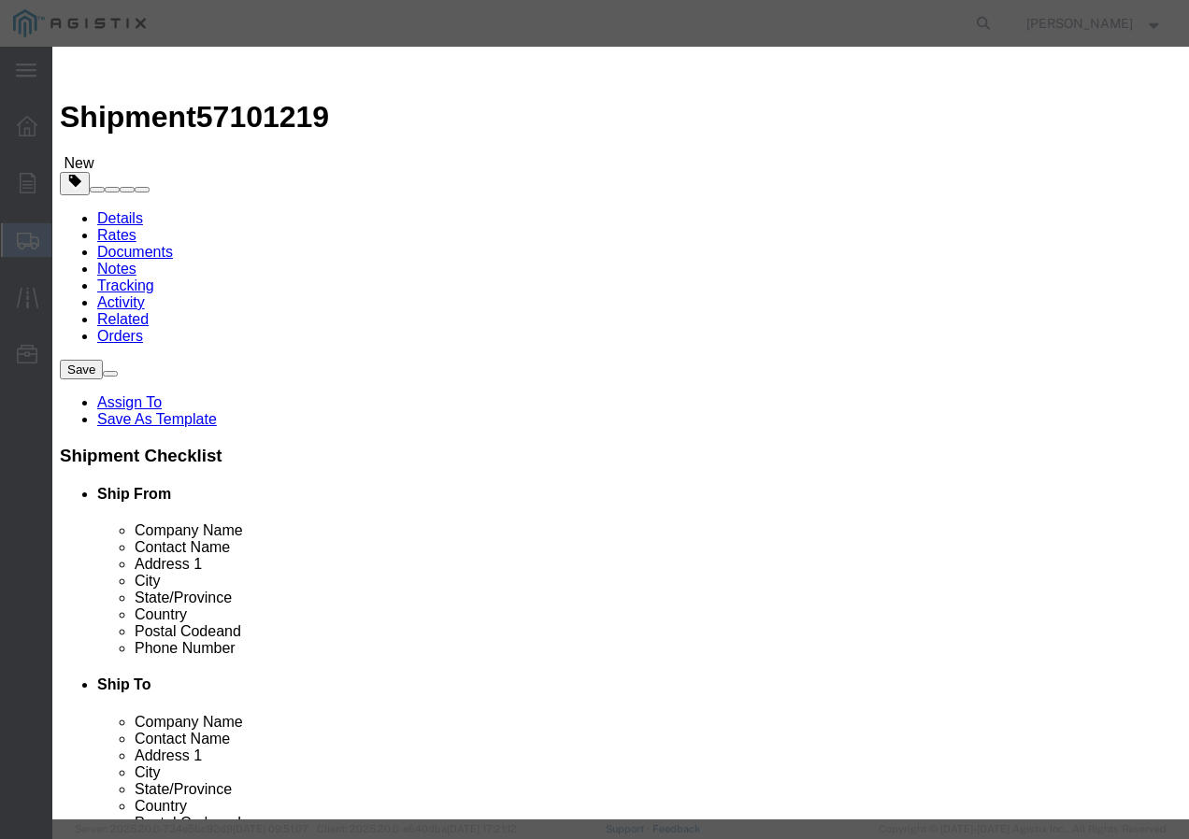
click select "Select 50 55 60 65 70 85 92.5 100 125 175 250 300 400"
click button "Save & Add Another"
click input "text"
paste input "600VOH QX/LDPE 4/0 STR AAC APPALOOSA 110"
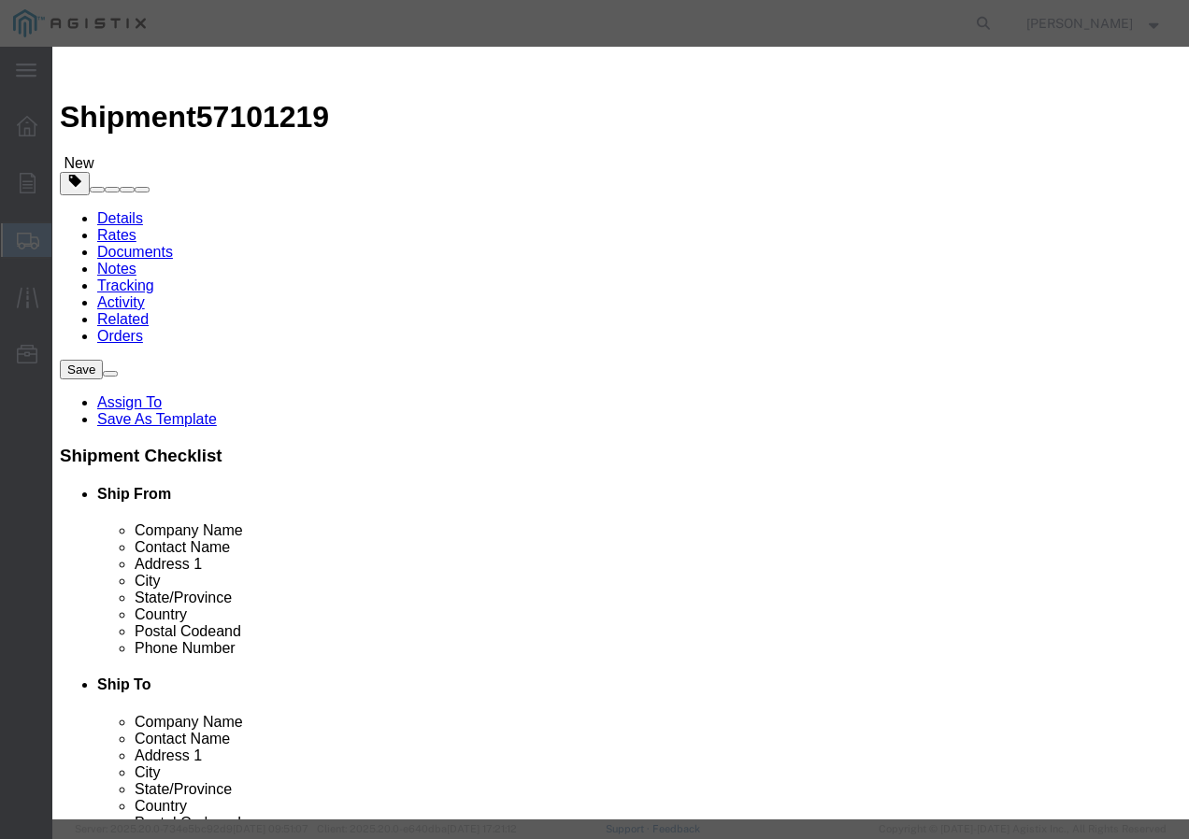
click input "text"
click select "Select 50 55 60 65 70 85 92.5 100 125 175 250 300 400"
drag, startPoint x: 260, startPoint y: 250, endPoint x: 261, endPoint y: 263, distance: 12.2
click select "Select 50 55 60 65 70 85 92.5 100 125 175 250 300 400"
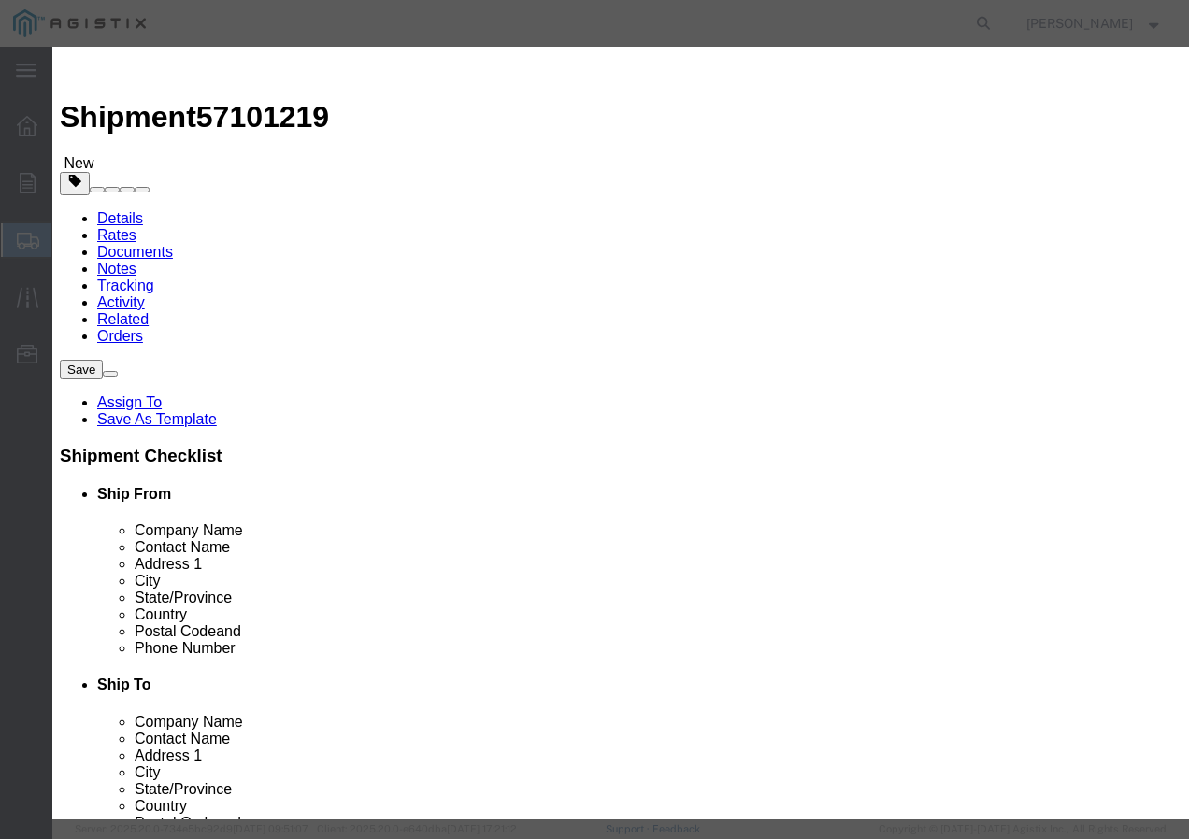
click button "Save & Close"
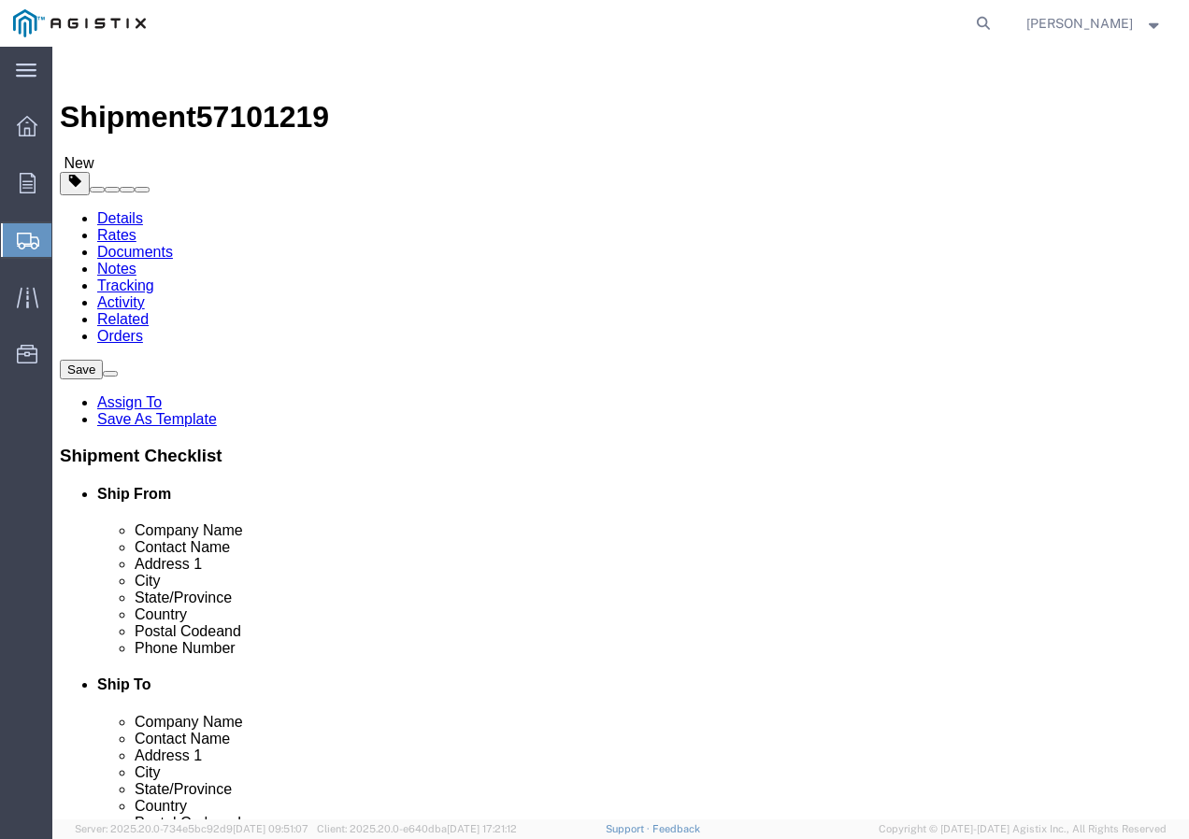
click input "1"
click button "Rate Shipment"
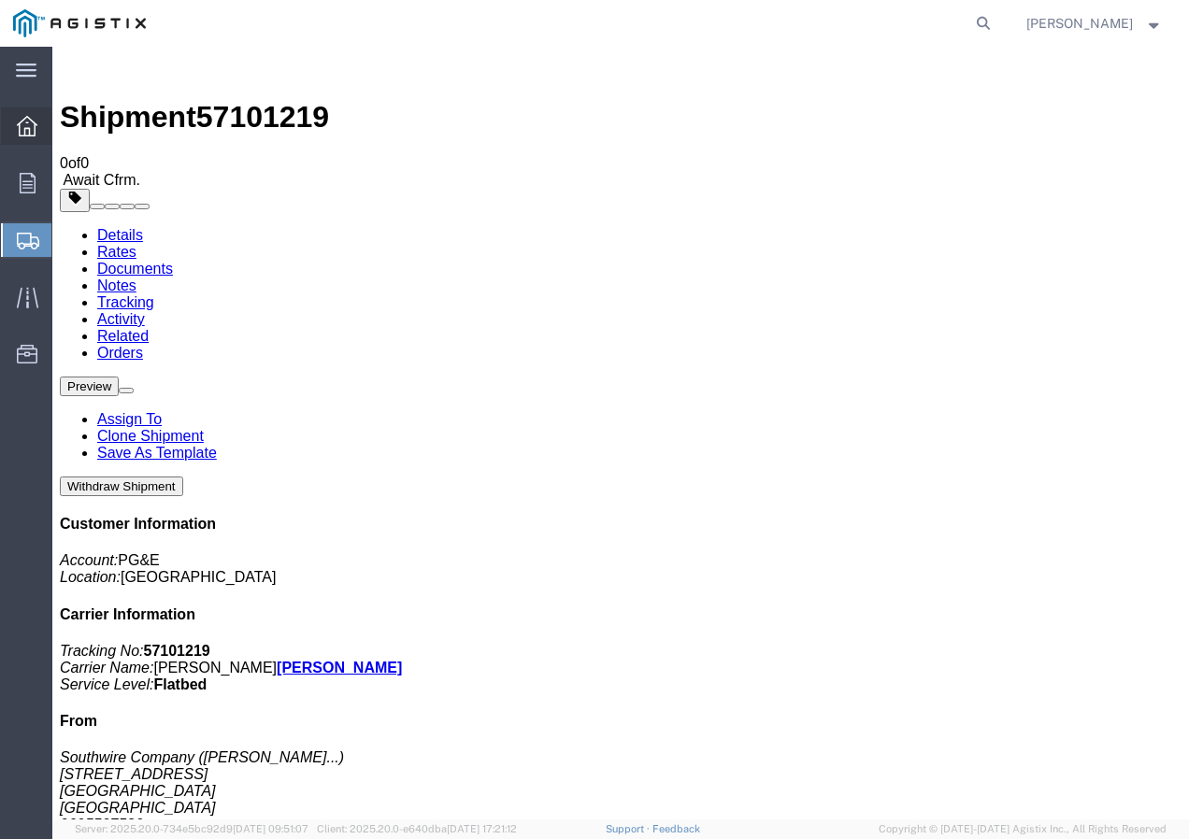
click at [23, 132] on icon at bounding box center [27, 126] width 21 height 21
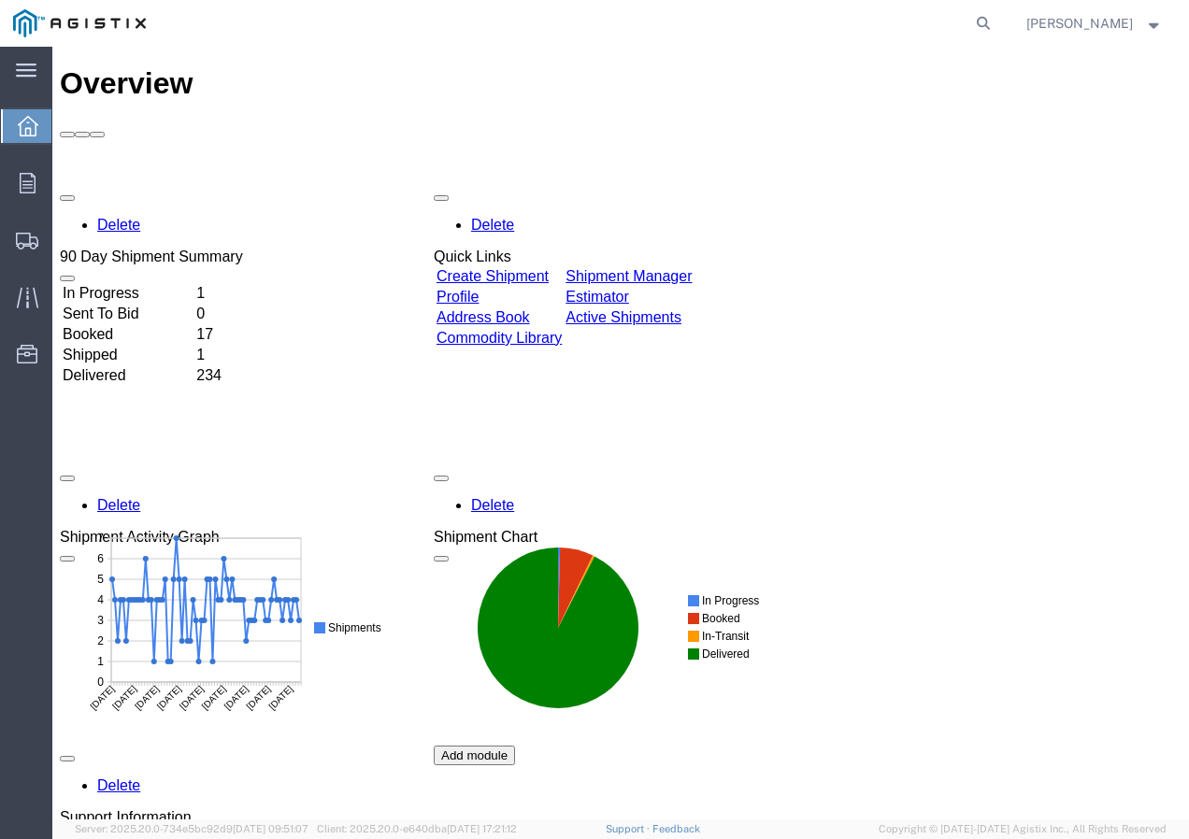
click at [547, 268] on link "Create Shipment" at bounding box center [492, 276] width 112 height 16
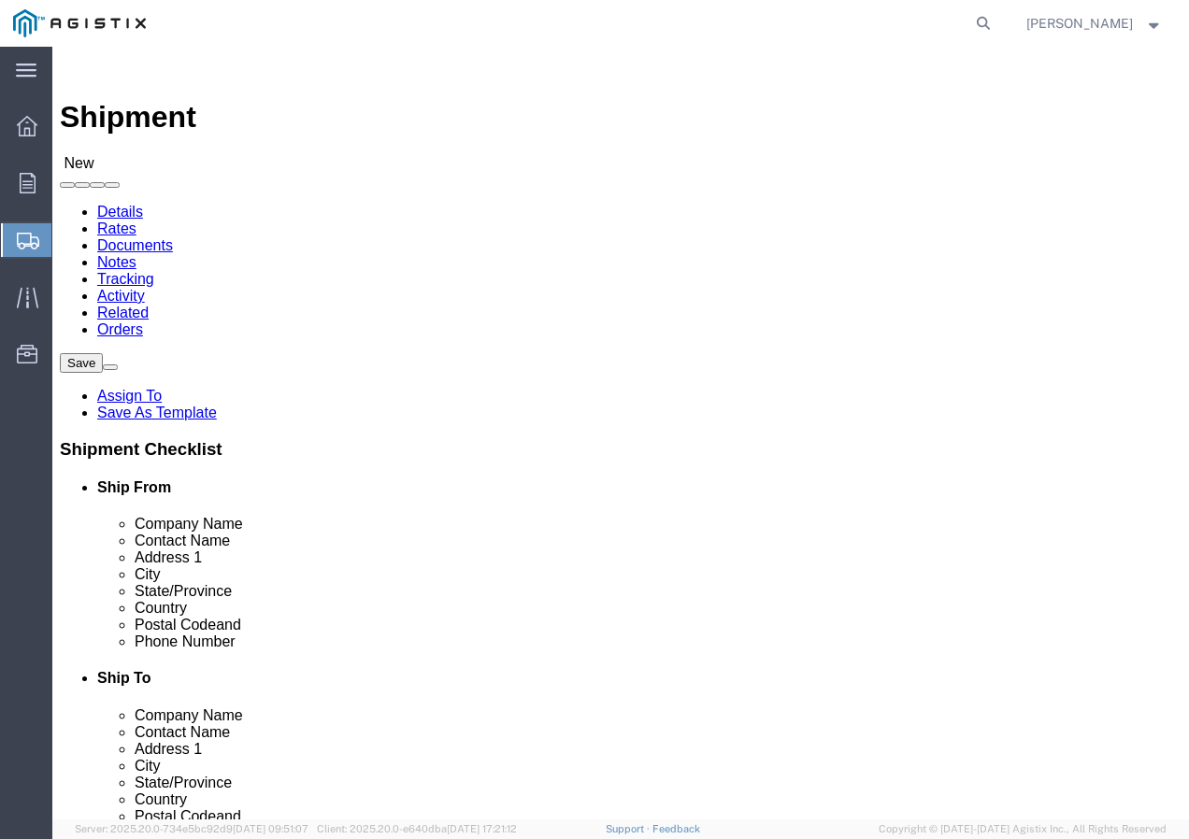
click select "Select PG&E Southwire Company"
click select "Select All Others [GEOGRAPHIC_DATA] [GEOGRAPHIC_DATA] [GEOGRAPHIC_DATA] [GEOGRA…"
click span
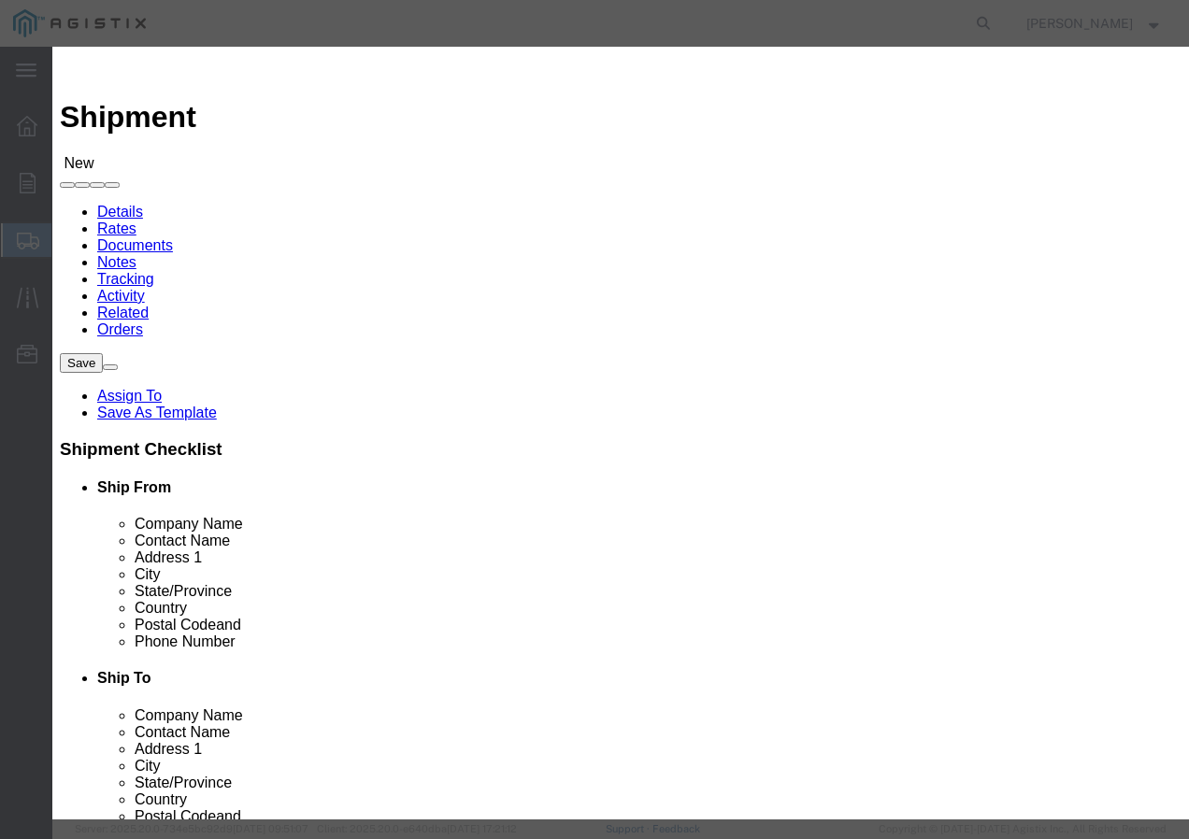
click select "Search by Address Book Name City Company Name Contact Name Country CustomerAlia…"
click input "text"
click button "button"
click button "Select"
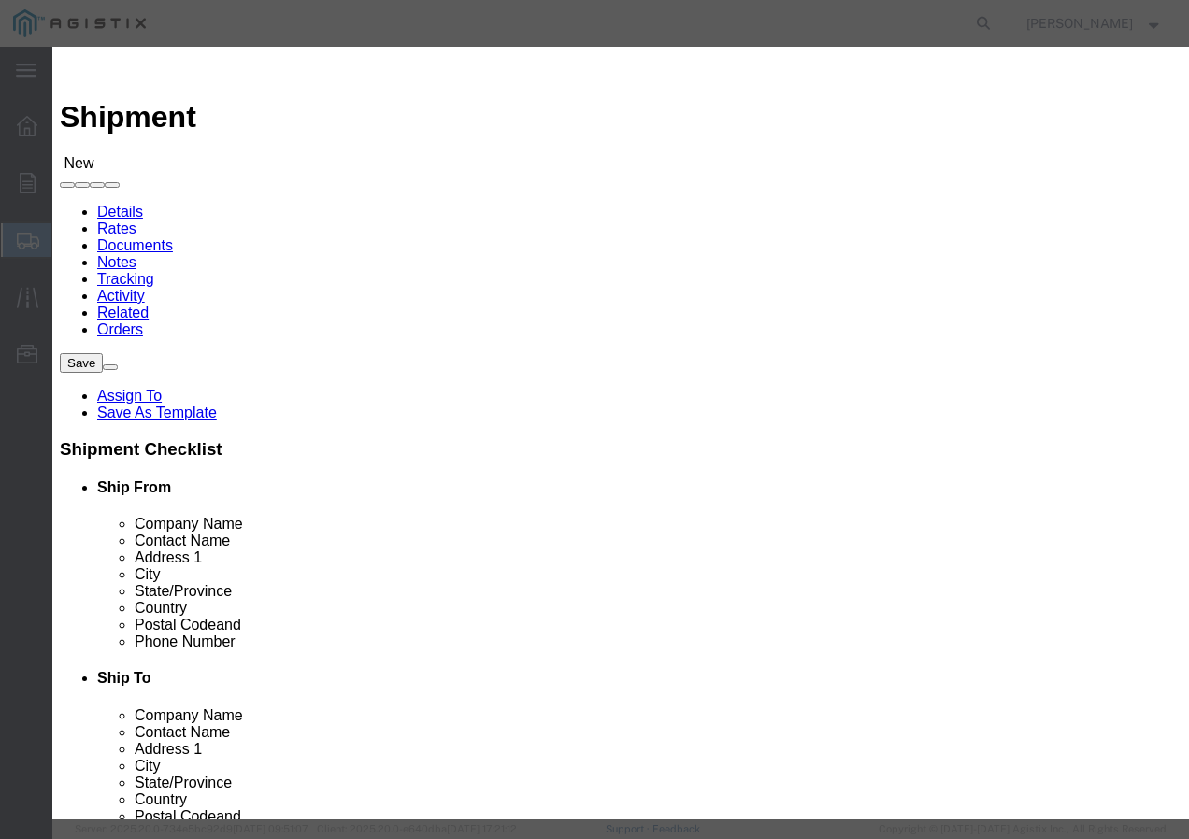
click button "Close"
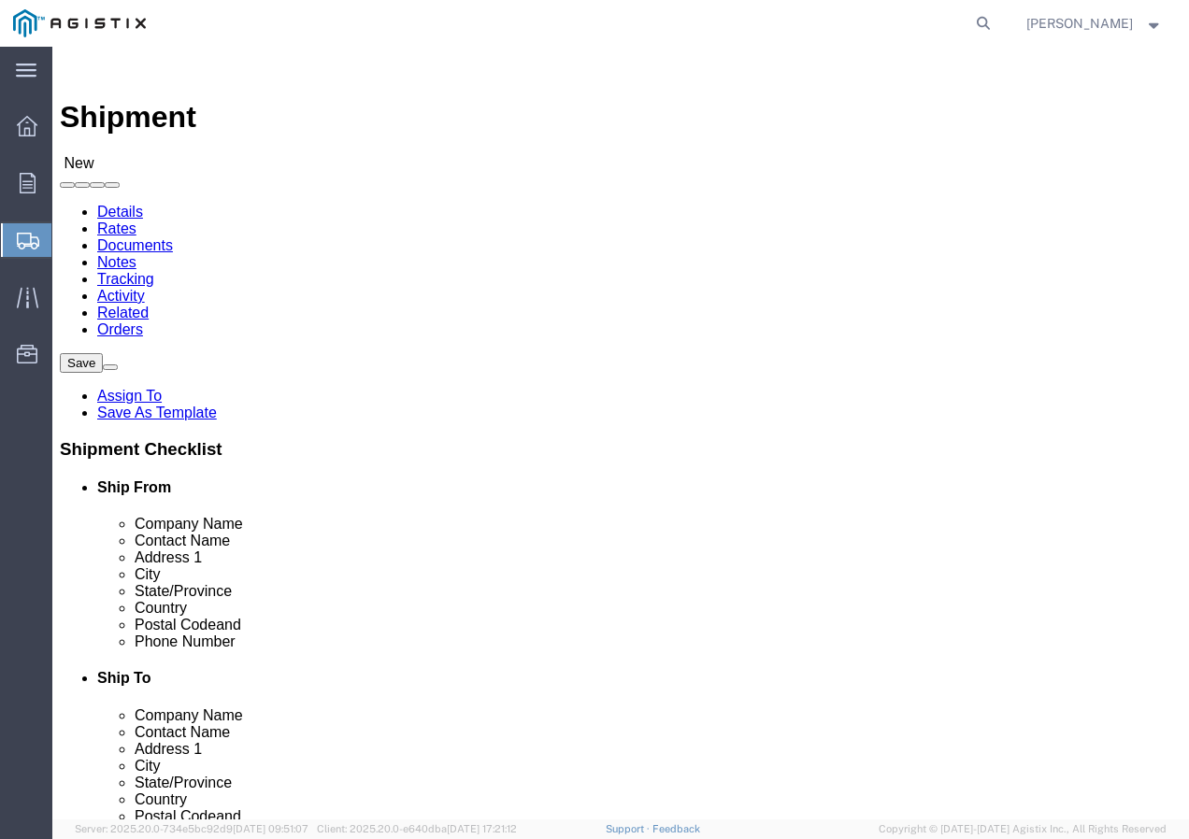
click input "text"
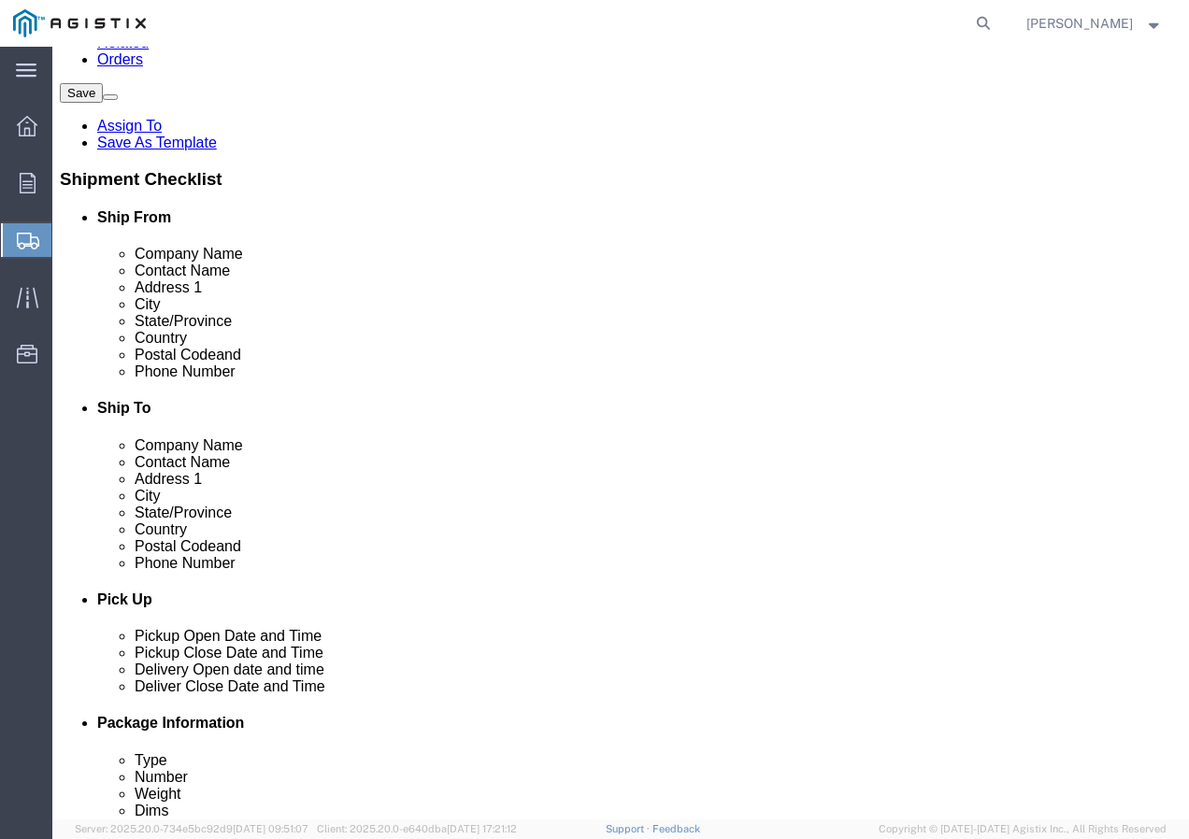
scroll to position [280, 0]
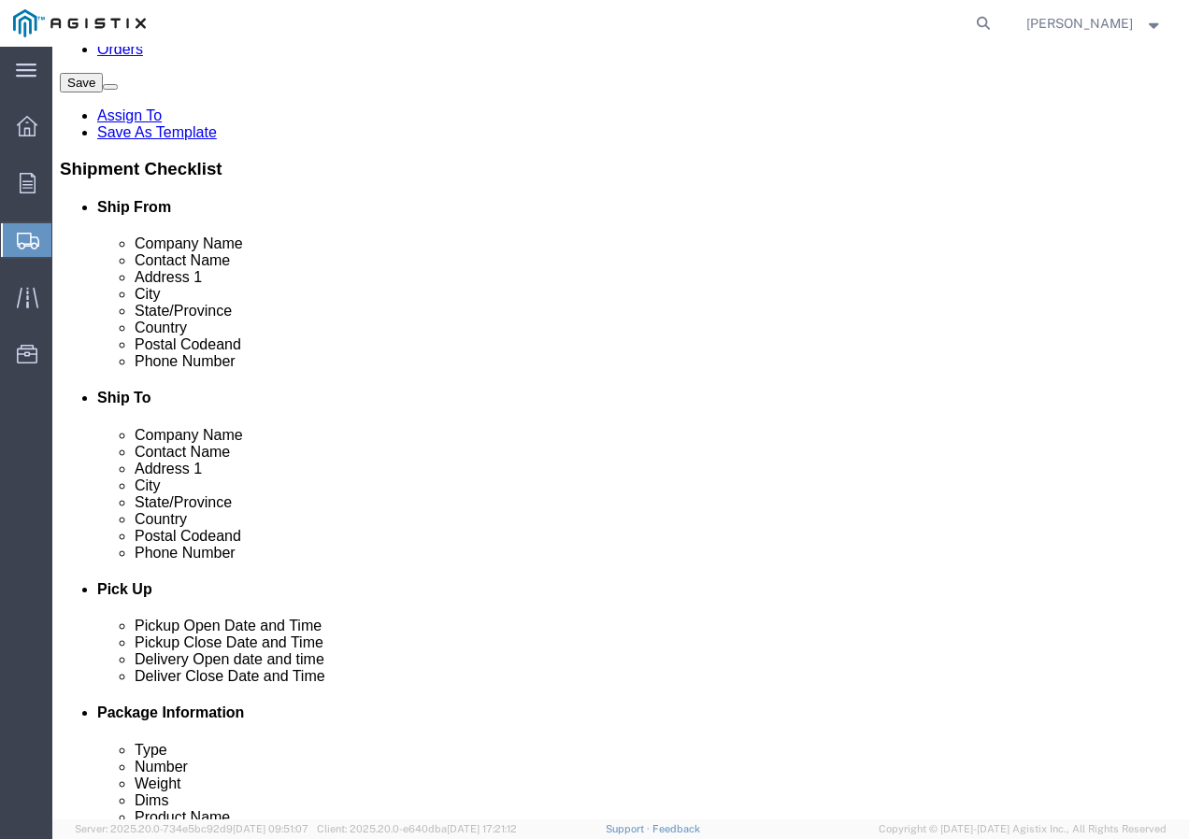
click input "text"
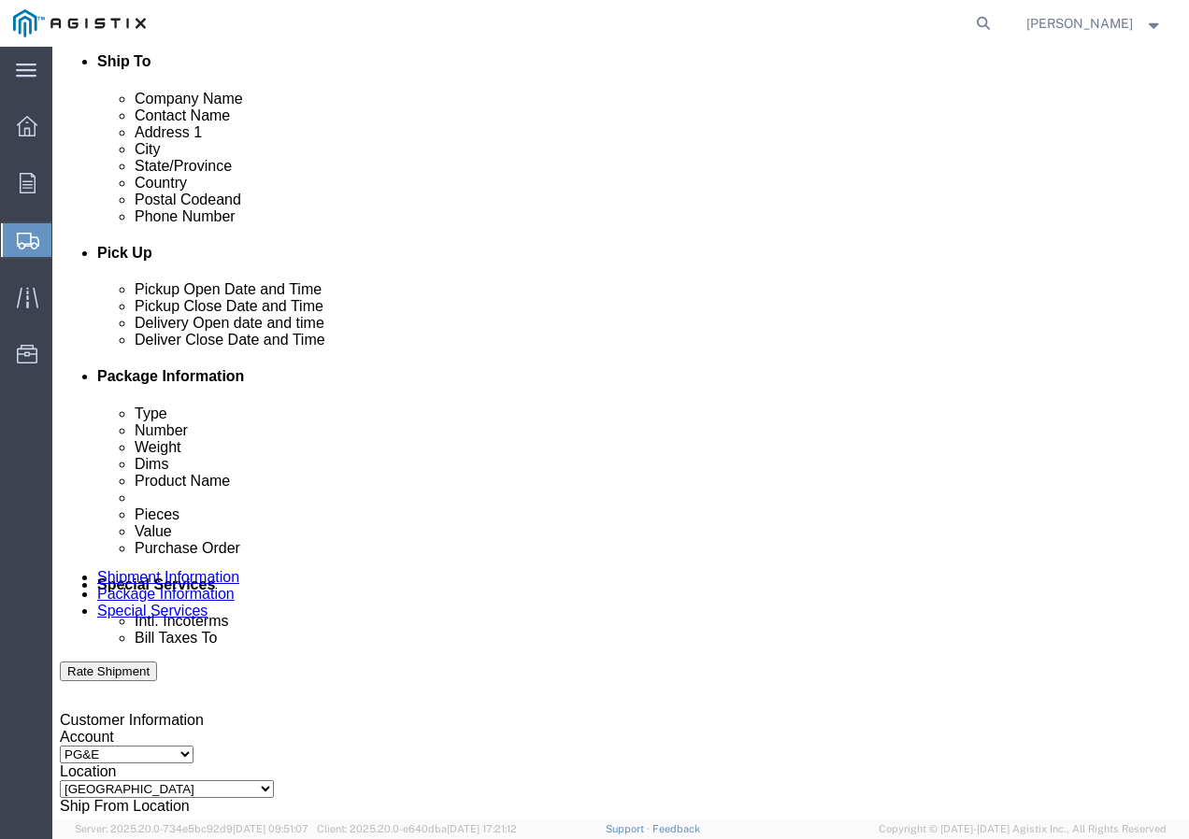
scroll to position [654, 0]
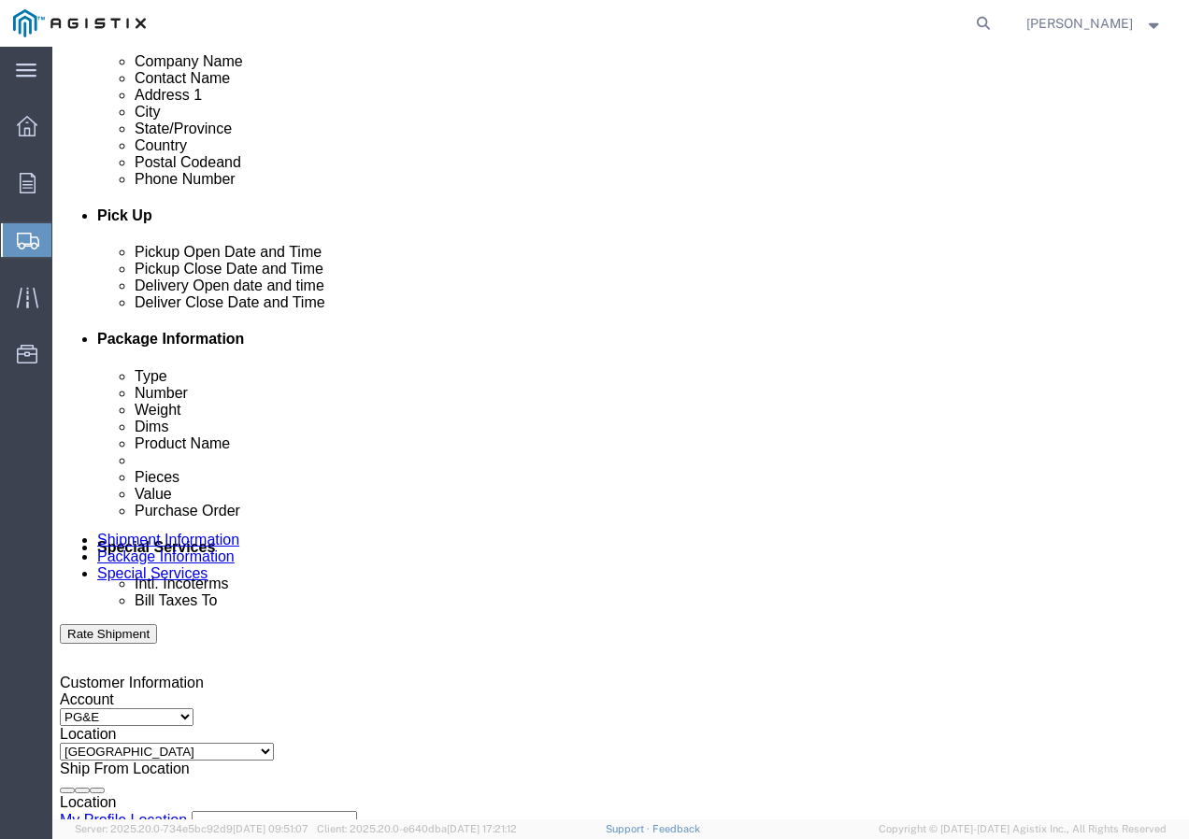
click div "[DATE] 2:00 PM"
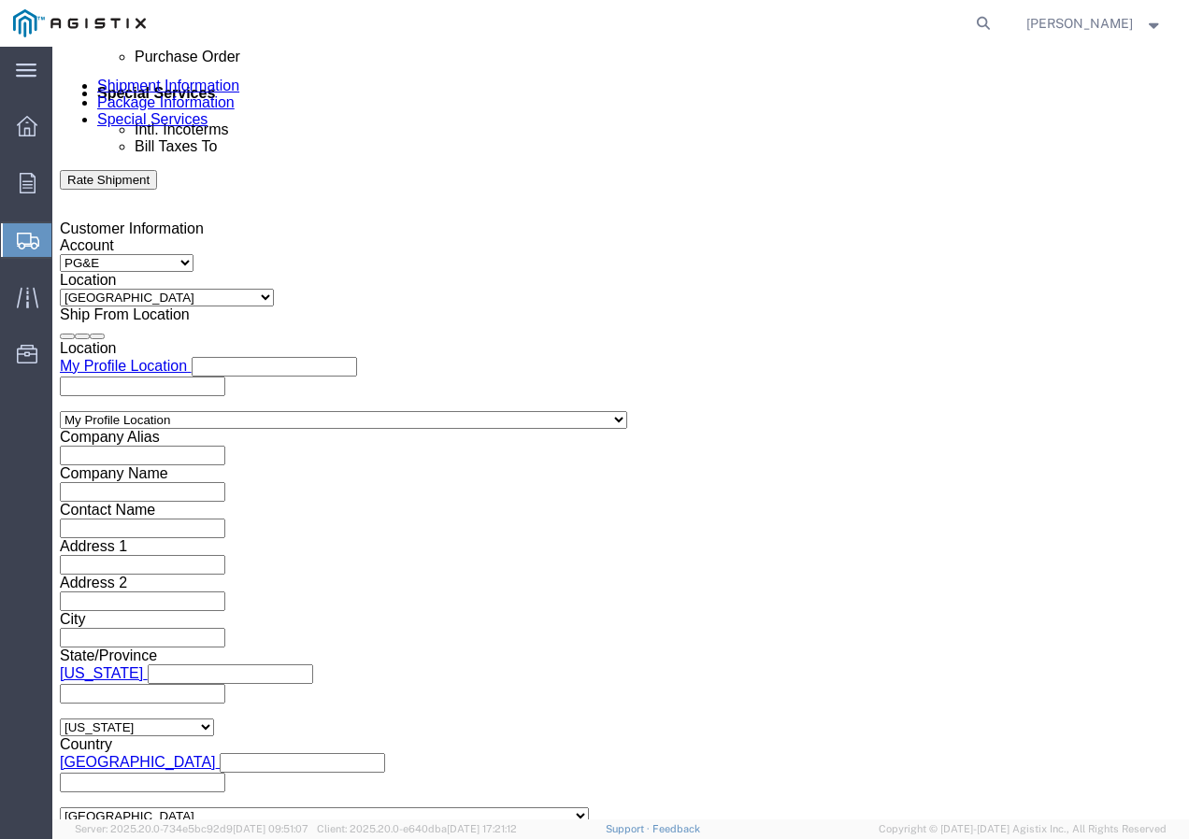
click div "Open Time 2:00 PM"
click input "2:00 PM"
click button "Apply"
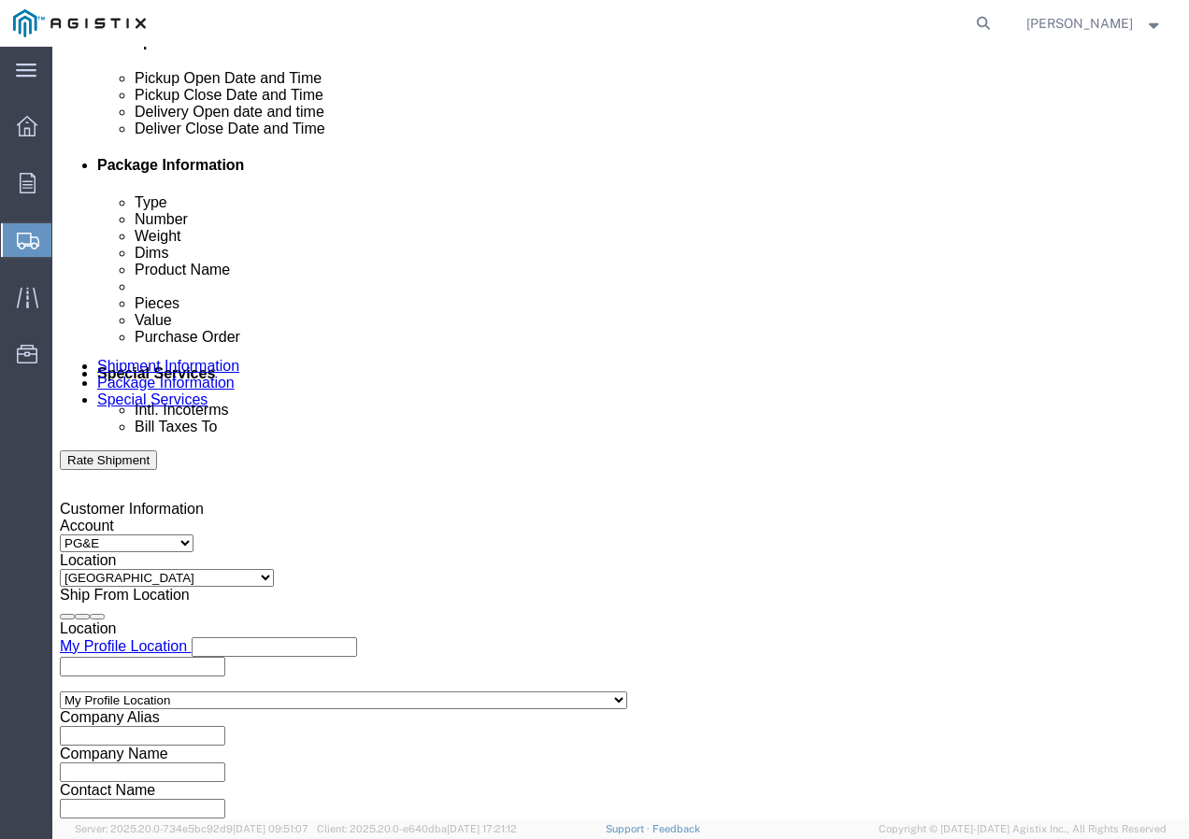
click div
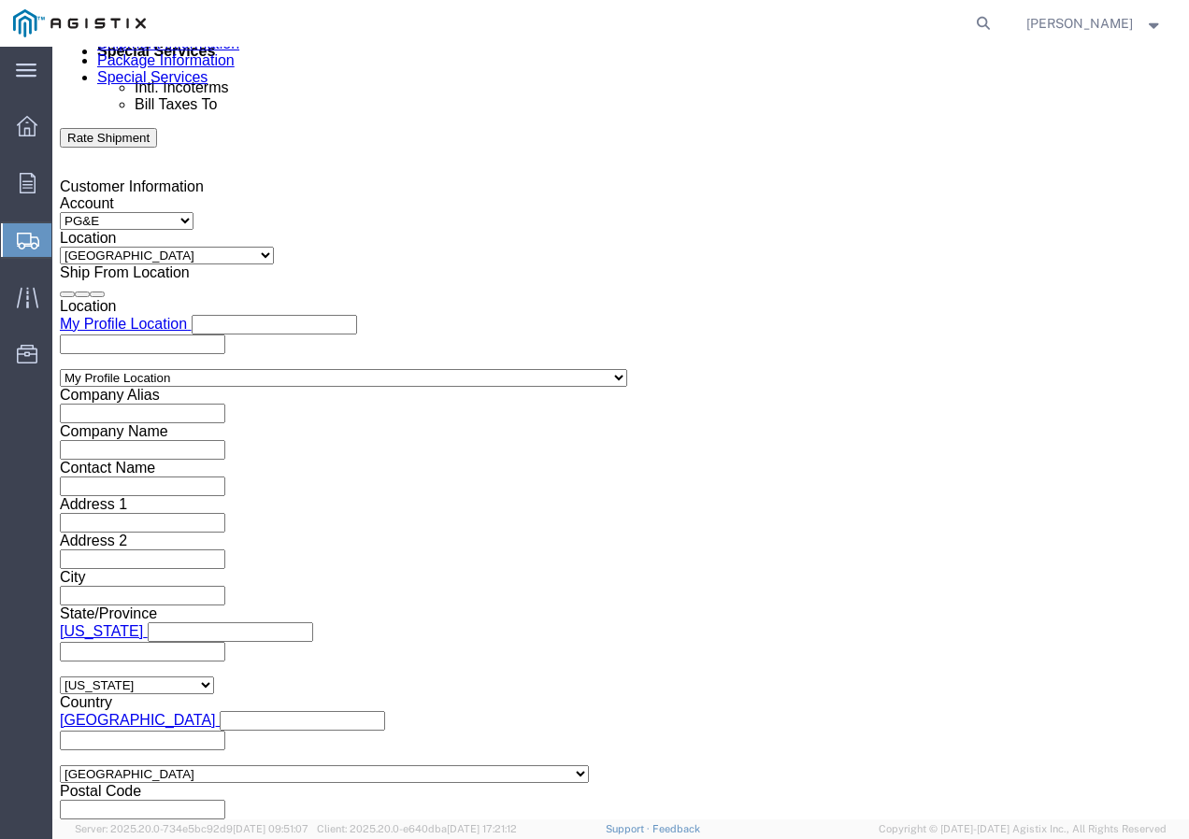
click button "Apply"
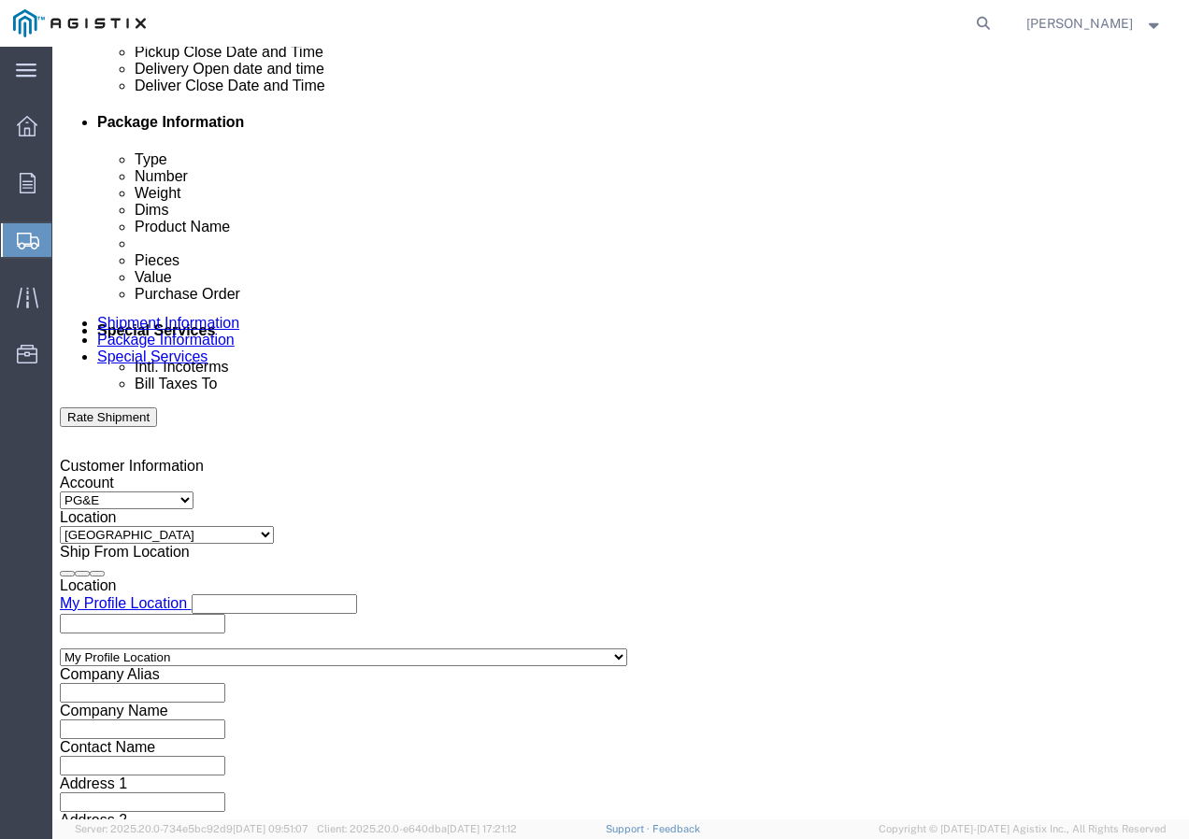
scroll to position [870, 0]
click div
click button "Apply"
click input "text"
paste input "3501417232"
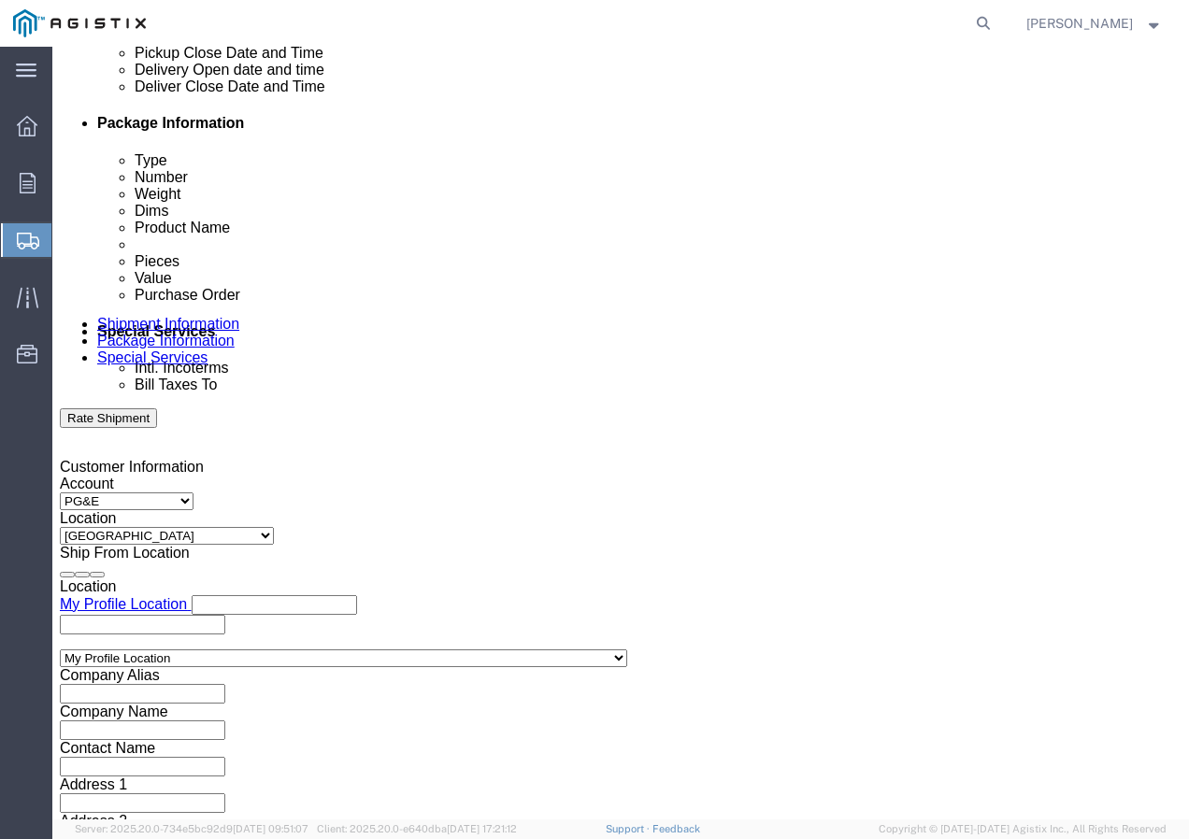
drag, startPoint x: 433, startPoint y: 609, endPoint x: 395, endPoint y: 605, distance: 37.7
click div "Select Account Type Activity ID Airline Appointment Number ASN Batch Request # …"
click select "Select Account Type Activity ID Airline Appointment Number ASN Batch Request # …"
drag, startPoint x: 466, startPoint y: 599, endPoint x: 493, endPoint y: 596, distance: 26.3
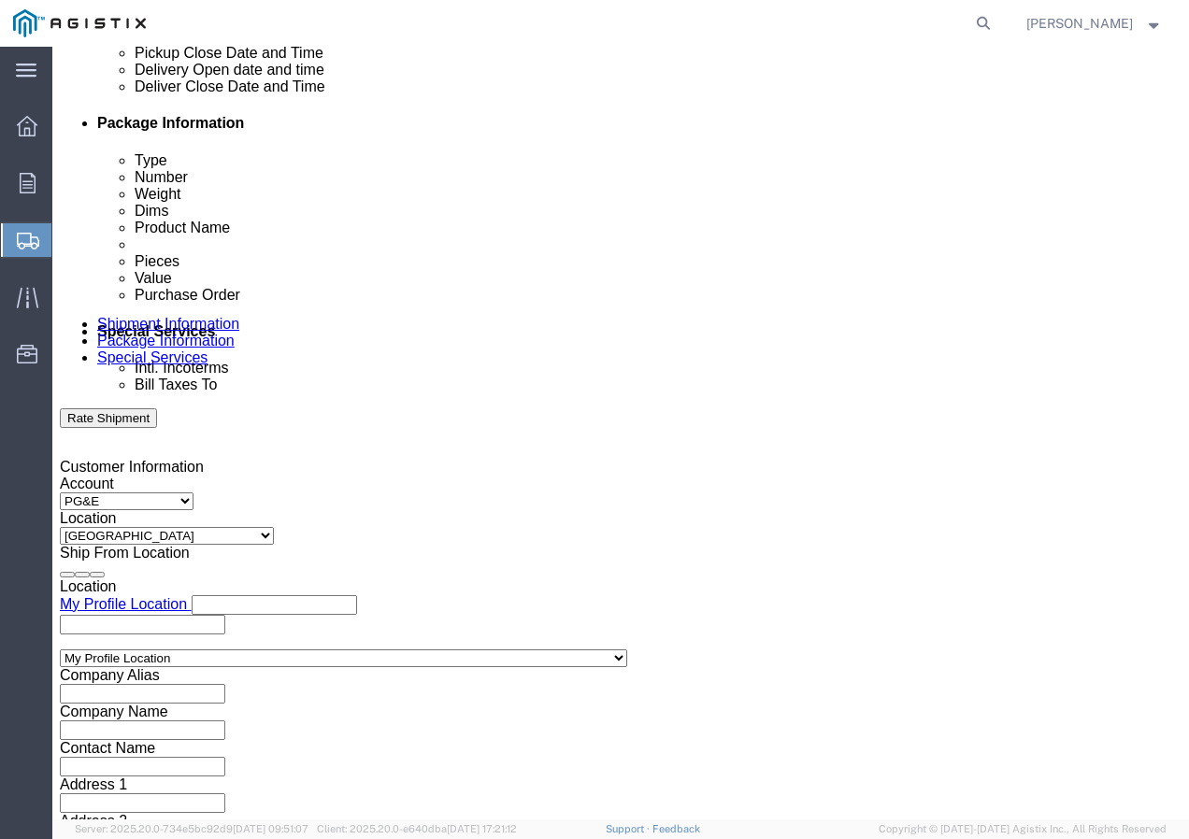
click input "text"
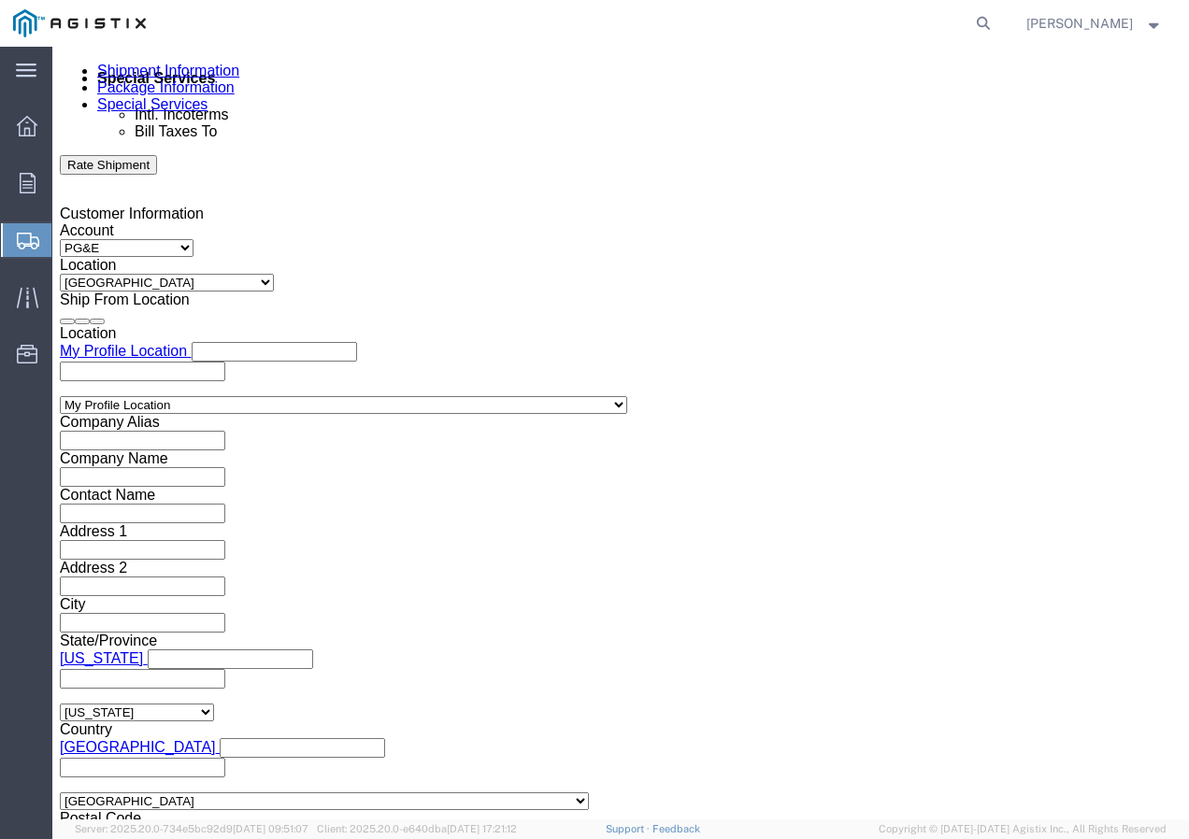
scroll to position [1151, 0]
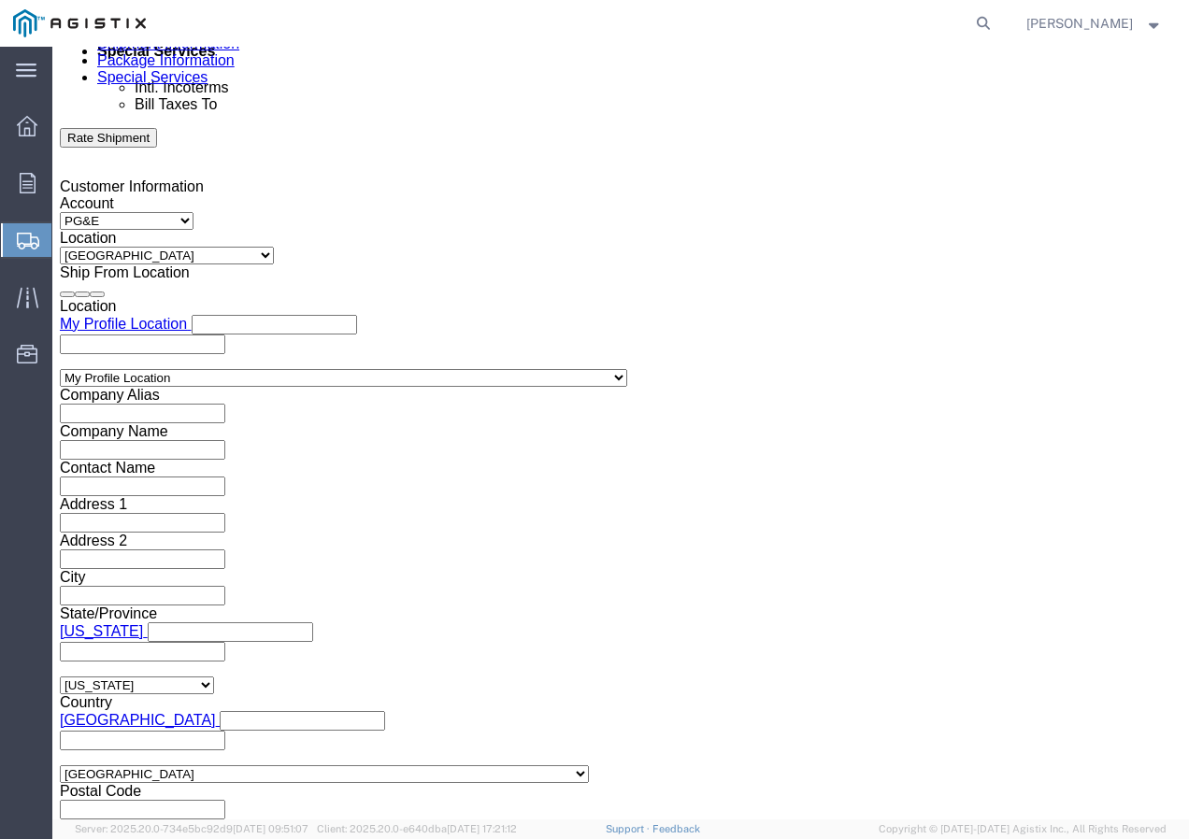
click select "Select Air Less than Truckload Multi-Leg Ocean Freight Rail Small Parcel Truckl…"
click select "Select 1-Ton (PSS) 10 Wheel 10 Yard Dump Truck 20 Yard Dump Truck Bobtail Botto…"
click button "Continue"
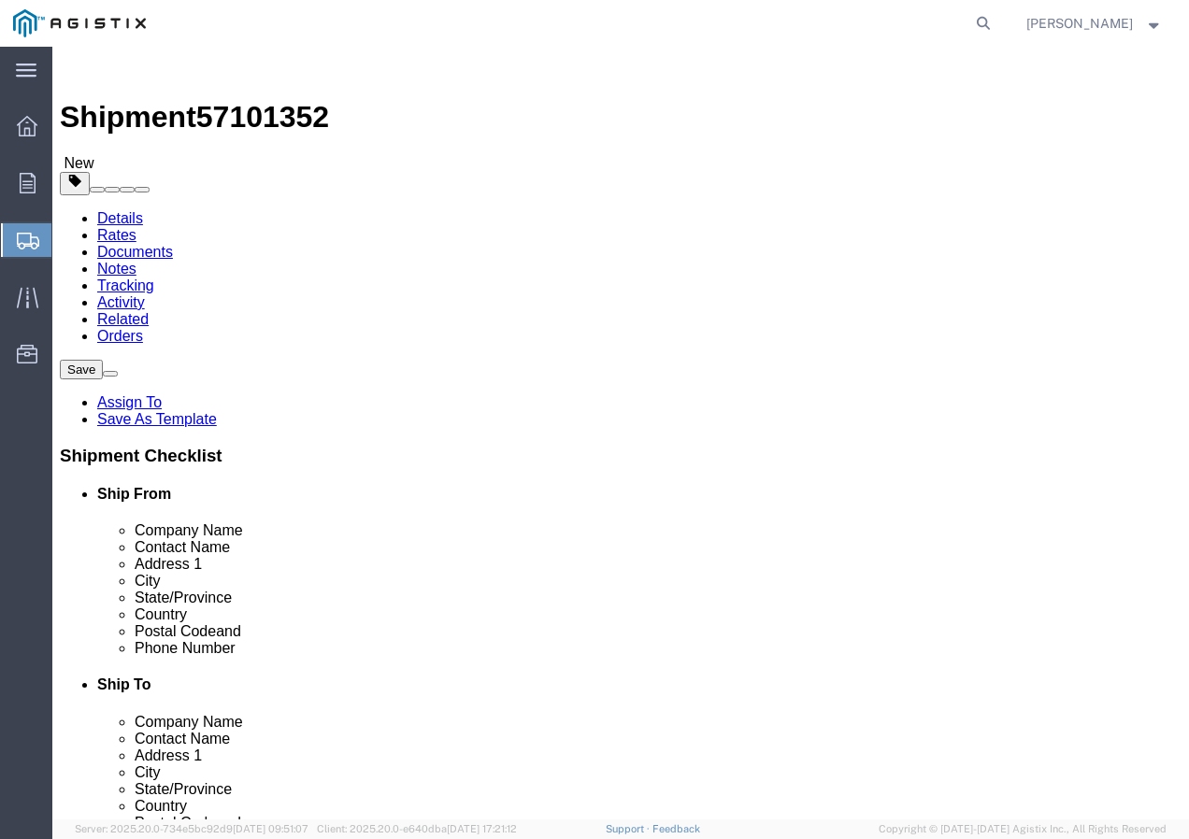
click select "Select Bulk Bundle(s) Cardboard Box(es) Carton(s) Crate(s) Drum(s) (Fiberboard)…"
click input "text"
click div "Package Type Select Bulk Bundle(s) Cardboard Box(es) Carton(s) Crate(s) Drum(s)…"
click link "Add Content"
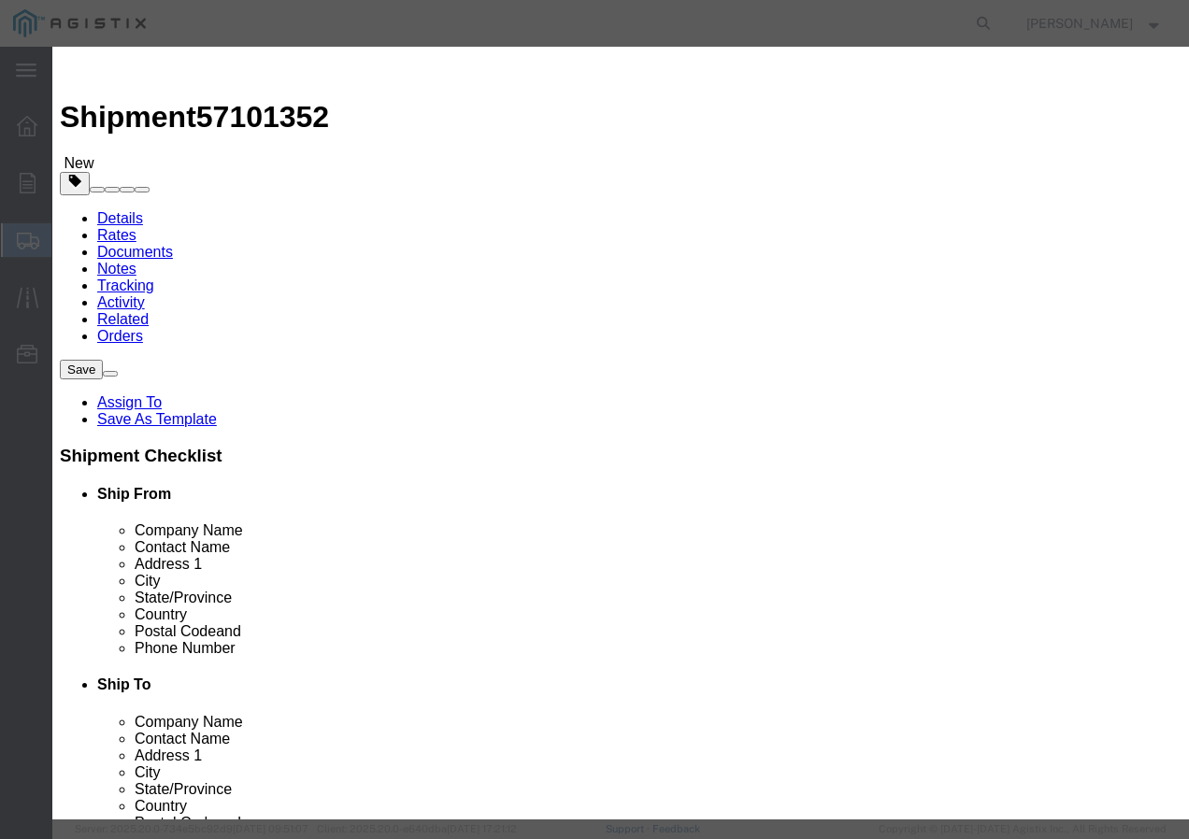
click input "text"
paste input "WIRE, 7/16-7 EHS A-GALV STEEL STRAND 250"
click input "0"
click input "text"
click select "Select 50 55 60 65 70 85 92.5 100 125 175 250 300 400"
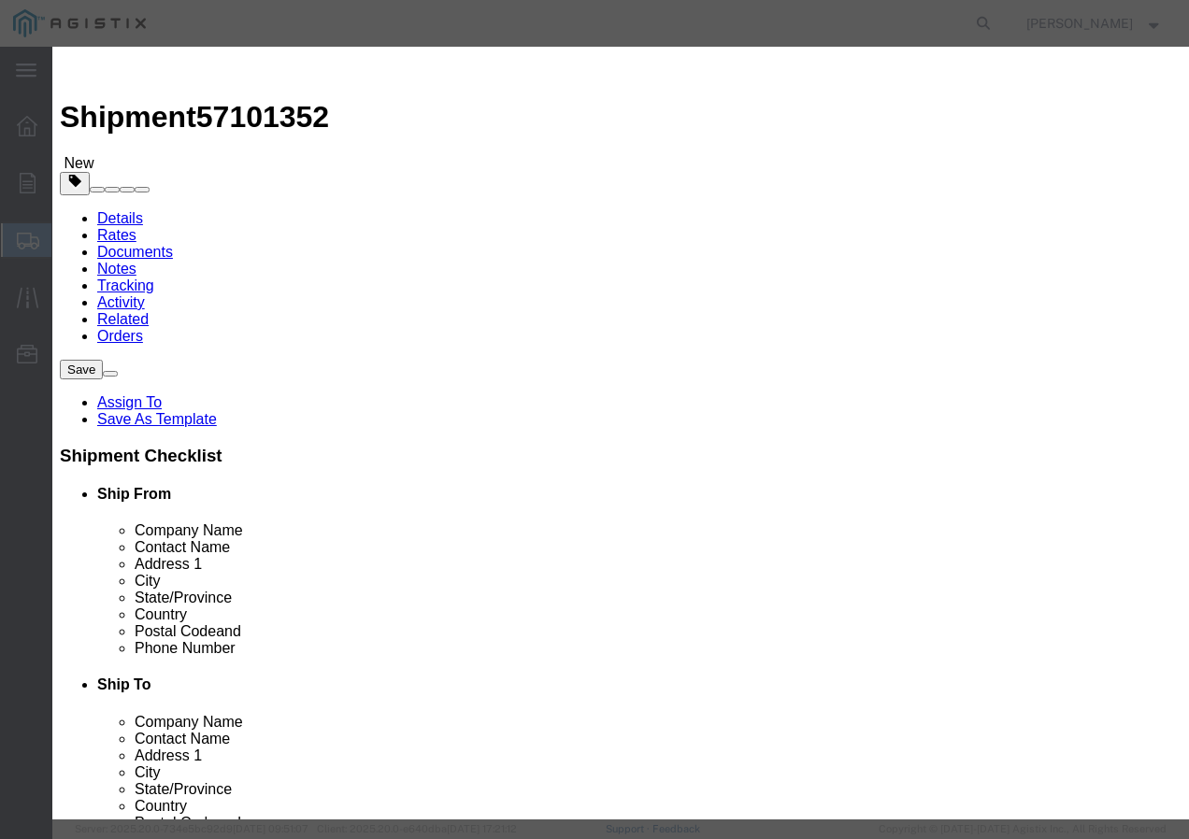
click select "Select 50 55 60 65 70 85 92.5 100 125 175 250 300 400"
click button "Save & Add Another"
click input "text"
paste input "600VUD [GEOGRAPHIC_DATA]/YS [STREET_ADDRESS]"
click input "text"
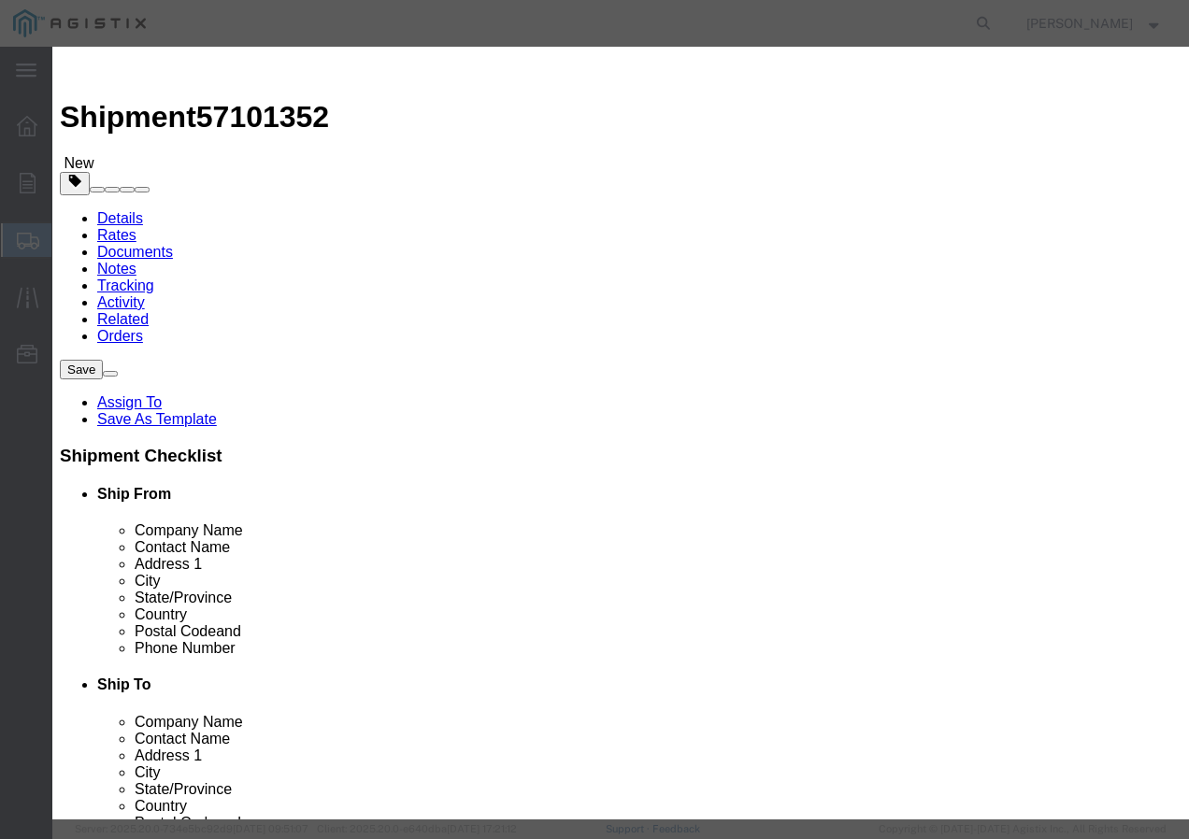
drag, startPoint x: 236, startPoint y: 214, endPoint x: 255, endPoint y: 216, distance: 18.8
click div
click input "text"
click select "Select 50 55 60 65 70 85 92.5 100 125 175 250 300 400"
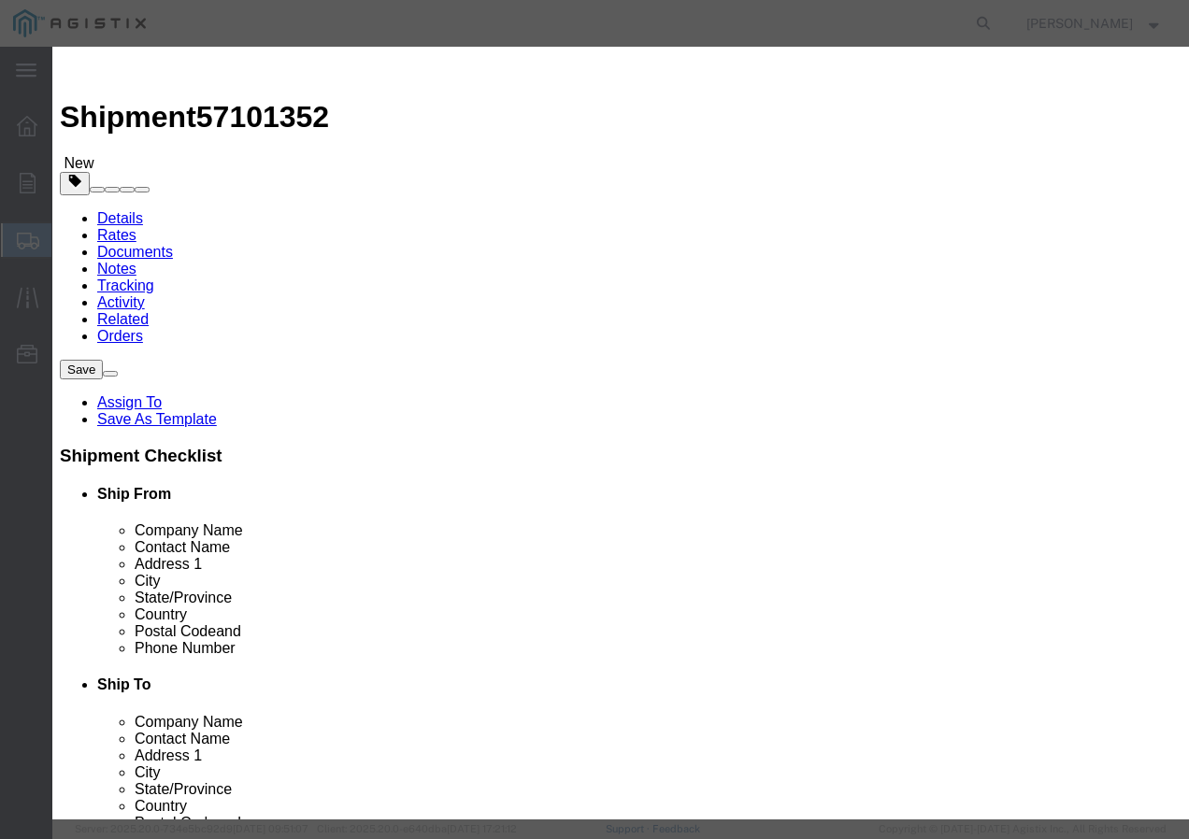
click button "Save & Add Another"
click input "text"
paste input "600VUD/Prl 4/C 1/0-18 Al+ 1000R"
click input "text"
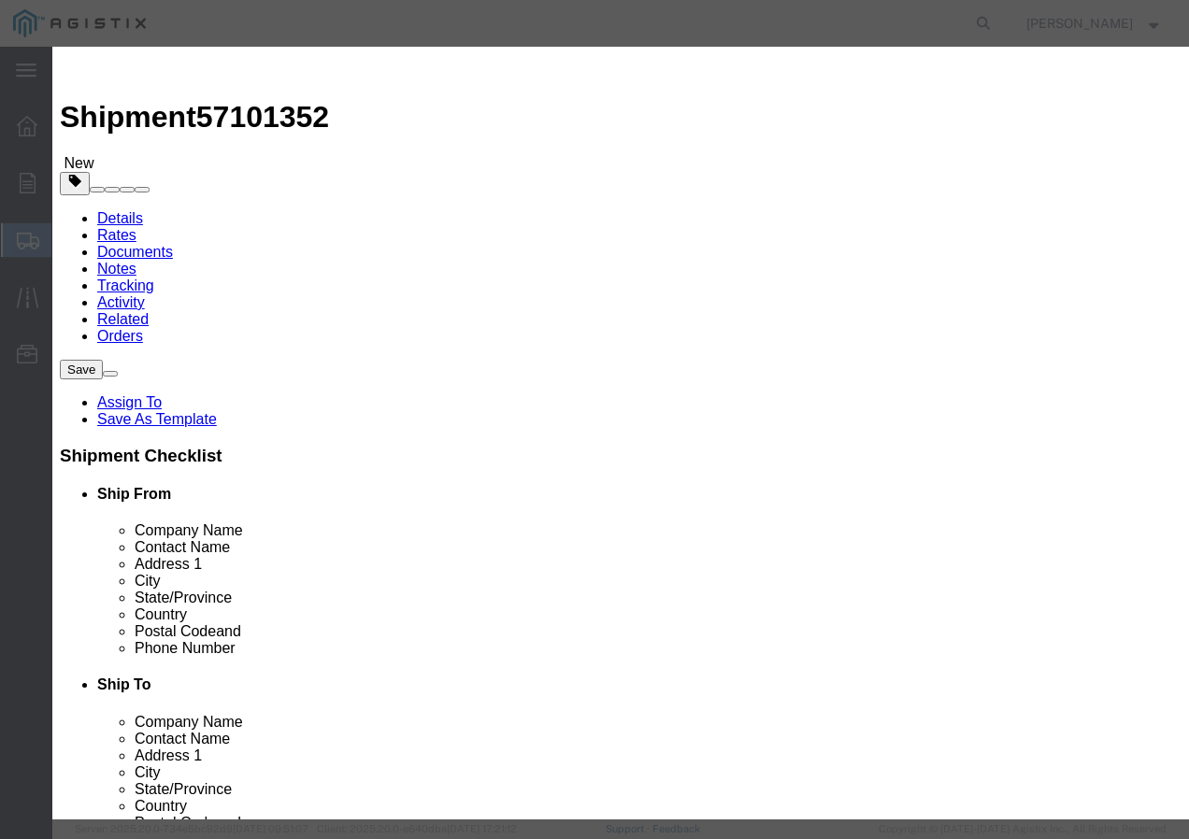
click select "Select 50 55 60 65 70 85 92.5 100 125 175 250 300 400"
click button "Save & Close"
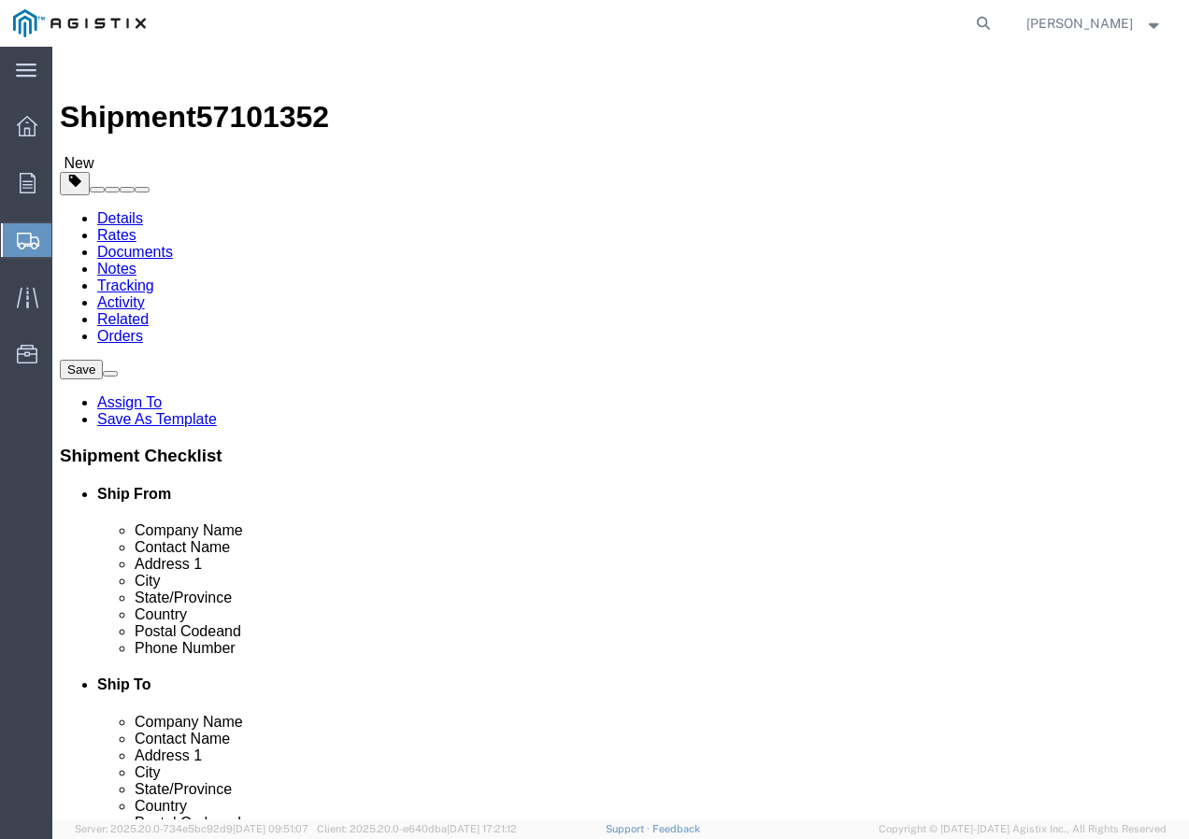
click input "1"
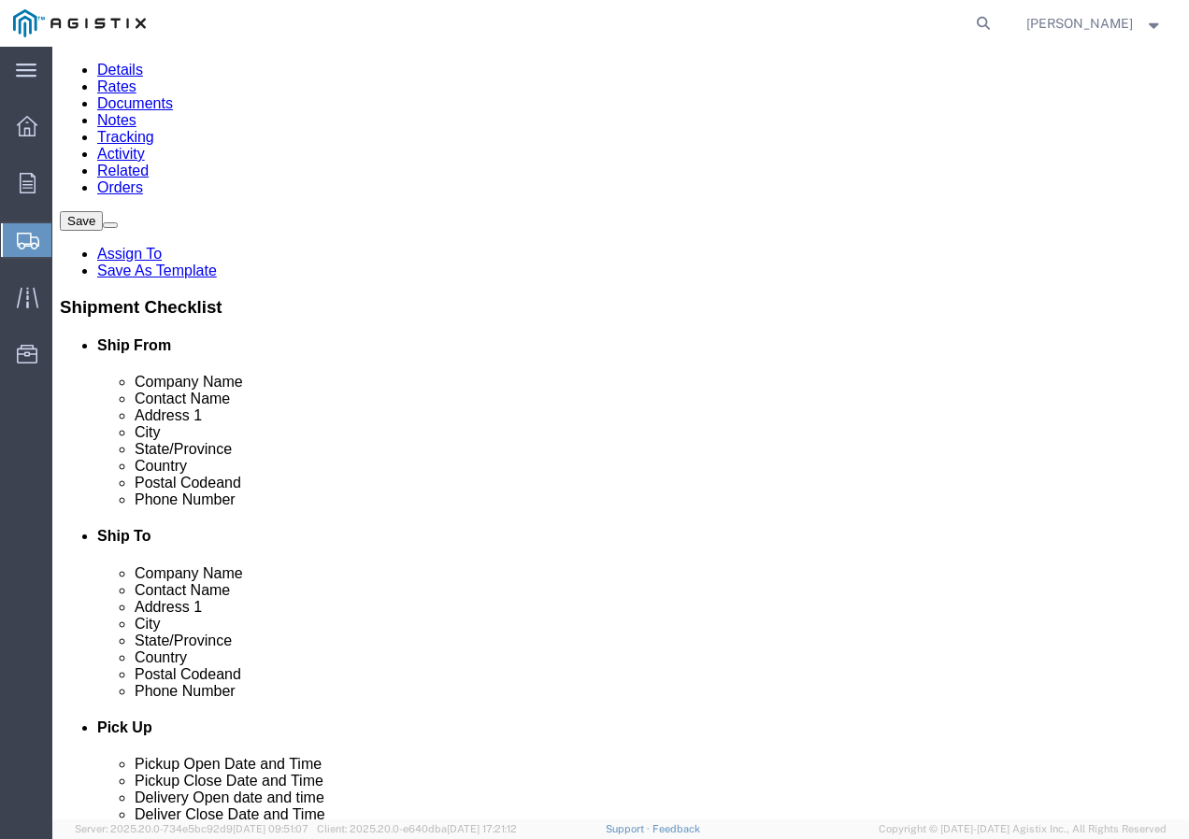
scroll to position [187, 0]
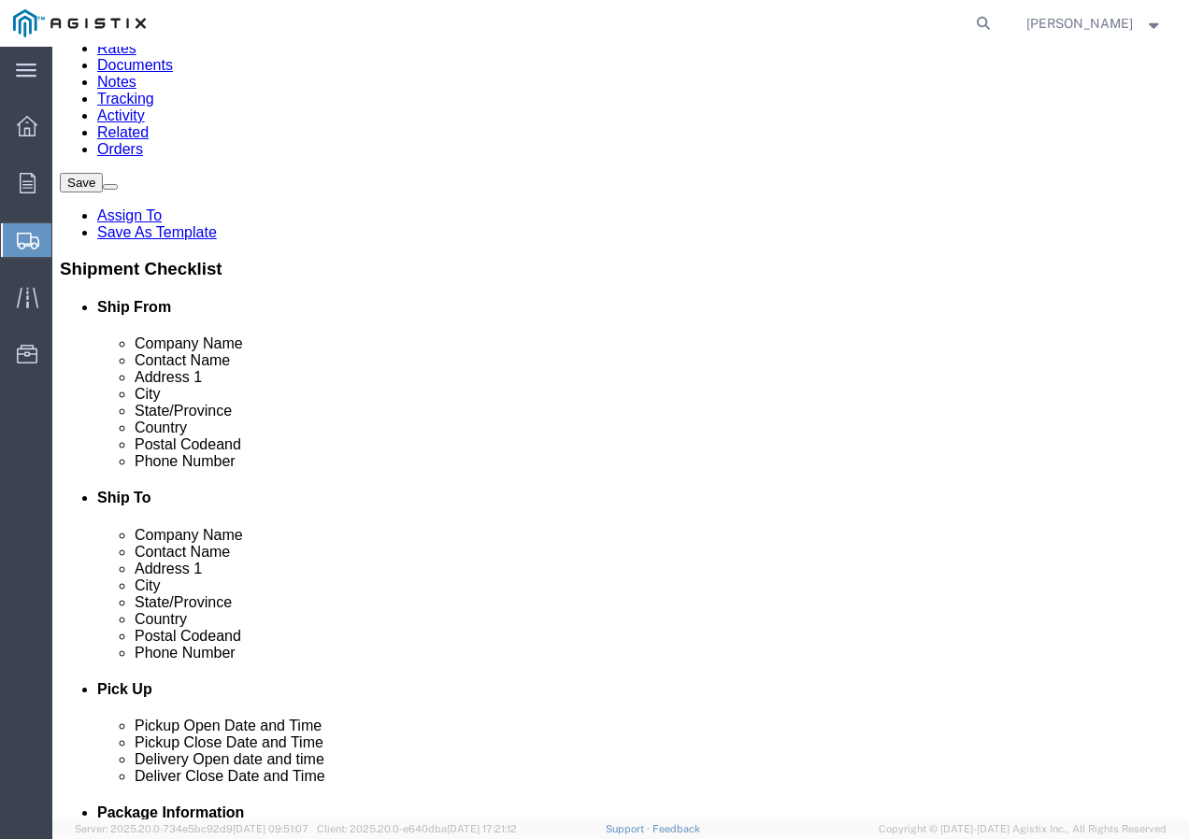
click div "Rate Shipment"
click button "Rate Shipment"
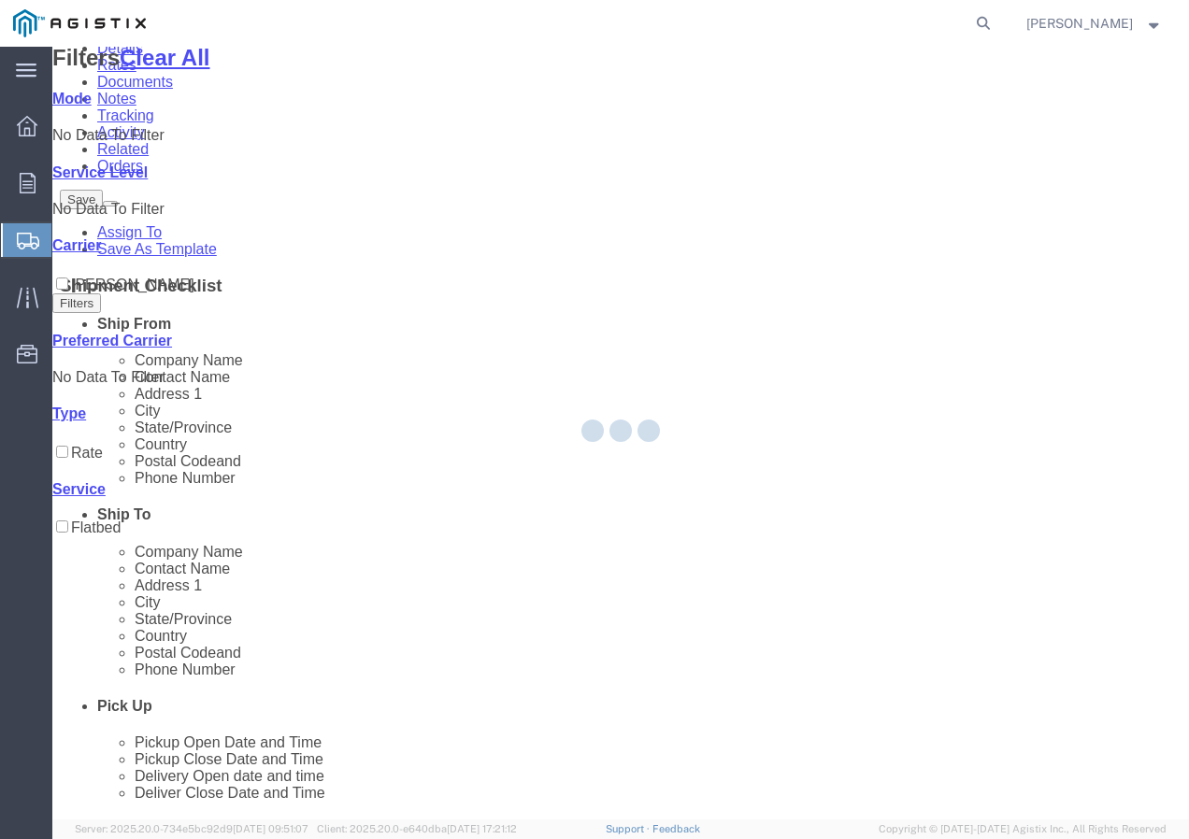
scroll to position [0, 0]
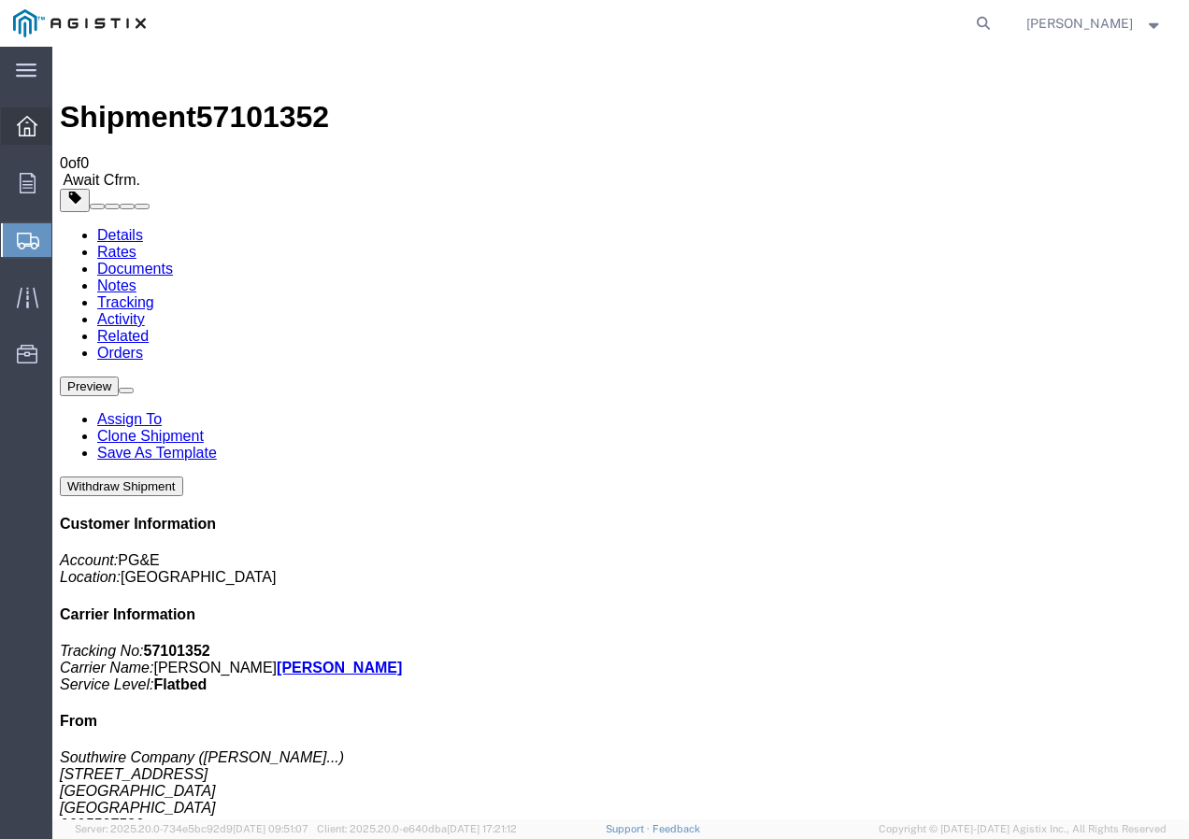
click at [23, 134] on icon at bounding box center [27, 126] width 21 height 21
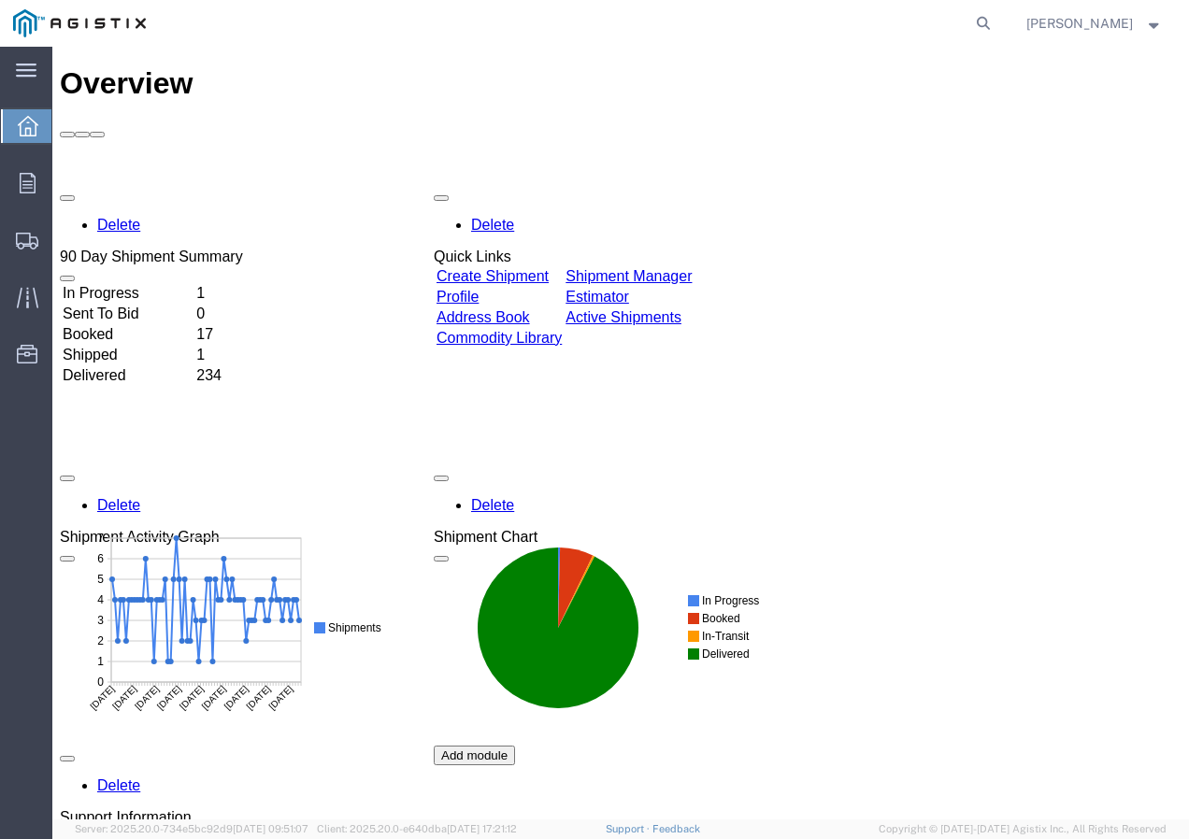
click at [548, 268] on link "Create Shipment" at bounding box center [492, 276] width 112 height 16
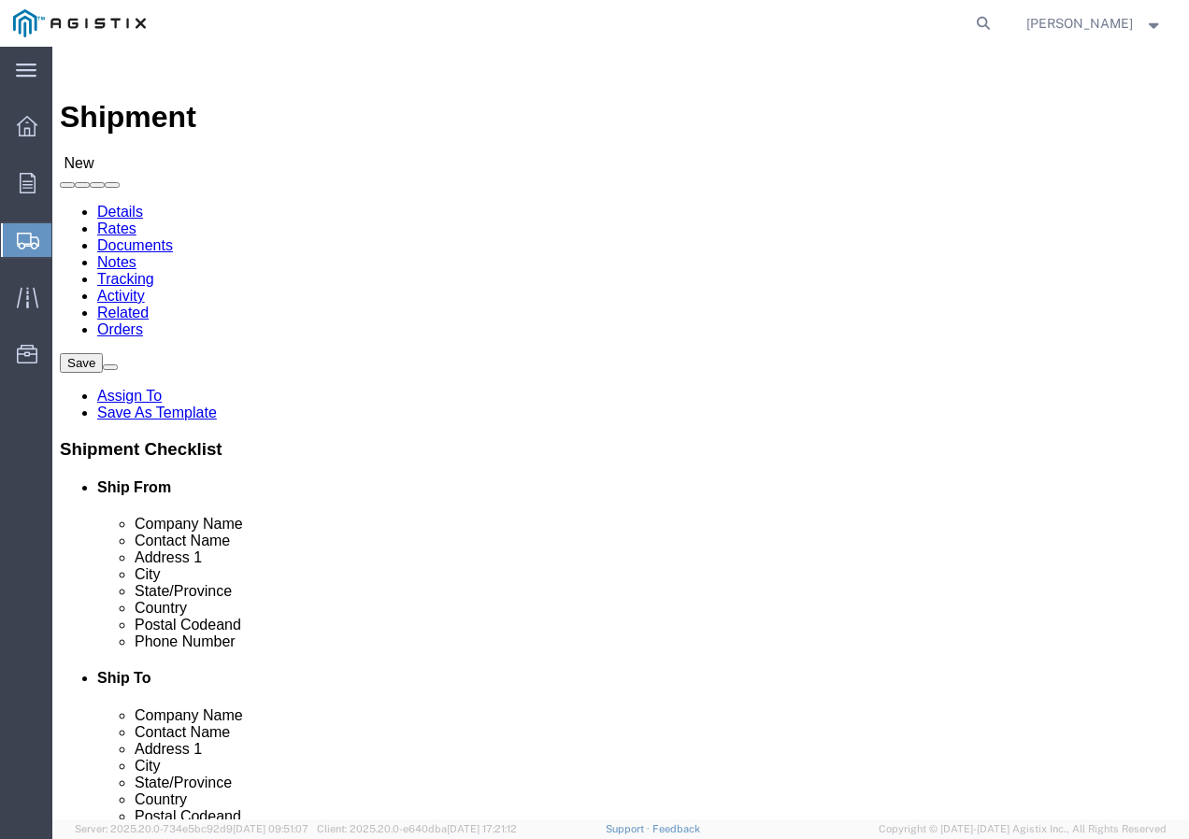
click select "Select PG&E Southwire Company"
click select "Select All Others [GEOGRAPHIC_DATA] [GEOGRAPHIC_DATA] [GEOGRAPHIC_DATA] [GEOGRA…"
click span
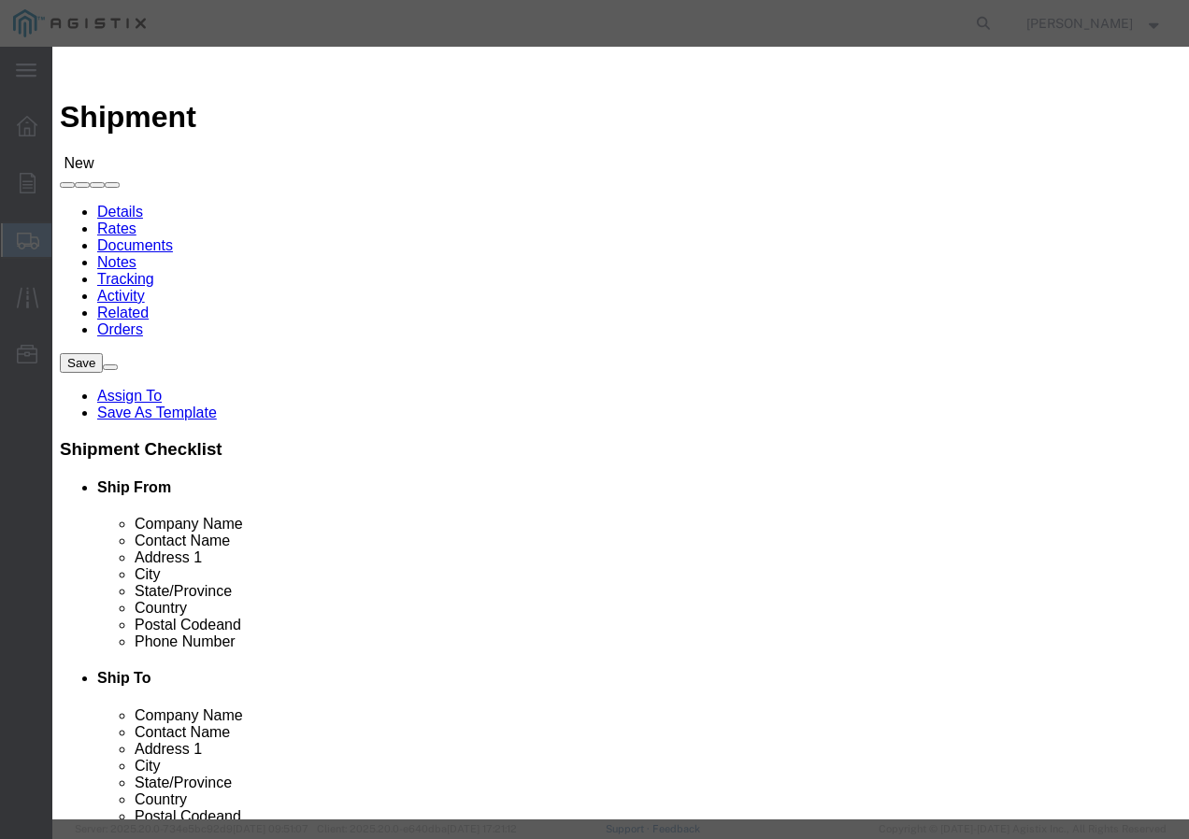
click select "Search by Address Book Name City Company Name Contact Name Country CustomerAlia…"
click input "text"
click button "button"
click button "Select"
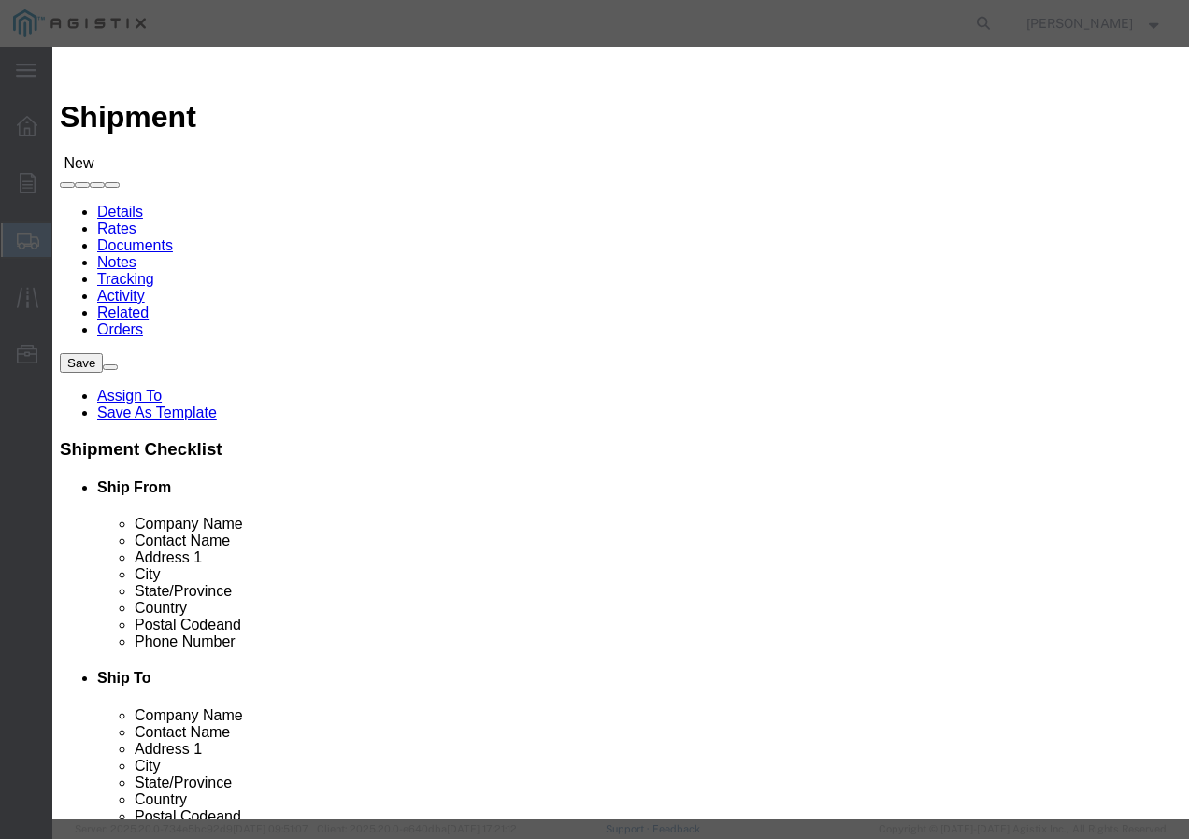
click button "Close"
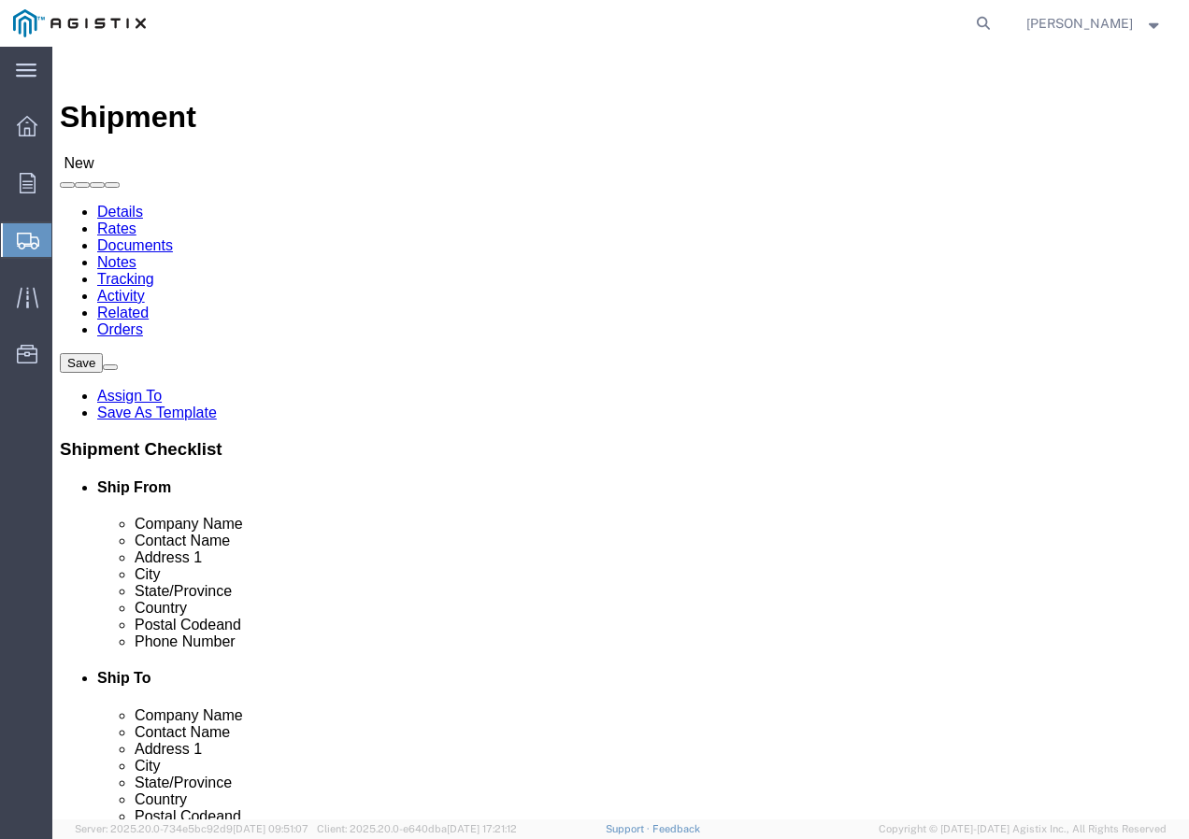
click input "text"
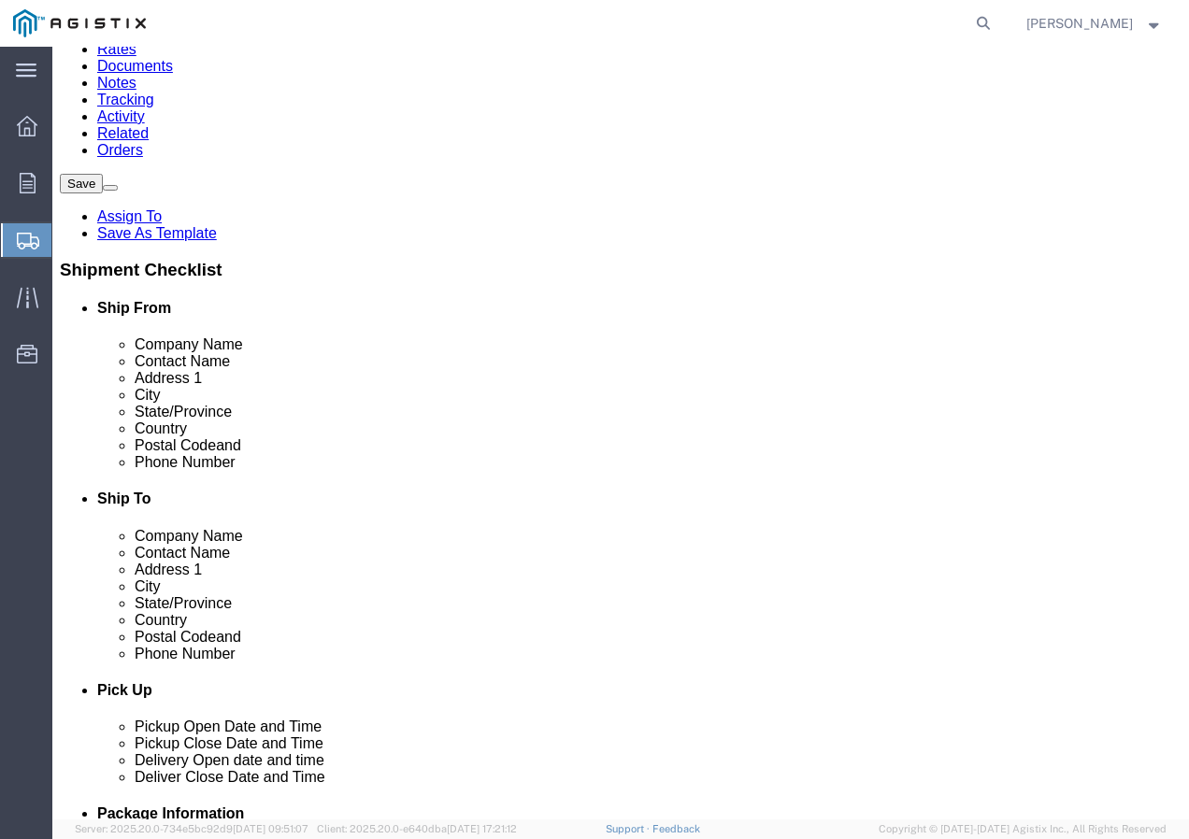
scroll to position [187, 0]
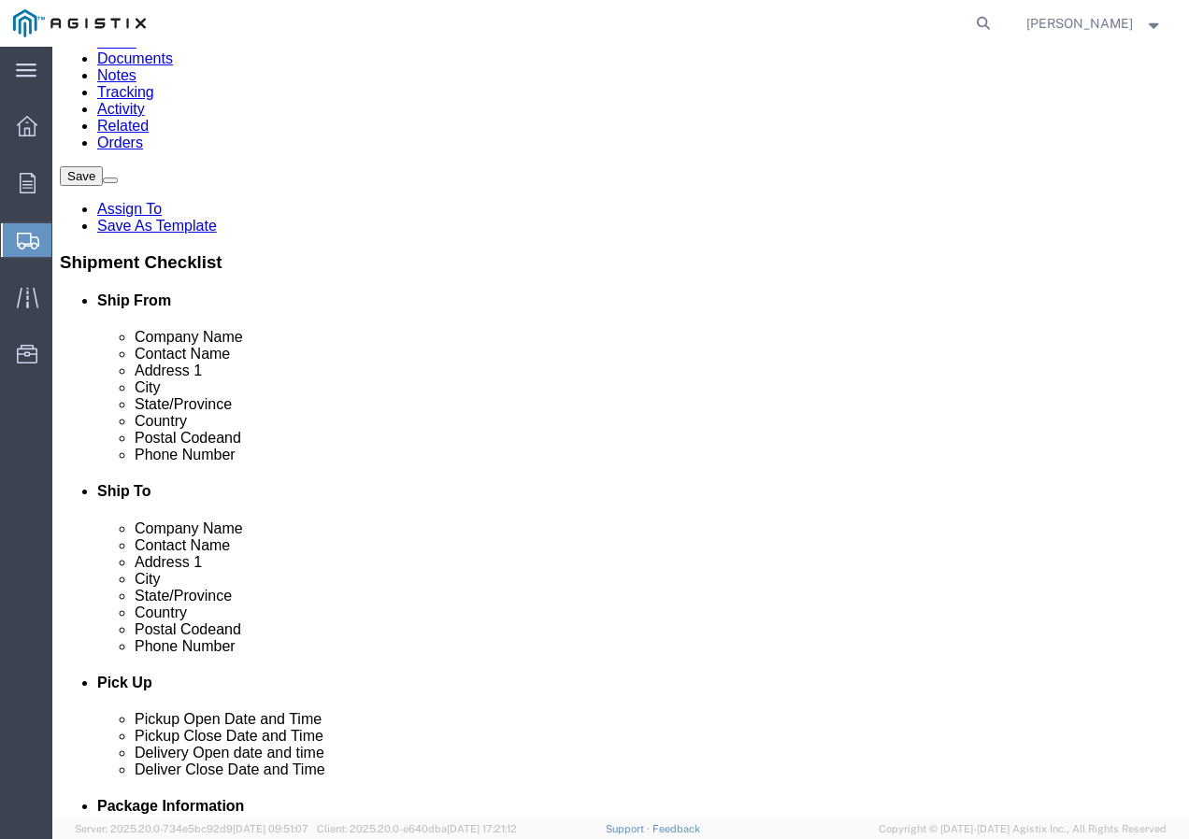
click input "text"
paste input "9167493050"
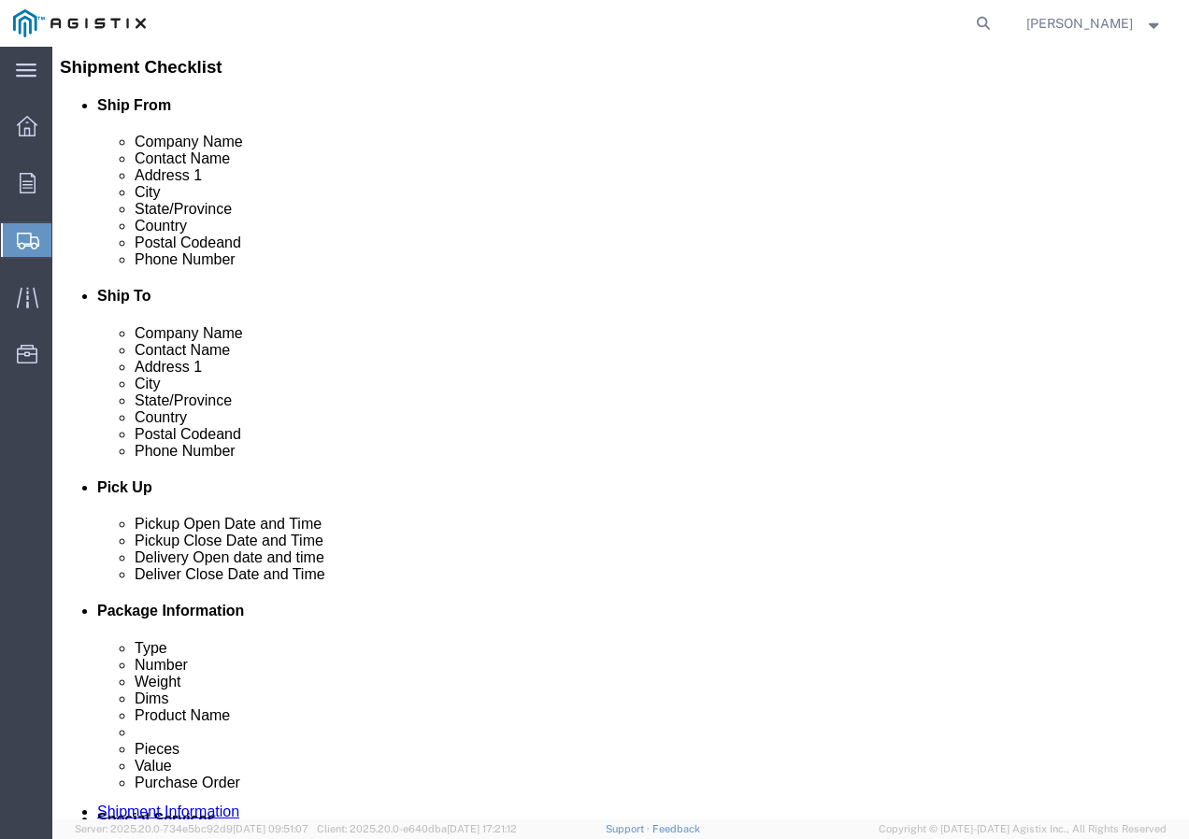
scroll to position [663, 0]
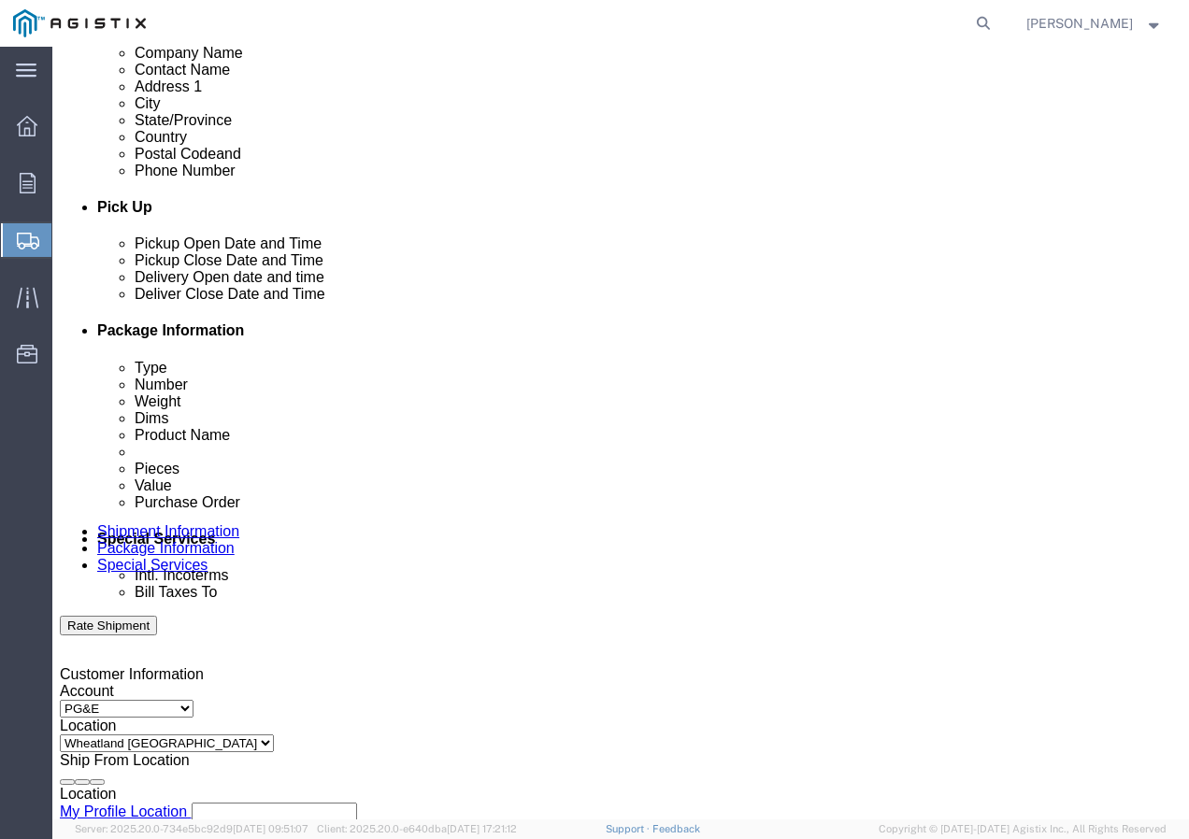
click div
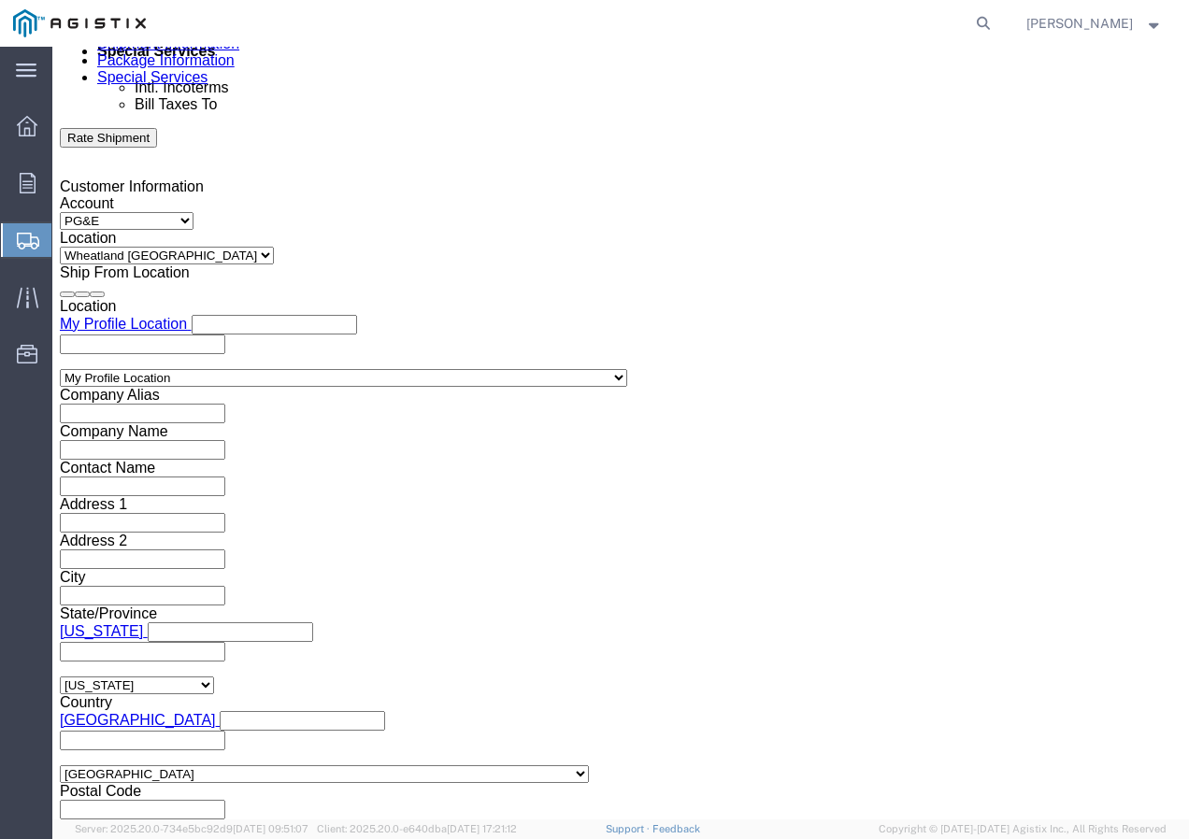
click div "References Add reference Select Account Type Activity ID Airline Appointment Nu…"
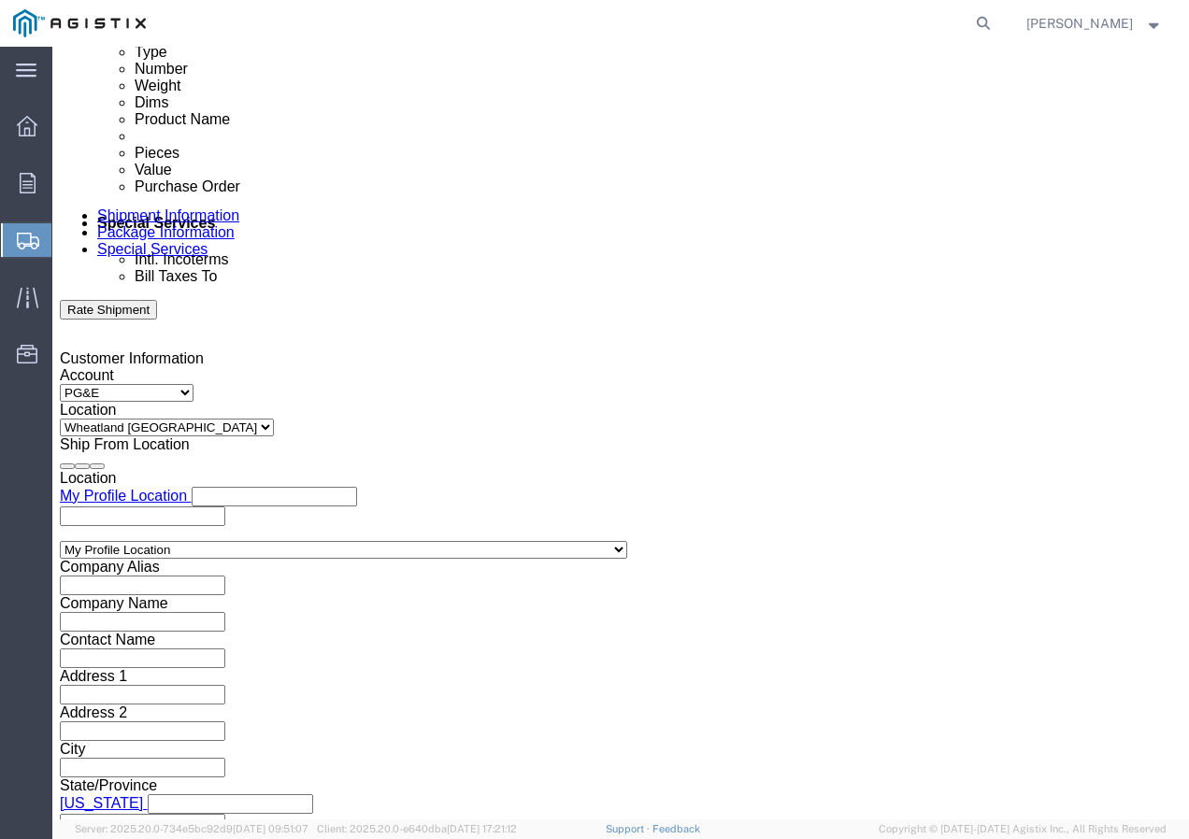
scroll to position [964, 0]
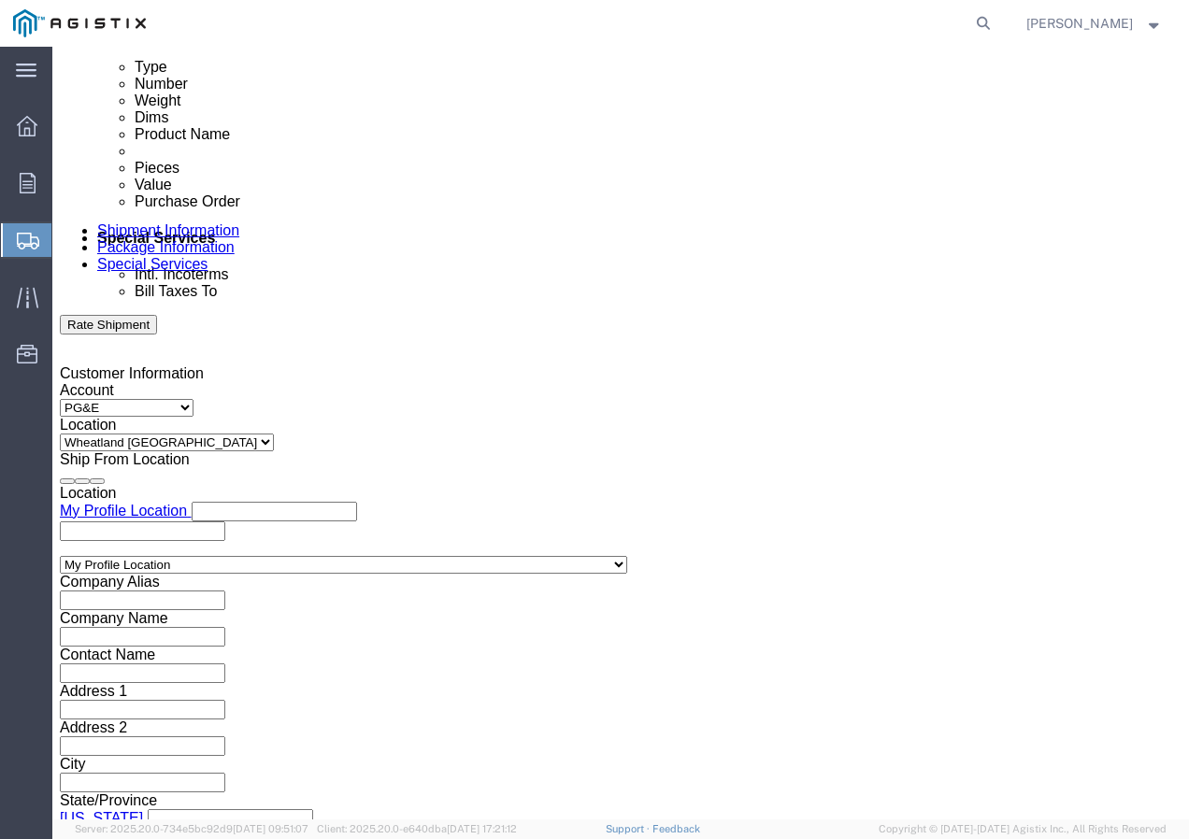
click div "[DATE] 2:00 PM"
click input "2:00 PM"
click button "Apply"
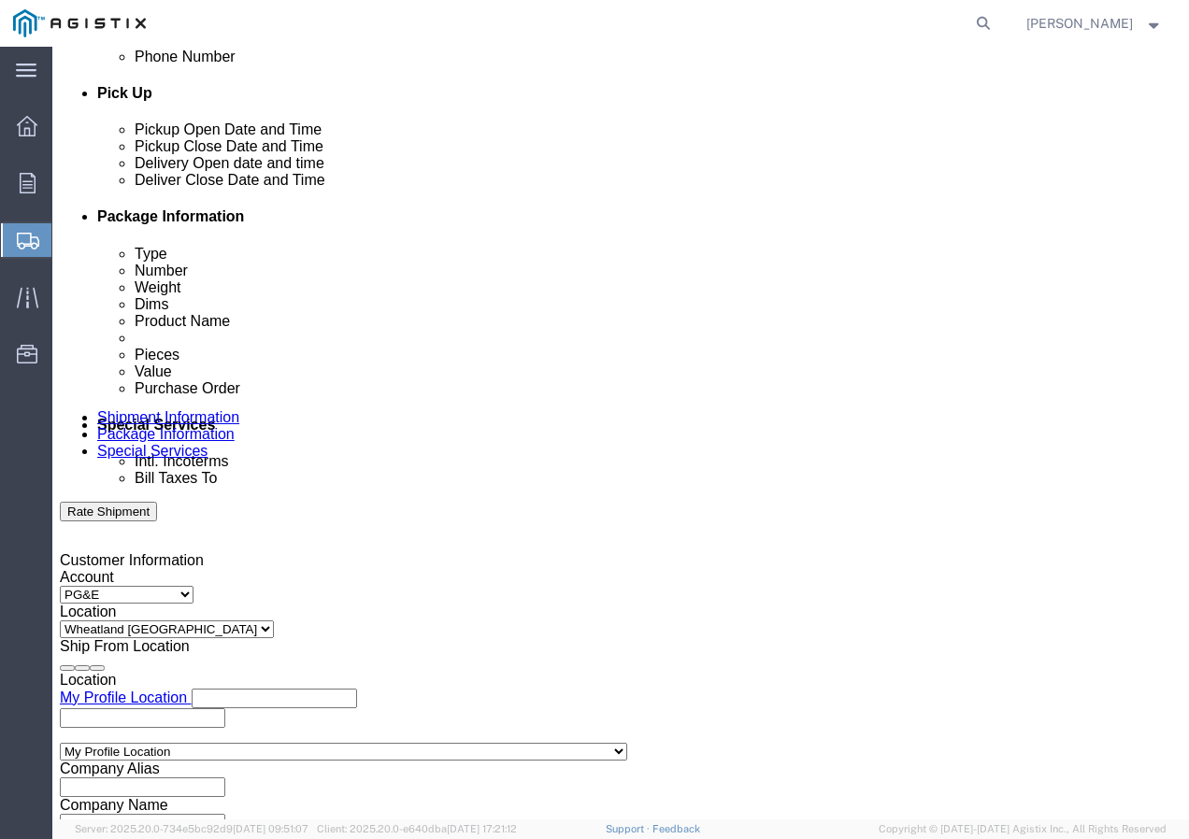
click div
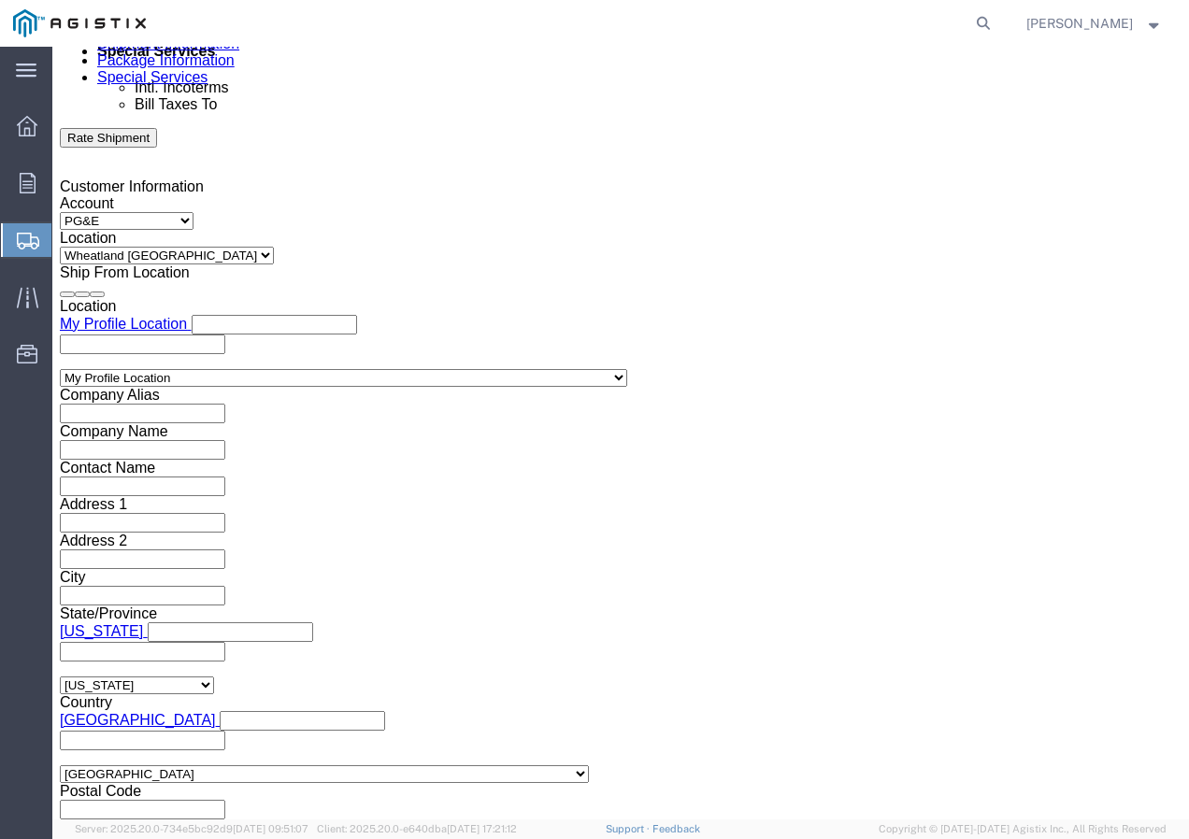
click button "Apply"
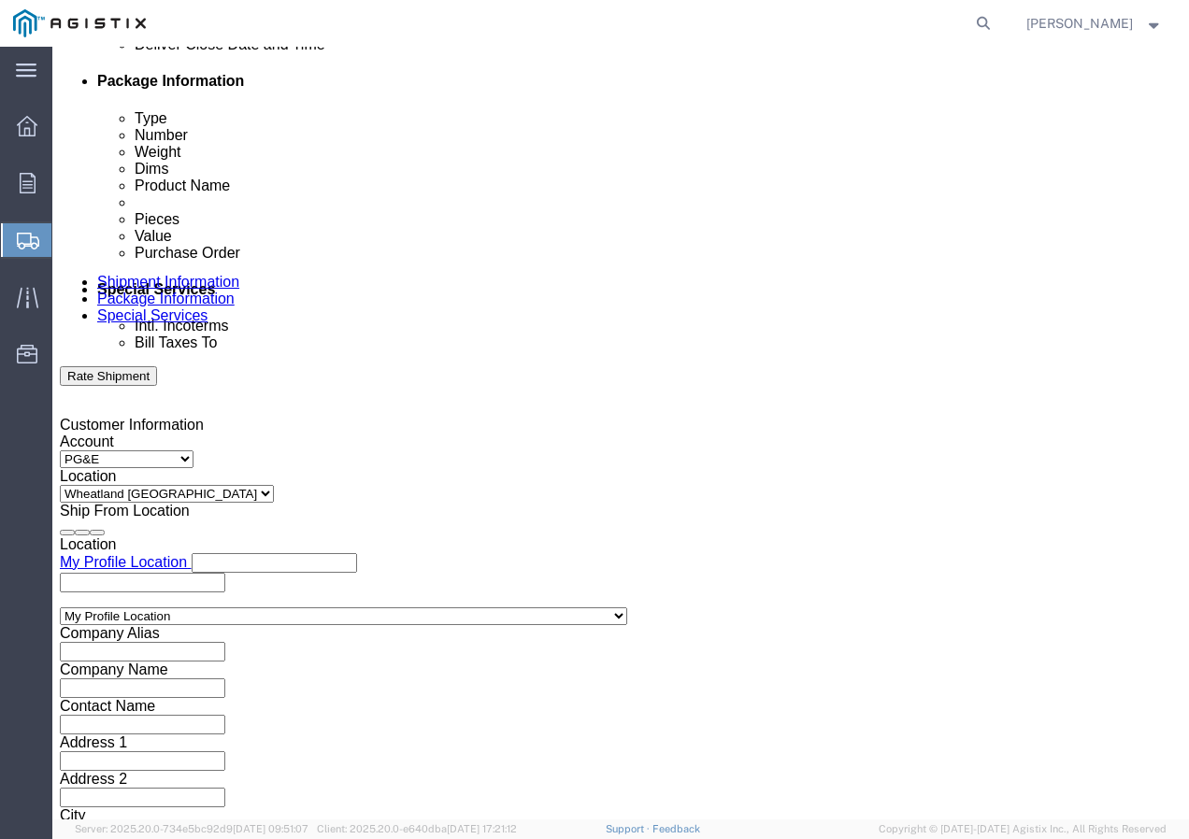
scroll to position [870, 0]
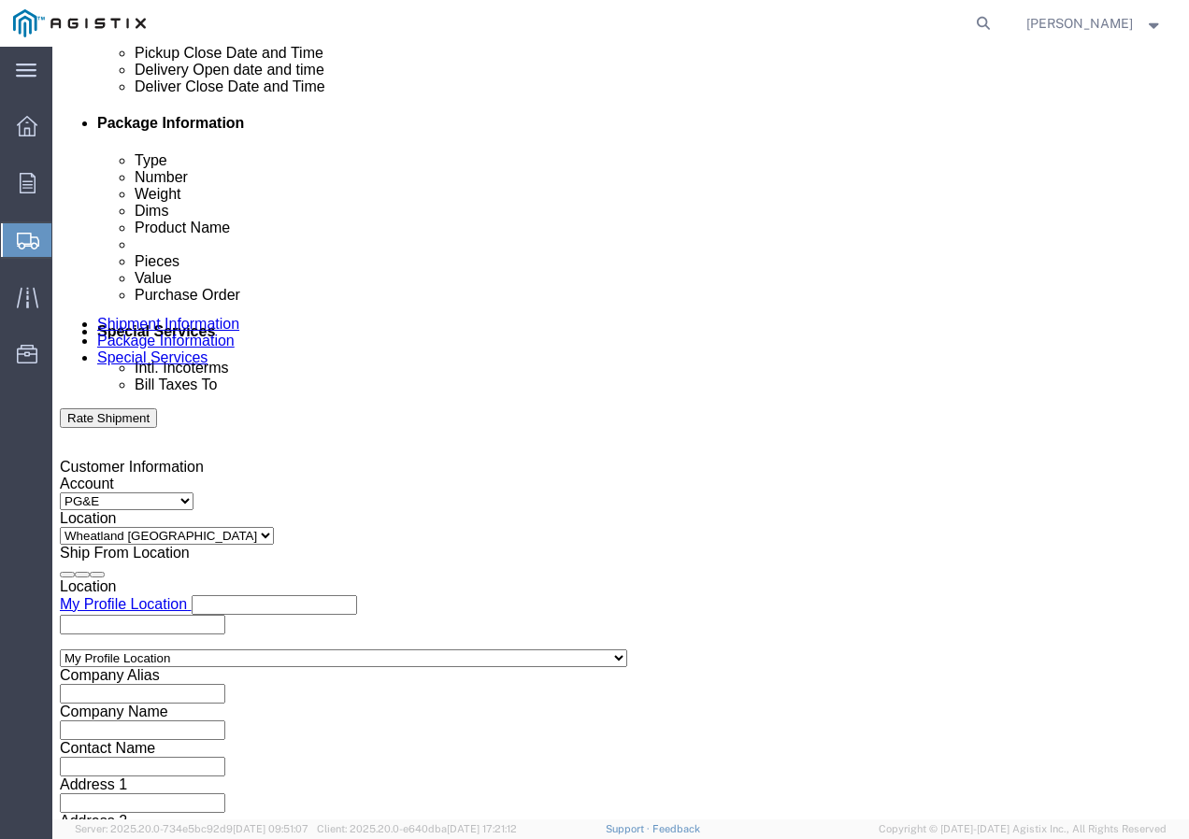
click div
click button "Apply"
click input "text"
paste input "3501420168"
drag, startPoint x: 344, startPoint y: 598, endPoint x: 372, endPoint y: 583, distance: 31.8
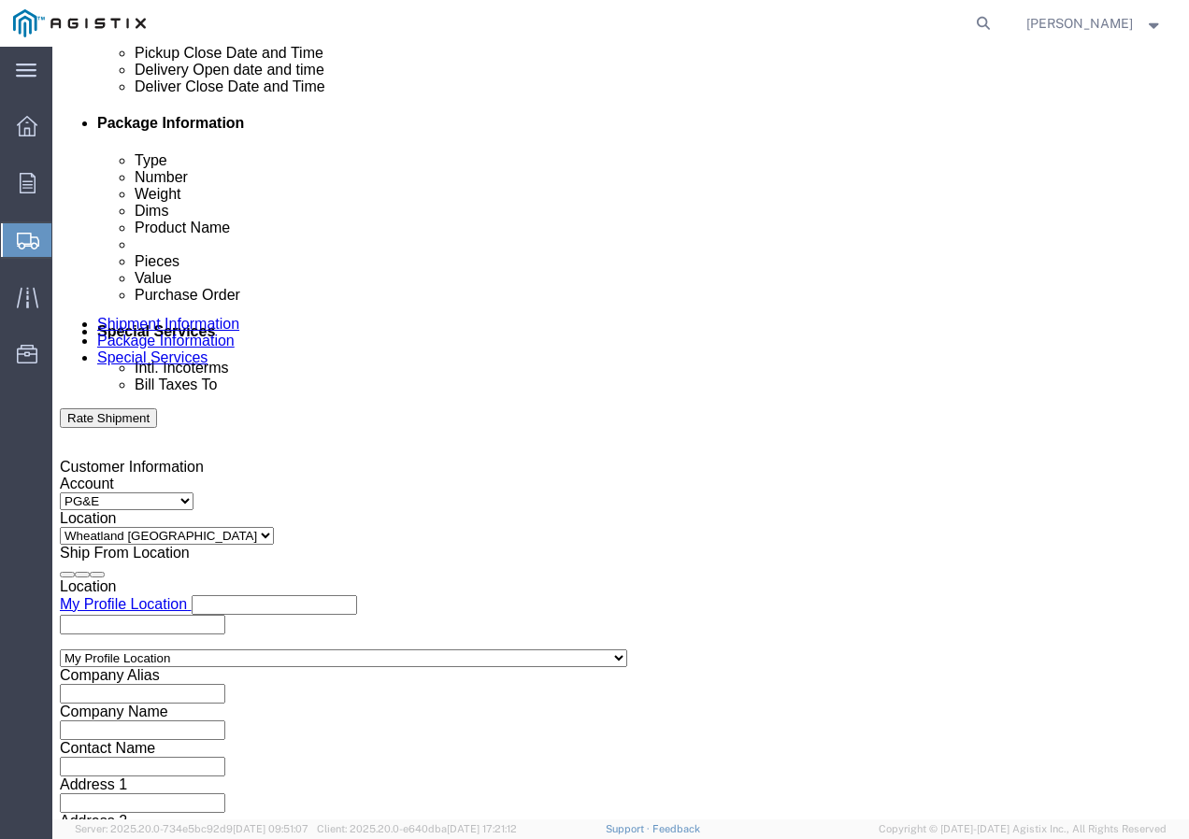
click select "Select Account Type Activity ID Airline Appointment Number ASN Batch Request # …"
click input "text"
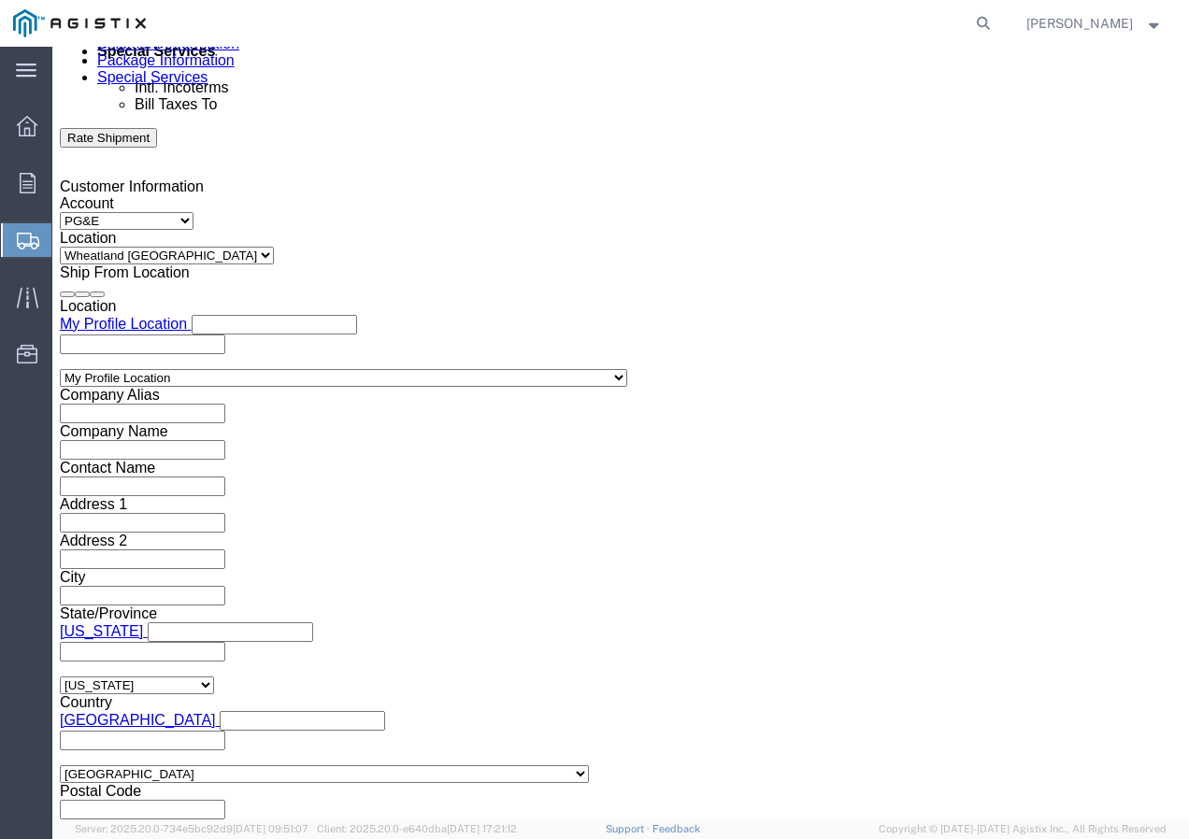
click select "Select Air Less than Truckload Multi-Leg Ocean Freight Rail Small Parcel Truckl…"
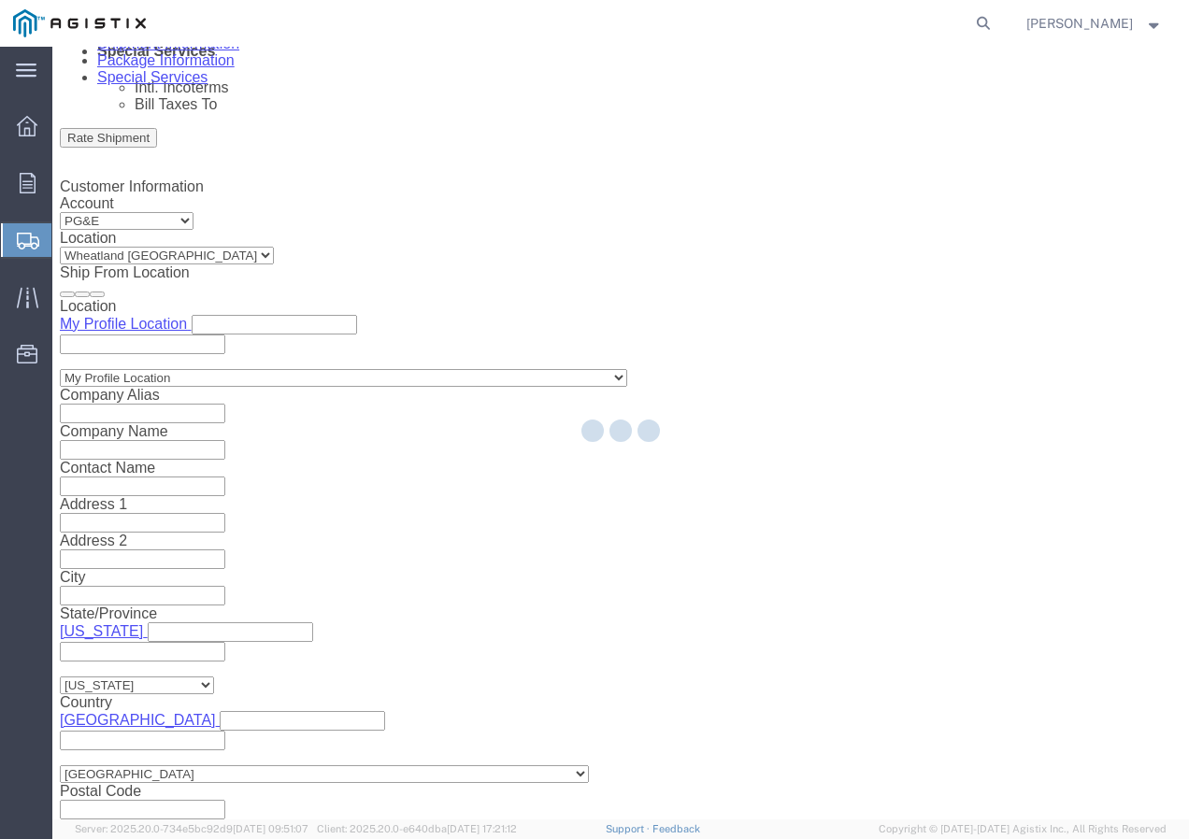
click at [159, 638] on div at bounding box center [620, 433] width 1137 height 773
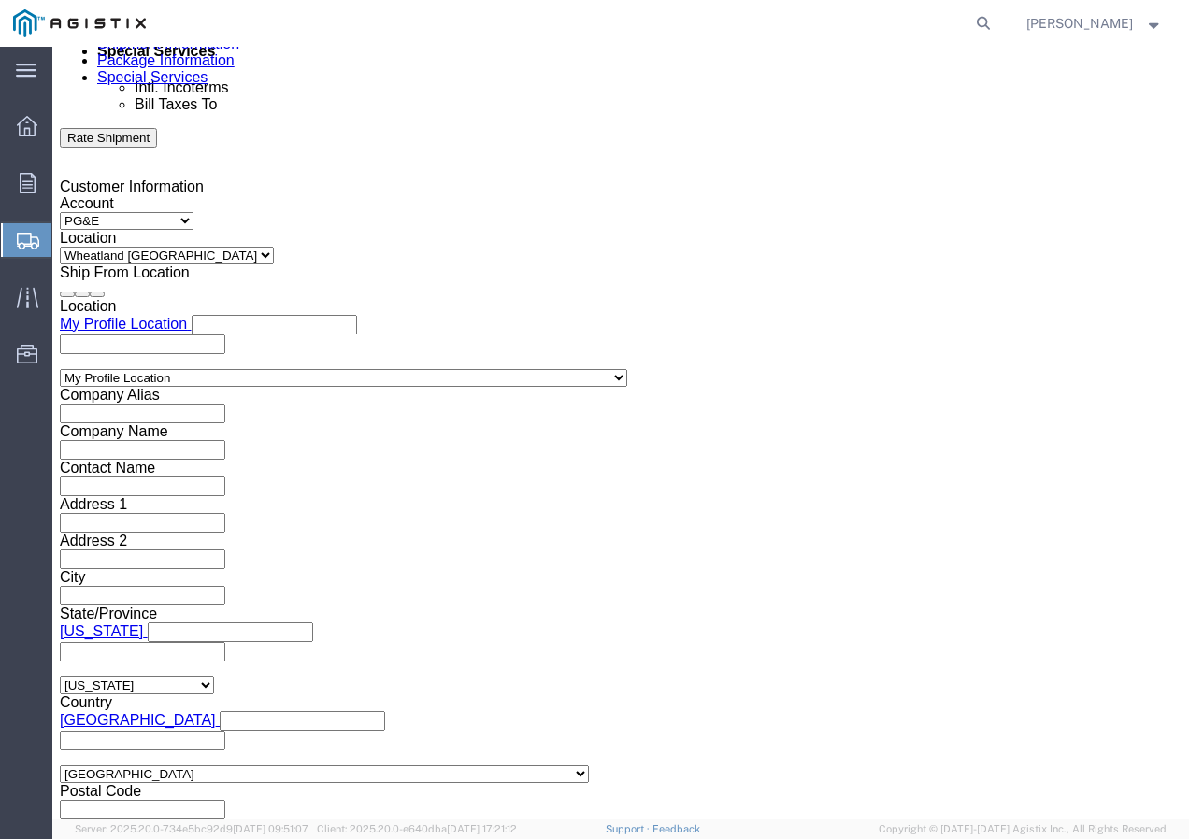
click select "Select 1-Ton (PSS) 10 Wheel 10 Yard Dump Truck 20 Yard Dump Truck Bobtail Botto…"
click button "Continue"
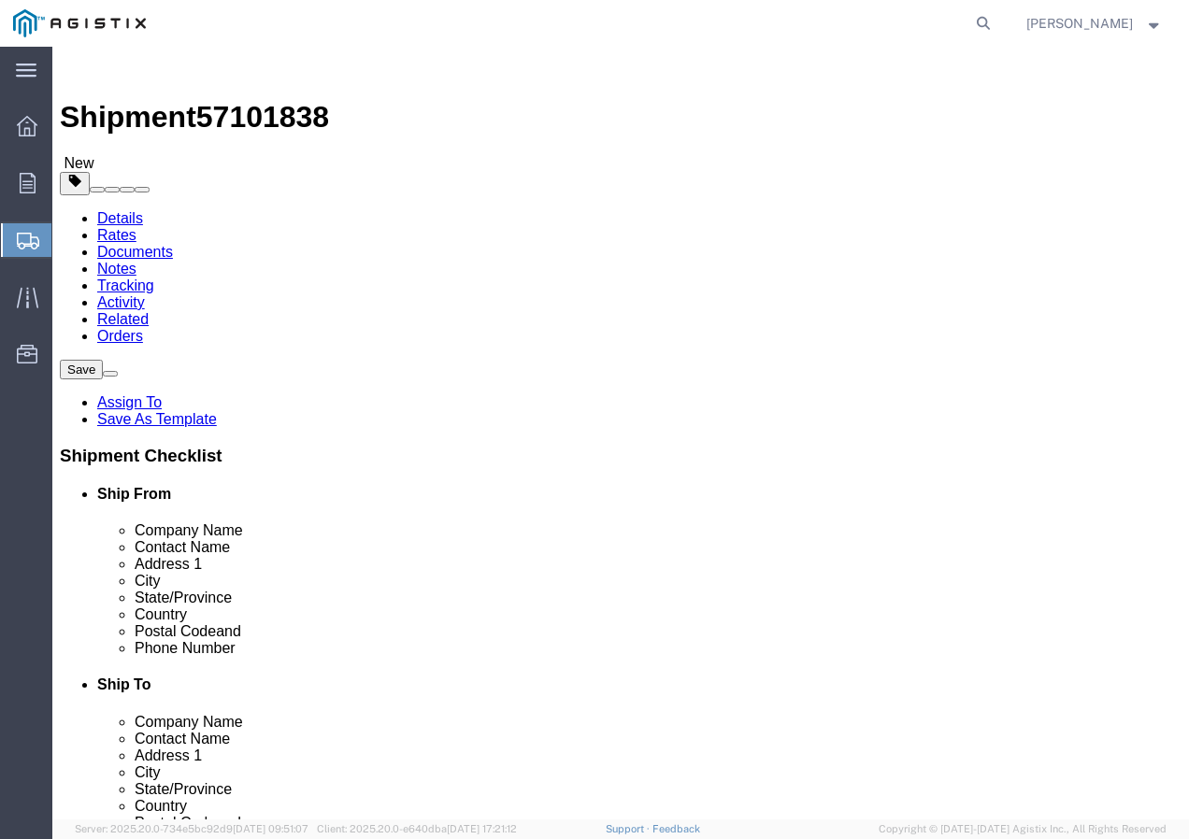
drag, startPoint x: 275, startPoint y: 359, endPoint x: 271, endPoint y: 374, distance: 15.4
click select "Select Bulk Bundle(s) Cardboard Box(es) Carton(s) Crate(s) Drum(s) (Fiberboard)…"
click input "text"
drag, startPoint x: 209, startPoint y: 470, endPoint x: 102, endPoint y: 465, distance: 107.6
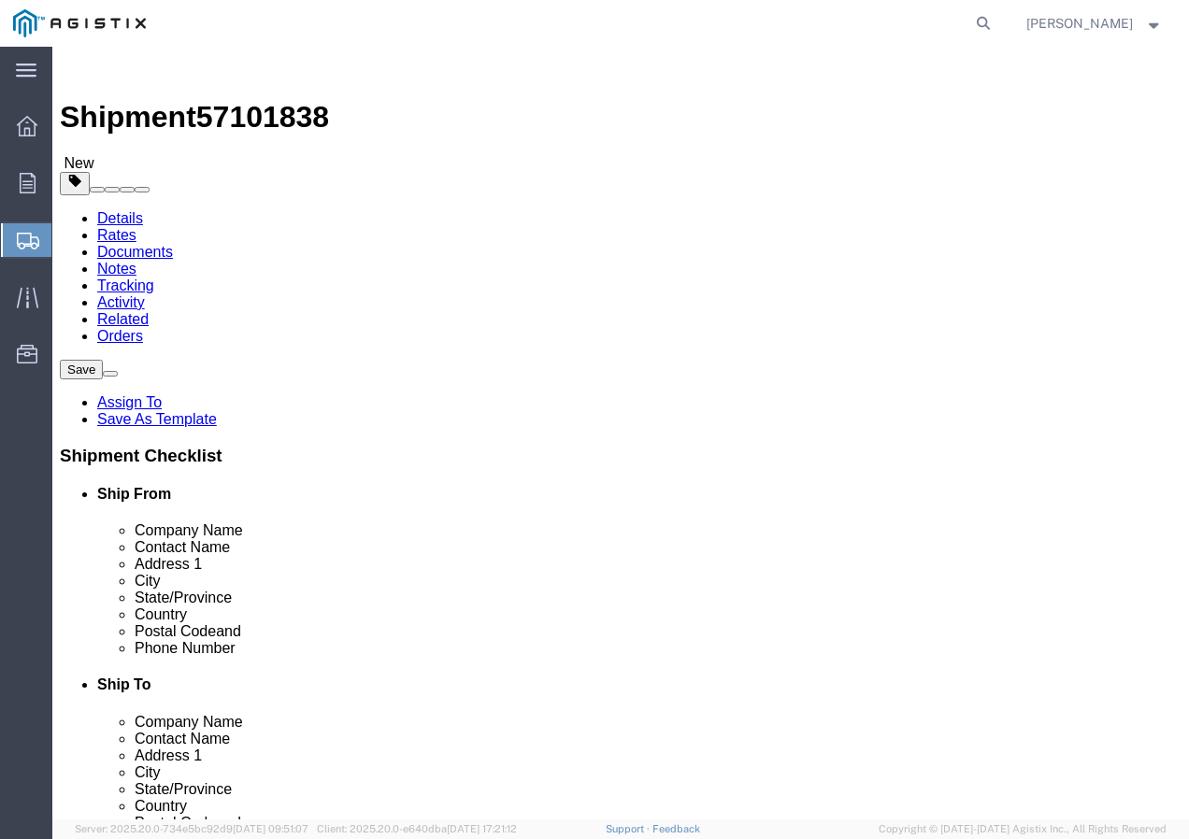
click div "Weight 0.00 Select kgs lbs Ship. t°"
click link "Add Content"
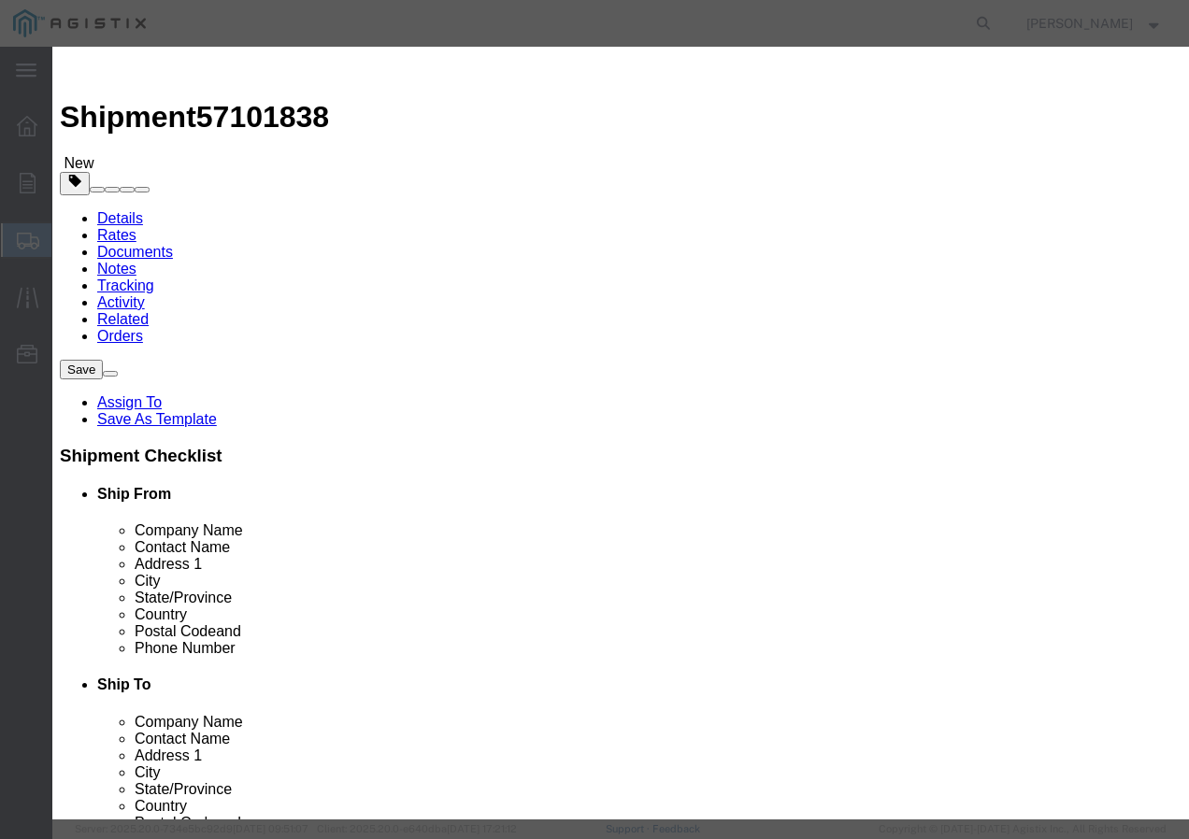
click input "text"
paste input "600VUD [GEOGRAPHIC_DATA]/YS [STREET_ADDRESS]"
click input "0"
click input "text"
click select "Select 50 55 60 65 70 85 92.5 100 125 175 250 300 400"
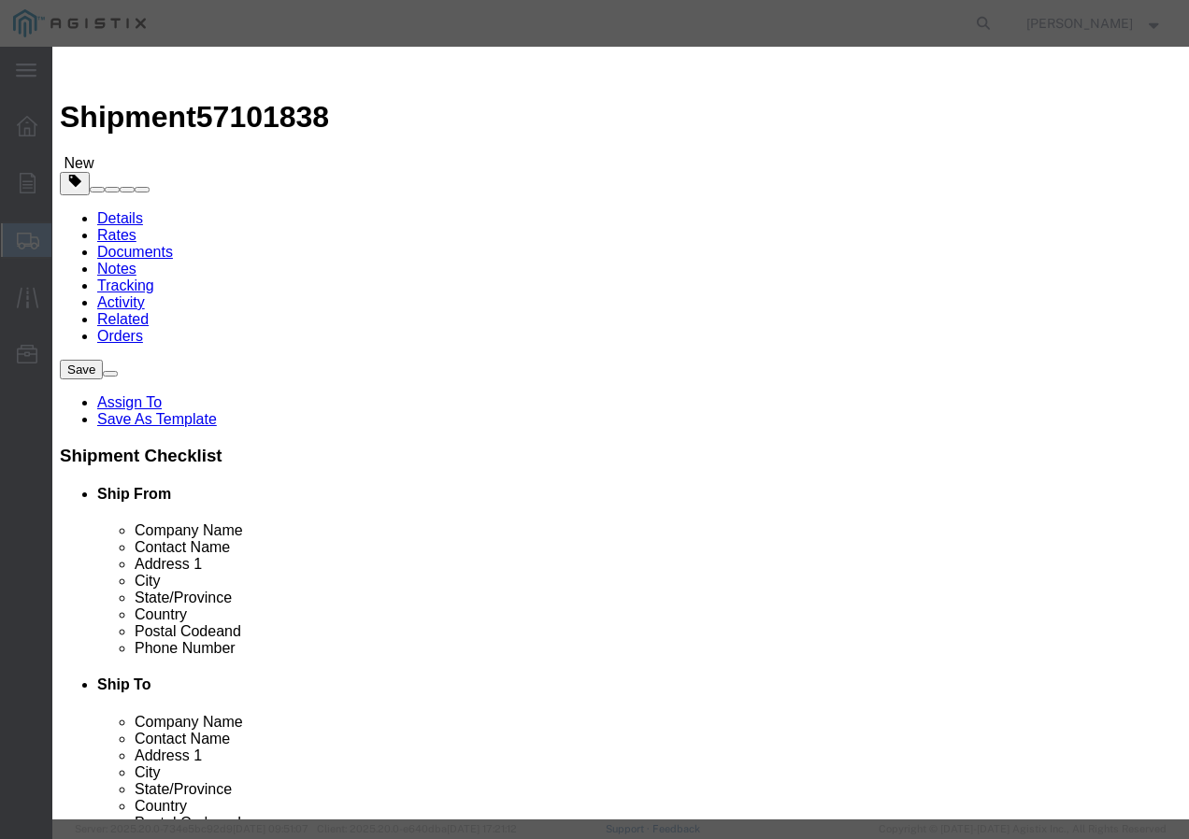
drag, startPoint x: 259, startPoint y: 250, endPoint x: 266, endPoint y: 274, distance: 25.4
click select "Select 50 55 60 65 70 85 92.5 100 125 175 250 300 400"
click button "Save & Close"
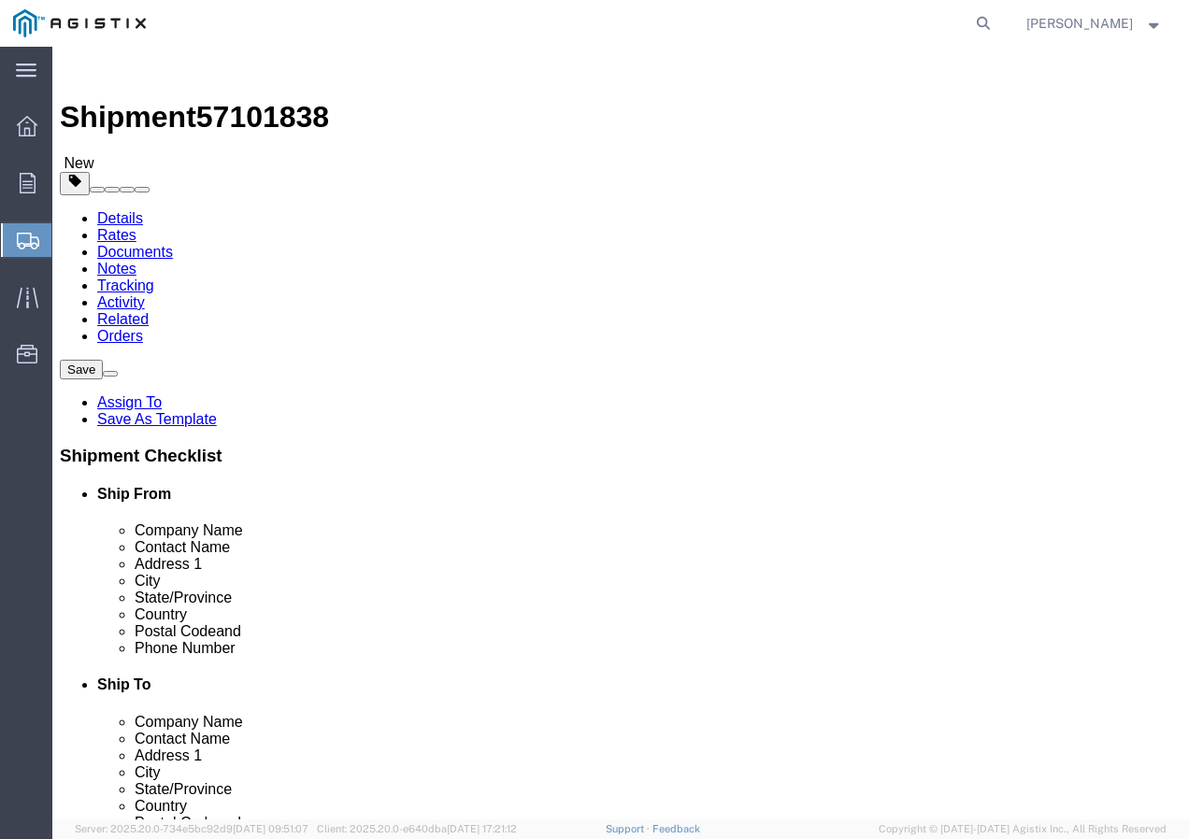
click input "1"
click button "Rate Shipment"
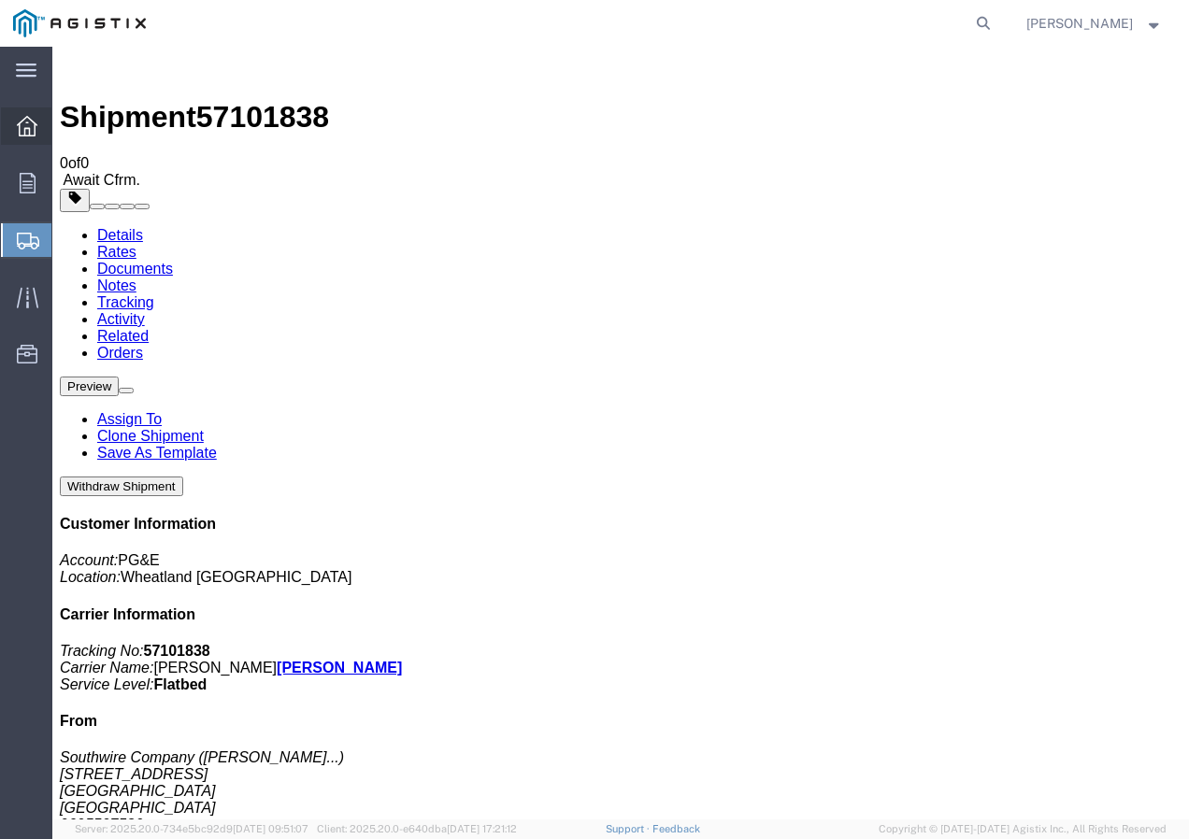
click at [32, 124] on icon at bounding box center [27, 126] width 21 height 21
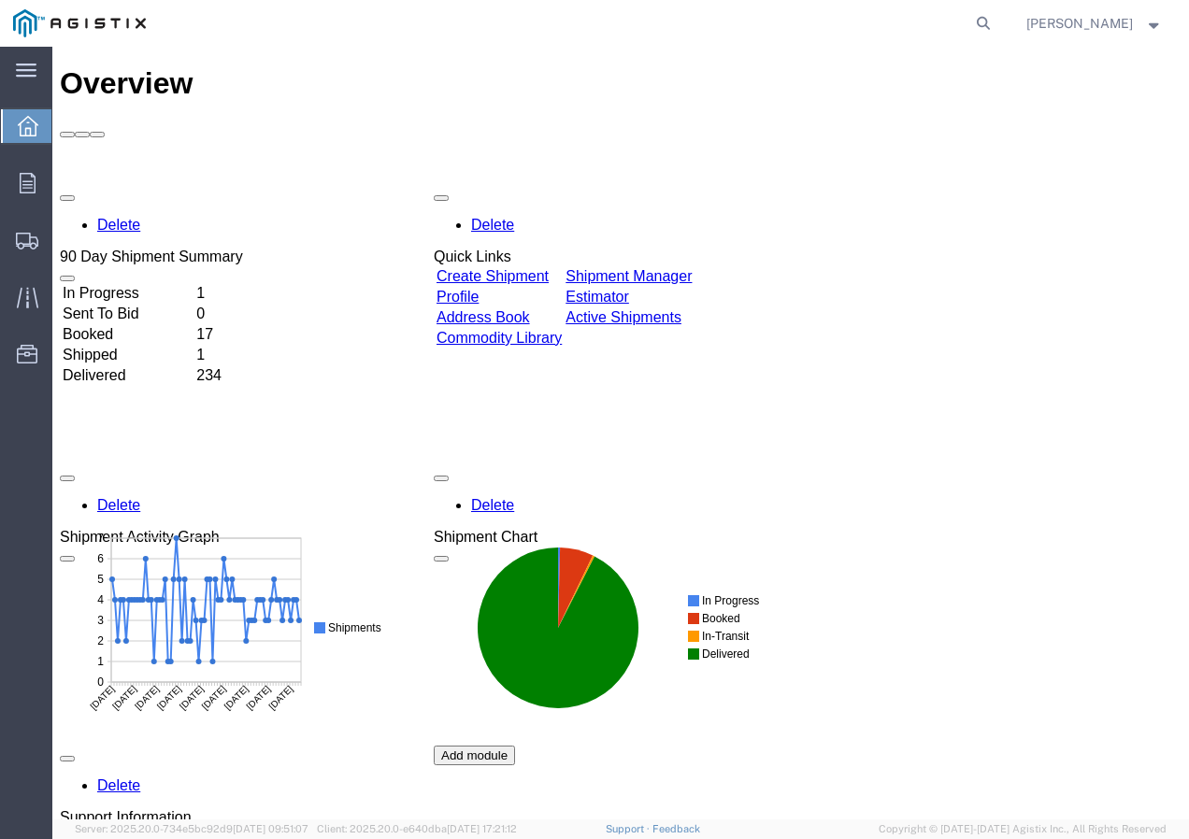
click at [526, 268] on link "Create Shipment" at bounding box center [492, 276] width 112 height 16
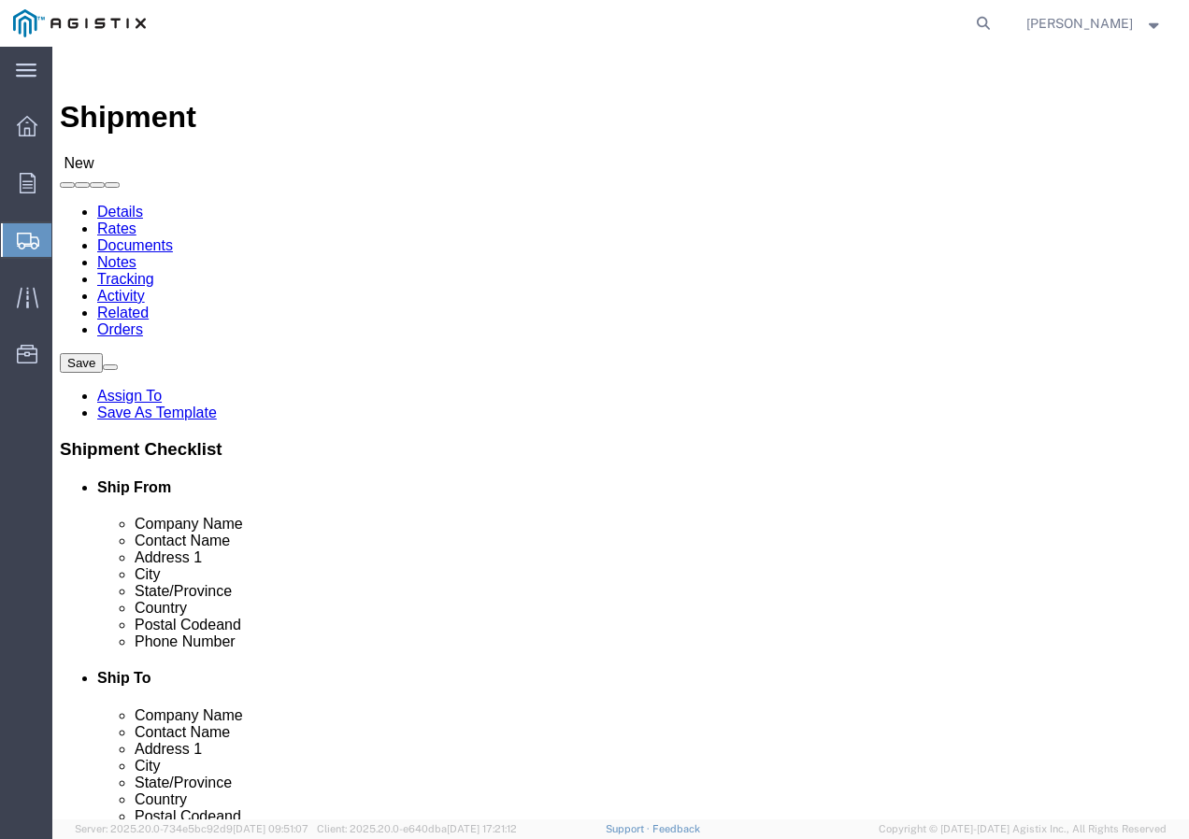
click select "Select PG&E Southwire Company"
drag, startPoint x: 281, startPoint y: 275, endPoint x: 275, endPoint y: 287, distance: 13.8
click select "Select PG&E Southwire Company"
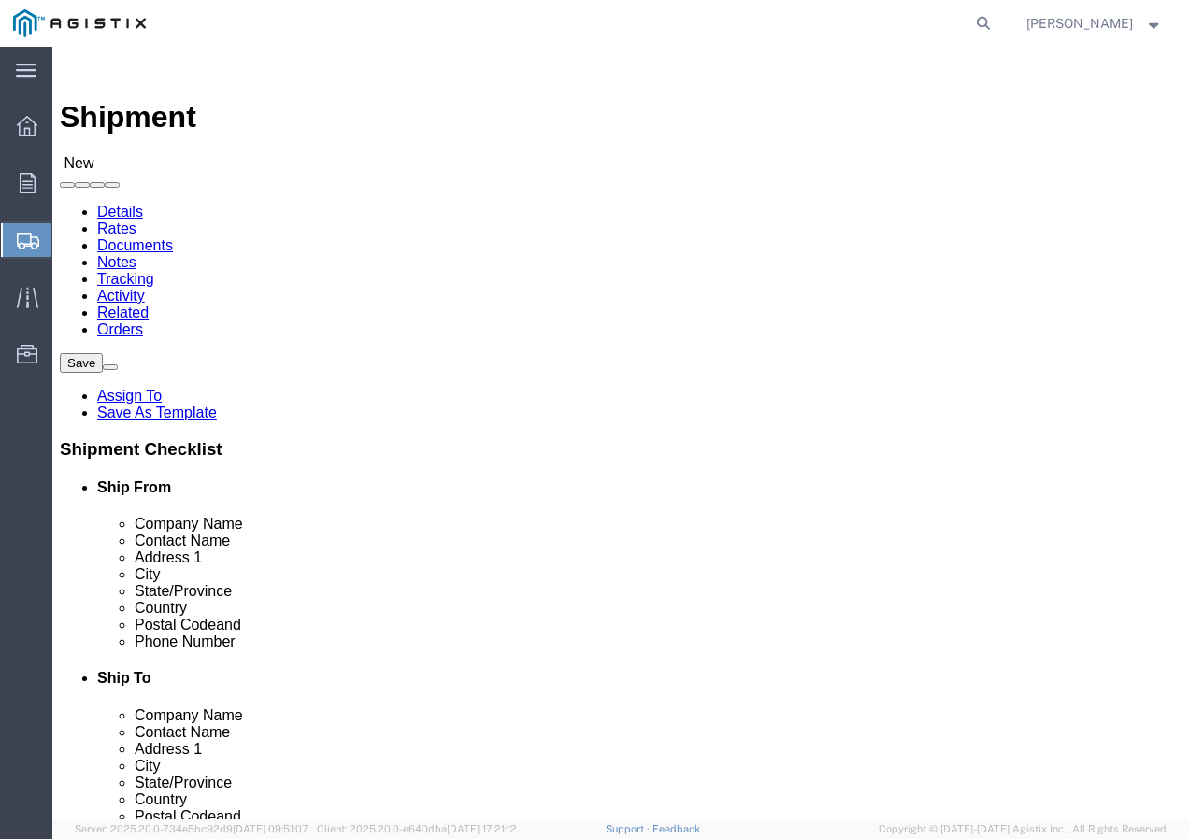
click select "Select All Others [GEOGRAPHIC_DATA] [GEOGRAPHIC_DATA] [GEOGRAPHIC_DATA] [GEOGRA…"
click span
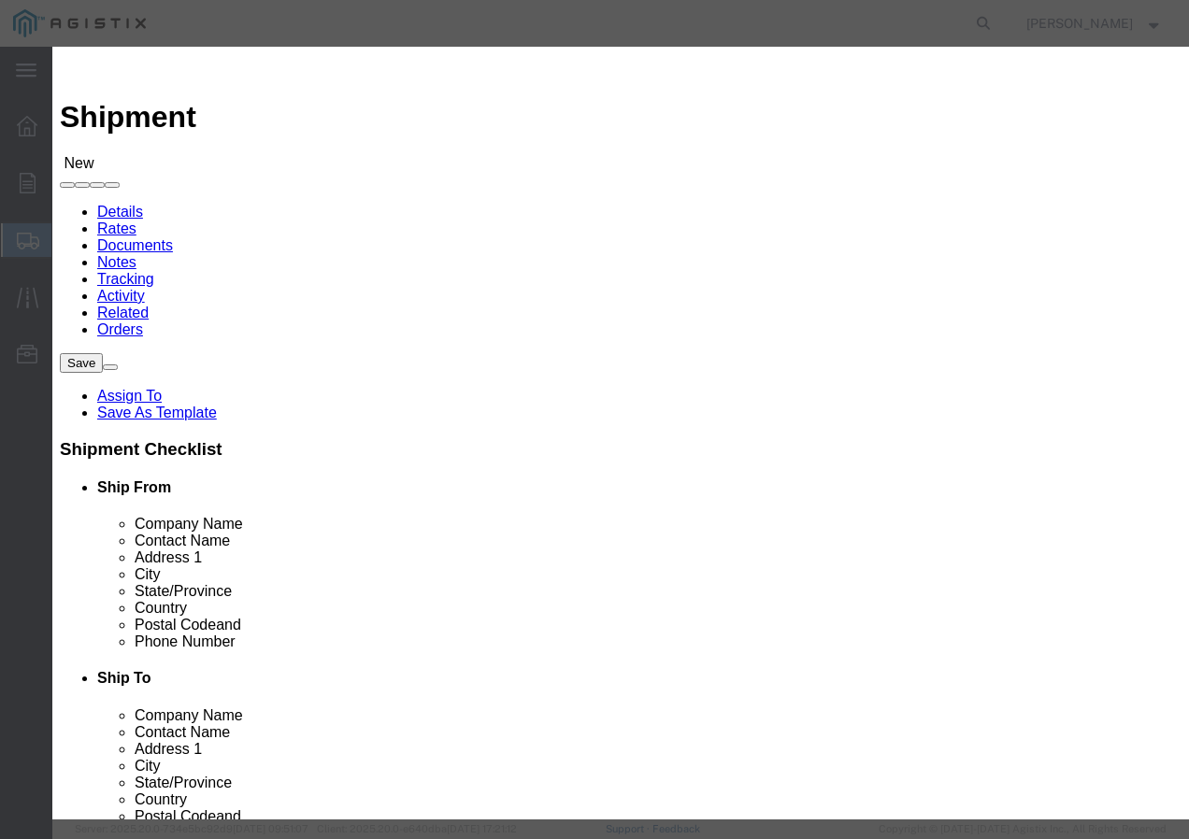
click select "Search by Address Book Name City Company Name Contact Name Country CustomerAlia…"
click input "text"
click icon "button"
click button "Select"
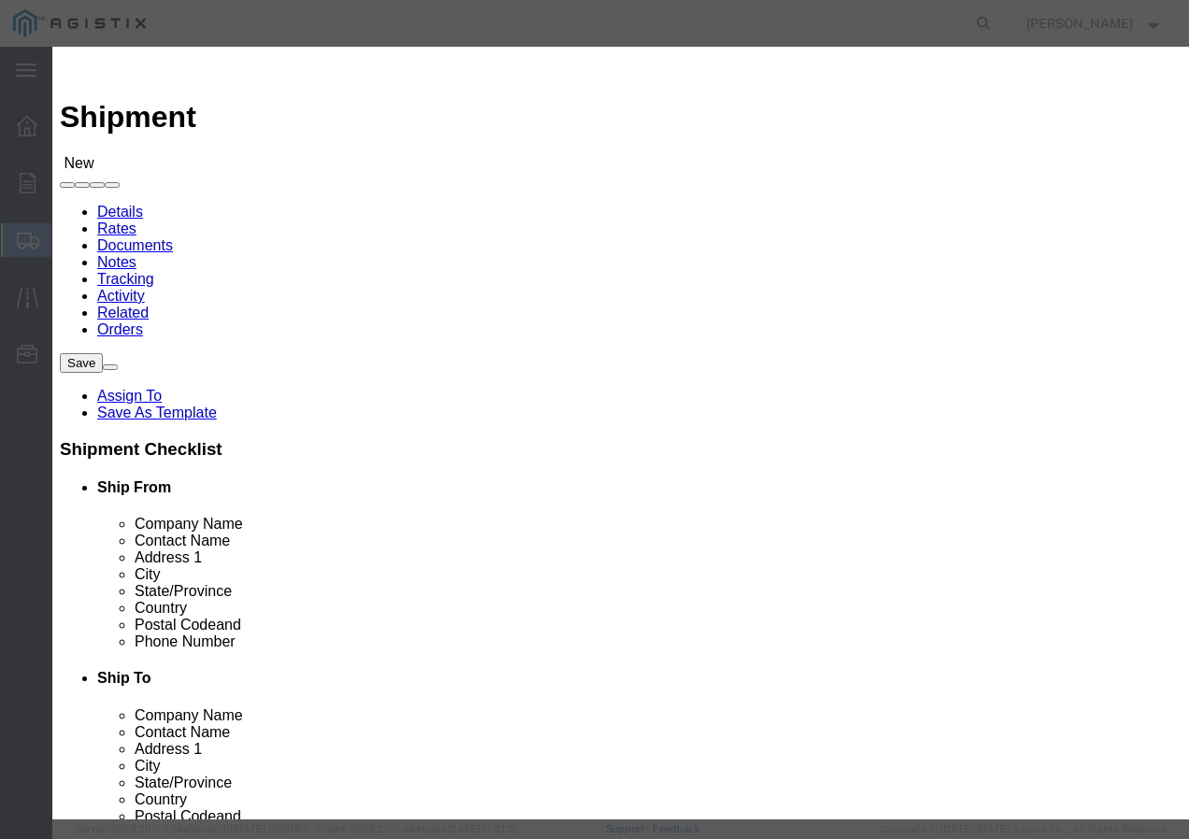
click button "Close"
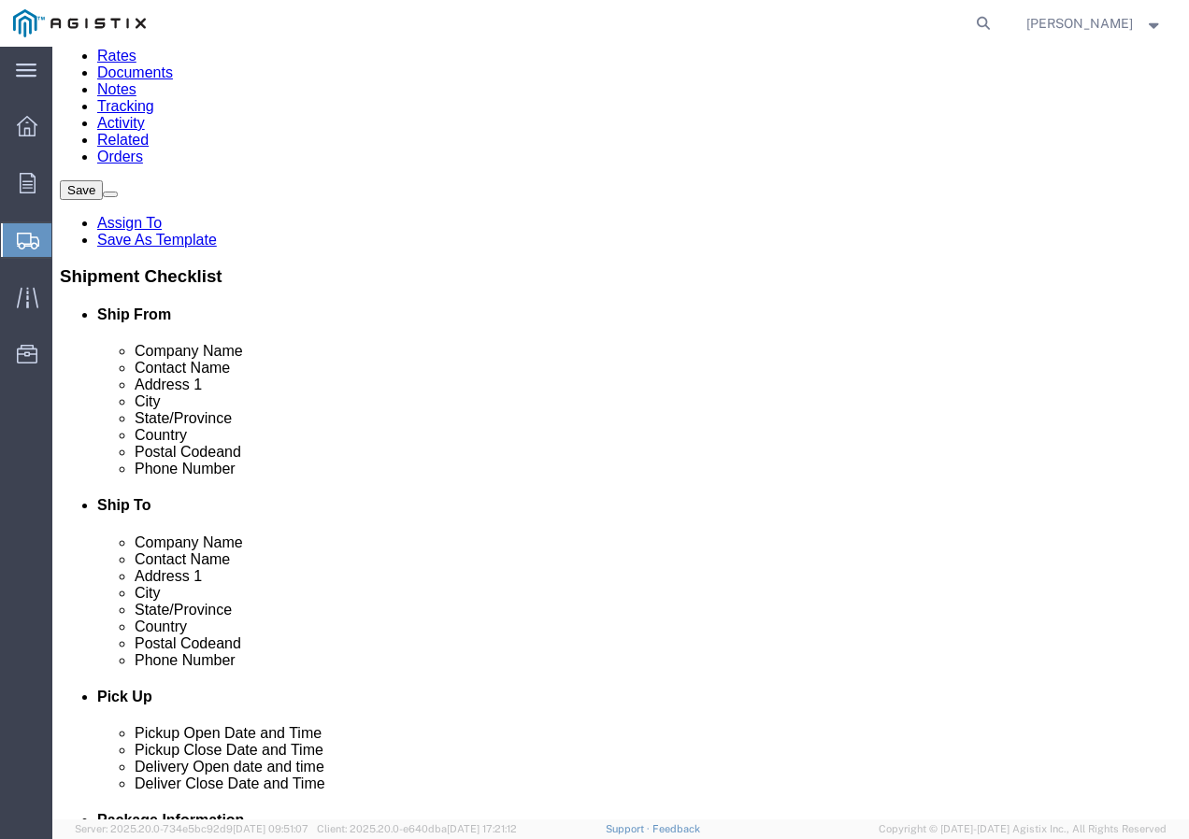
scroll to position [187, 0]
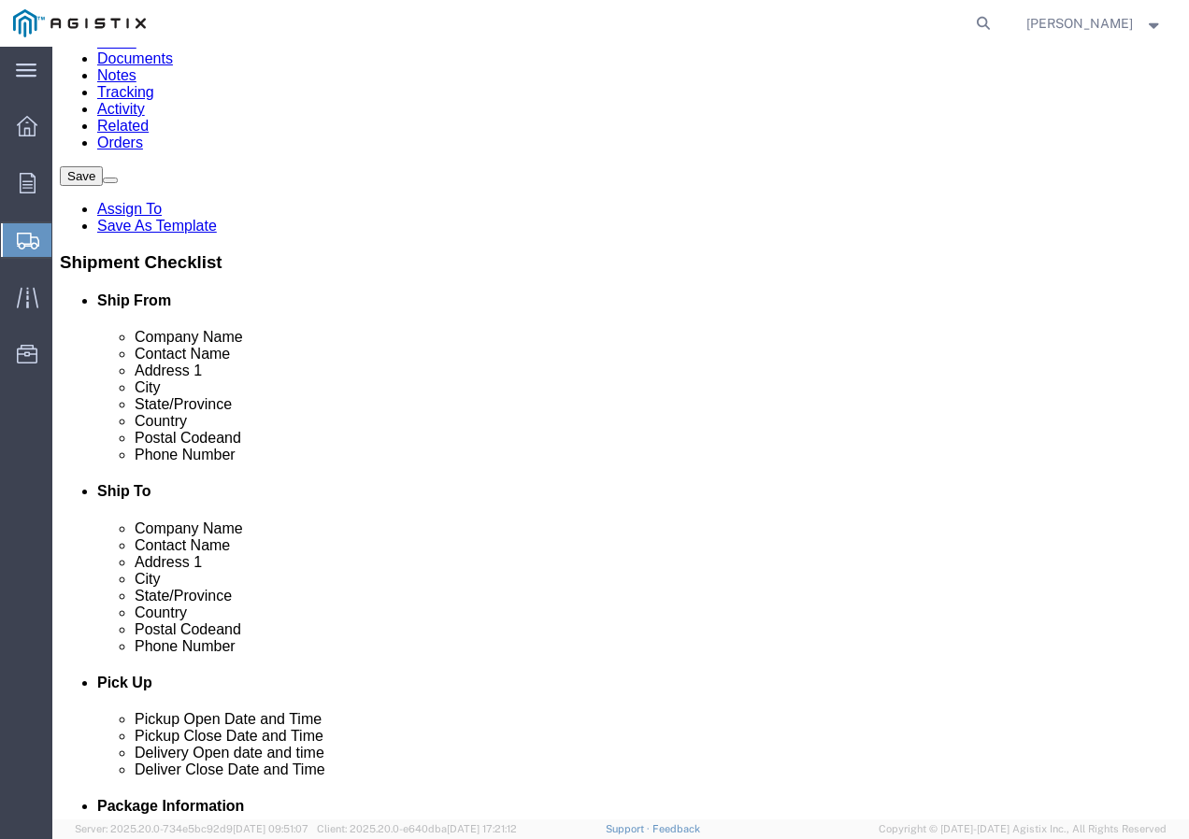
click input "text"
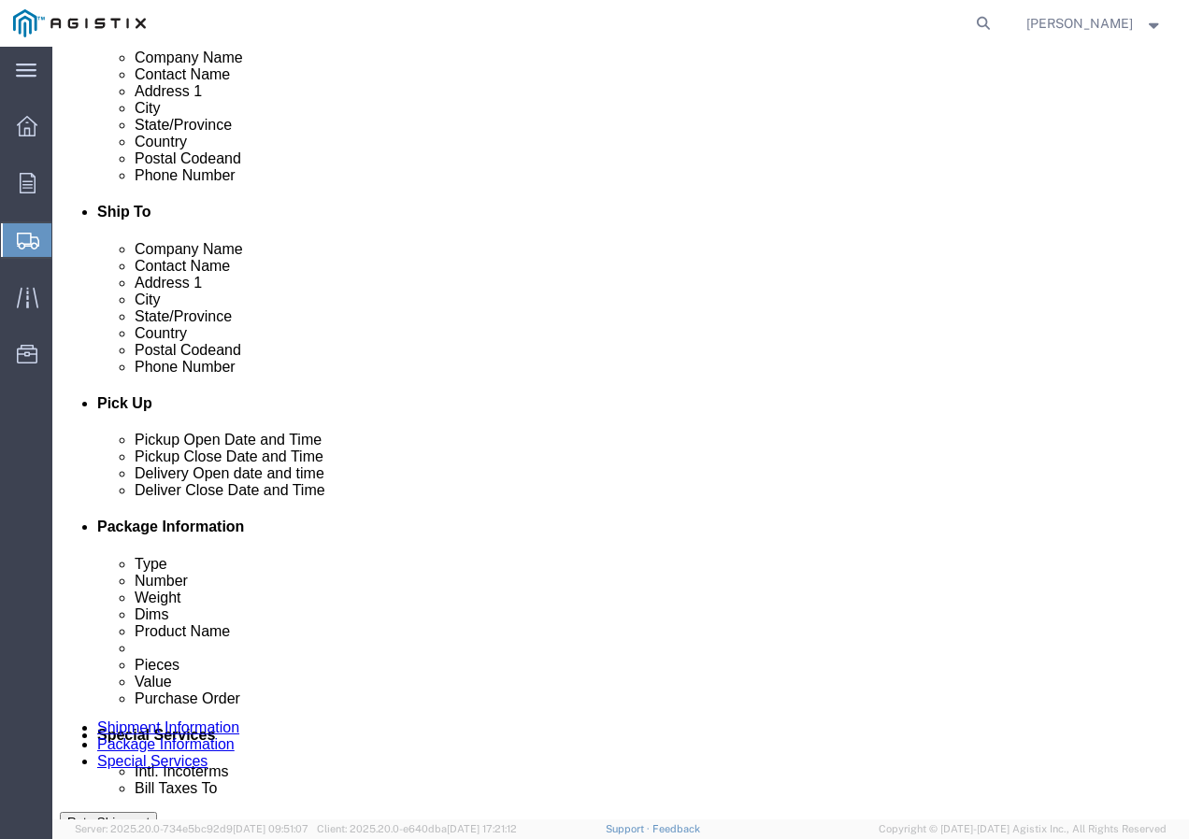
scroll to position [467, 0]
click div "[DATE] 2:00 PM"
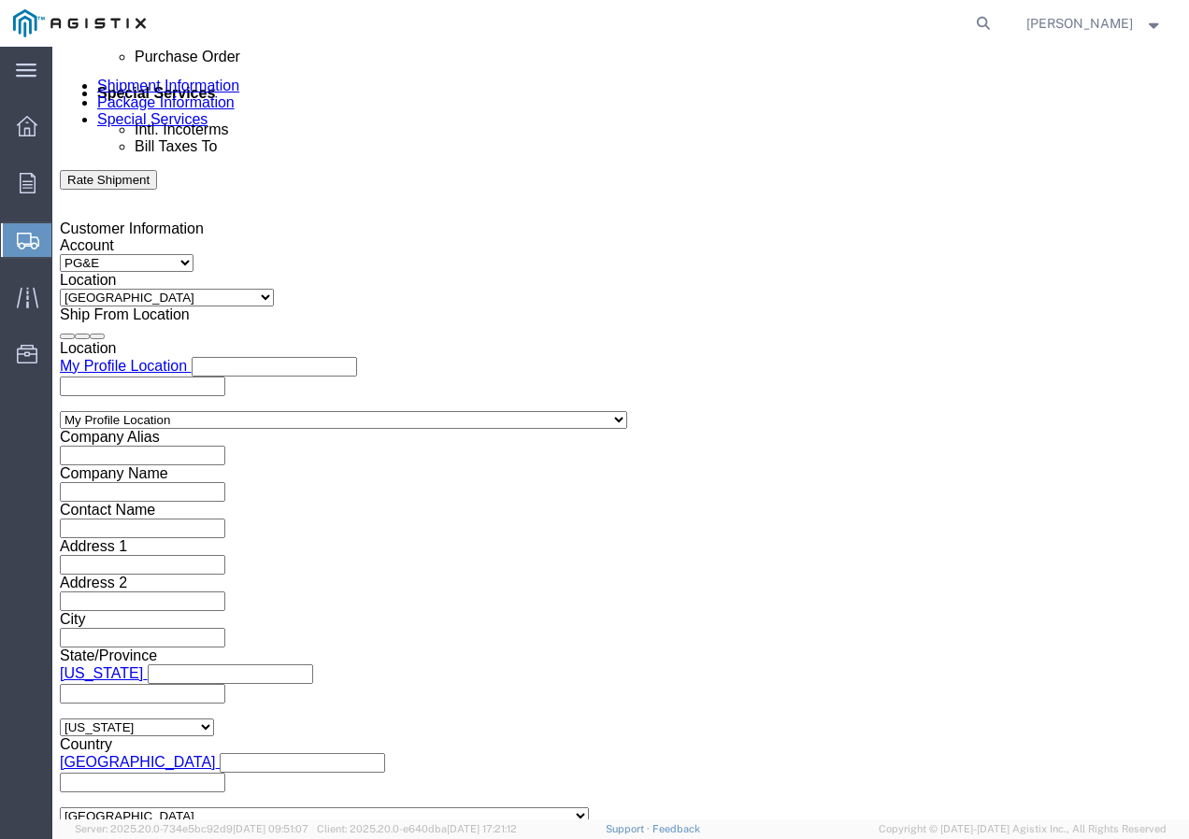
click input "2:00 PM"
click button "Apply"
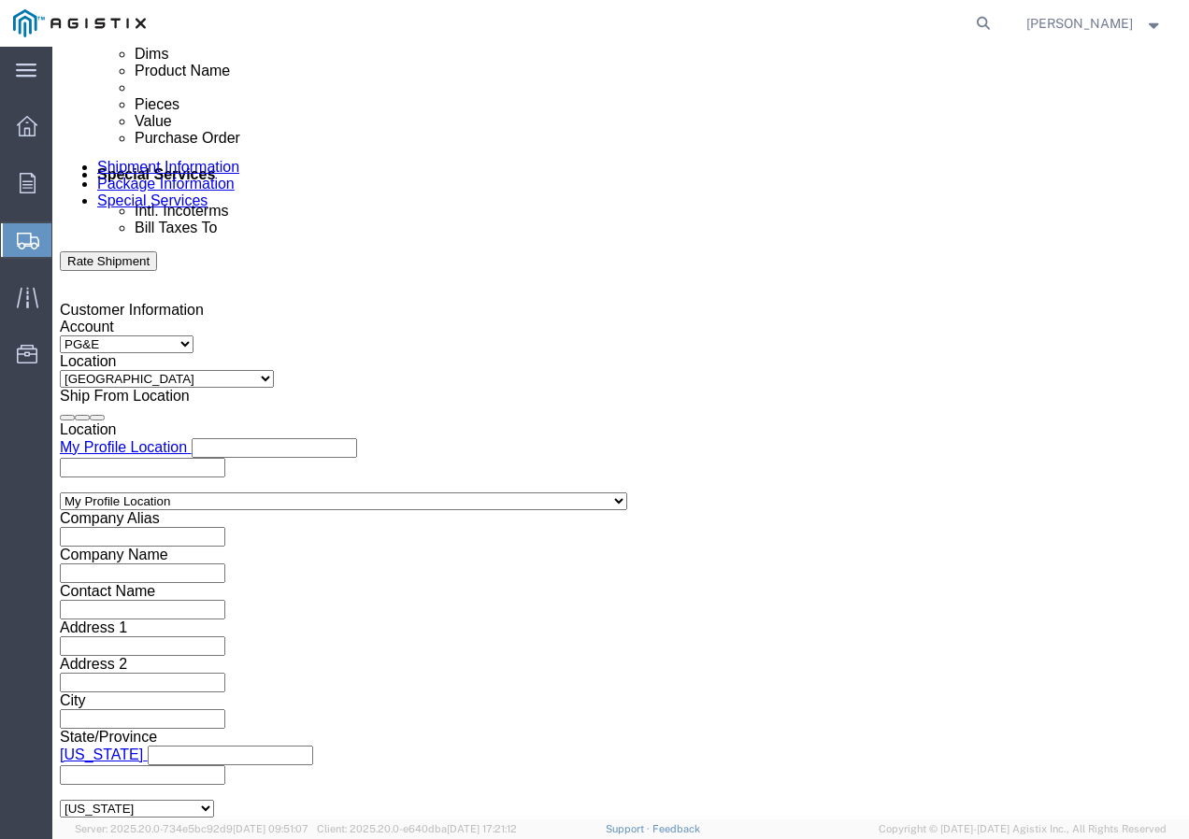
scroll to position [828, 0]
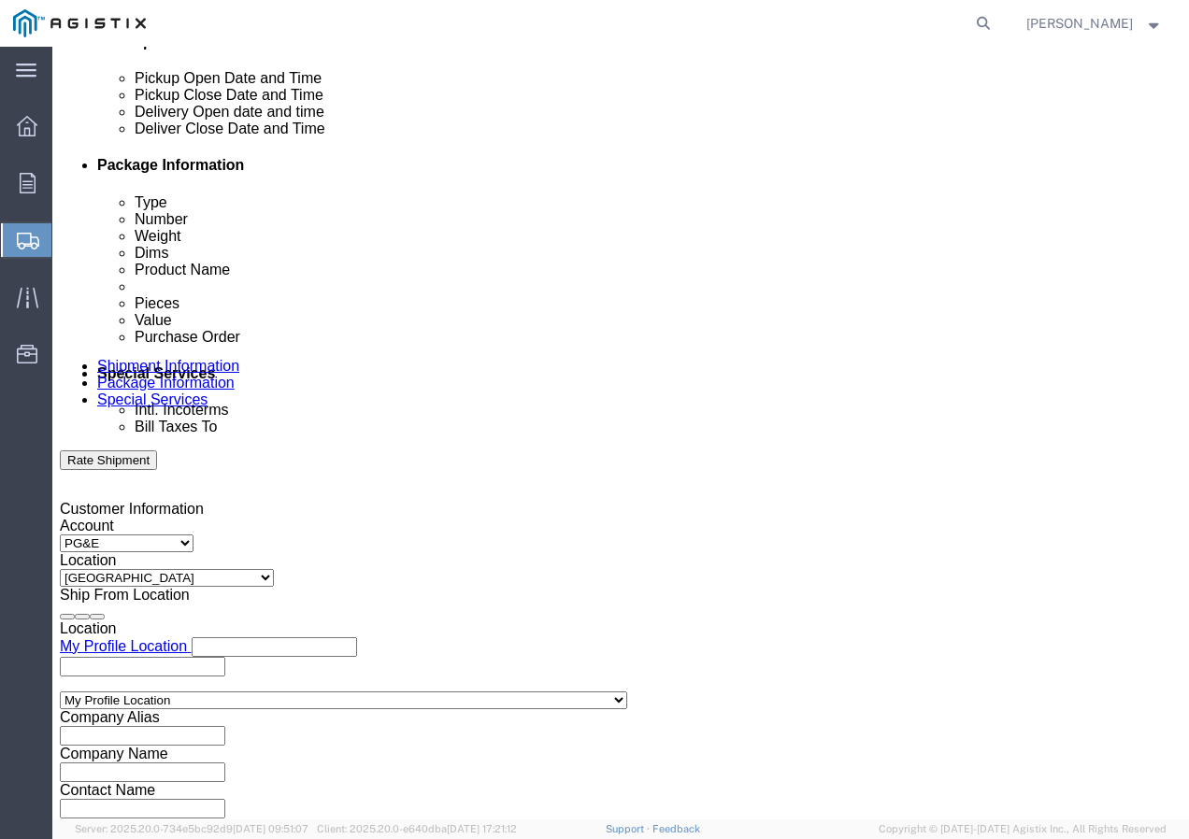
click div
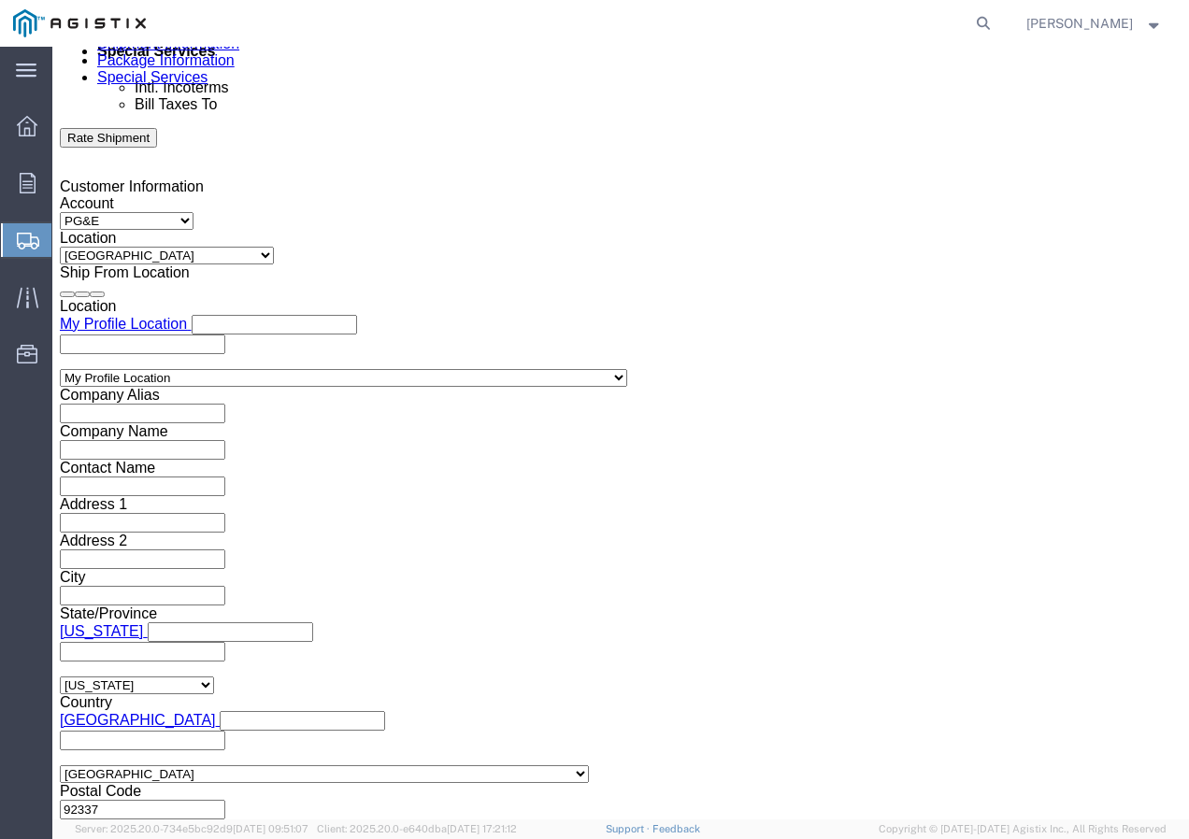
click button "Apply"
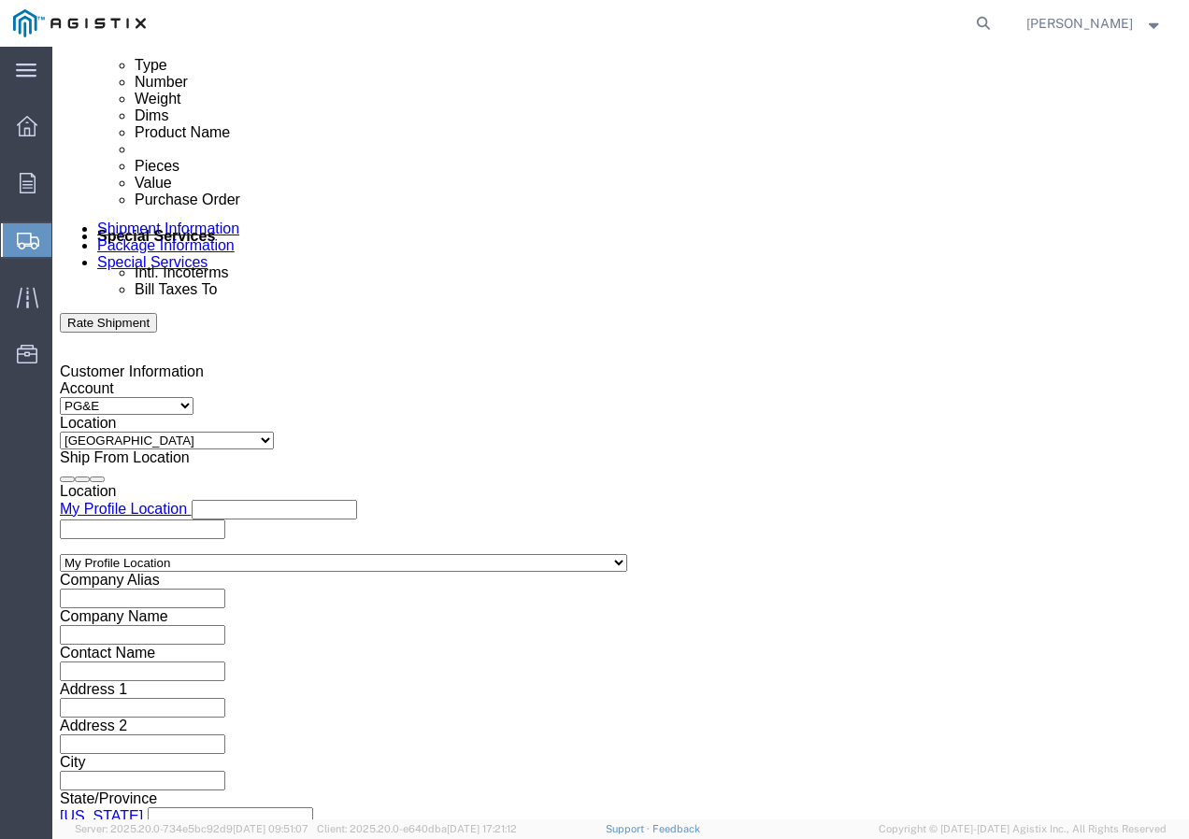
scroll to position [964, 0]
click div
click button "Apply"
click input "text"
paste input "3501420169"
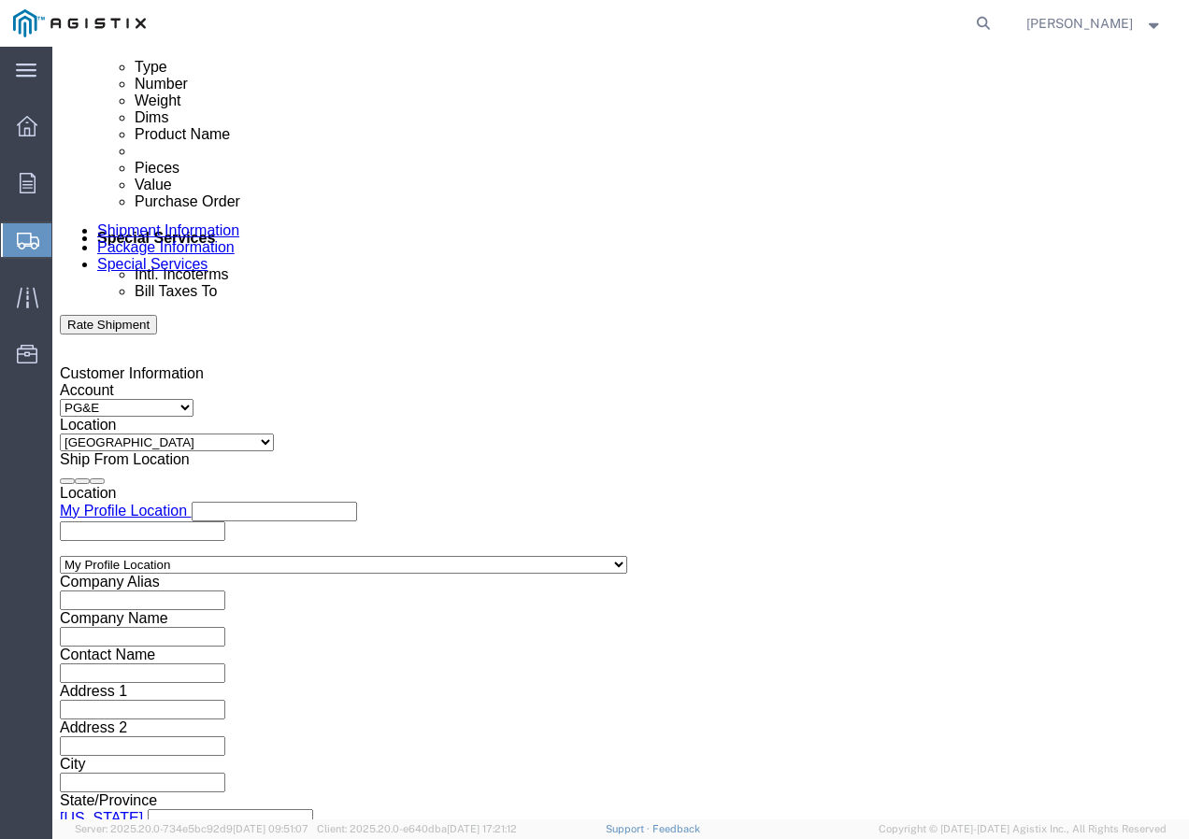
click select "Select Account Type Activity ID Airline Appointment Number ASN Batch Request # …"
click input "text"
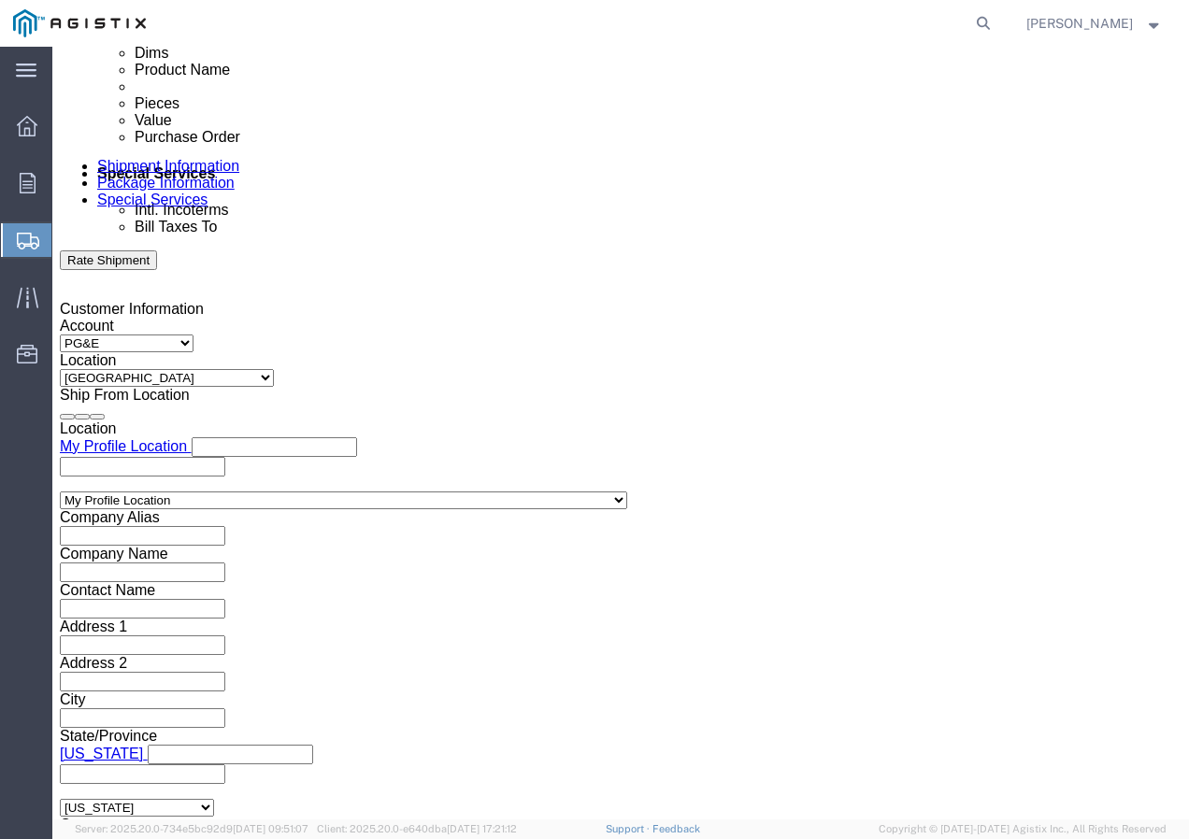
scroll to position [1057, 0]
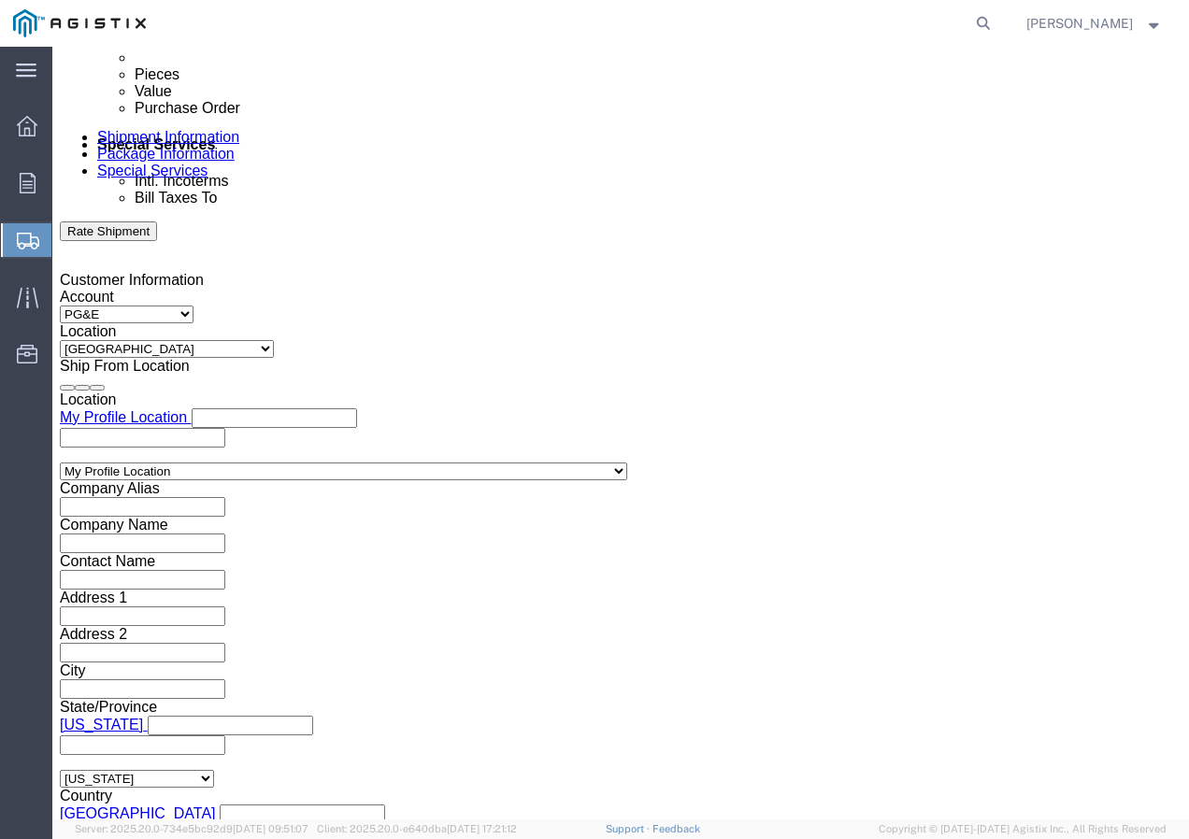
click select "Select Air Less than Truckload Multi-Leg Ocean Freight Rail Small Parcel Truckl…"
click select "Select 1-Ton (PSS) 10 Wheel 10 Yard Dump Truck 20 Yard Dump Truck Bobtail Botto…"
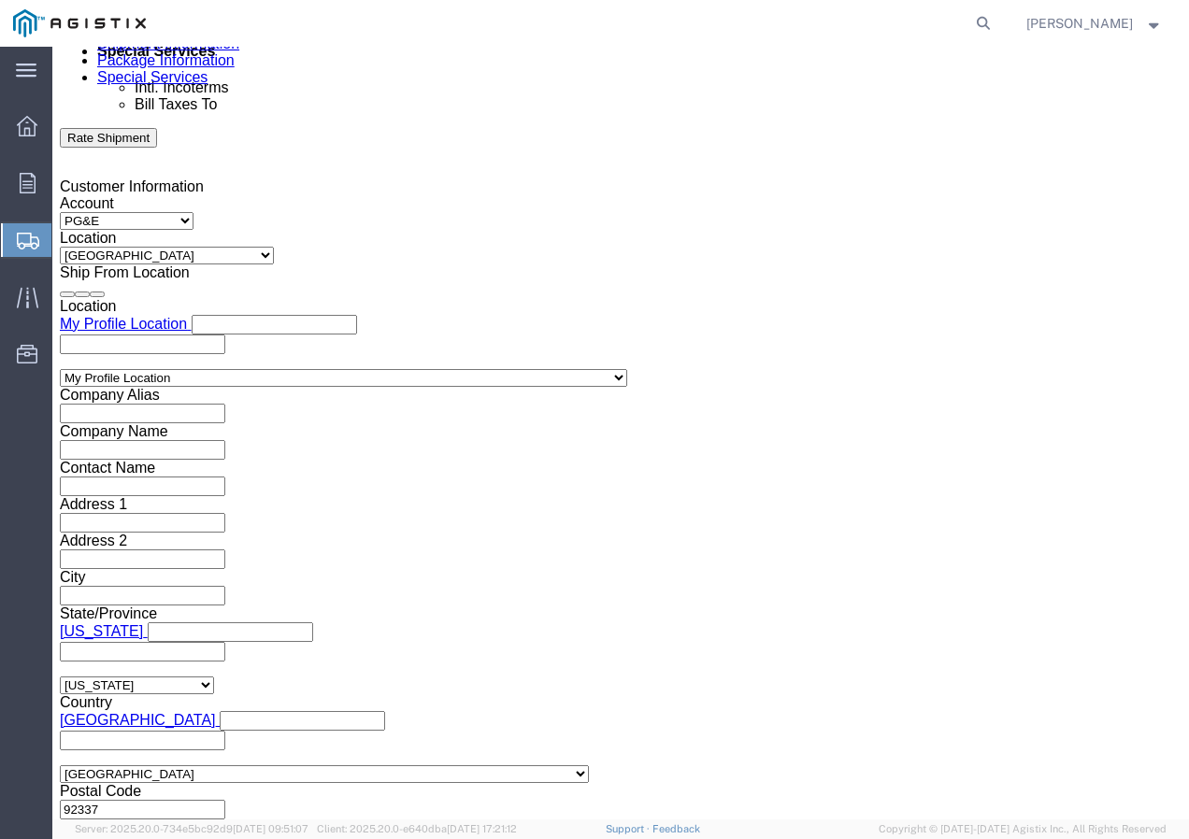
click button "Continue"
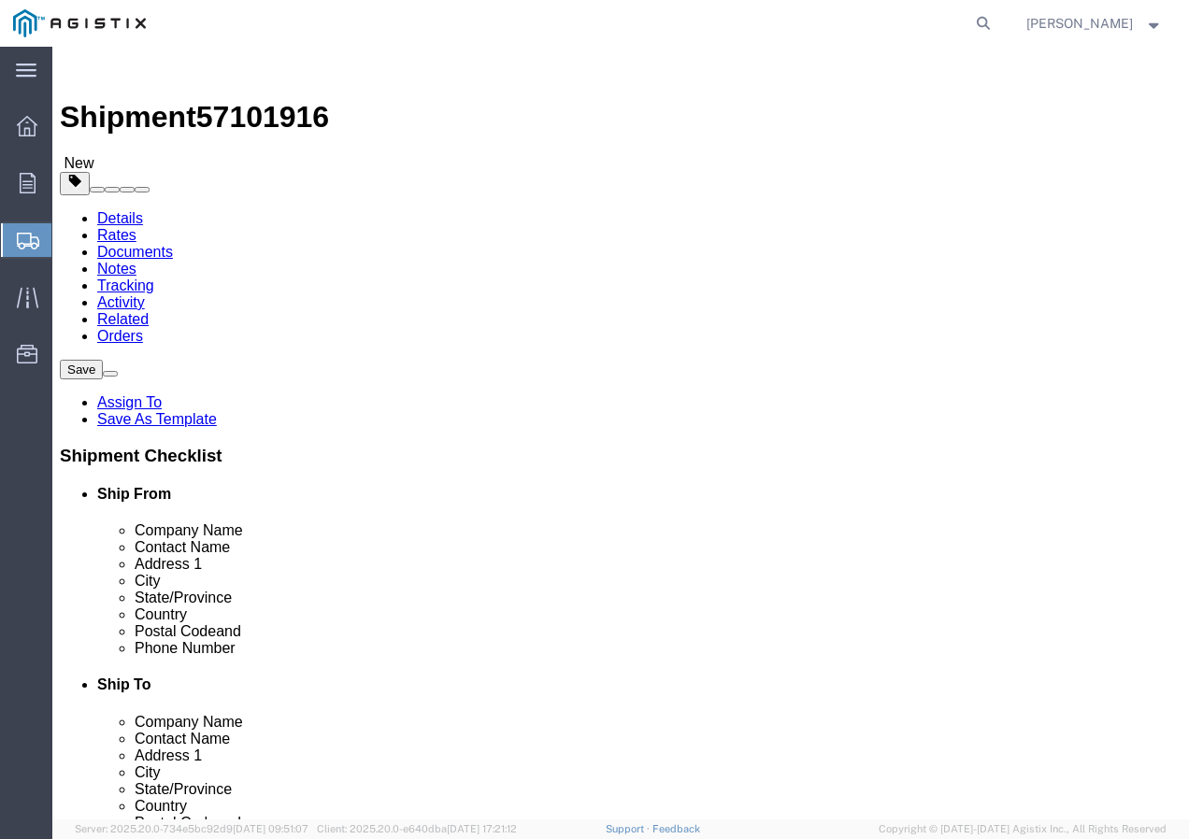
click div "Package Type Select Bulk Bundle(s) Cardboard Box(es) Carton(s) Crate(s) Drum(s)…"
click select "Select Bulk Bundle(s) Cardboard Box(es) Carton(s) Crate(s) Drum(s) (Fiberboard)…"
click input "text"
click div "Weight 0.00 Select kgs lbs Ship. t°"
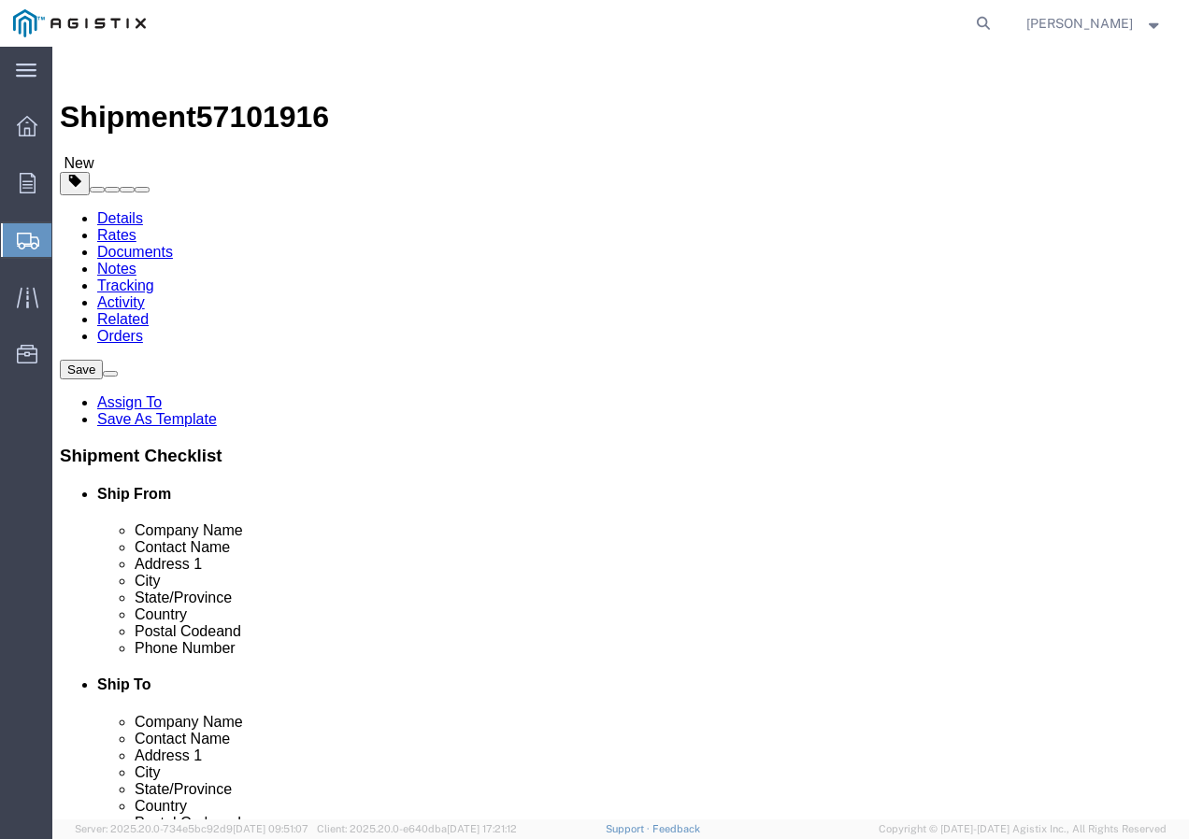
click link "Add Content"
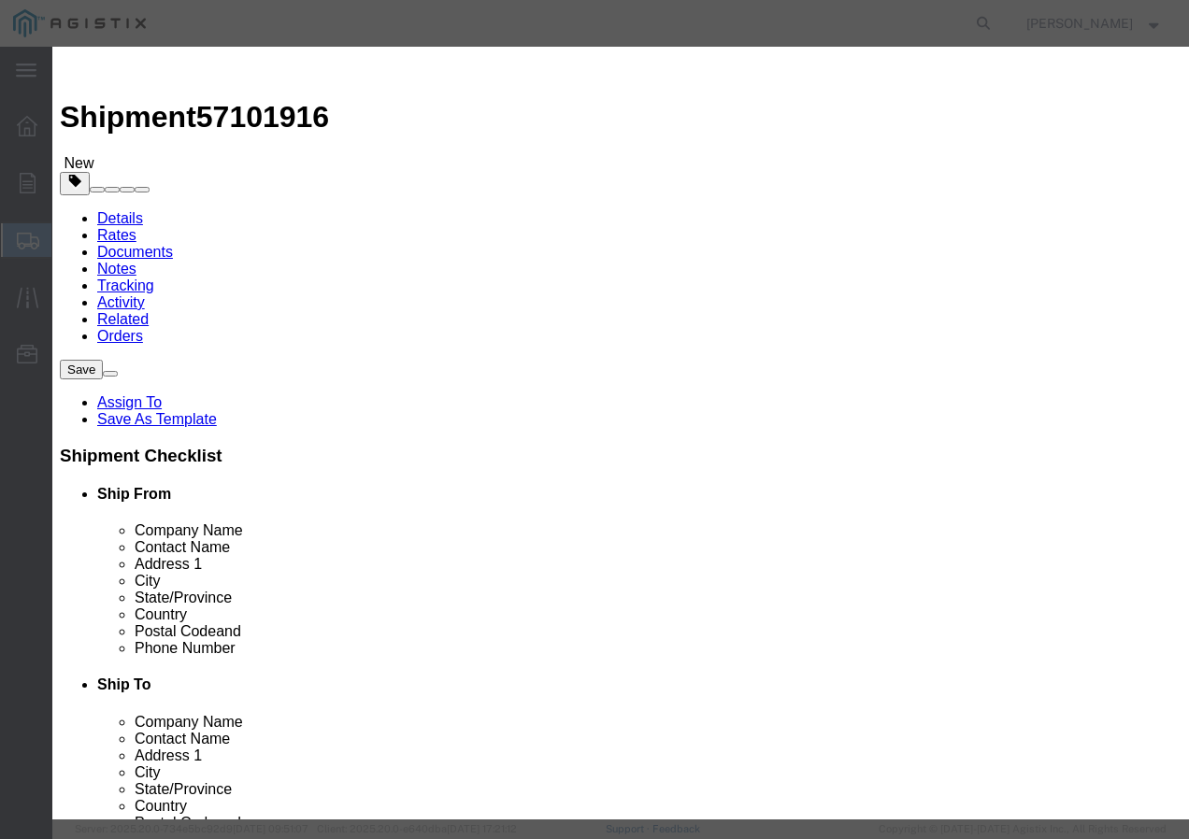
click input "text"
paste input "RHW 500 Str Cu 2000V+ 3kR"
click input "0"
click input "text"
click select "Select 50 55 60 65 70 85 92.5 100 125 175 250 300 400"
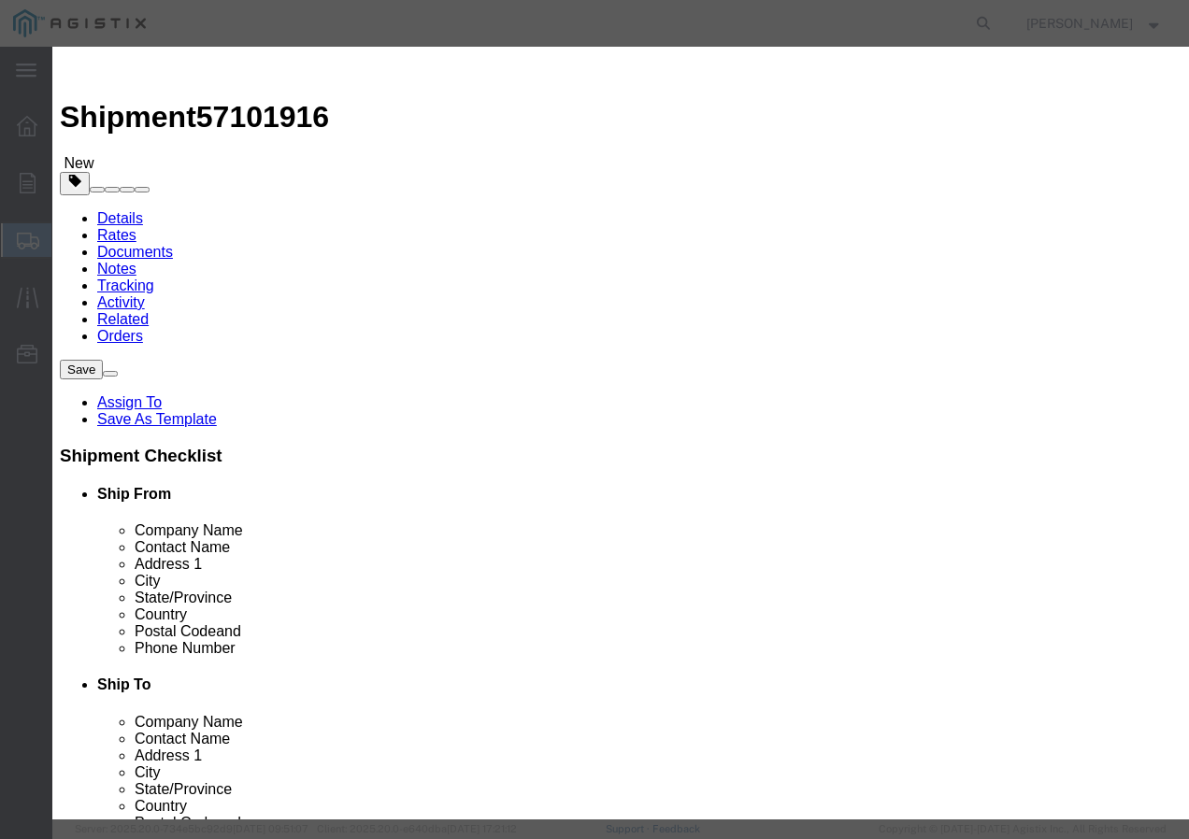
click select "Select 50 55 60 65 70 85 92.5 100 125 175 250 300 400"
click button "Save & Add Another"
click input "text"
paste input "600VUD [GEOGRAPHIC_DATA]/YS [STREET_ADDRESS]"
click input "text"
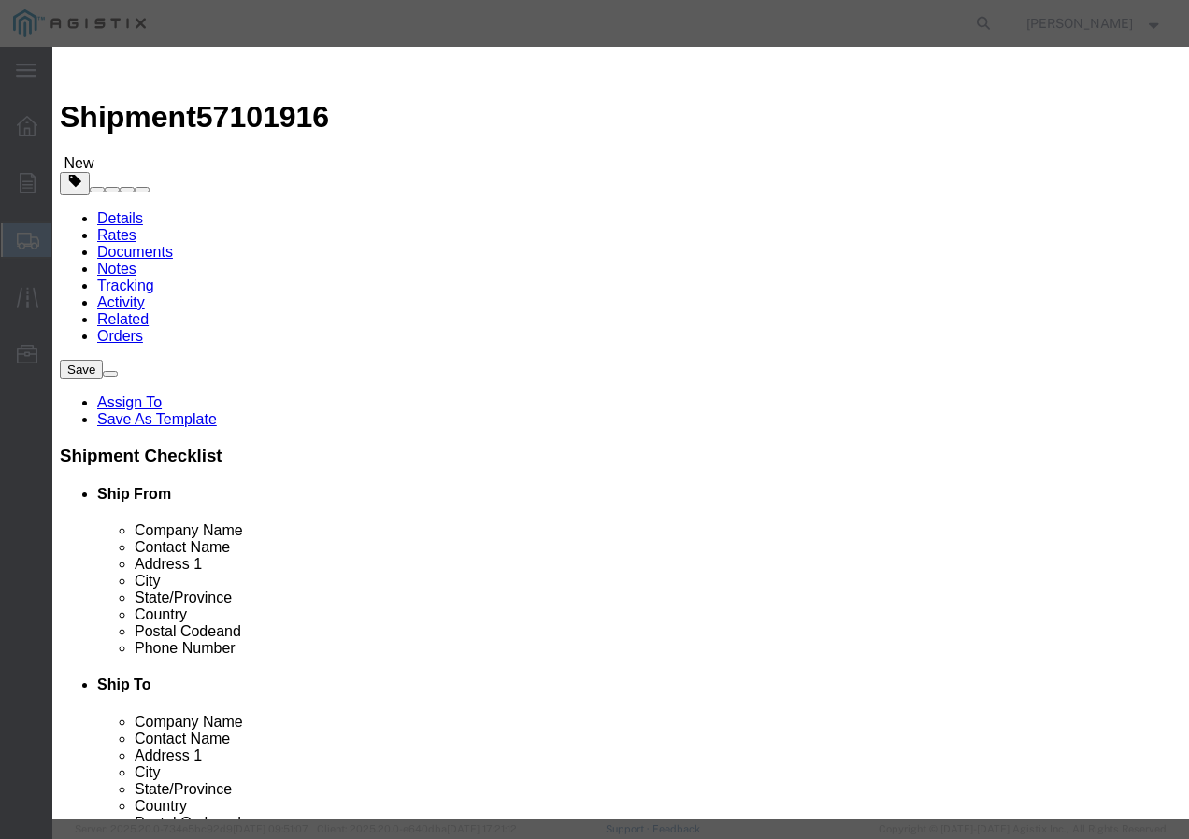
click input "text"
click select "Select 50 55 60 65 70 85 92.5 100 125 175 250 300 400"
drag, startPoint x: 255, startPoint y: 246, endPoint x: 261, endPoint y: 263, distance: 17.7
click select "Select 50 55 60 65 70 85 92.5 100 125 175 250 300 400"
click button "Save & Close"
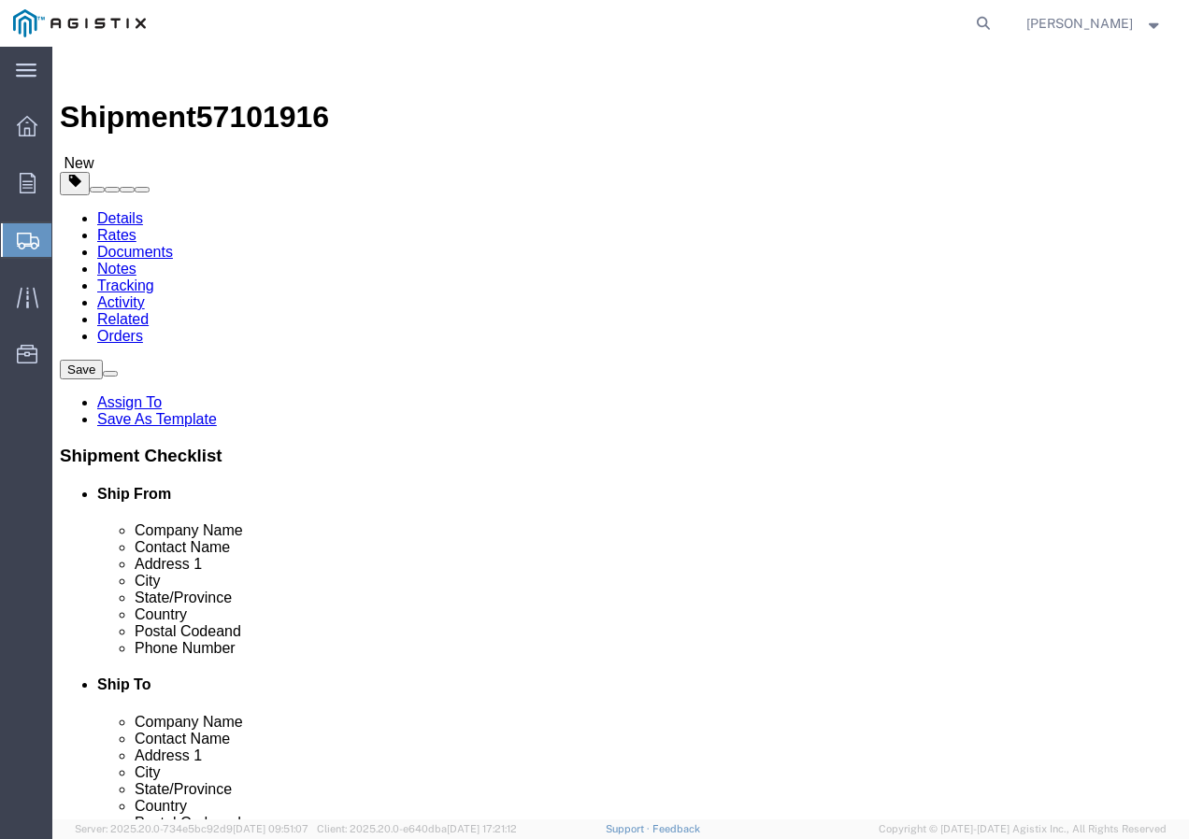
click input "1"
click button "Rate Shipment"
